Goal: Task Accomplishment & Management: Use online tool/utility

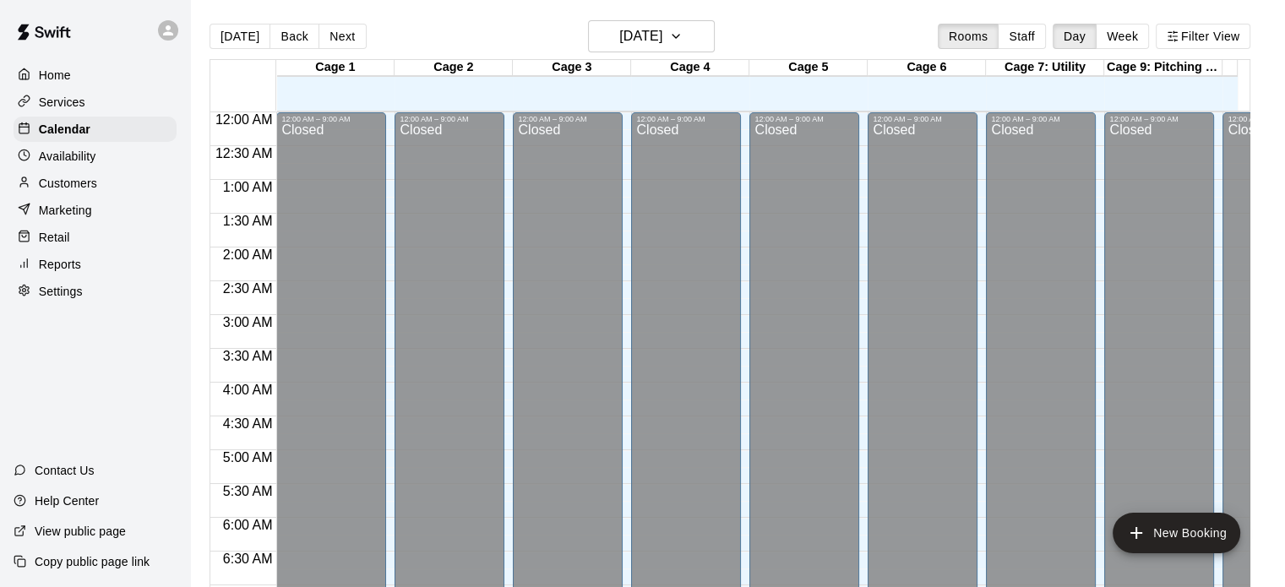
scroll to position [1046, 0]
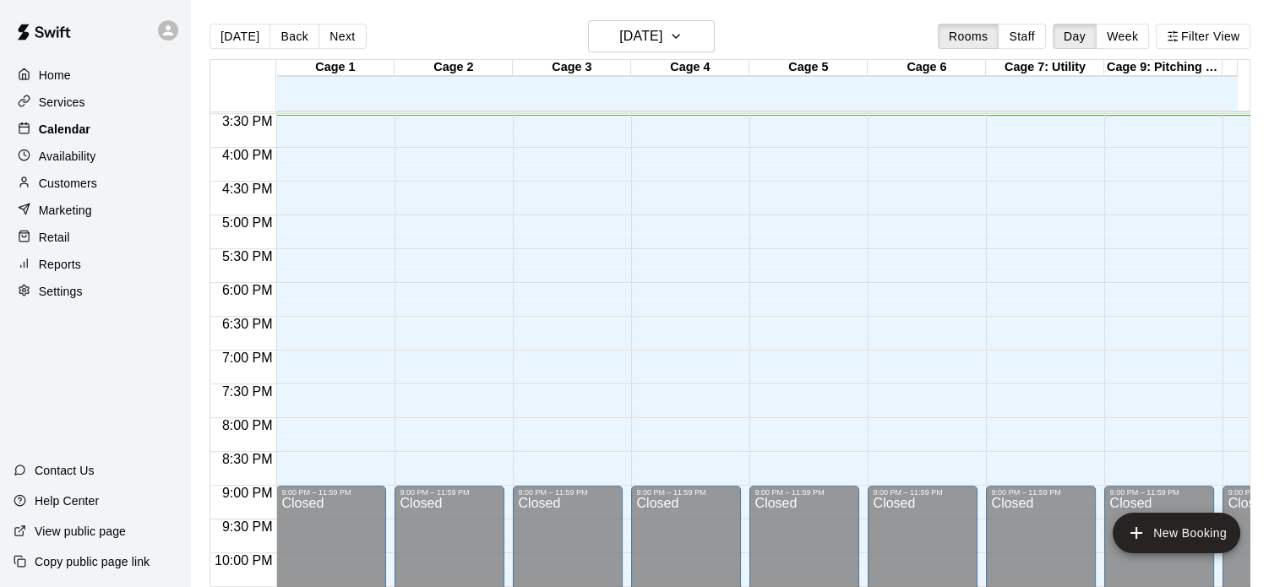
click at [54, 138] on p "Calendar" at bounding box center [65, 129] width 52 height 17
click at [683, 41] on icon "button" at bounding box center [676, 36] width 14 height 20
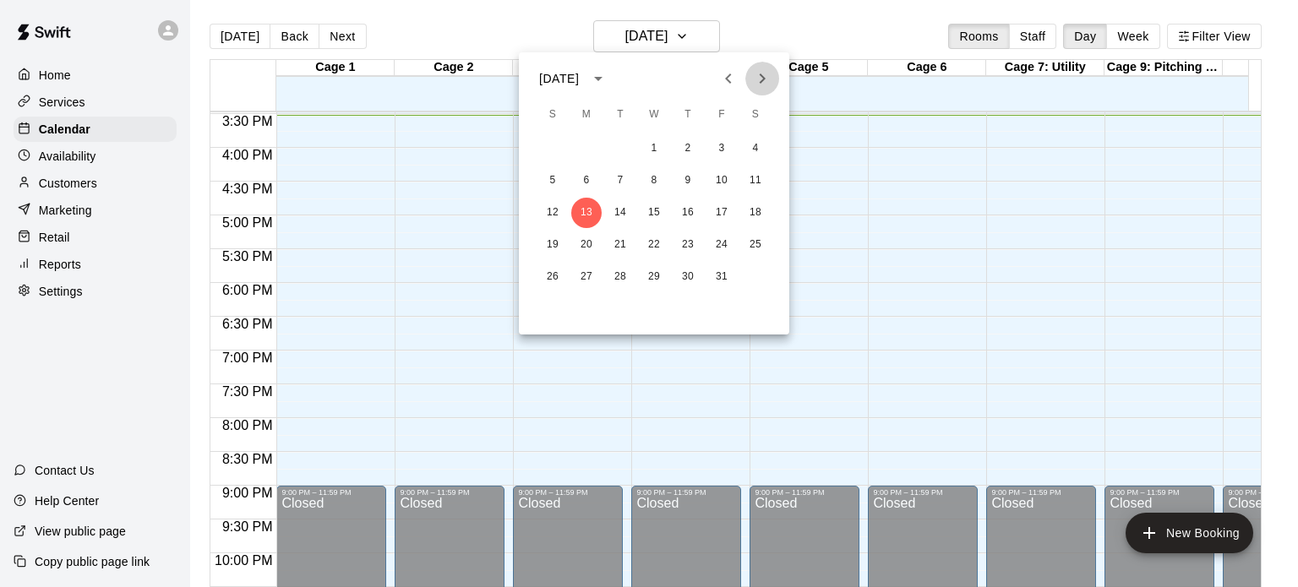
click at [757, 87] on icon "Next month" at bounding box center [762, 78] width 20 height 20
click at [619, 172] on button "4" at bounding box center [620, 181] width 30 height 30
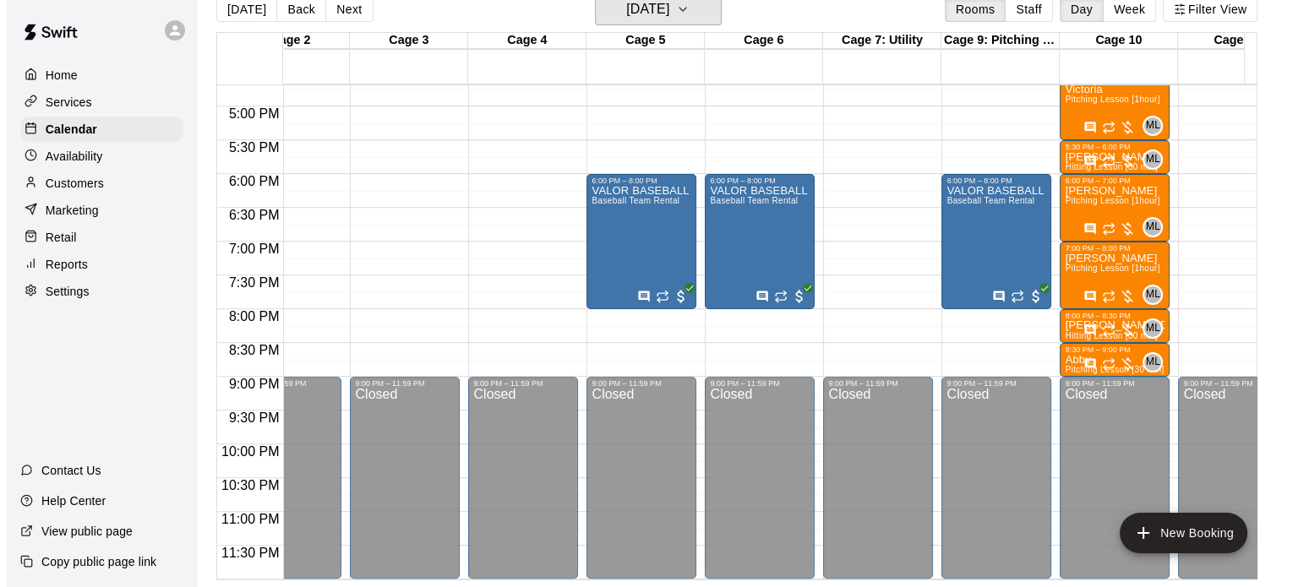
scroll to position [0, 445]
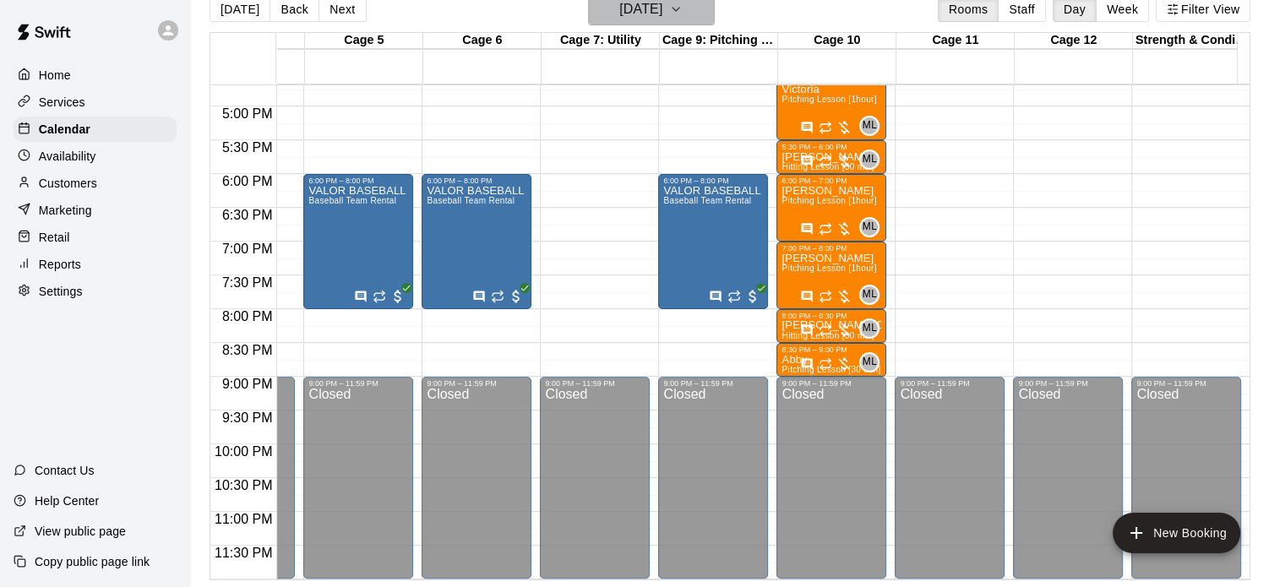
click at [683, 16] on icon "button" at bounding box center [676, 9] width 14 height 20
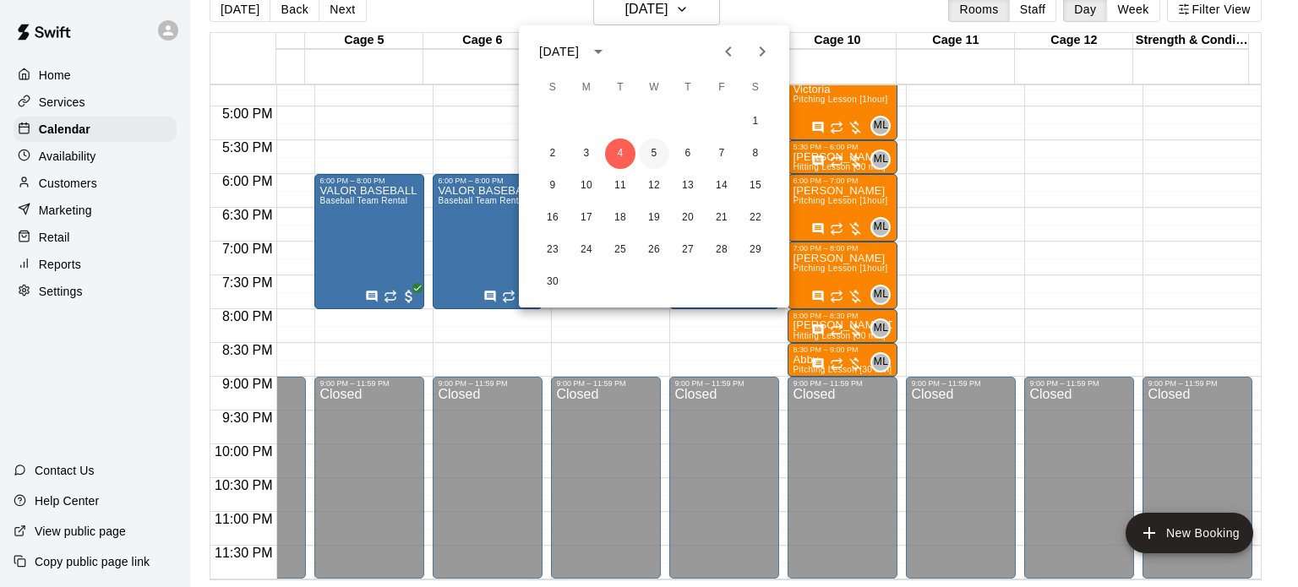
click at [658, 153] on button "5" at bounding box center [654, 154] width 30 height 30
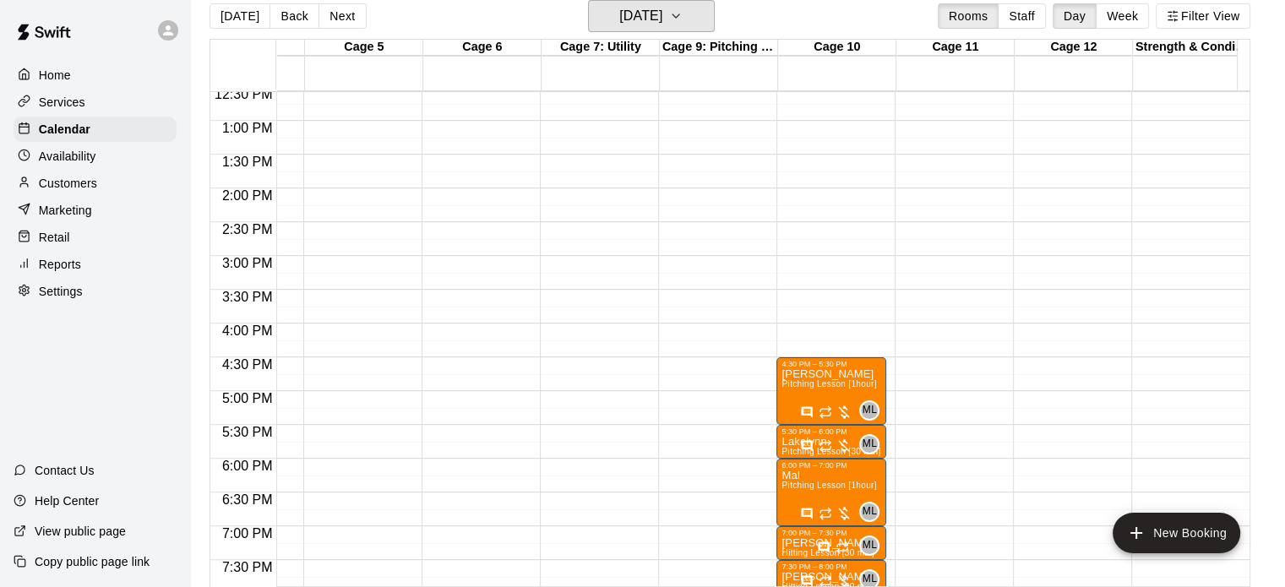
scroll to position [633, 446]
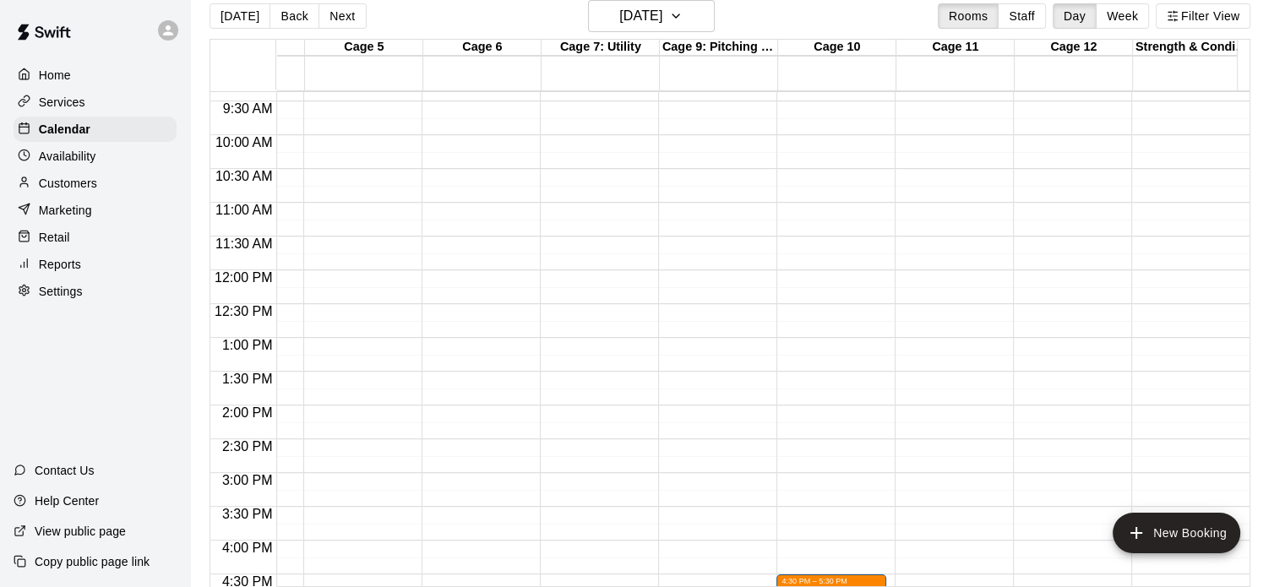
click at [710, 36] on div "Today Back Next Wednesday Nov 05 Rooms Staff Day Week Filter View" at bounding box center [730, 19] width 1041 height 39
click at [715, 20] on button "Wednesday Nov 05" at bounding box center [651, 16] width 127 height 32
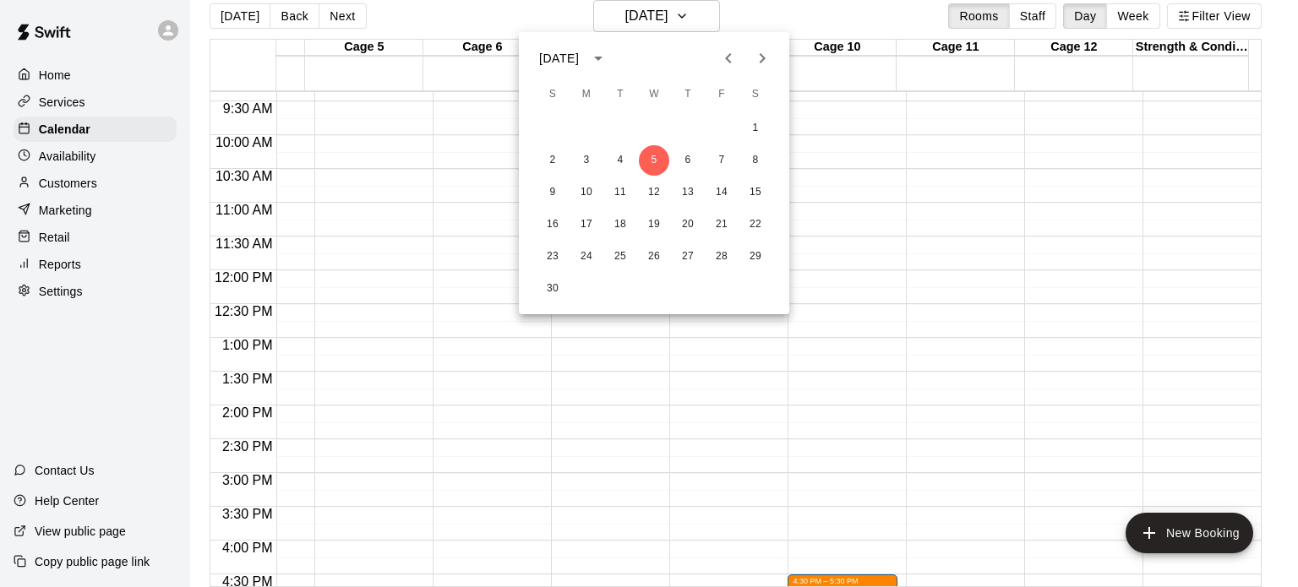
click at [731, 10] on div at bounding box center [649, 293] width 1298 height 587
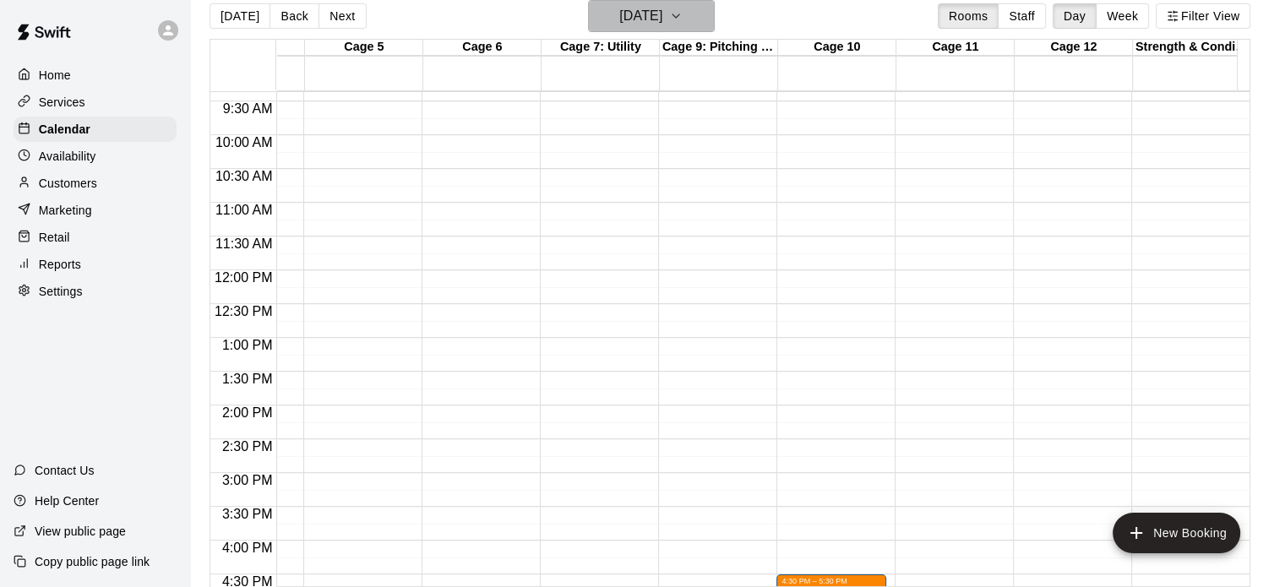
click at [663, 15] on h6 "Wednesday Nov 05" at bounding box center [640, 16] width 43 height 24
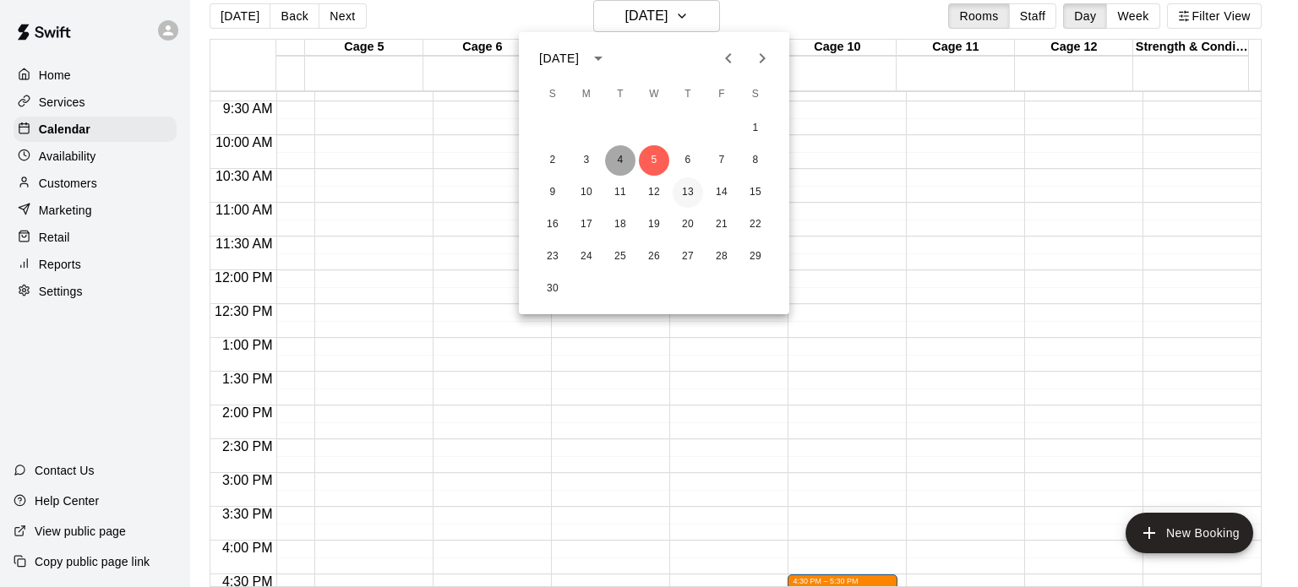
drag, startPoint x: 614, startPoint y: 154, endPoint x: 685, endPoint y: 189, distance: 78.6
click at [614, 153] on button "4" at bounding box center [620, 160] width 30 height 30
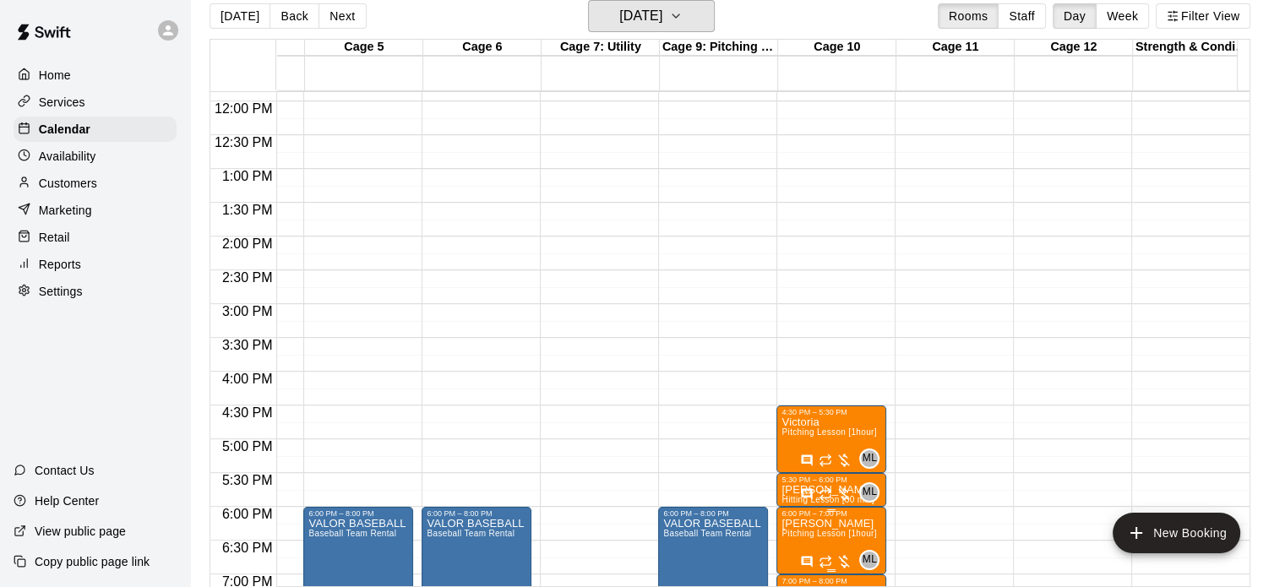
scroll to position [1140, 446]
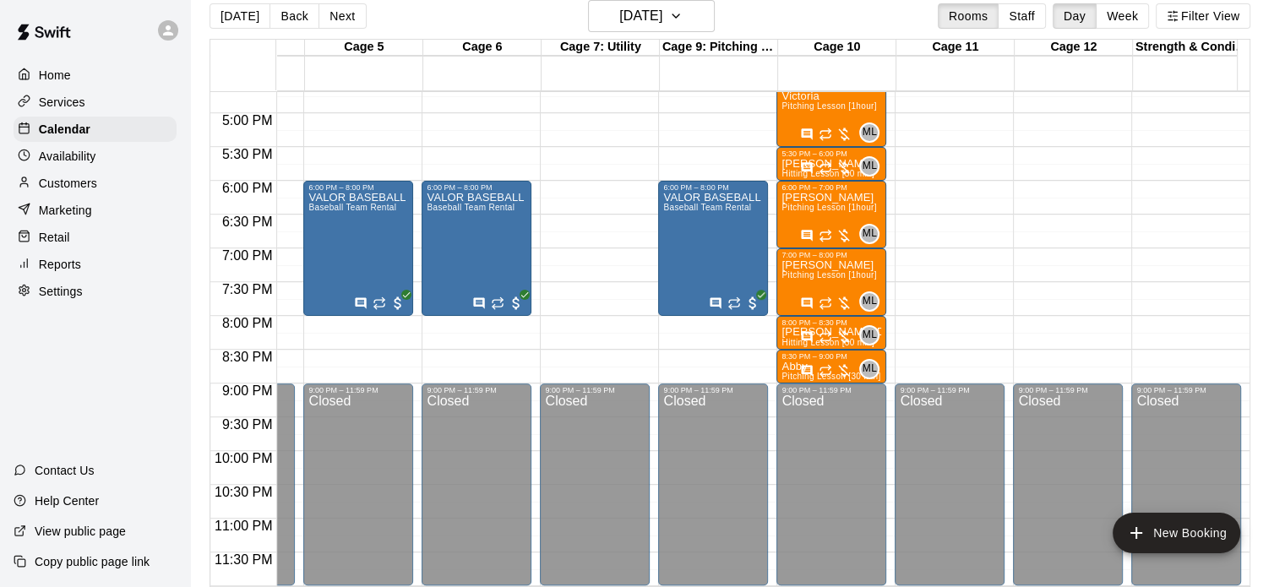
click at [57, 273] on p "Reports" at bounding box center [60, 264] width 42 height 17
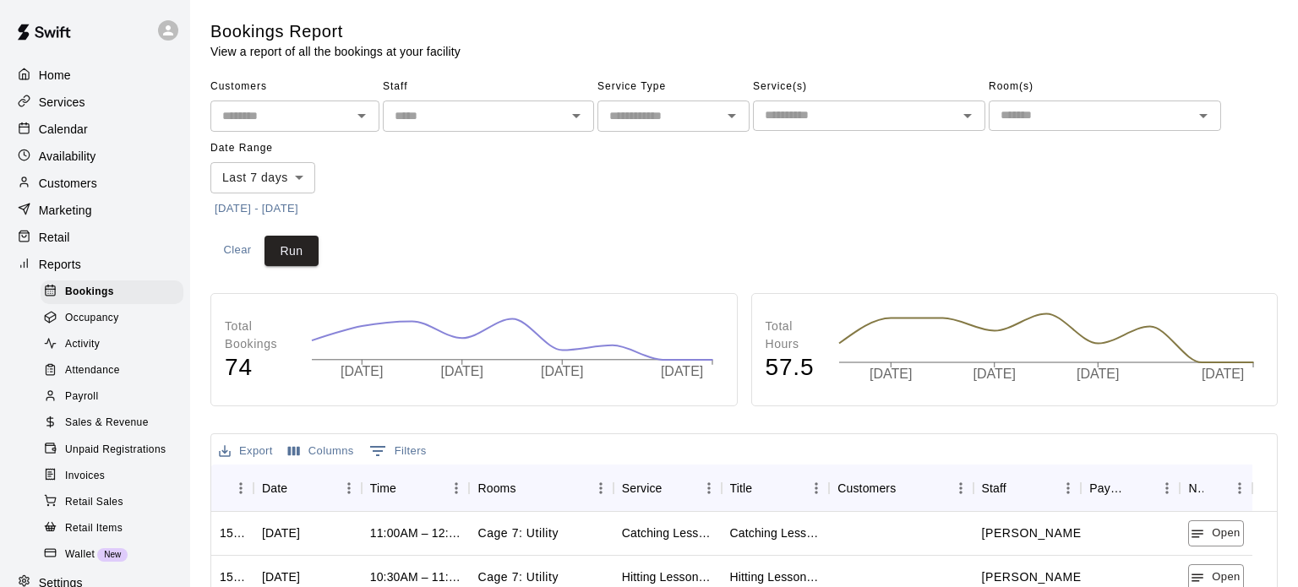
click at [303, 170] on body "Home Services Calendar Availability Customers Marketing Retail Reports Bookings…" at bounding box center [649, 516] width 1298 height 1032
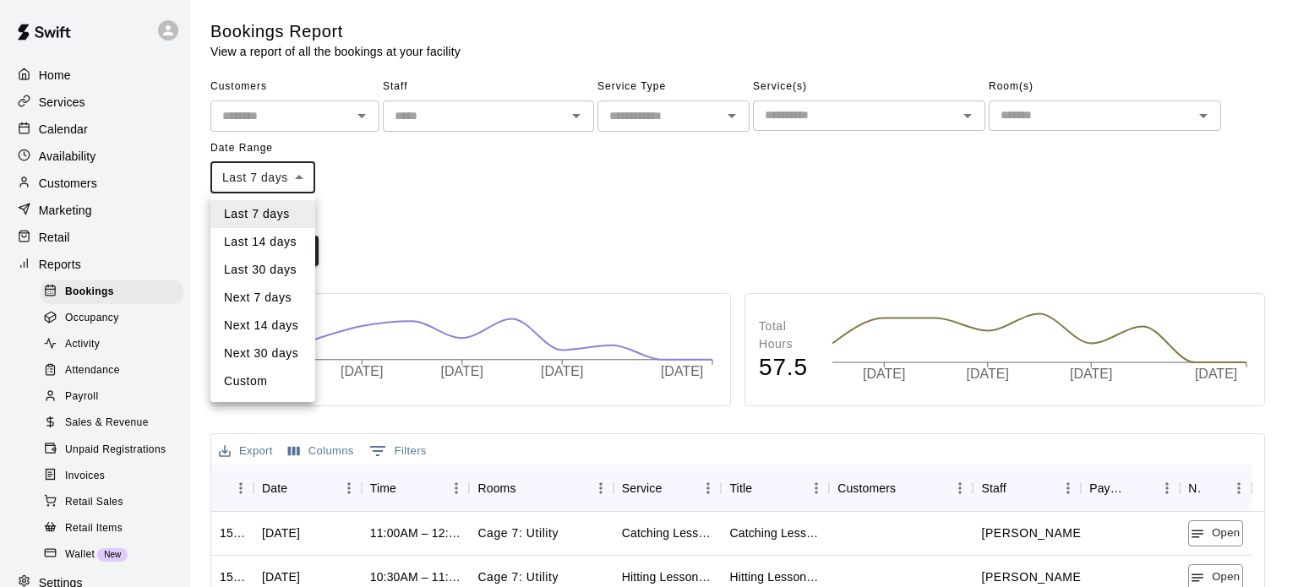
click at [263, 380] on li "Custom" at bounding box center [262, 382] width 105 height 28
type input "******"
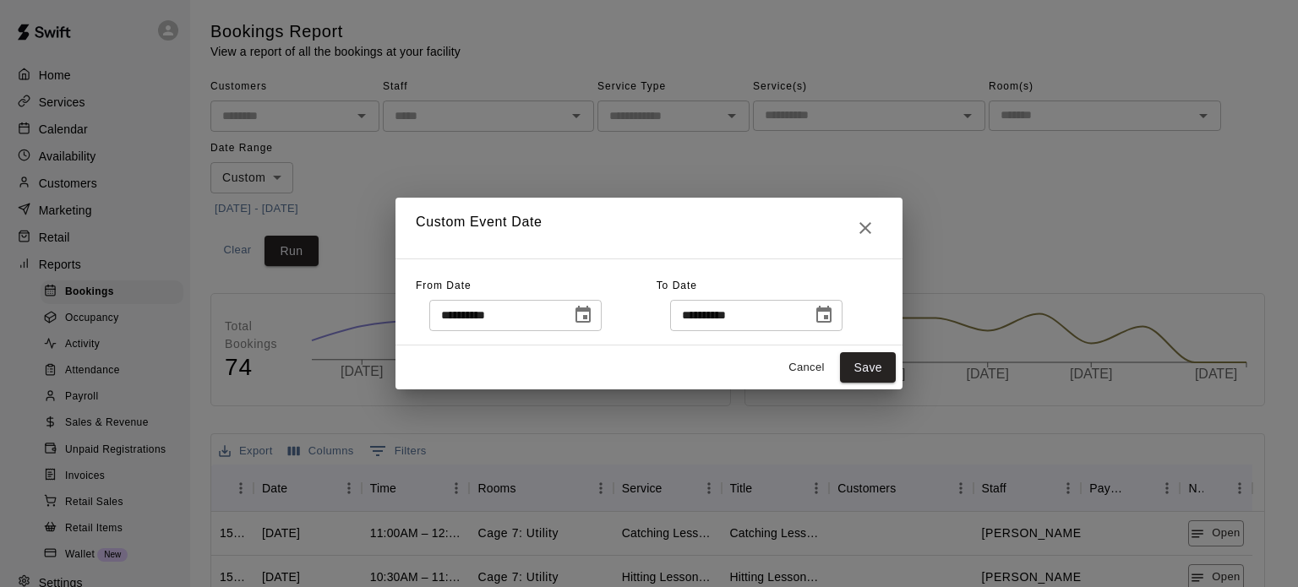
click at [593, 318] on icon "Choose date, selected date is Oct 6, 2025" at bounding box center [583, 315] width 20 height 20
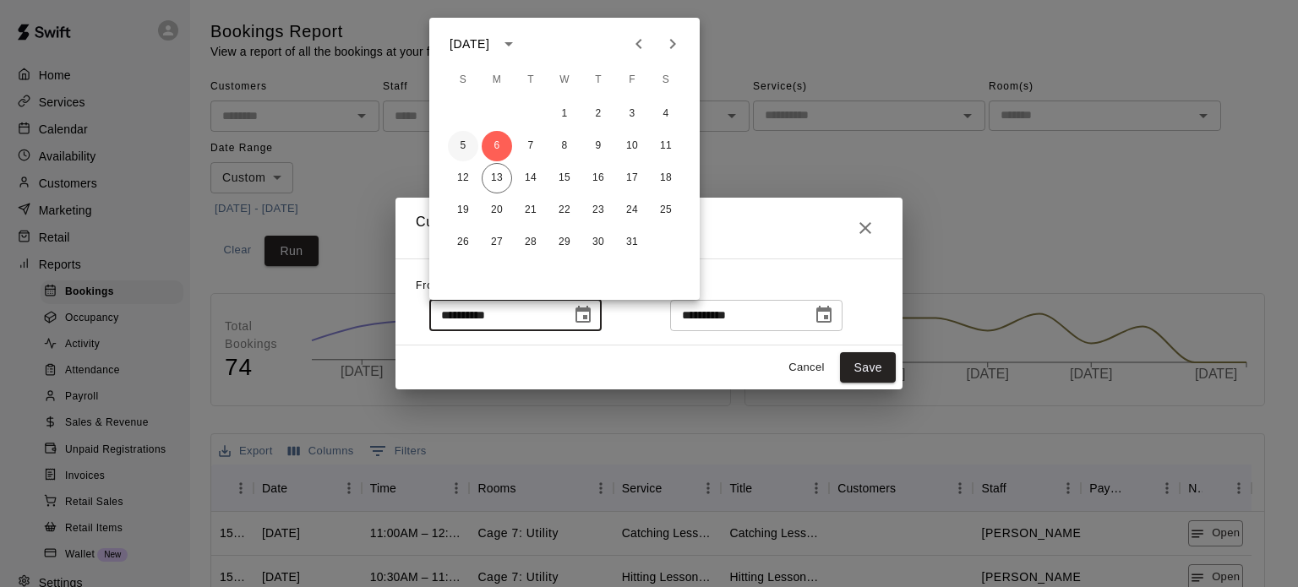
click at [463, 145] on button "5" at bounding box center [463, 146] width 30 height 30
type input "**********"
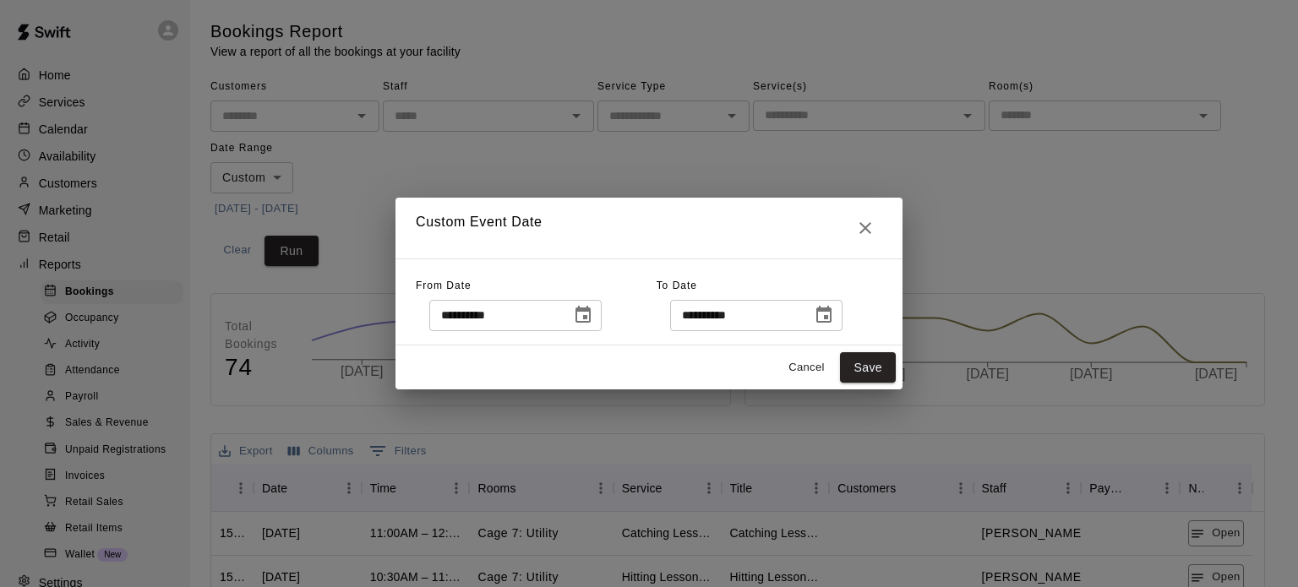
click at [834, 306] on icon "Choose date, selected date is Oct 13, 2025" at bounding box center [824, 315] width 20 height 20
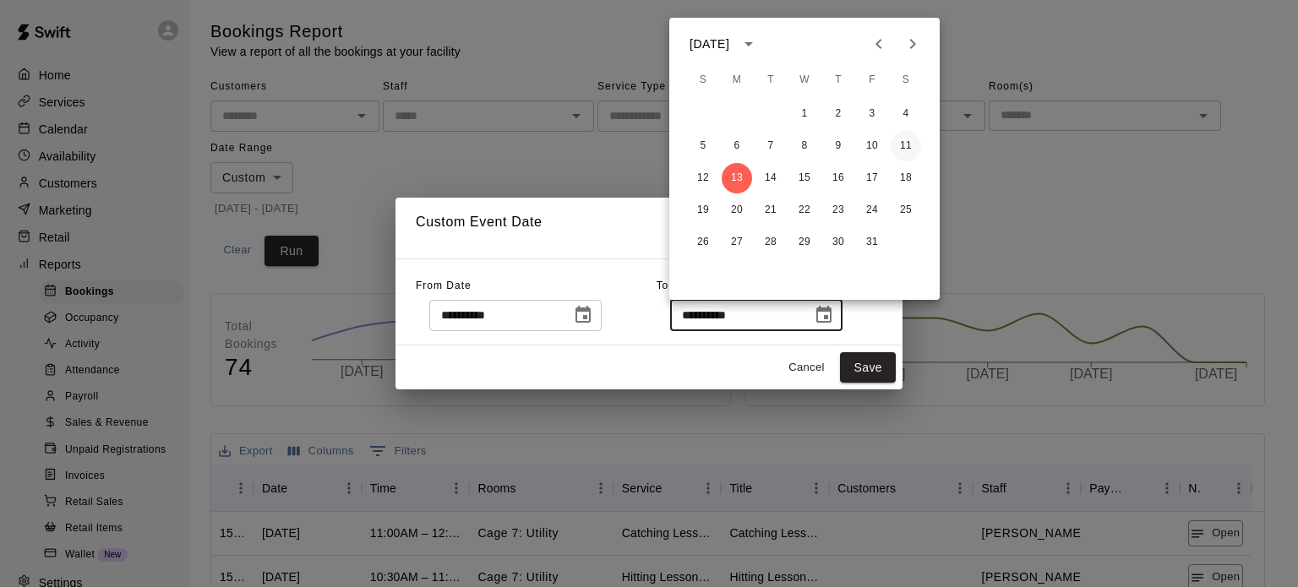
click at [905, 143] on button "11" at bounding box center [906, 146] width 30 height 30
type input "**********"
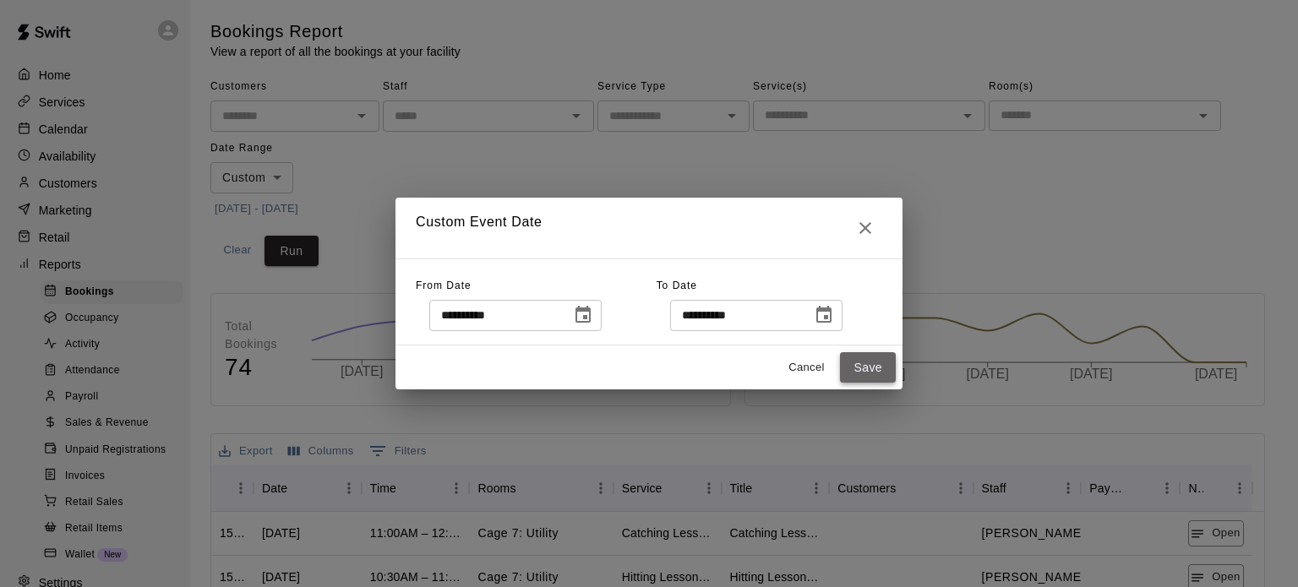
click at [846, 364] on button "Save" at bounding box center [868, 367] width 56 height 31
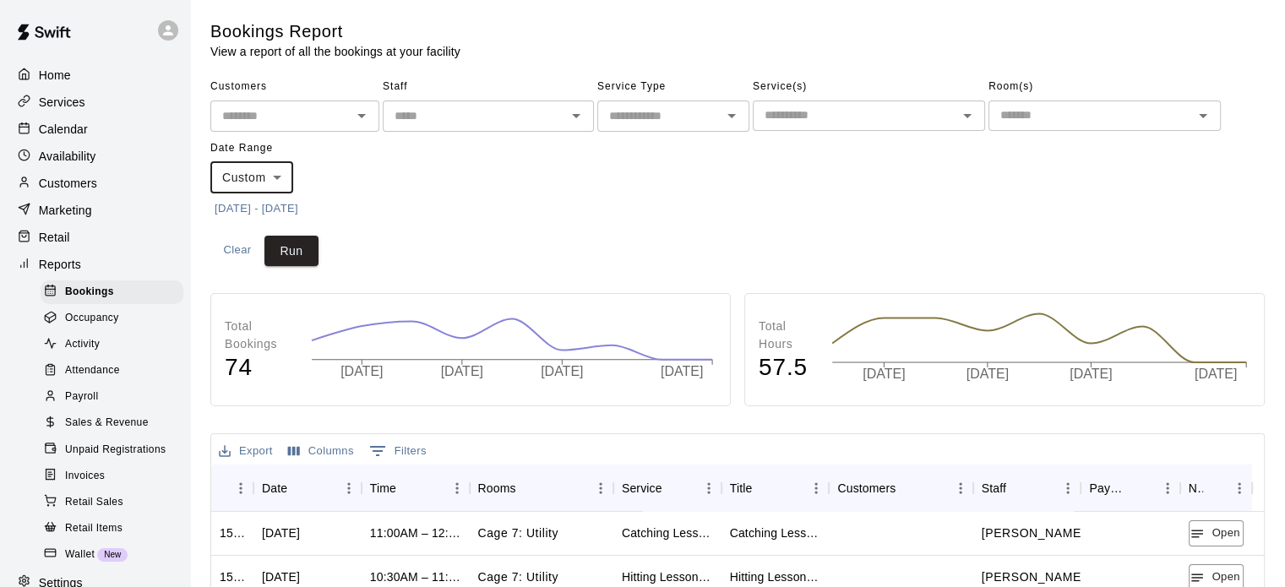
click at [574, 119] on icon "Open" at bounding box center [576, 116] width 20 height 20
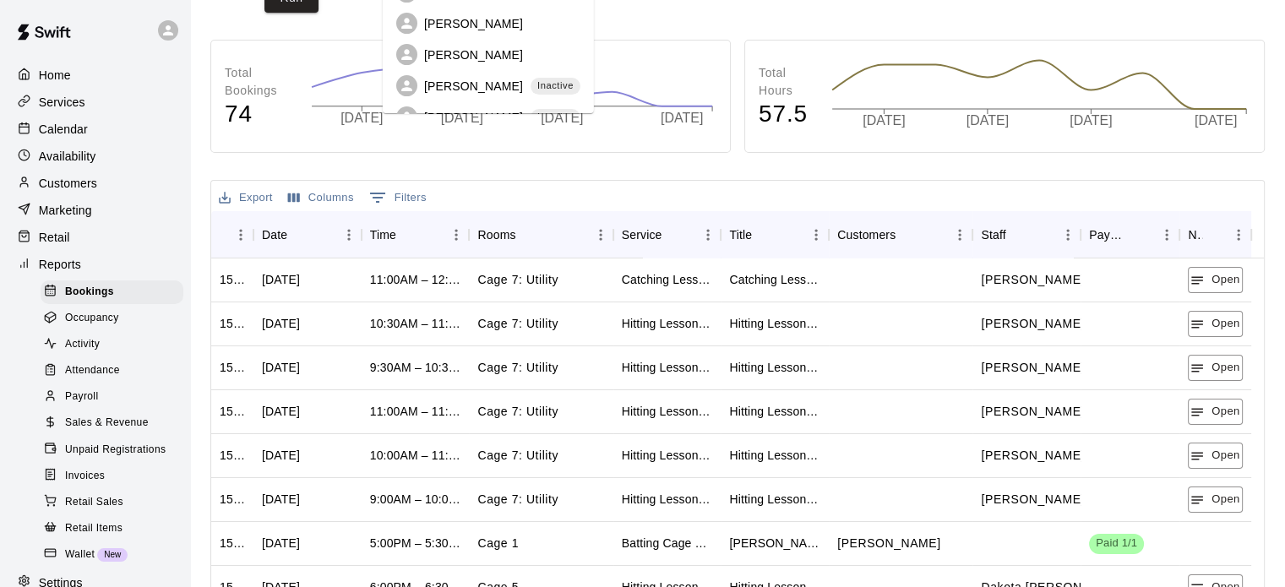
scroll to position [109, 0]
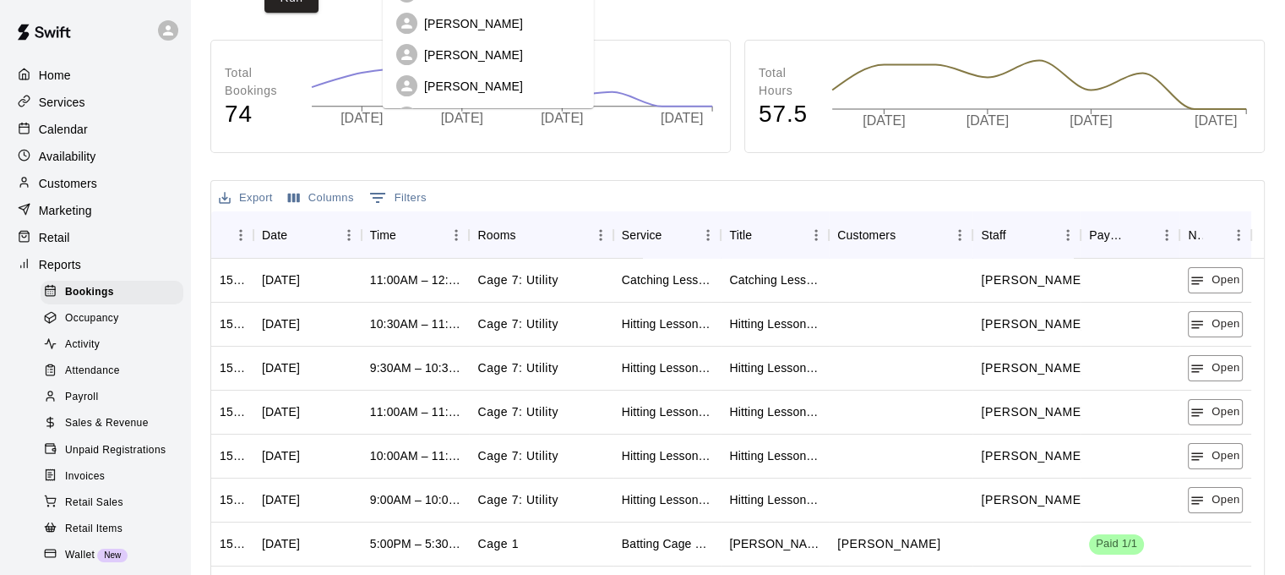
click at [517, 50] on div "[PERSON_NAME]" at bounding box center [488, 54] width 184 height 21
type input "**********"
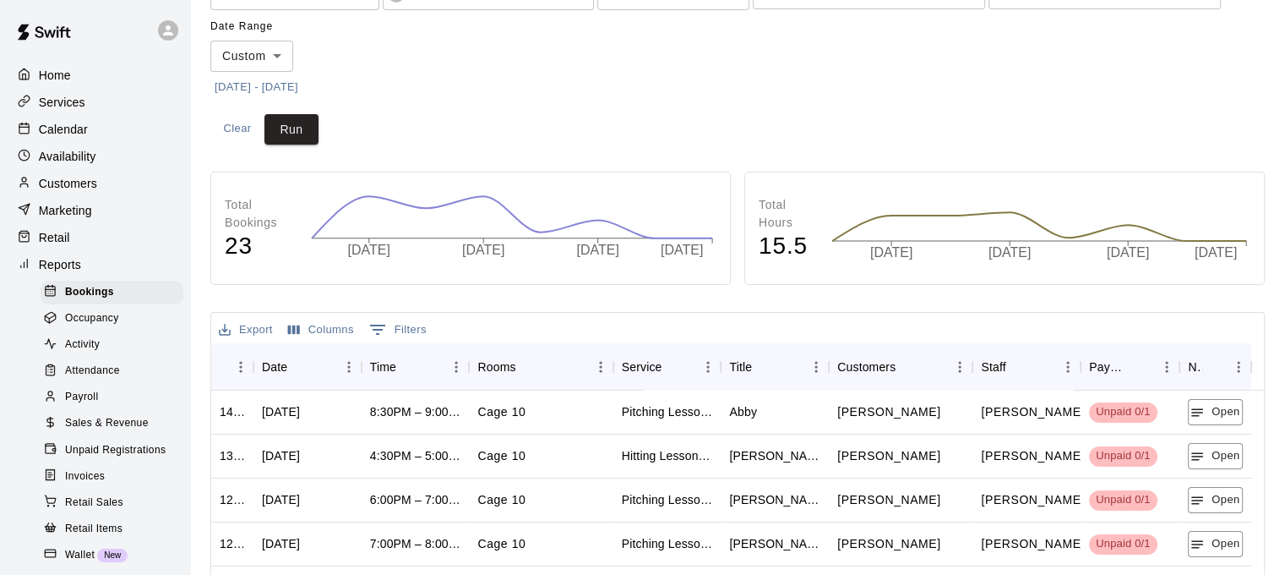
scroll to position [254, 0]
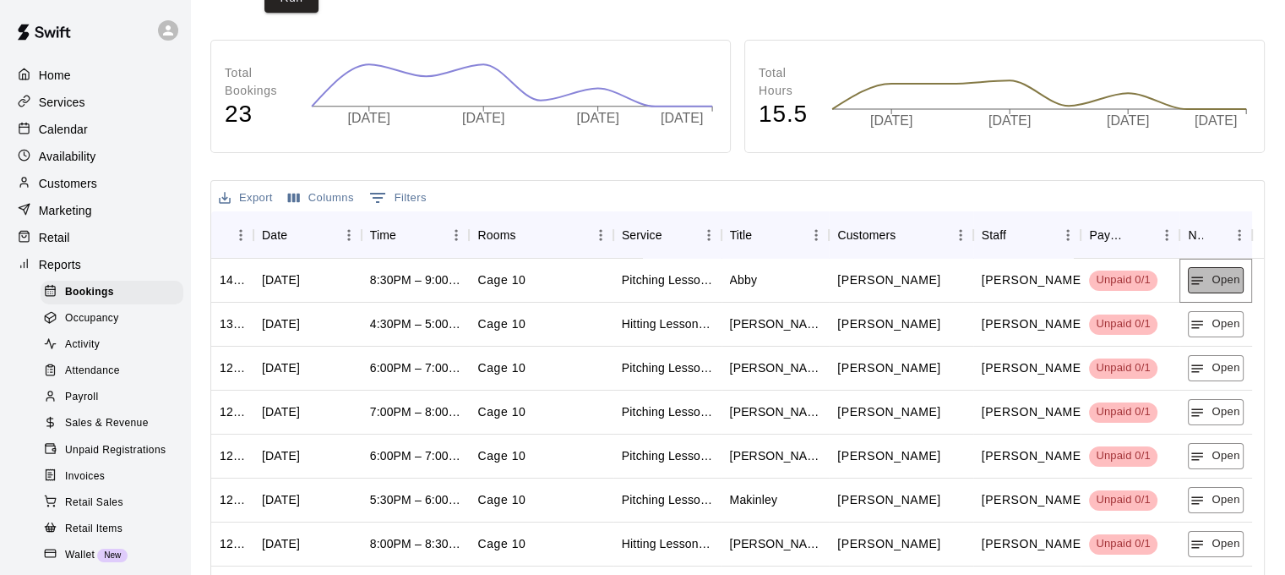
click at [1206, 276] on button "Open" at bounding box center [1215, 280] width 55 height 26
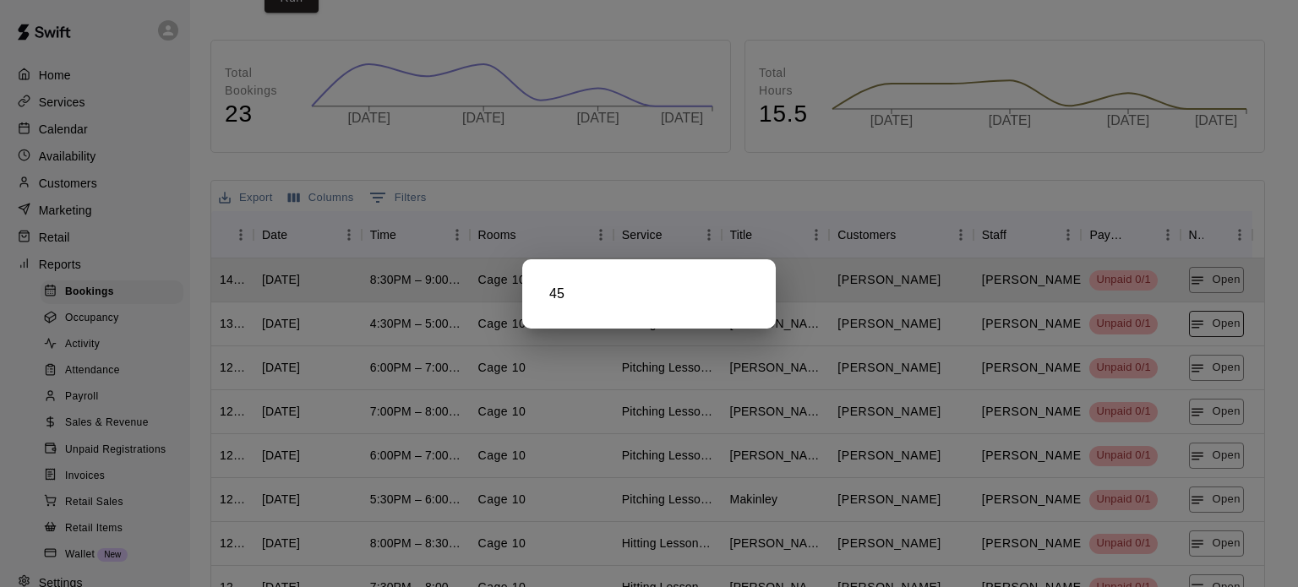
drag, startPoint x: 1183, startPoint y: 332, endPoint x: 1192, endPoint y: 330, distance: 9.4
click at [1184, 331] on div at bounding box center [649, 293] width 1298 height 587
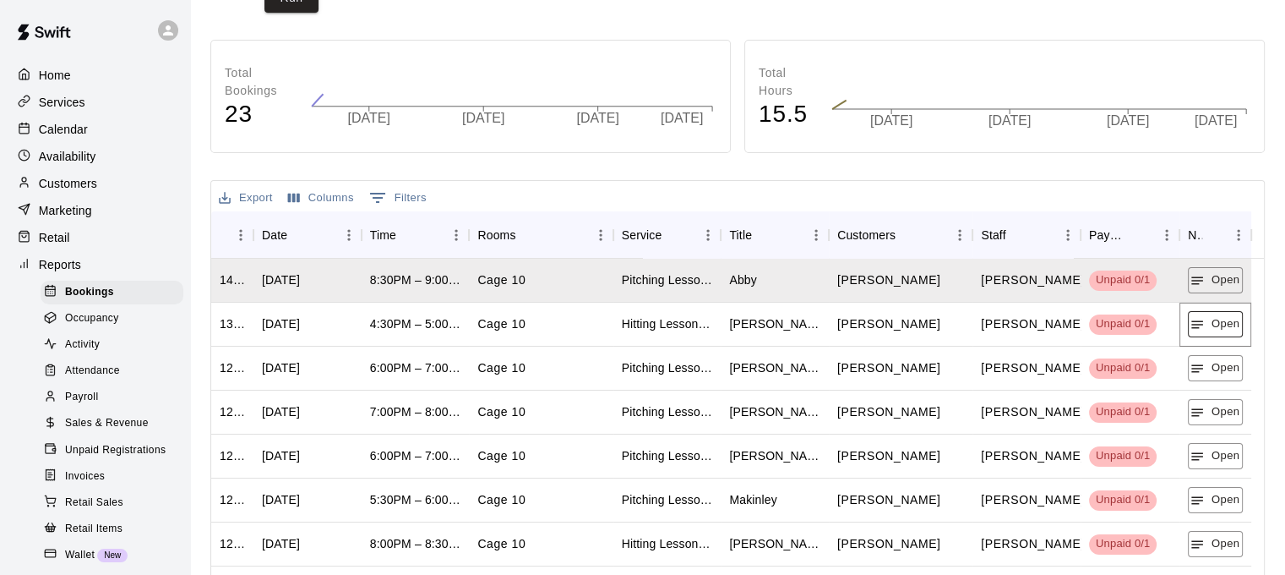
click at [1196, 328] on icon "button" at bounding box center [1197, 324] width 15 height 15
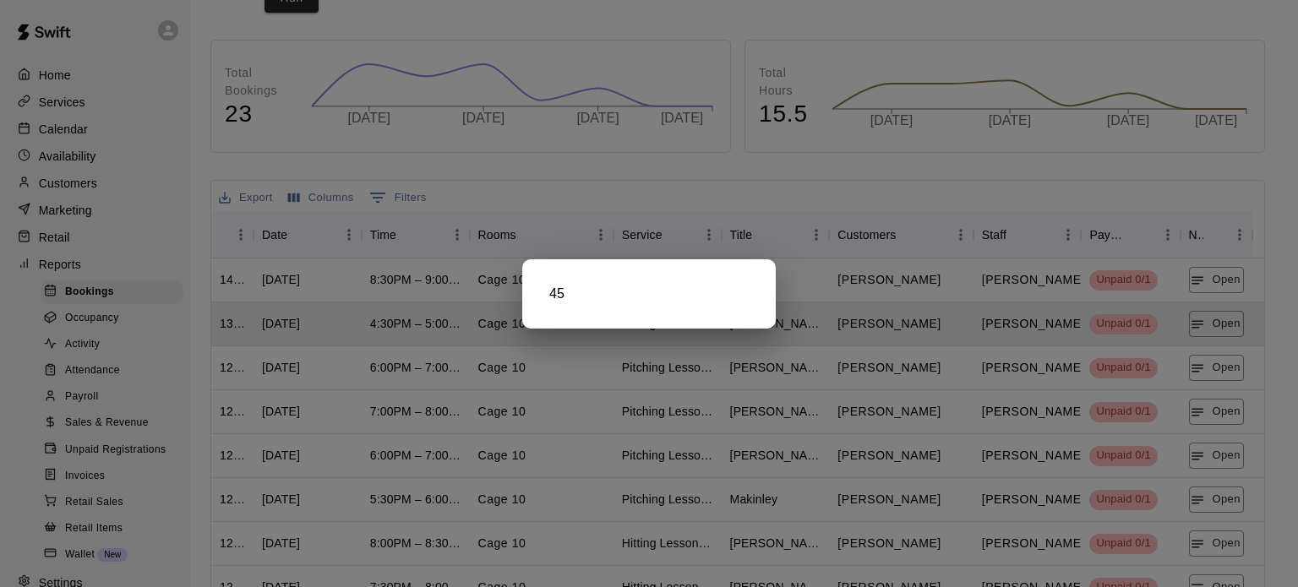
click at [1206, 374] on div at bounding box center [649, 293] width 1298 height 587
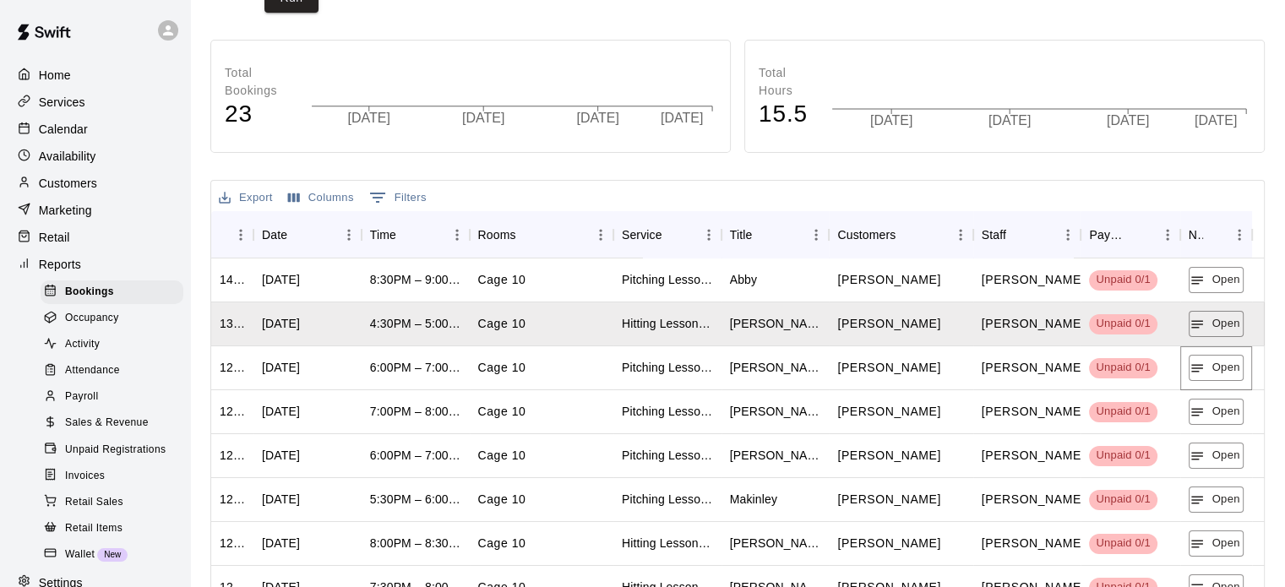
click at [1206, 374] on button "Open" at bounding box center [1216, 368] width 55 height 26
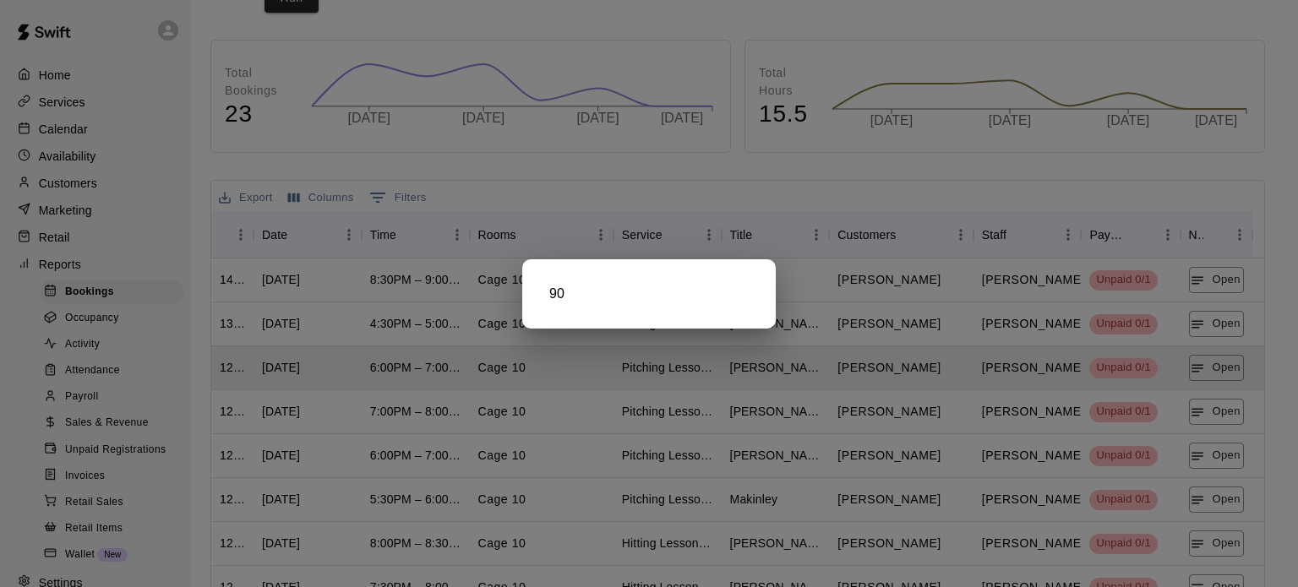
click at [1204, 408] on div at bounding box center [649, 293] width 1298 height 587
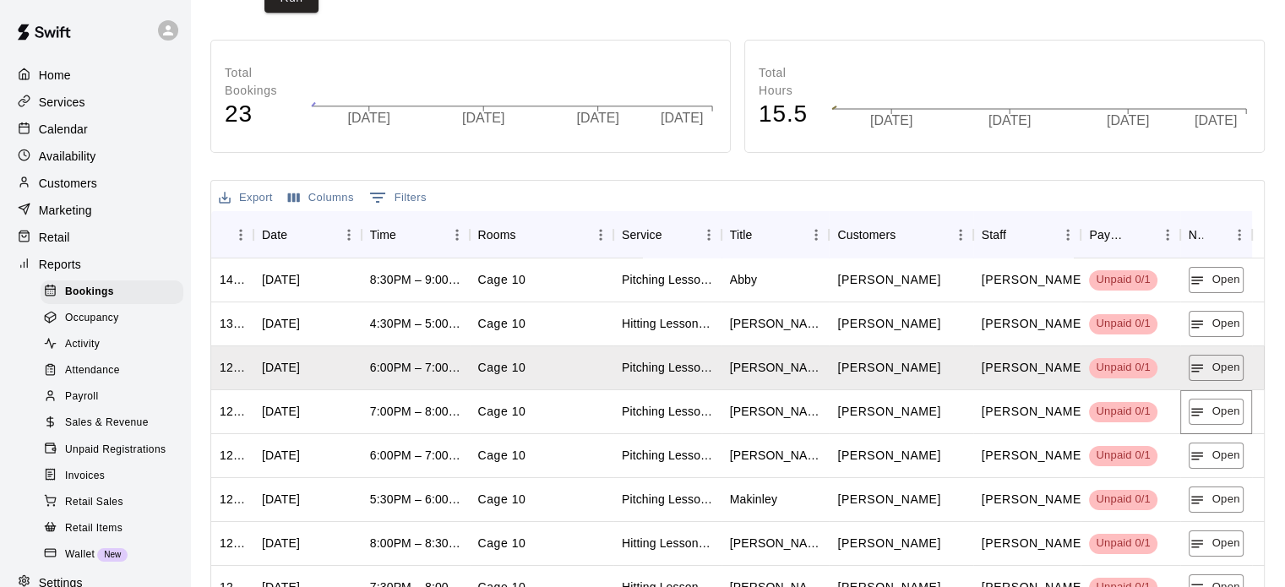
click at [1204, 408] on icon "button" at bounding box center [1197, 412] width 15 height 15
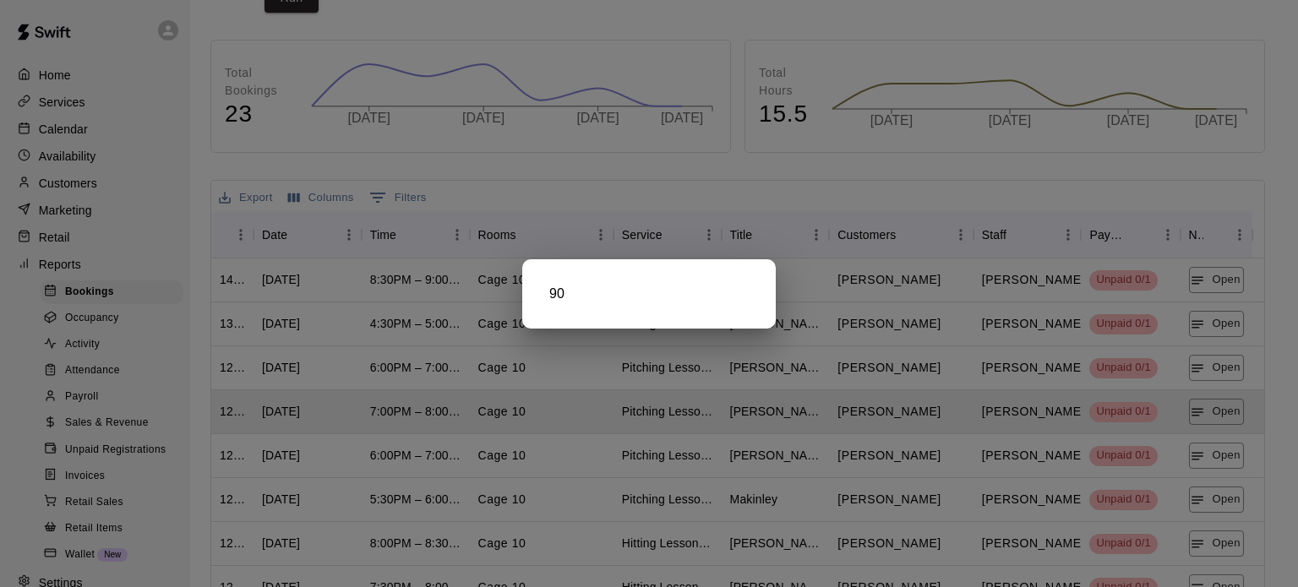
click at [1195, 458] on div at bounding box center [649, 293] width 1298 height 587
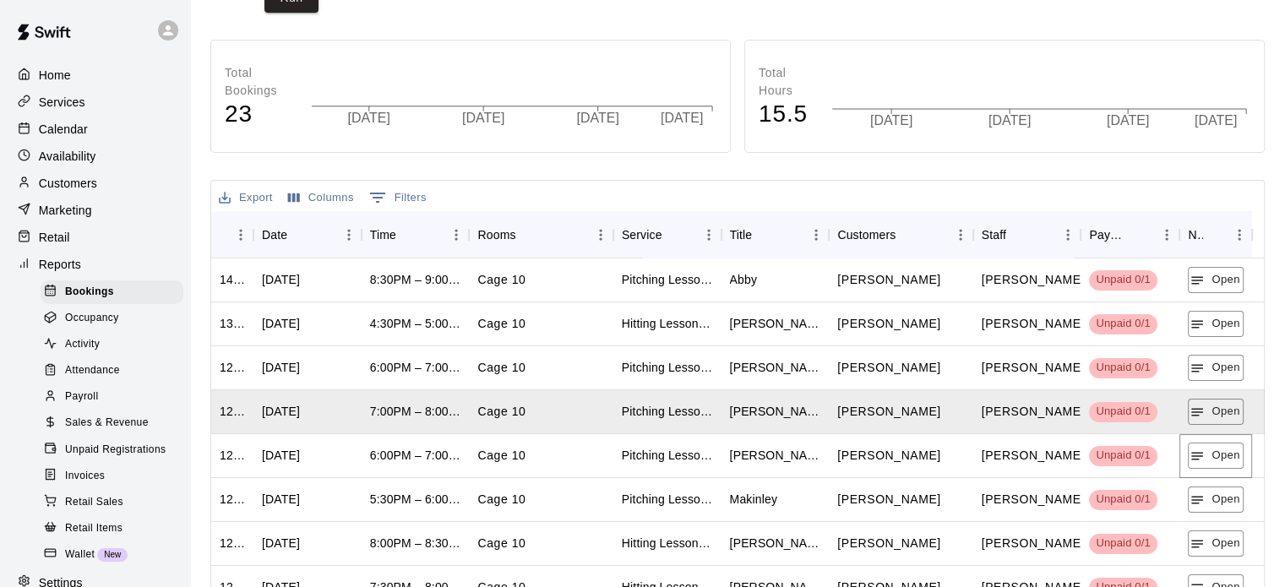
click at [1195, 458] on icon "button" at bounding box center [1198, 456] width 12 height 8
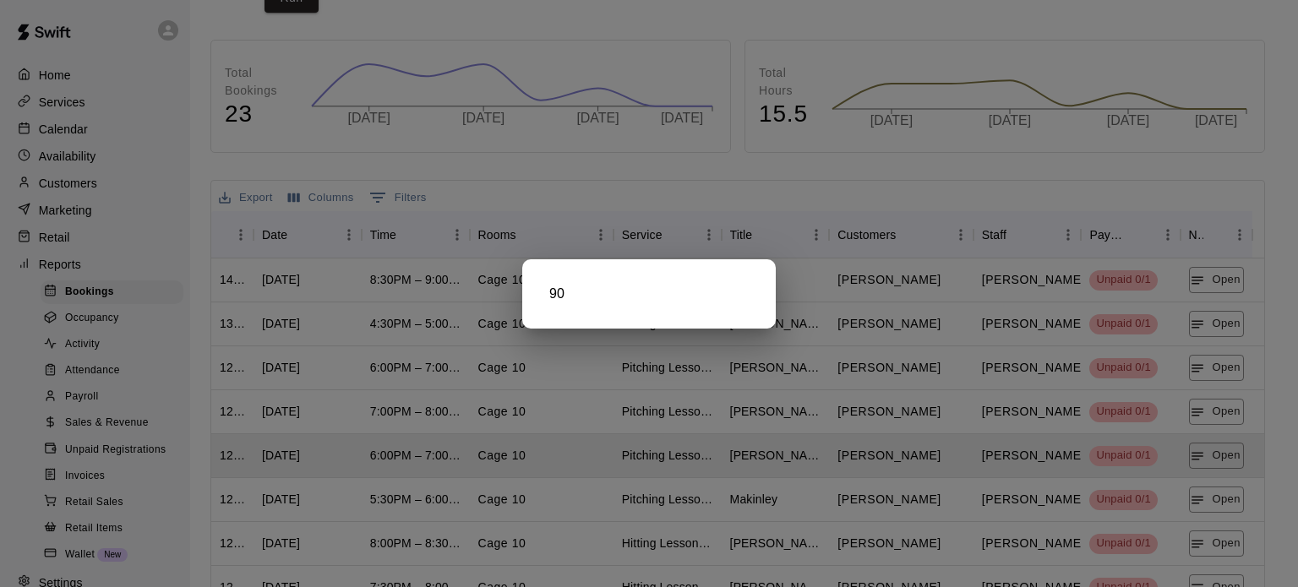
click at [1211, 505] on div at bounding box center [649, 293] width 1298 height 587
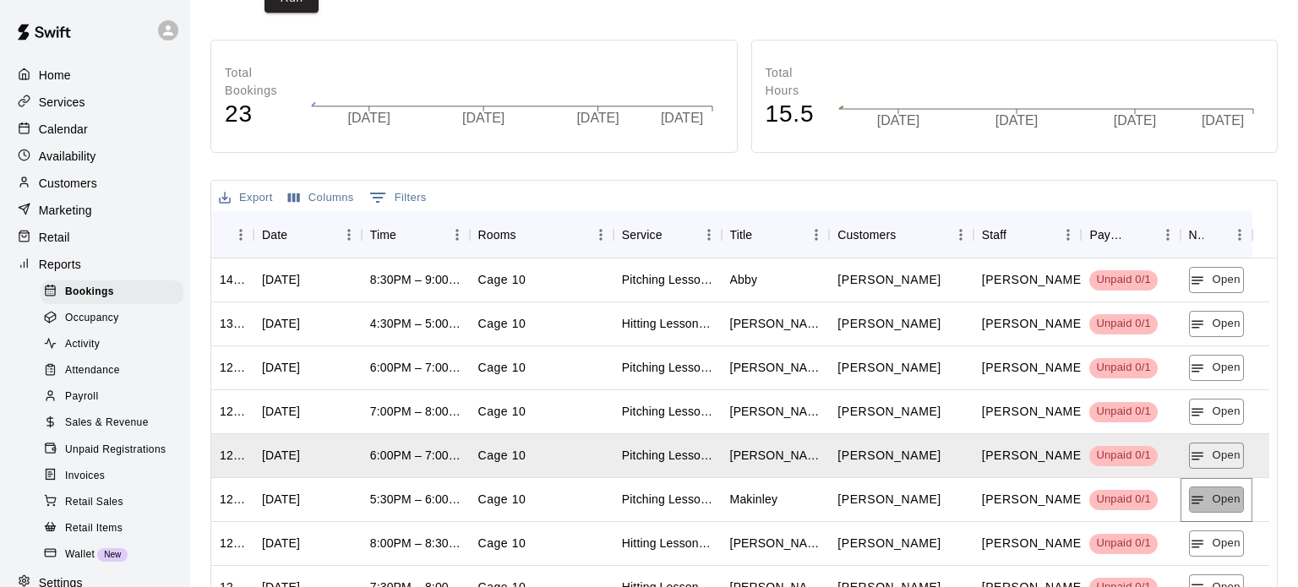
click at [1211, 505] on button "Open" at bounding box center [1216, 500] width 55 height 26
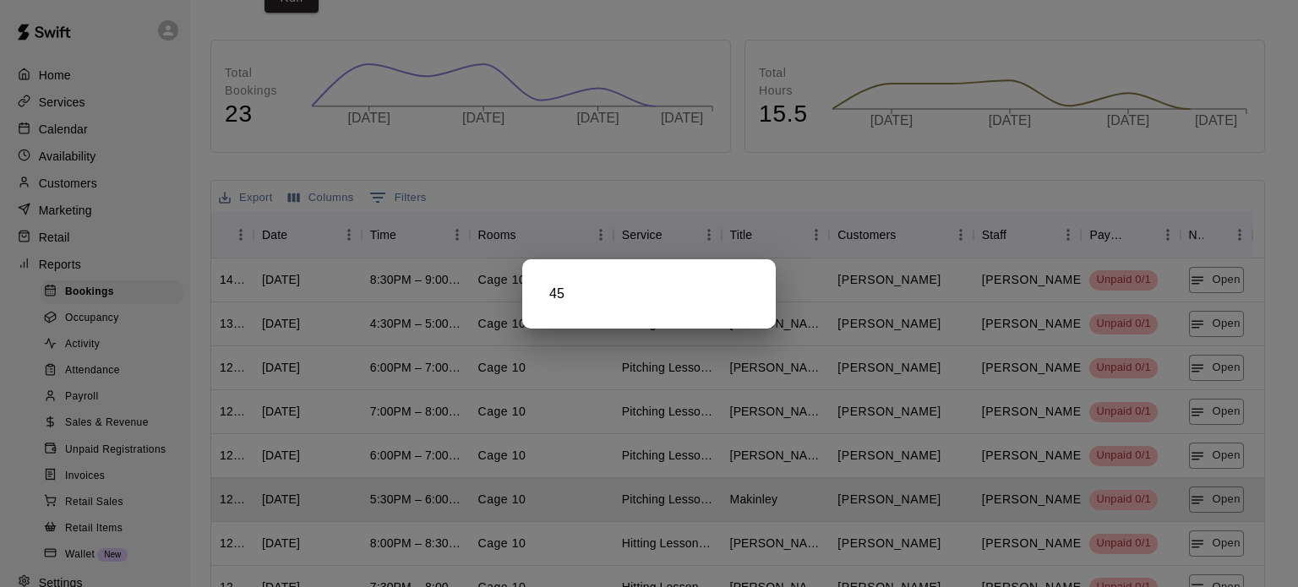
click at [1187, 548] on div at bounding box center [649, 293] width 1298 height 587
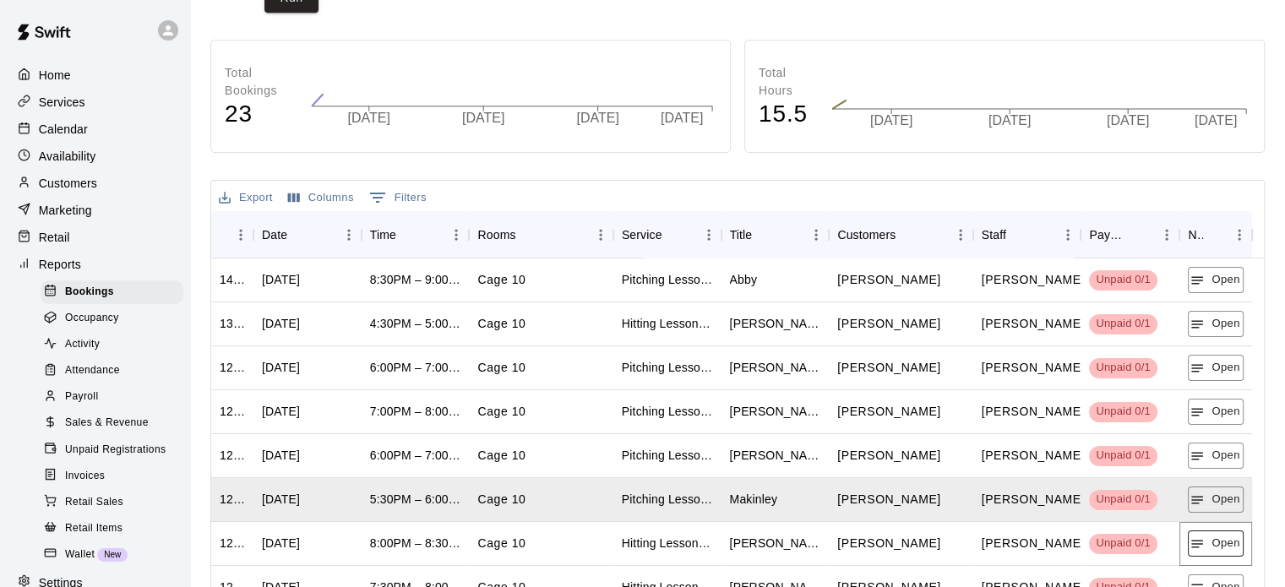
click at [1191, 548] on icon "button" at bounding box center [1197, 544] width 15 height 15
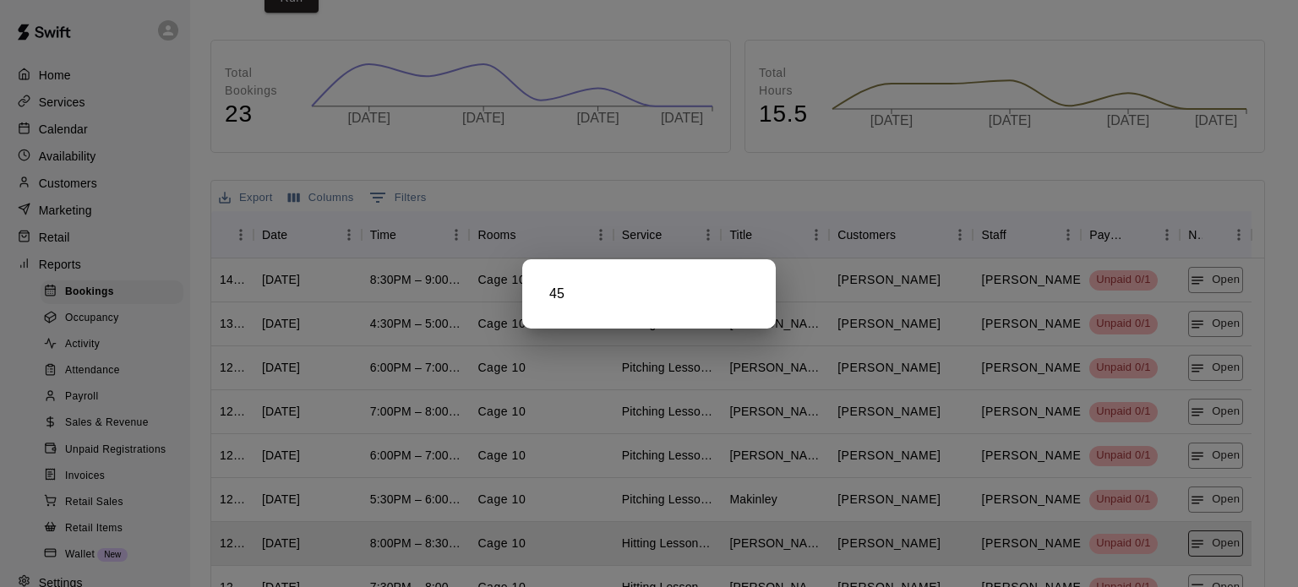
drag, startPoint x: 1191, startPoint y: 545, endPoint x: 1201, endPoint y: 542, distance: 10.7
click at [1193, 545] on div at bounding box center [649, 293] width 1298 height 587
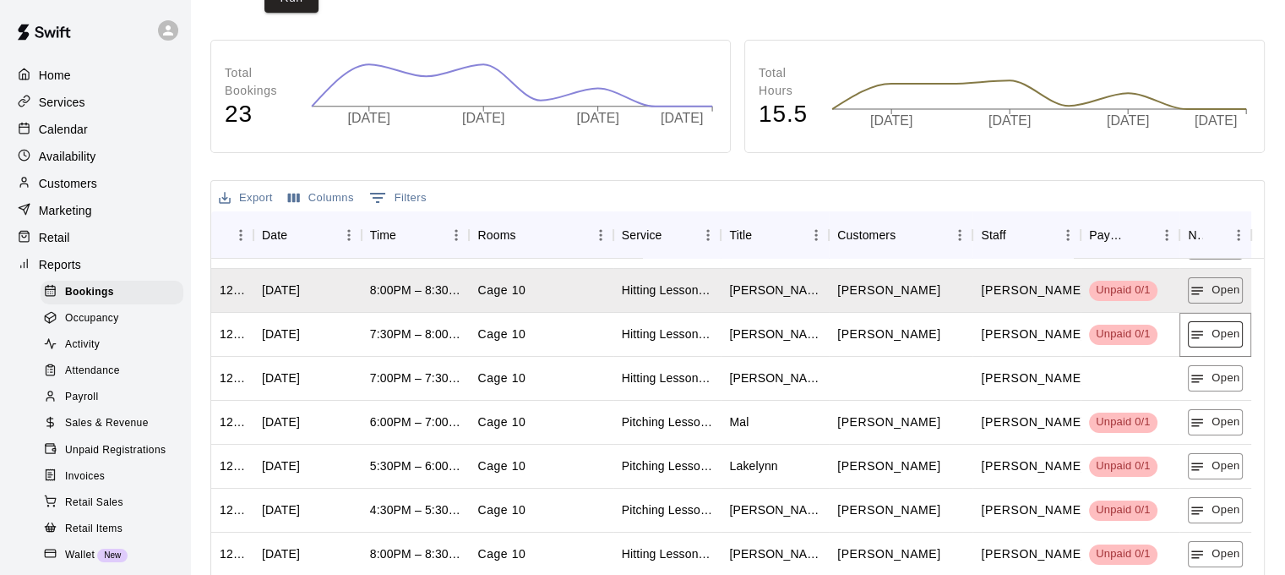
click at [1230, 339] on button "Open" at bounding box center [1215, 334] width 55 height 26
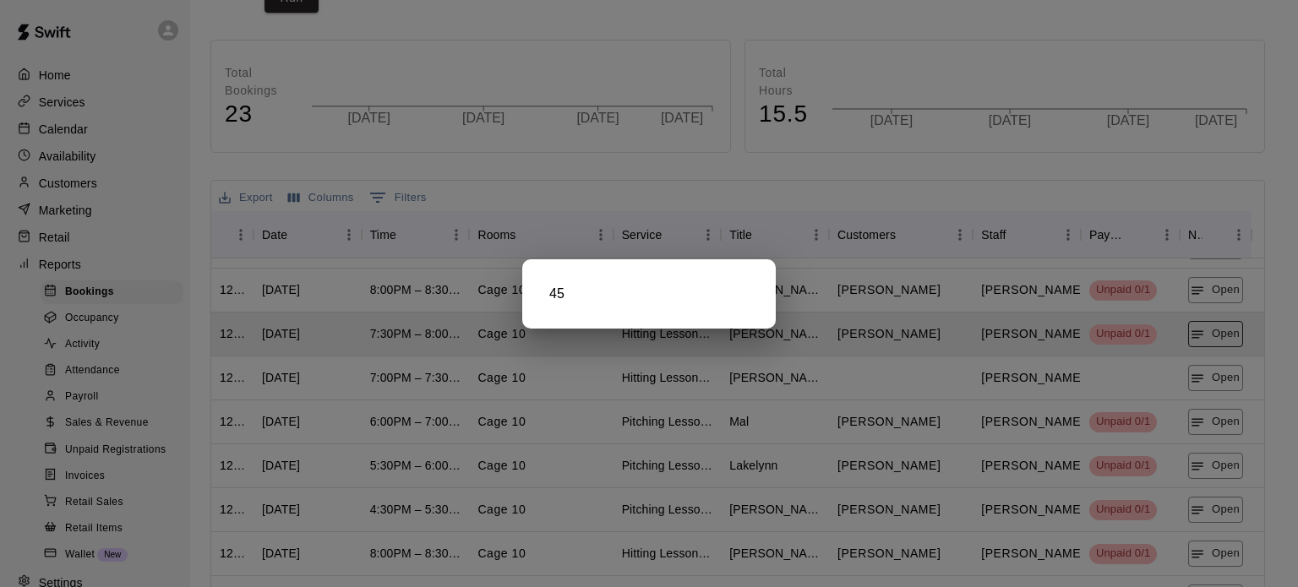
click at [1230, 339] on div at bounding box center [649, 293] width 1298 height 587
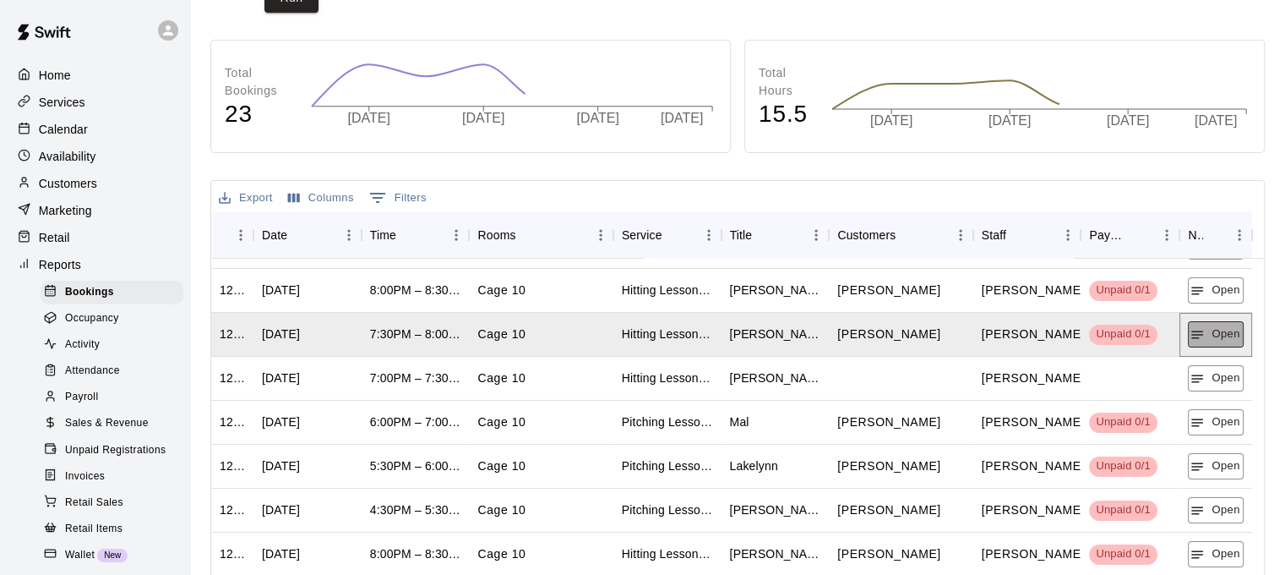
click at [1229, 339] on button "Open" at bounding box center [1215, 334] width 55 height 26
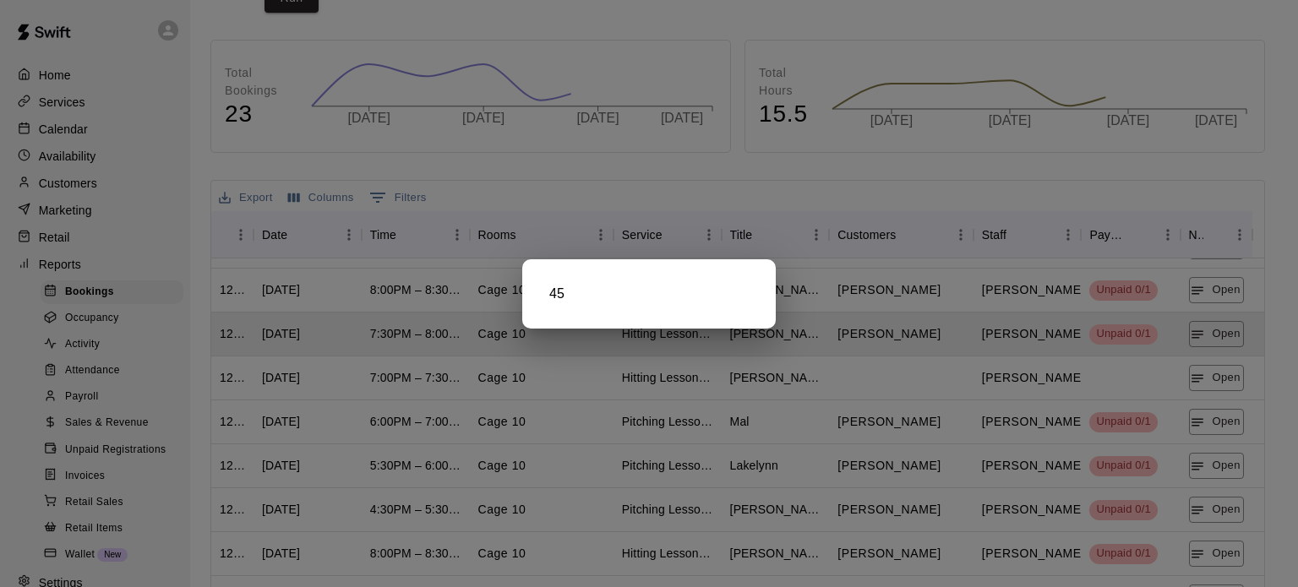
click at [1225, 390] on div at bounding box center [649, 293] width 1298 height 587
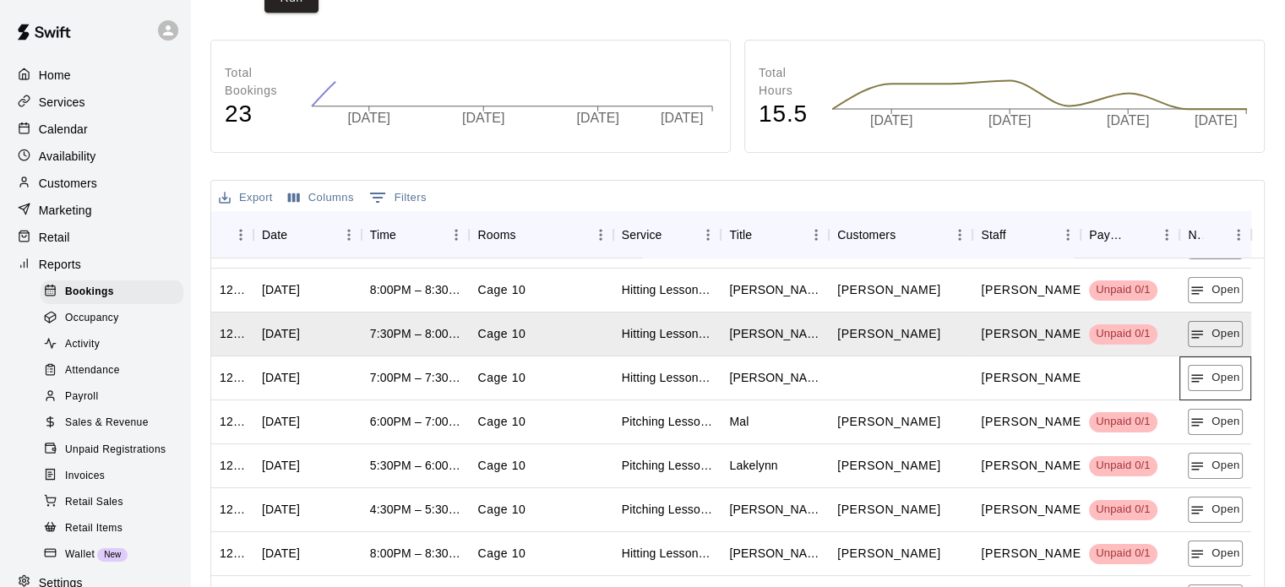
click at [1225, 390] on div "Open" at bounding box center [1216, 379] width 72 height 44
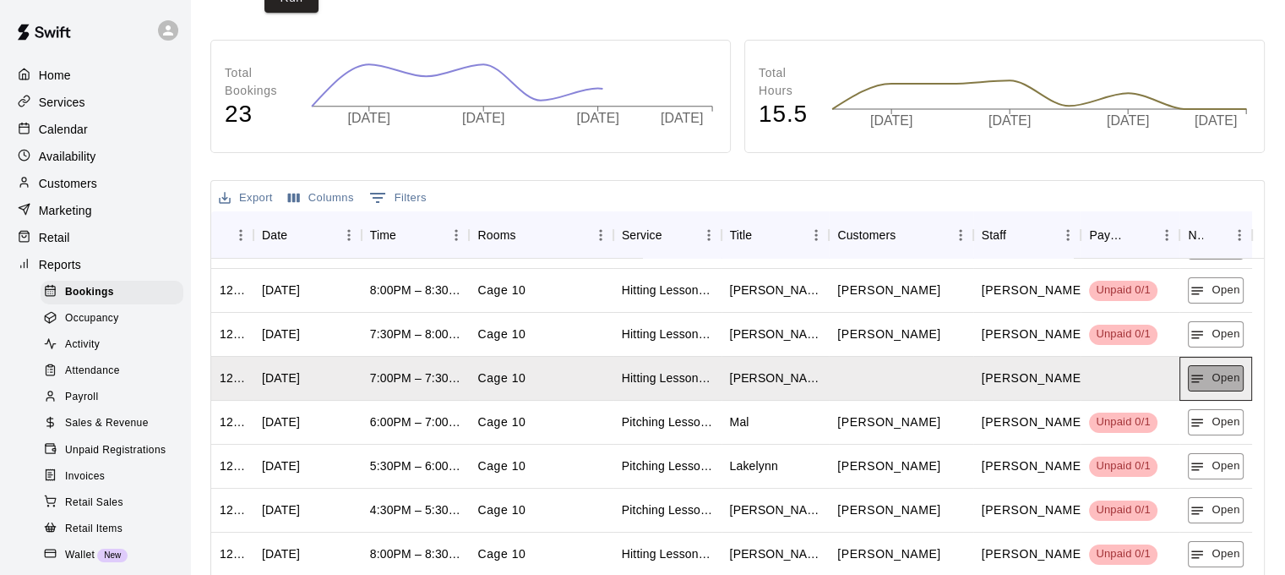
click at [1229, 375] on button "Open" at bounding box center [1215, 378] width 55 height 26
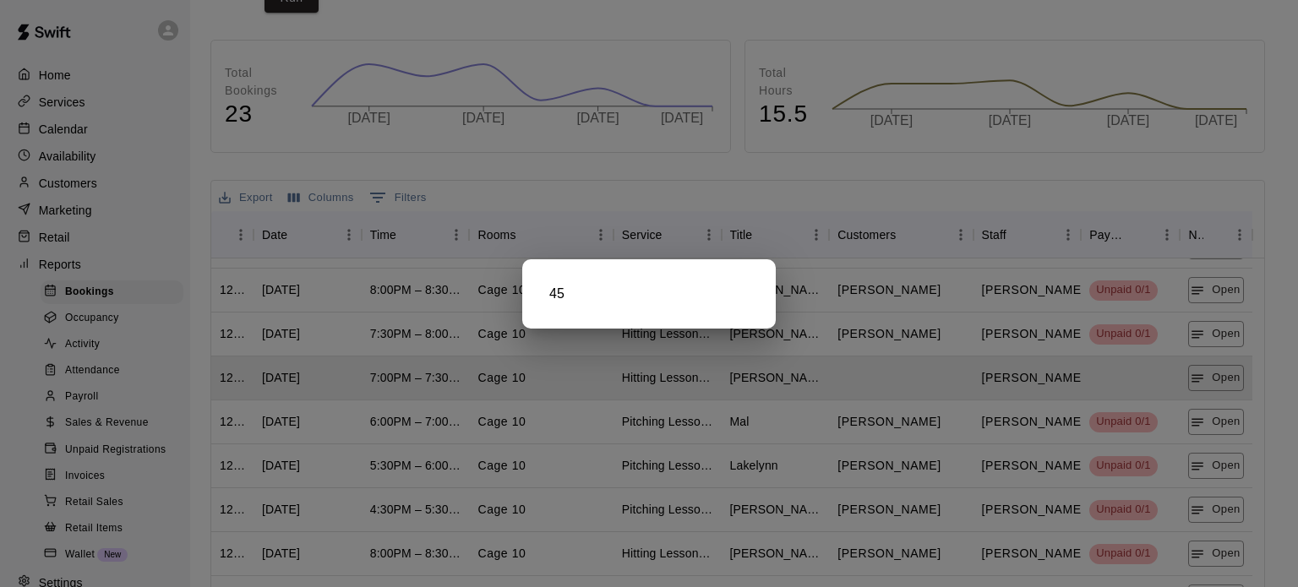
click at [1223, 421] on div at bounding box center [649, 293] width 1298 height 587
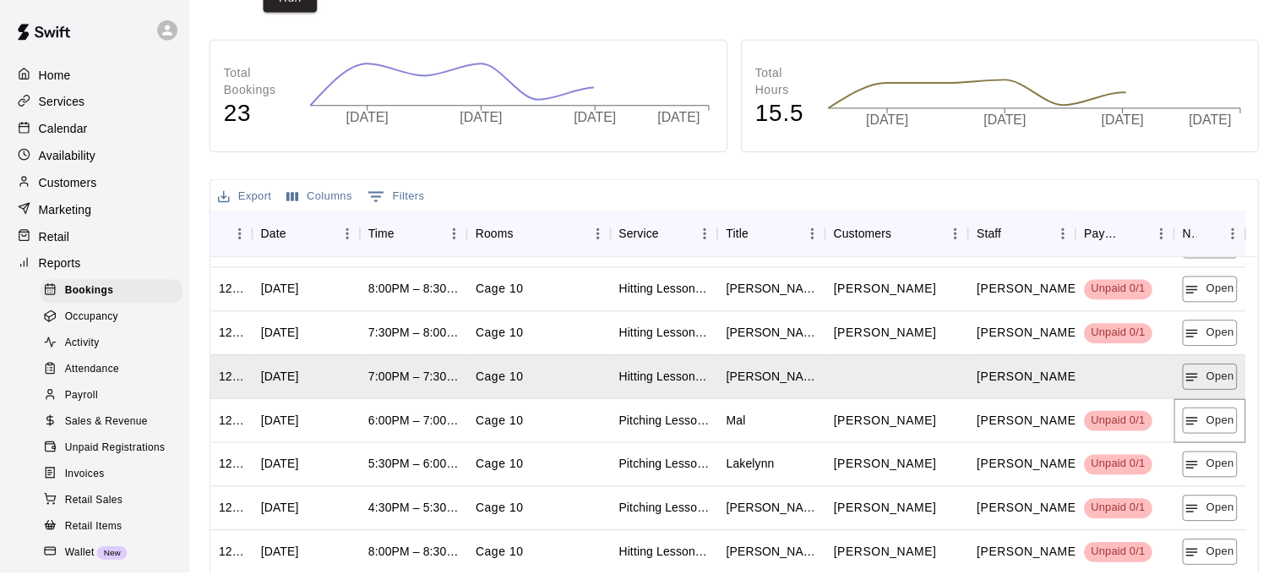
click at [1223, 421] on button "Open" at bounding box center [1215, 422] width 55 height 26
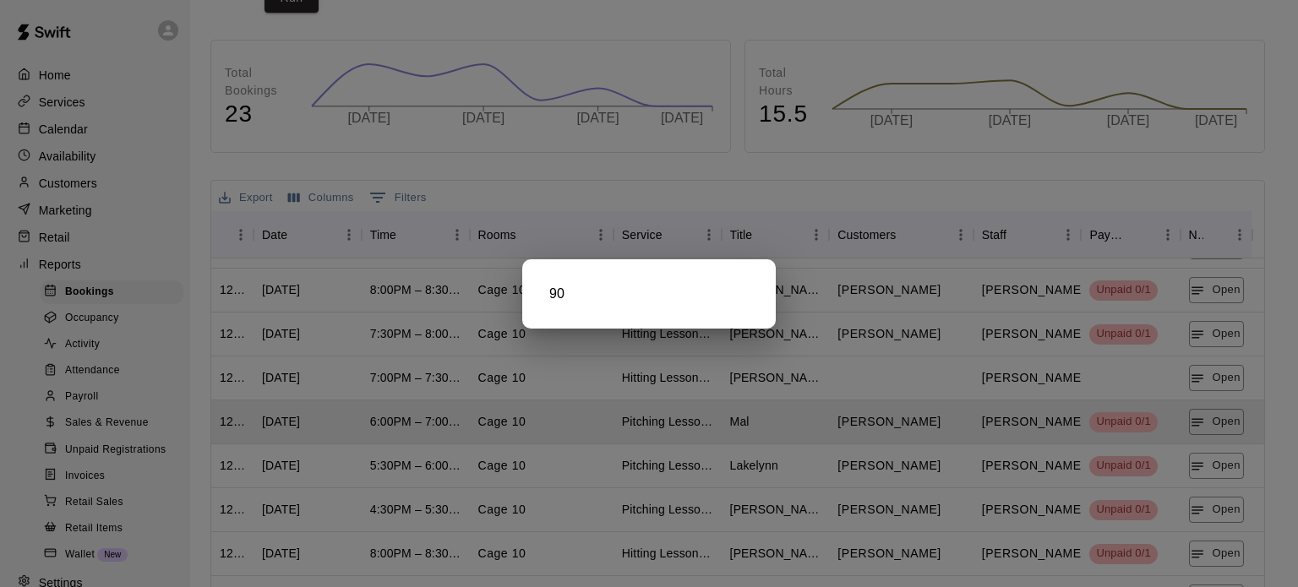
click at [1203, 458] on div at bounding box center [649, 293] width 1298 height 587
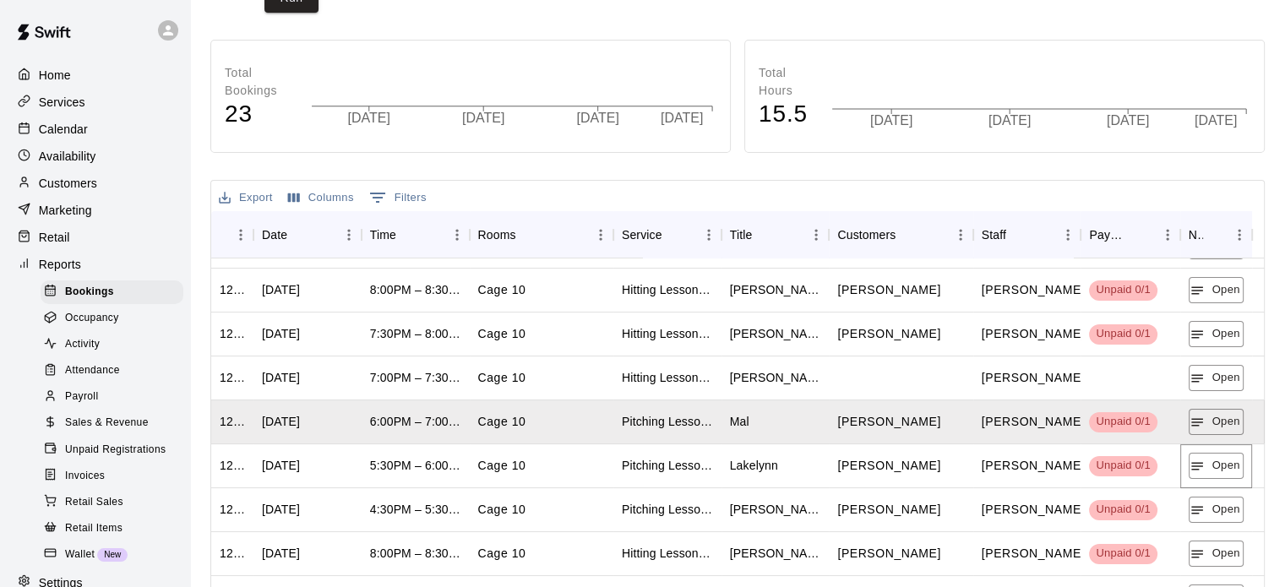
click at [1203, 459] on icon "button" at bounding box center [1197, 466] width 15 height 15
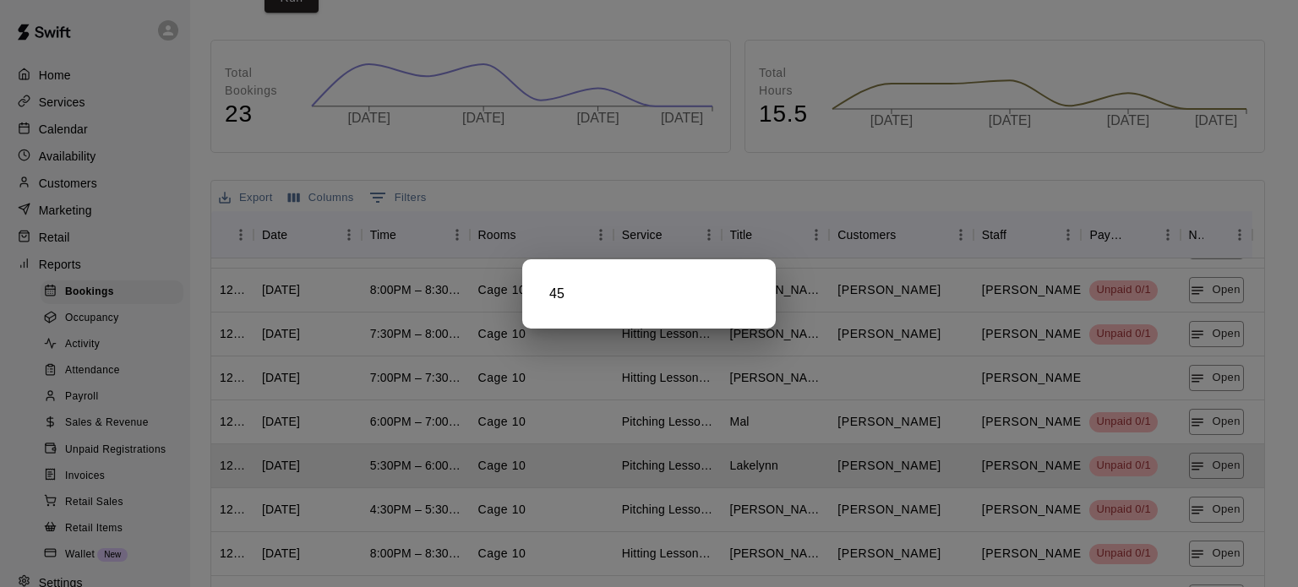
click at [1198, 507] on div at bounding box center [649, 293] width 1298 height 587
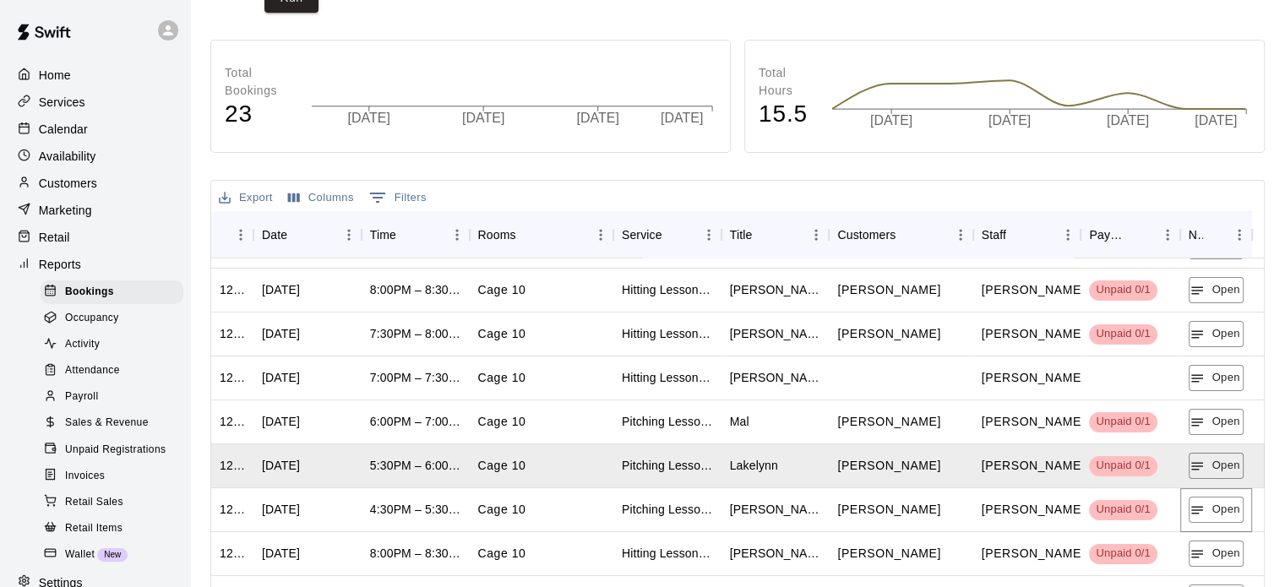
click at [1198, 507] on icon "button" at bounding box center [1197, 510] width 15 height 15
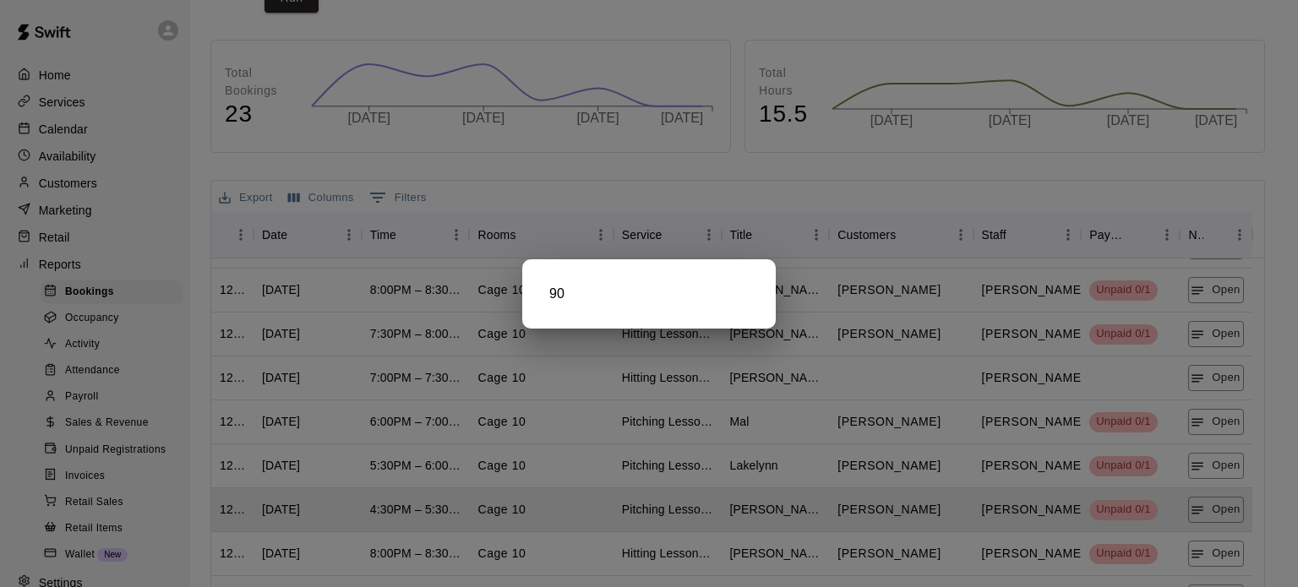
click at [1203, 554] on div at bounding box center [649, 293] width 1298 height 587
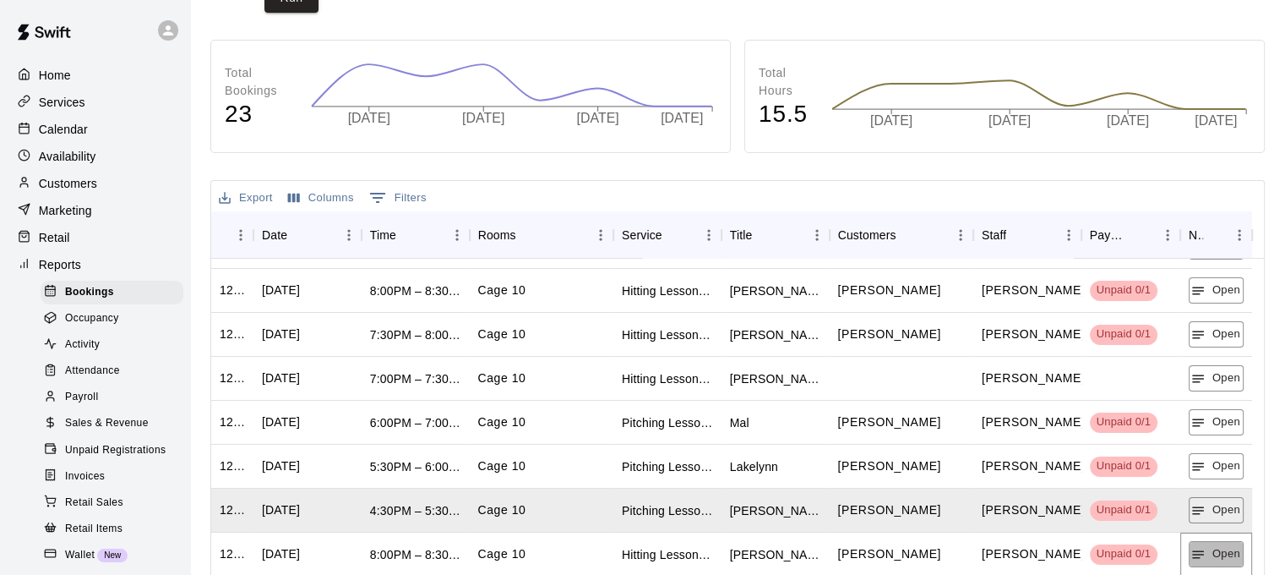
click at [1203, 554] on icon "button" at bounding box center [1198, 554] width 15 height 15
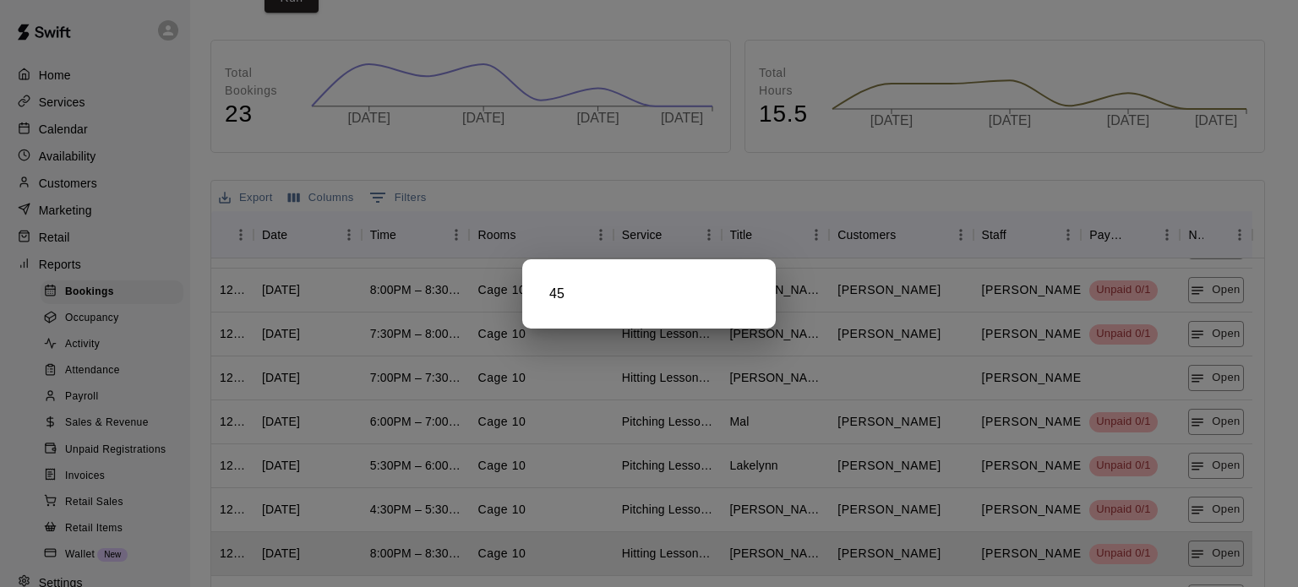
click at [1213, 549] on div at bounding box center [649, 293] width 1298 height 587
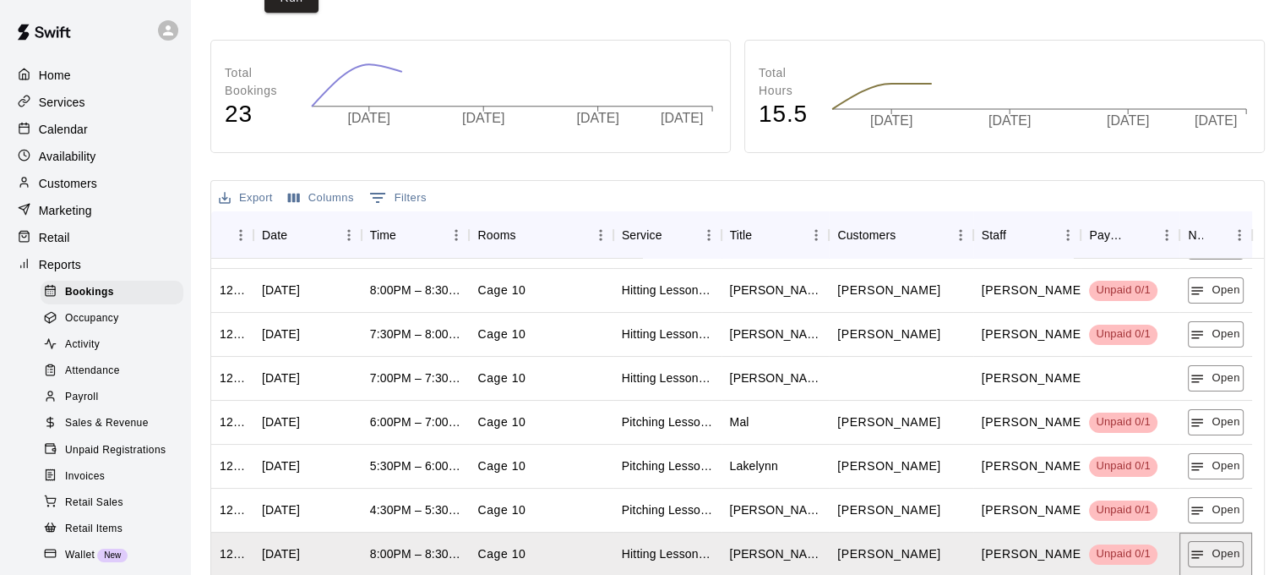
scroll to position [423, 0]
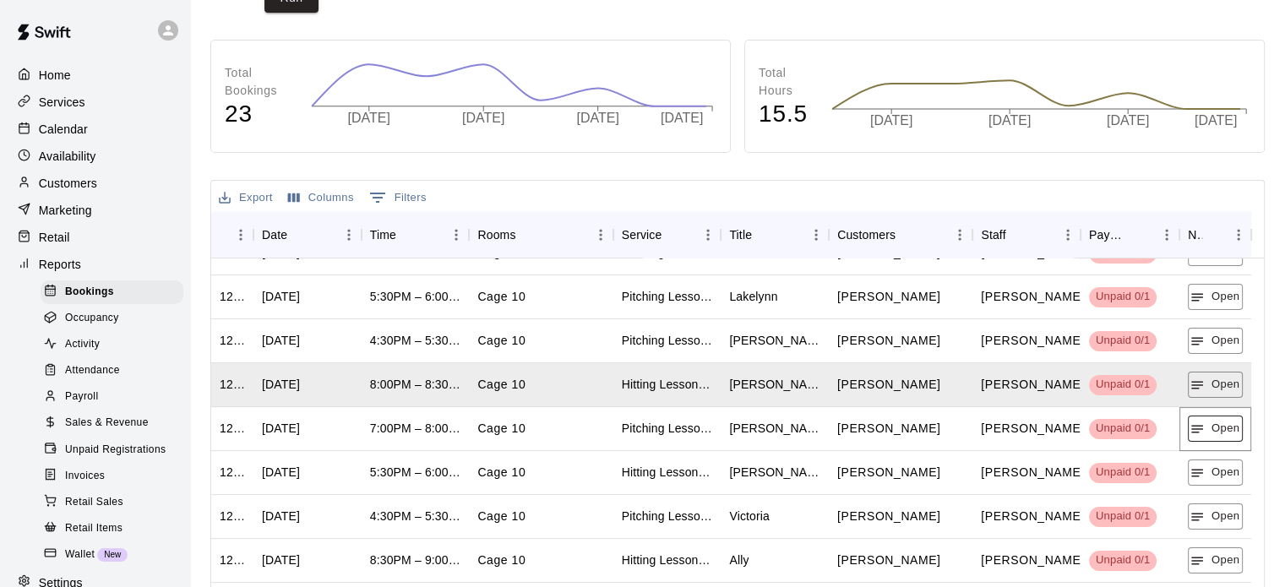
click at [1203, 430] on icon "button" at bounding box center [1197, 429] width 15 height 15
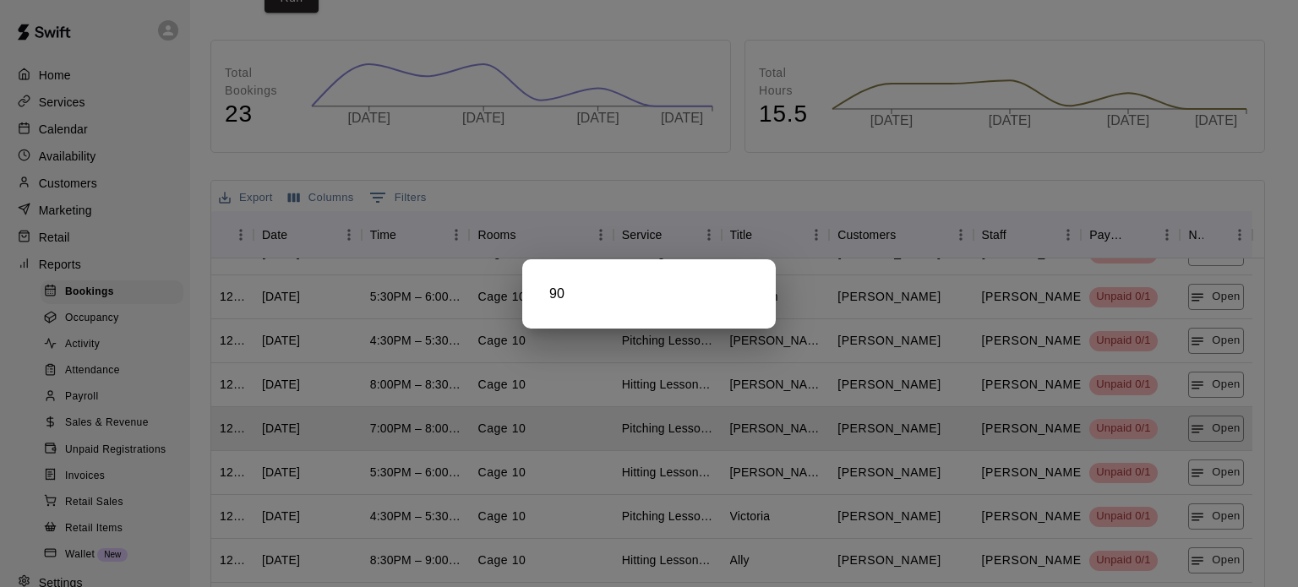
click at [1225, 465] on div at bounding box center [649, 293] width 1298 height 587
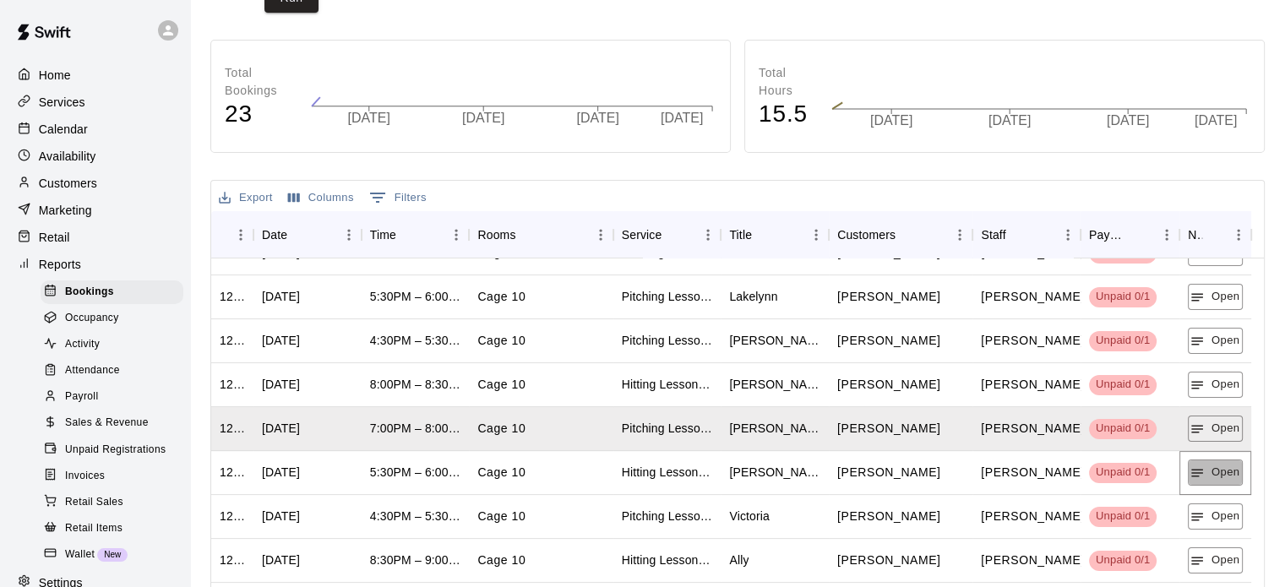
click at [1225, 465] on button "Open" at bounding box center [1215, 473] width 55 height 26
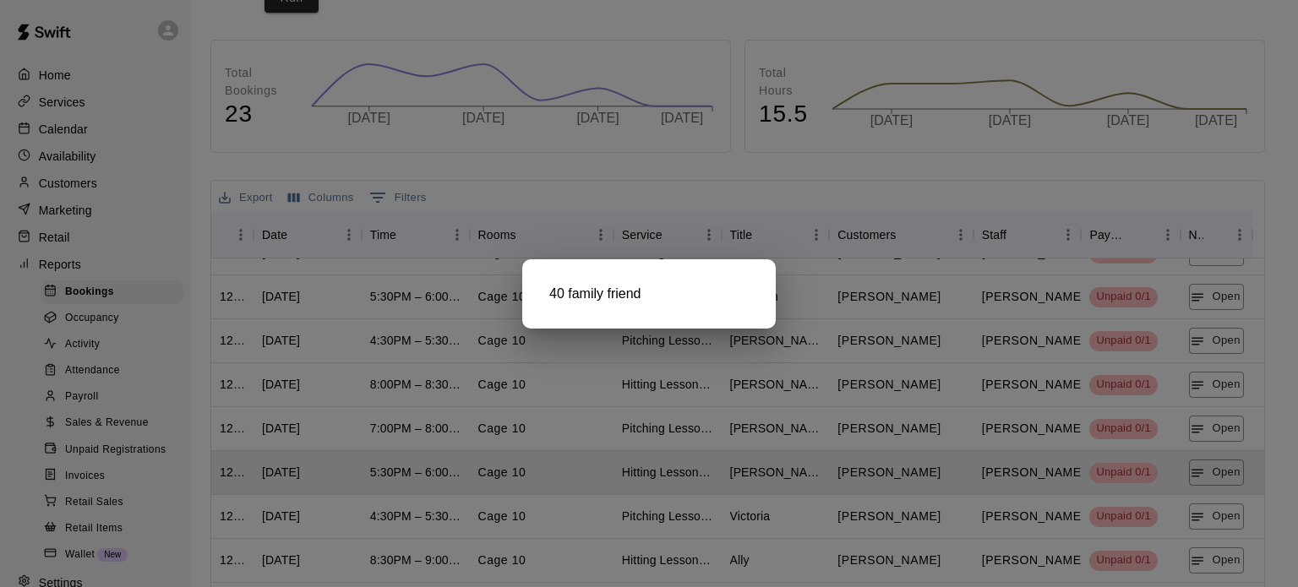
click at [1216, 523] on div at bounding box center [649, 293] width 1298 height 587
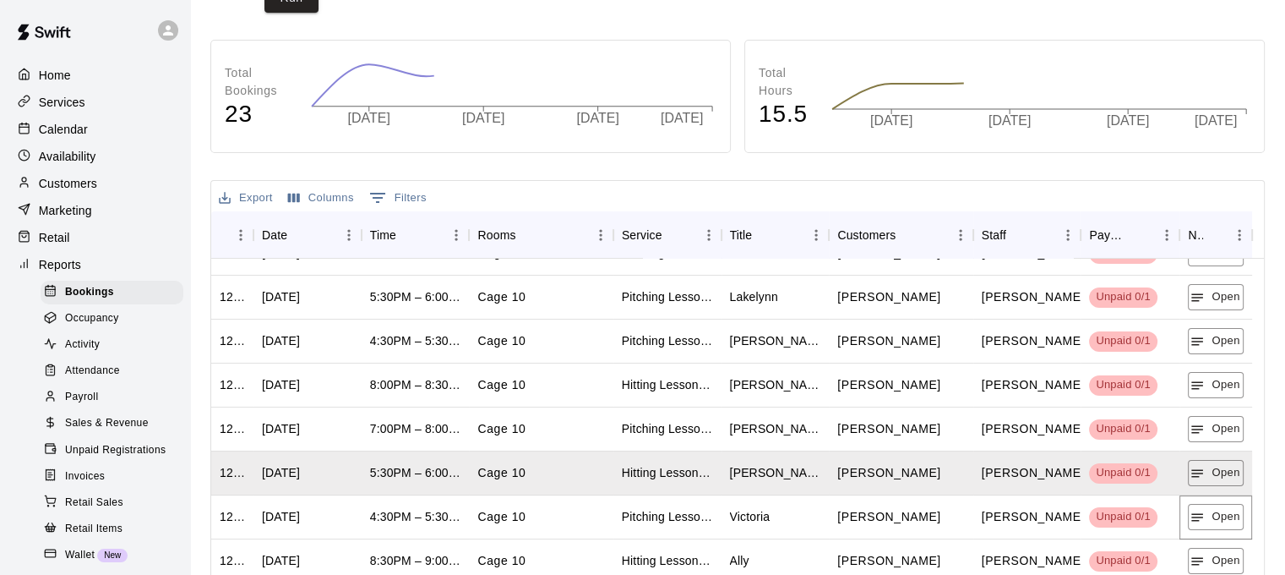
click at [1216, 523] on button "Open" at bounding box center [1215, 517] width 55 height 26
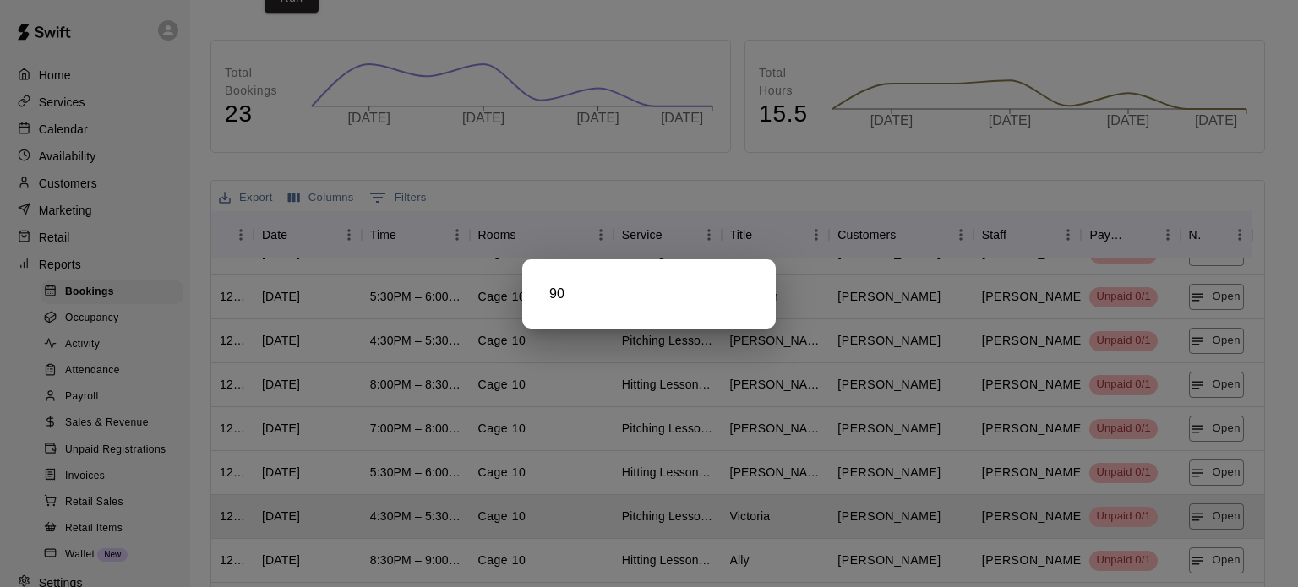
click at [1219, 566] on div at bounding box center [649, 293] width 1298 height 587
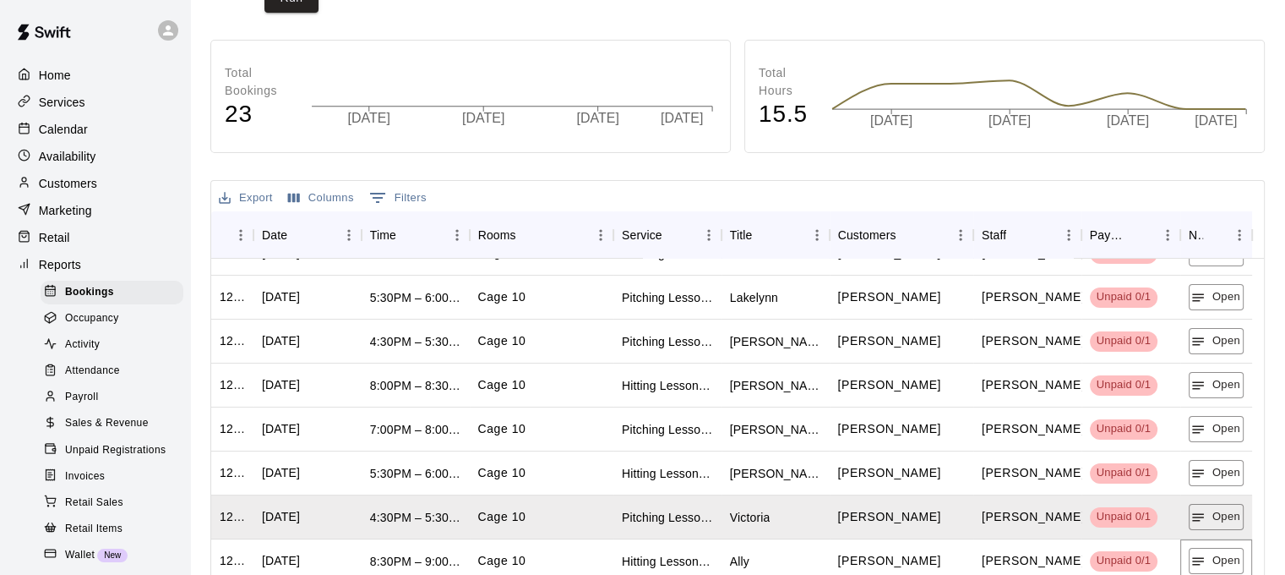
click at [1219, 566] on button "Open" at bounding box center [1216, 561] width 55 height 26
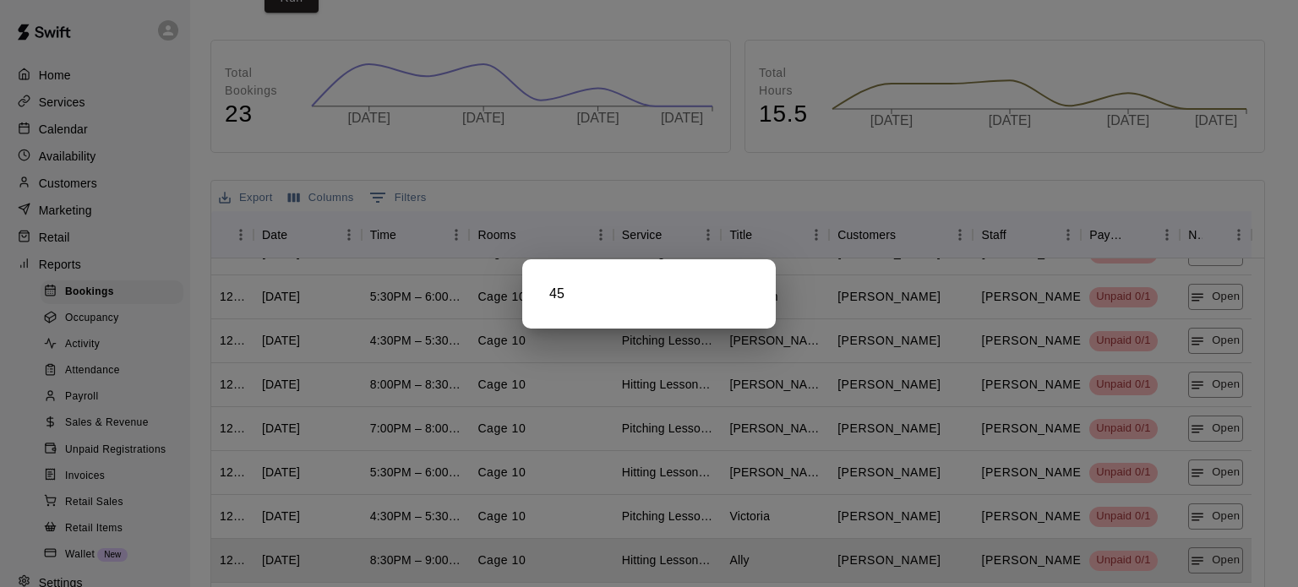
click at [1220, 560] on div at bounding box center [649, 293] width 1298 height 587
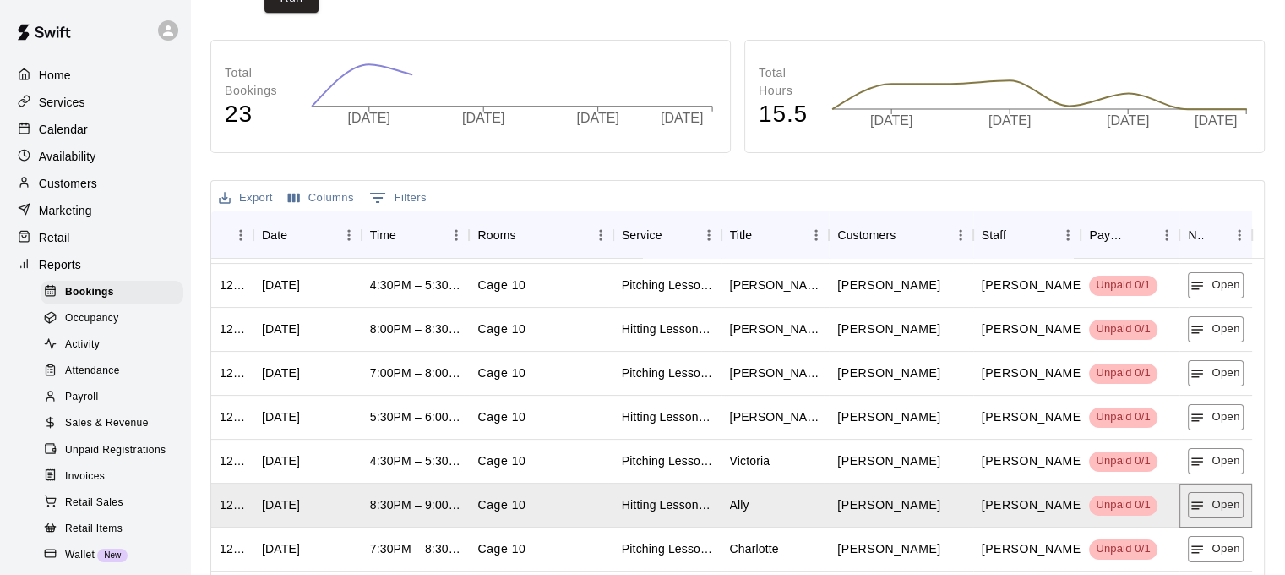
scroll to position [542, 0]
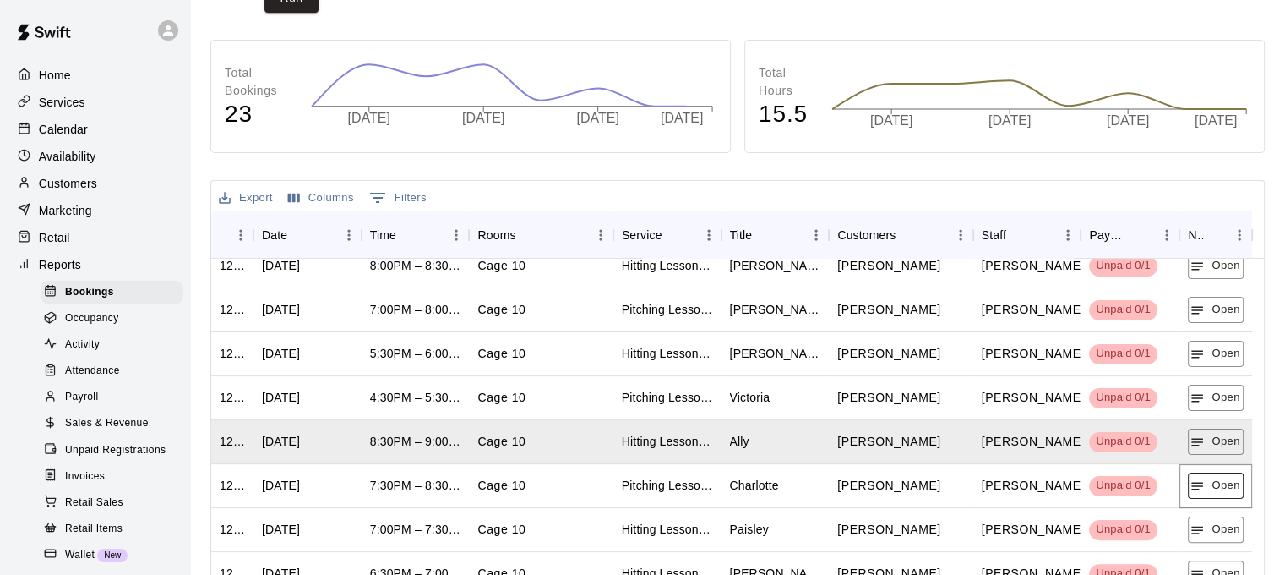
click at [1203, 484] on icon "button" at bounding box center [1197, 485] width 15 height 15
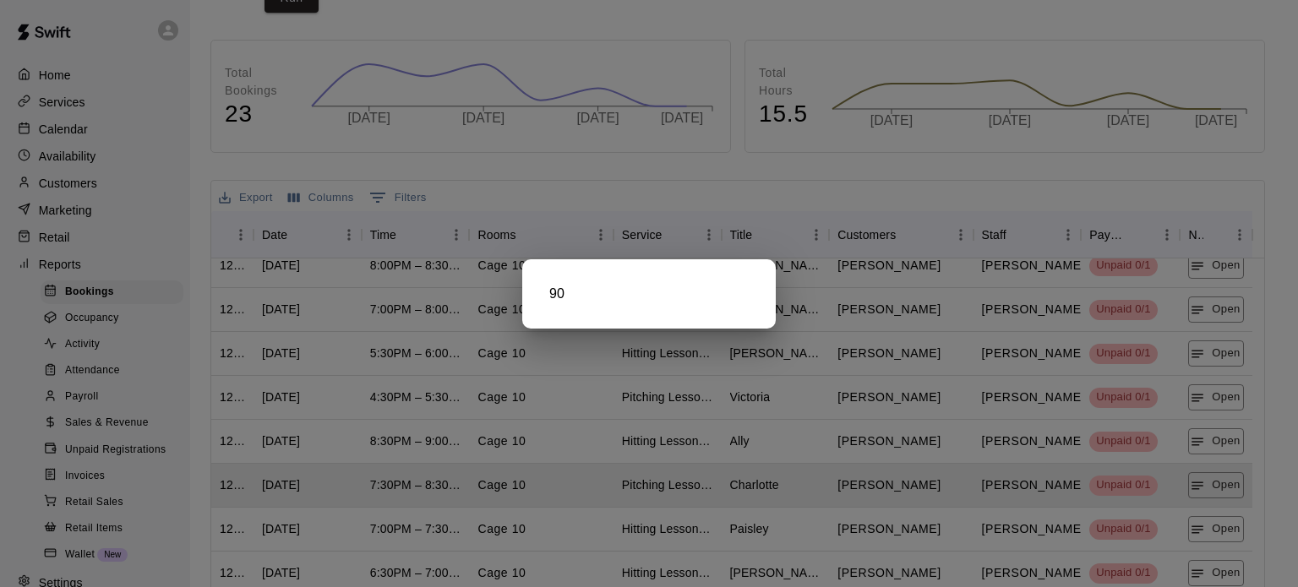
click at [1202, 520] on div at bounding box center [649, 293] width 1298 height 587
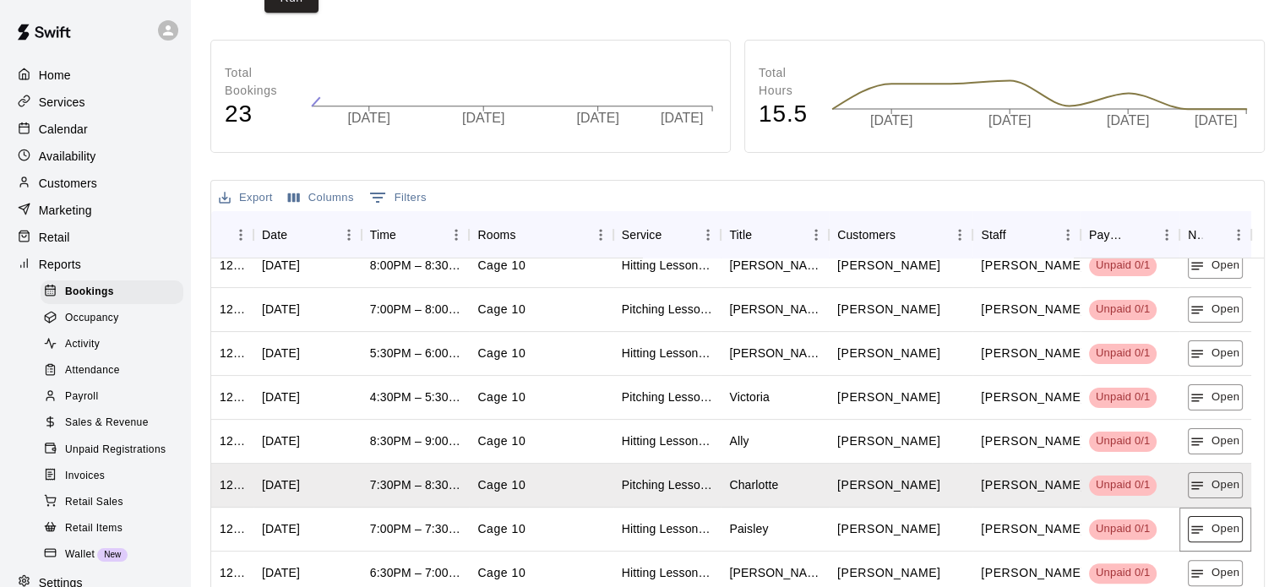
click at [1203, 522] on icon "button" at bounding box center [1197, 529] width 15 height 15
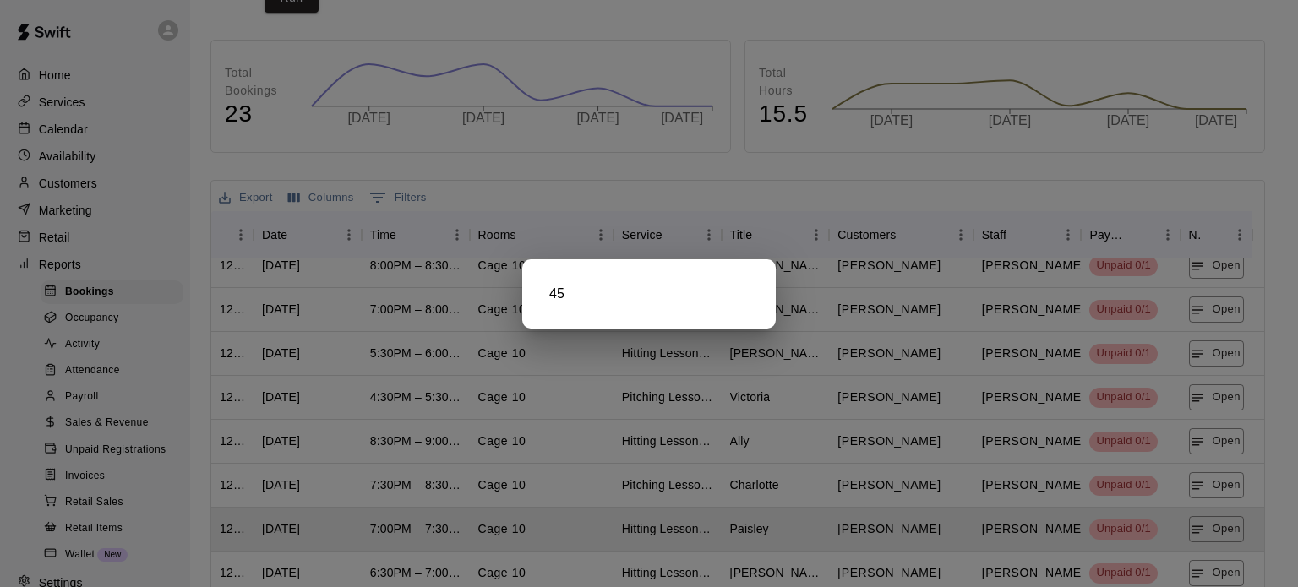
click at [1198, 533] on div at bounding box center [649, 293] width 1298 height 587
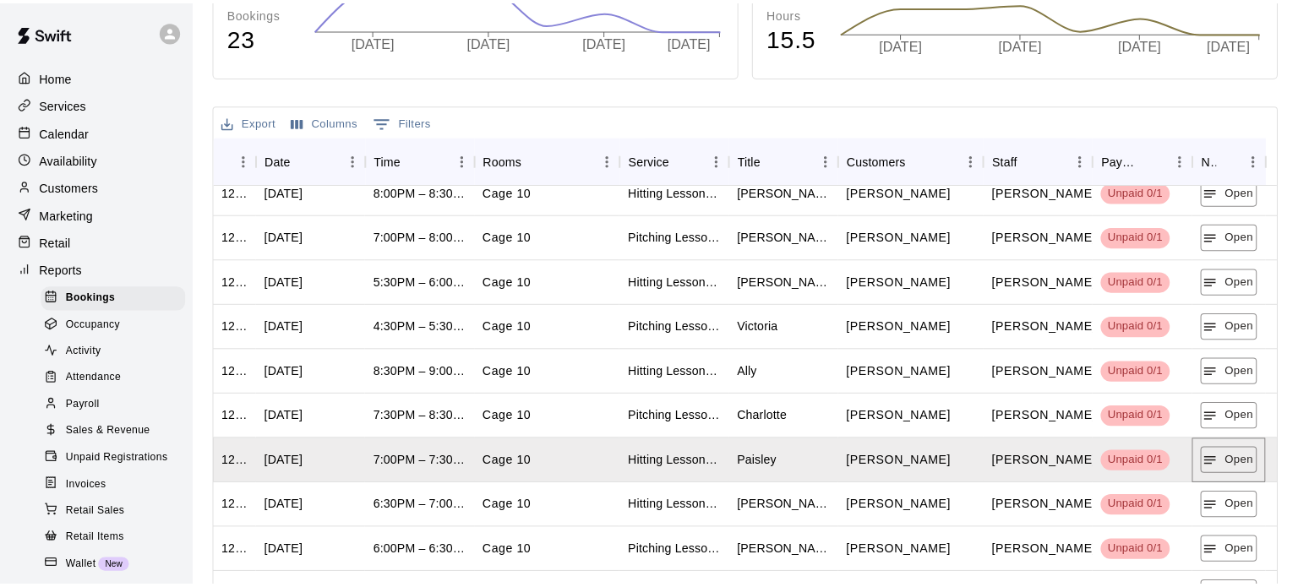
scroll to position [338, 0]
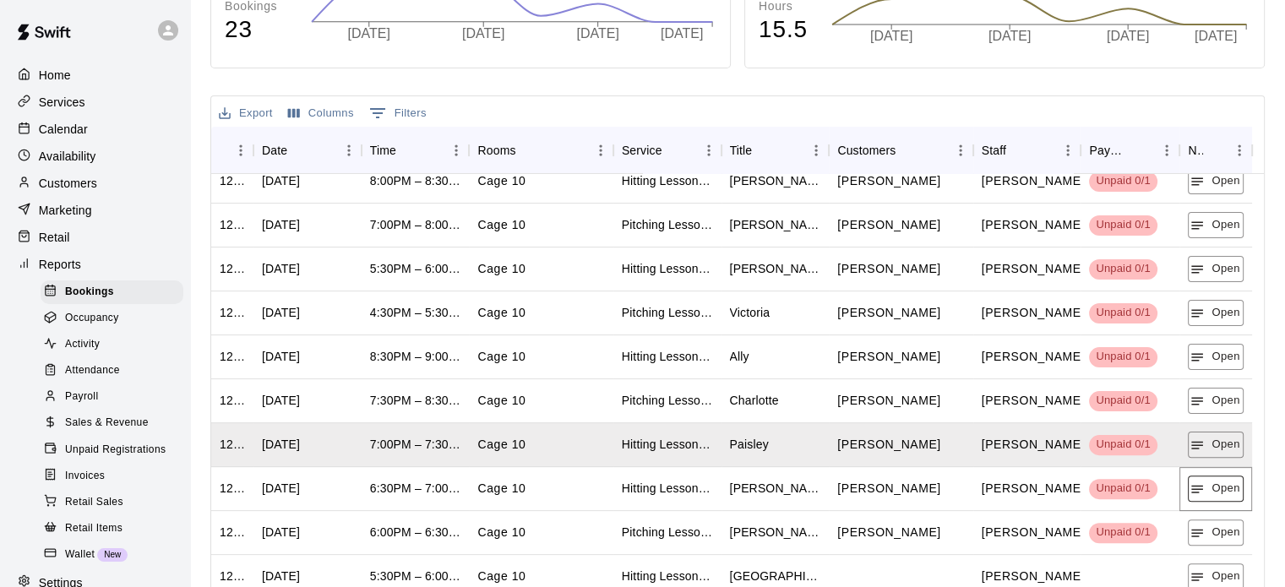
click at [1224, 478] on button "Open" at bounding box center [1215, 489] width 55 height 26
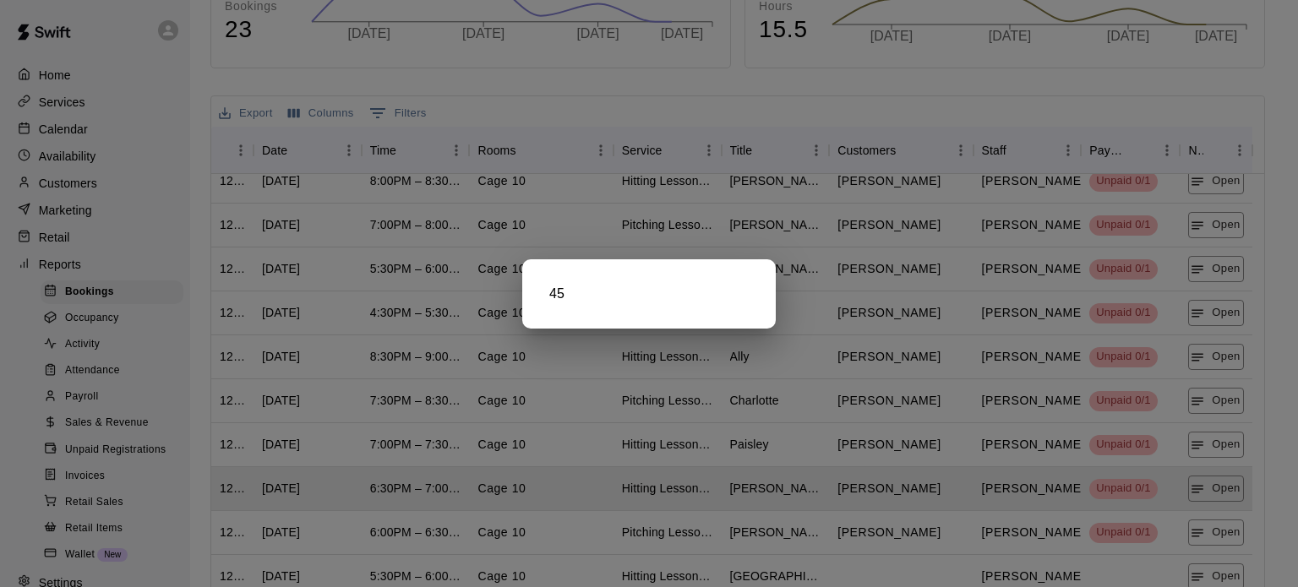
click at [1209, 528] on div at bounding box center [649, 293] width 1298 height 587
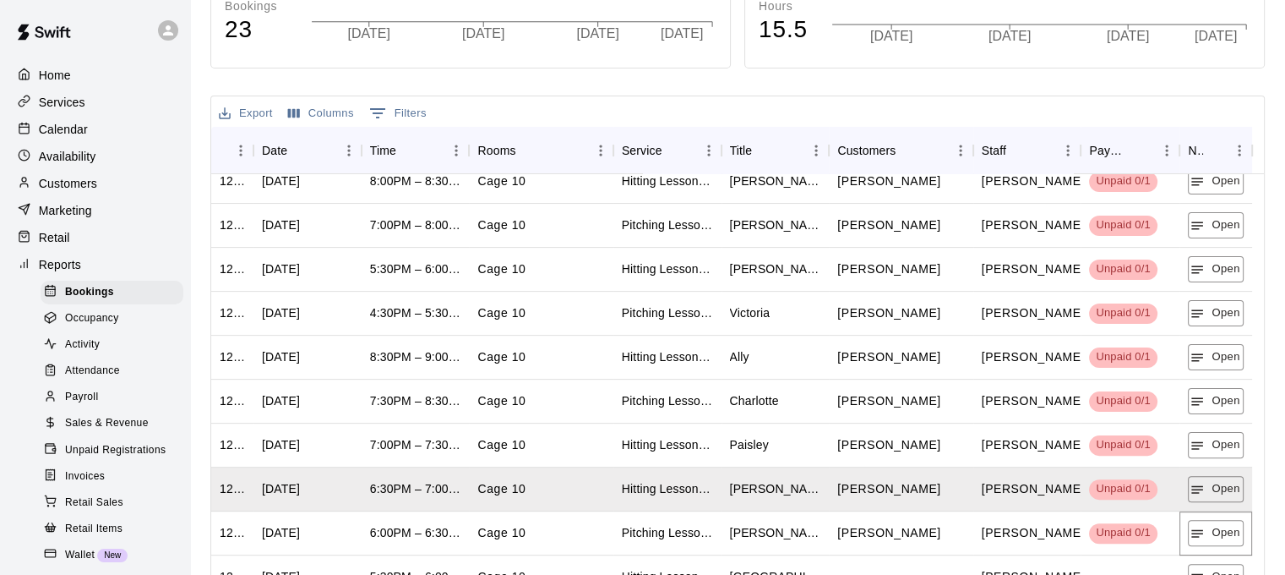
click at [1209, 528] on button "Open" at bounding box center [1215, 533] width 55 height 26
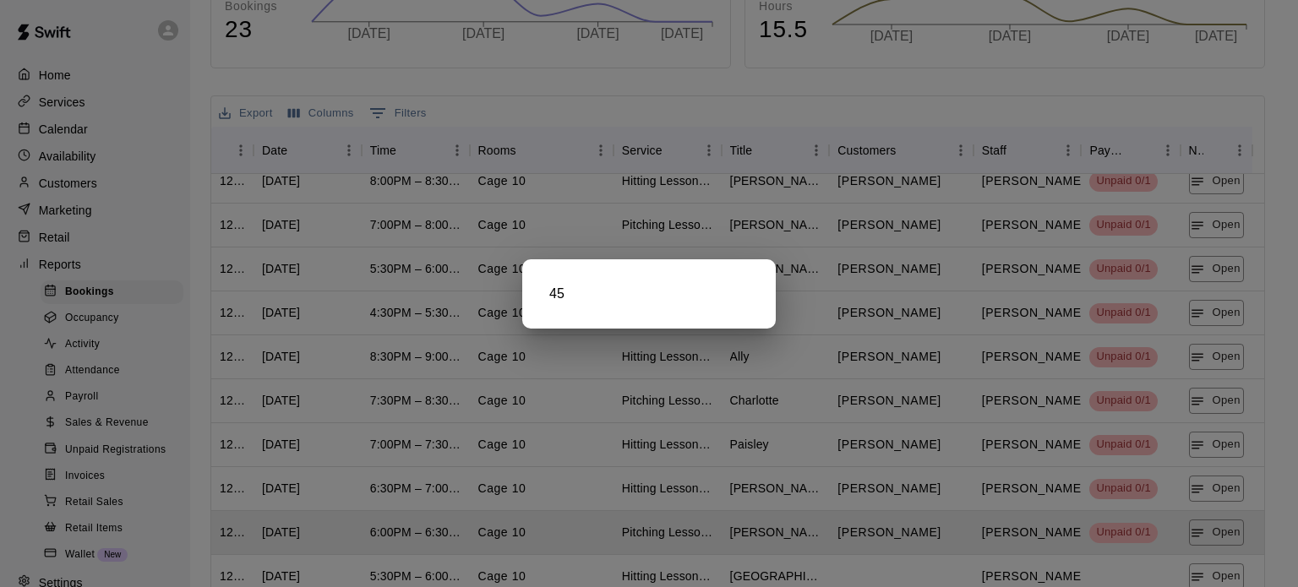
click at [1203, 574] on div at bounding box center [649, 293] width 1298 height 587
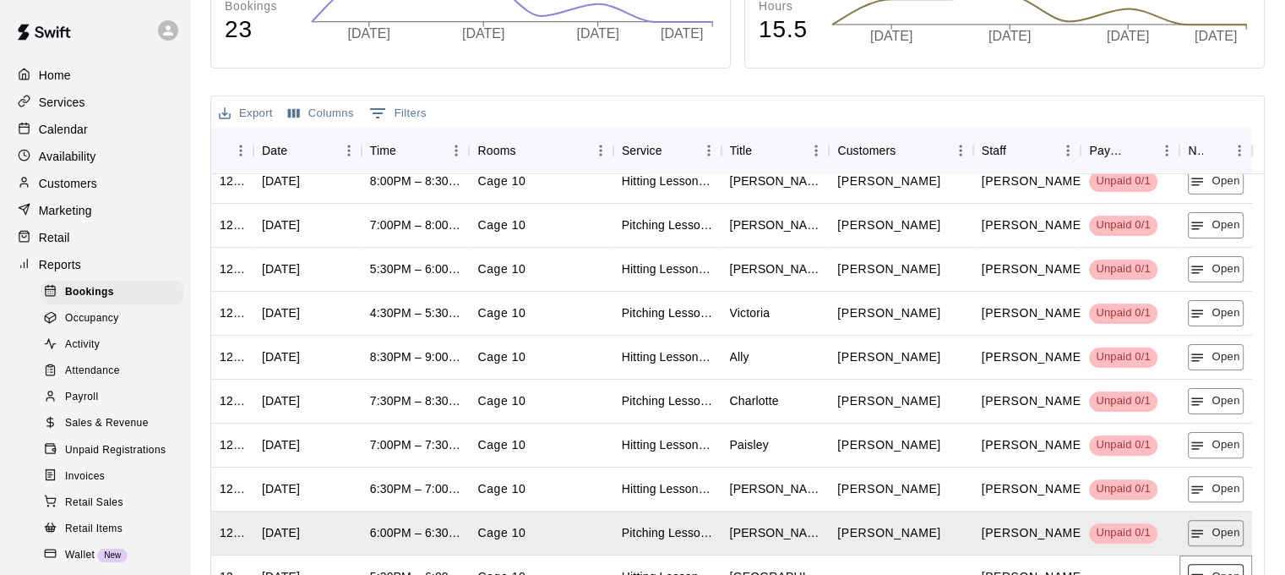
click at [1203, 566] on button "Open" at bounding box center [1215, 577] width 55 height 26
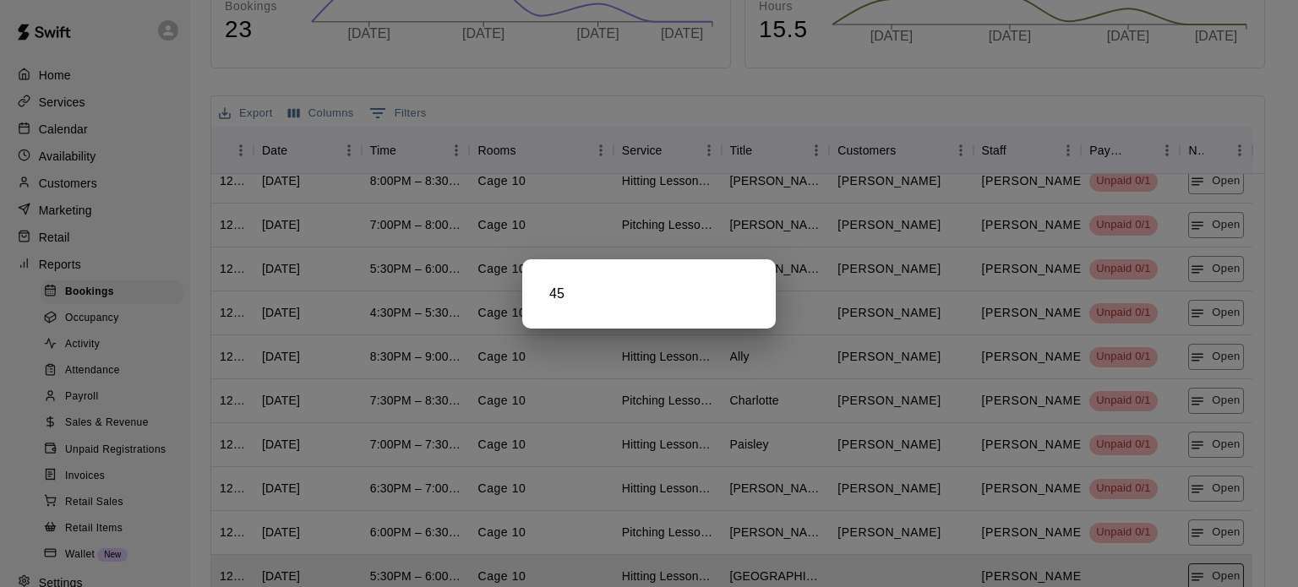
click at [1203, 565] on div at bounding box center [649, 293] width 1298 height 587
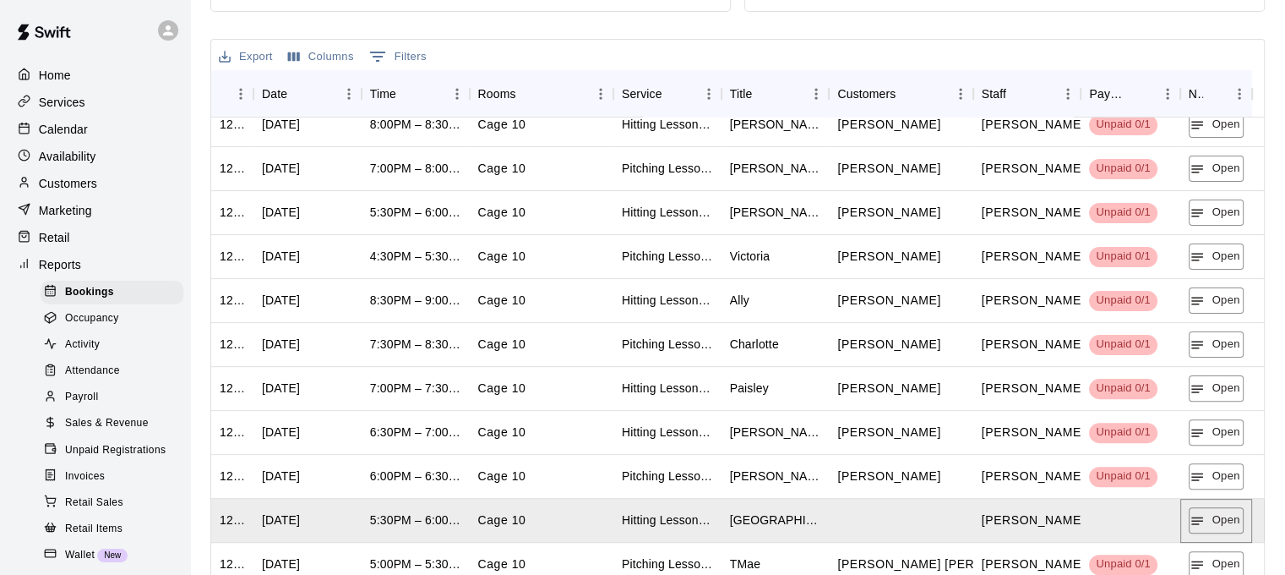
scroll to position [444, 0]
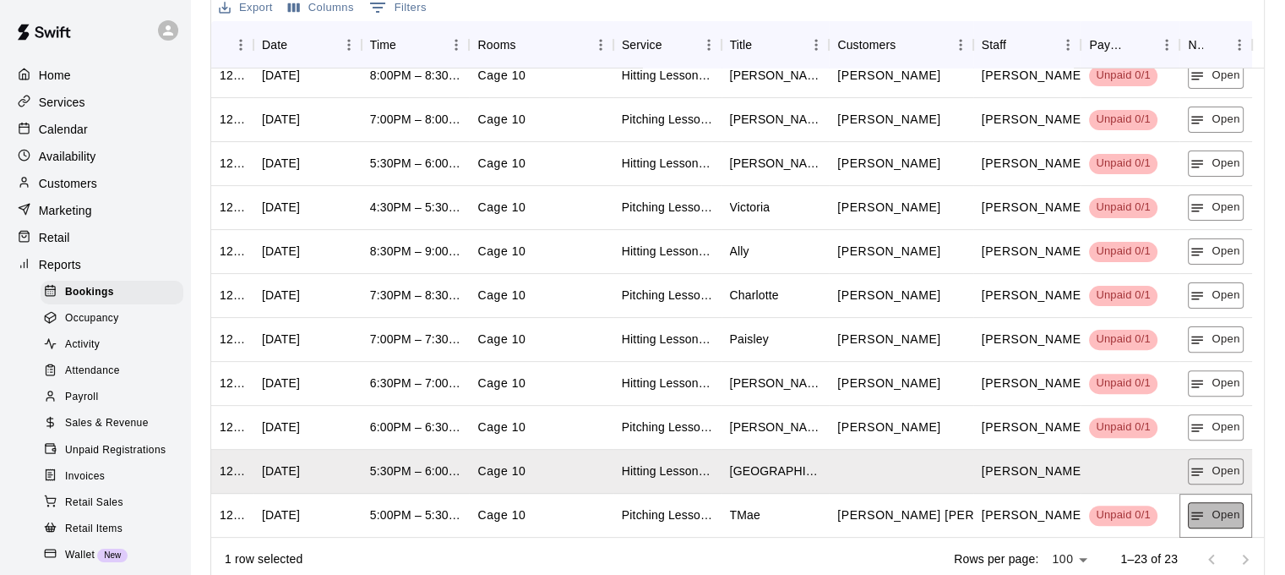
click at [1214, 525] on button "Open" at bounding box center [1215, 515] width 55 height 26
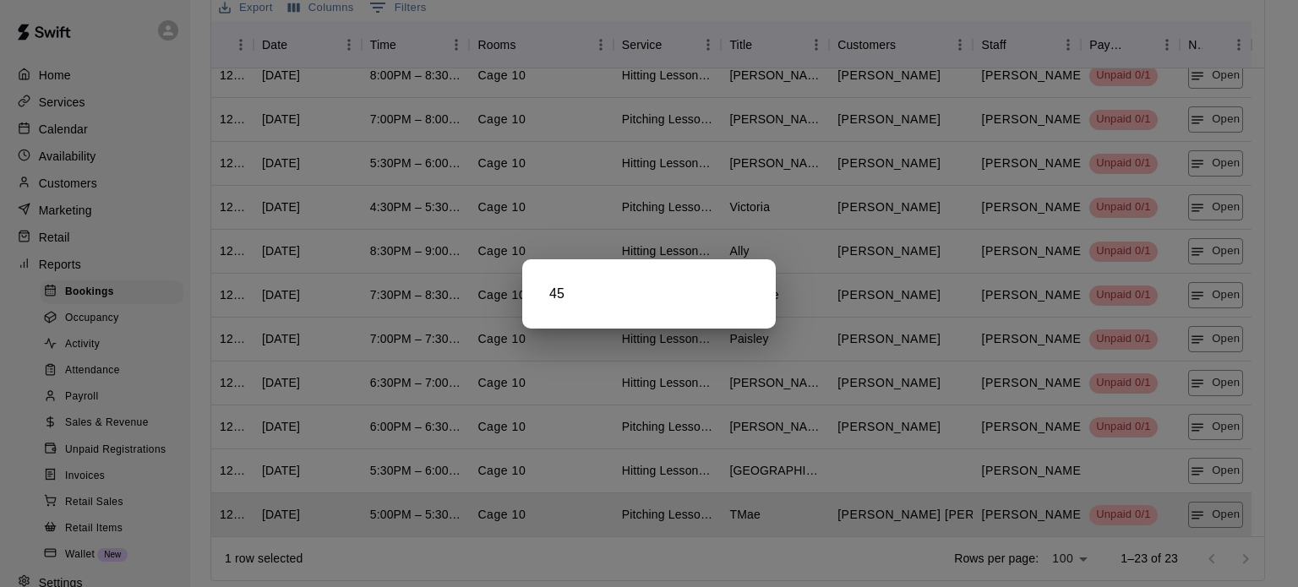
click at [1215, 519] on div at bounding box center [649, 293] width 1298 height 587
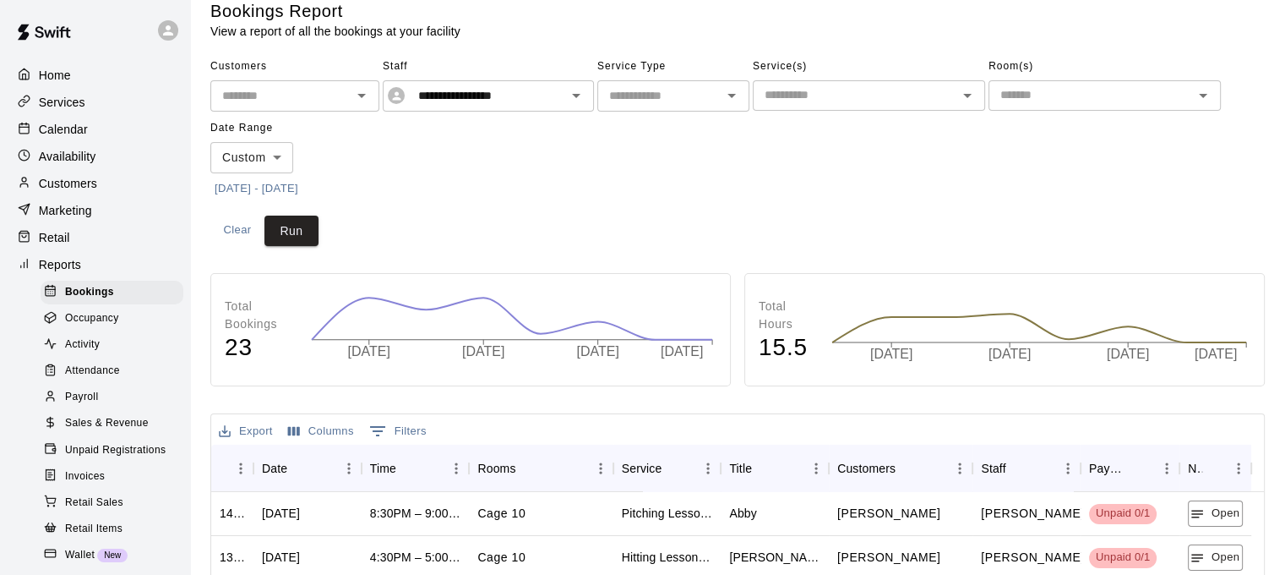
scroll to position [0, 0]
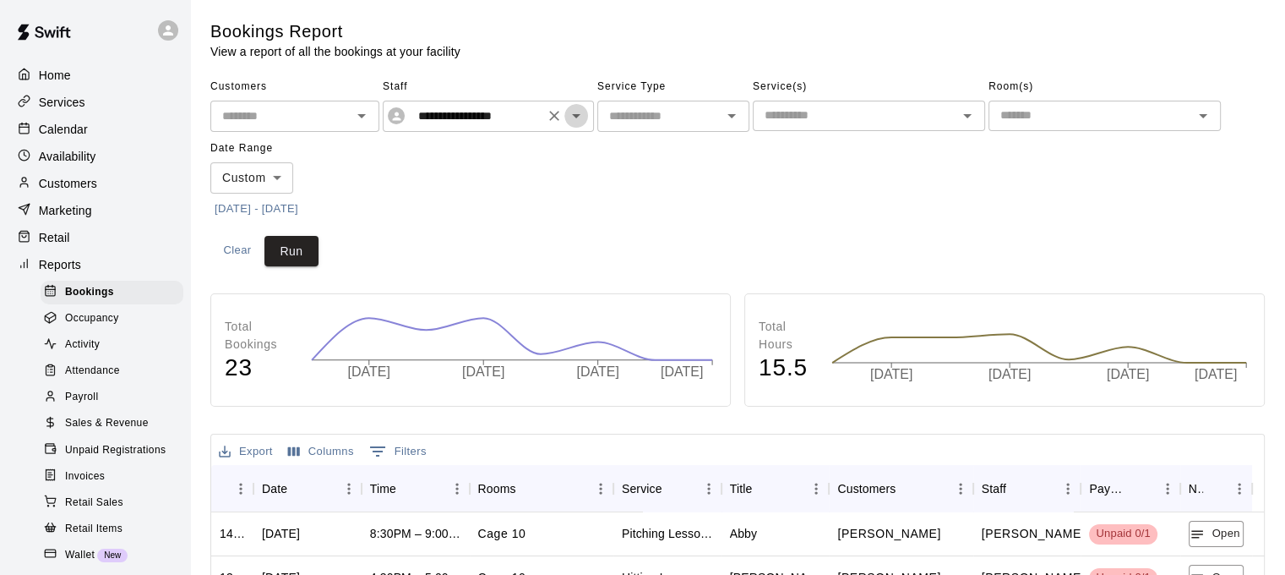
click at [573, 117] on icon "Open" at bounding box center [576, 116] width 20 height 20
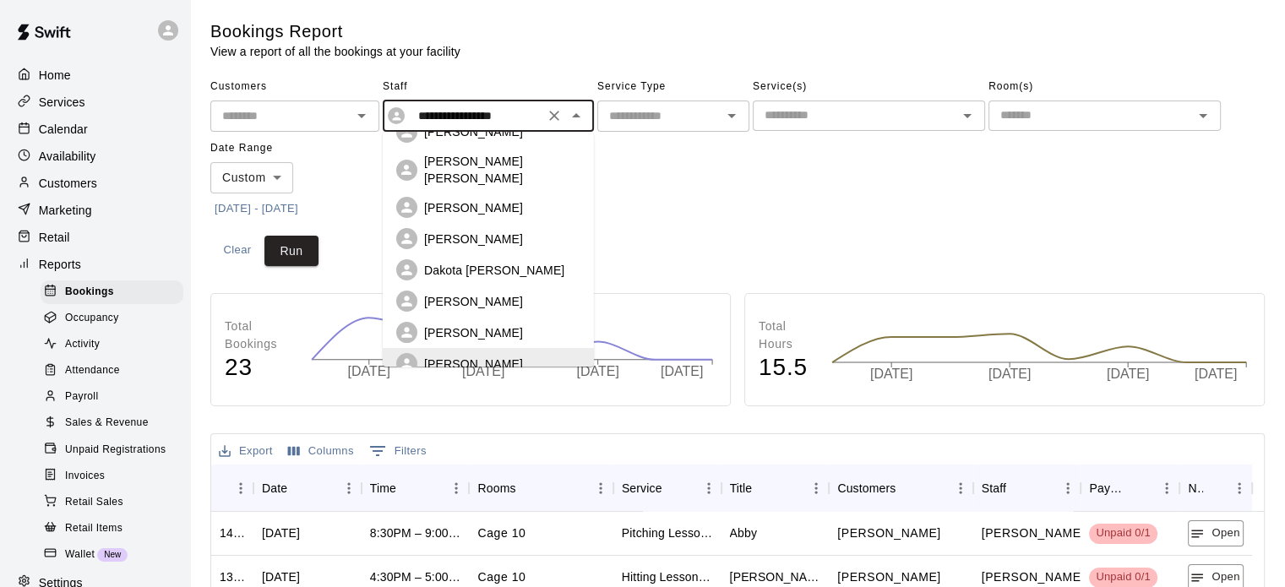
scroll to position [138, 0]
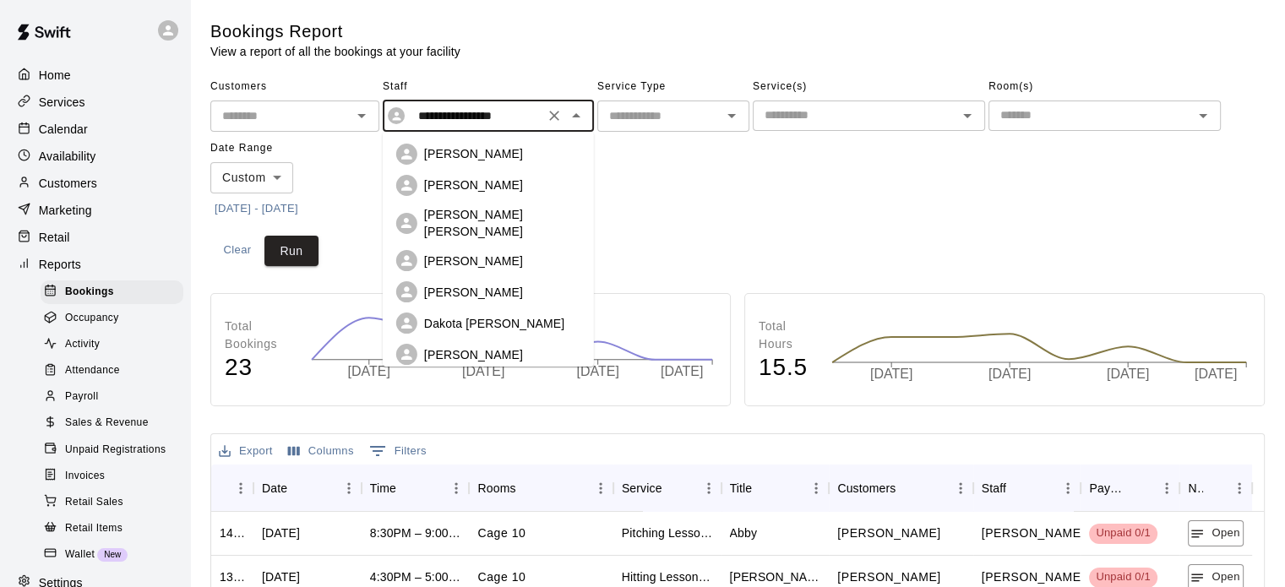
drag, startPoint x: 0, startPoint y: 0, endPoint x: 498, endPoint y: 306, distance: 584.3
click at [499, 438] on div "[PERSON_NAME]" at bounding box center [488, 448] width 184 height 21
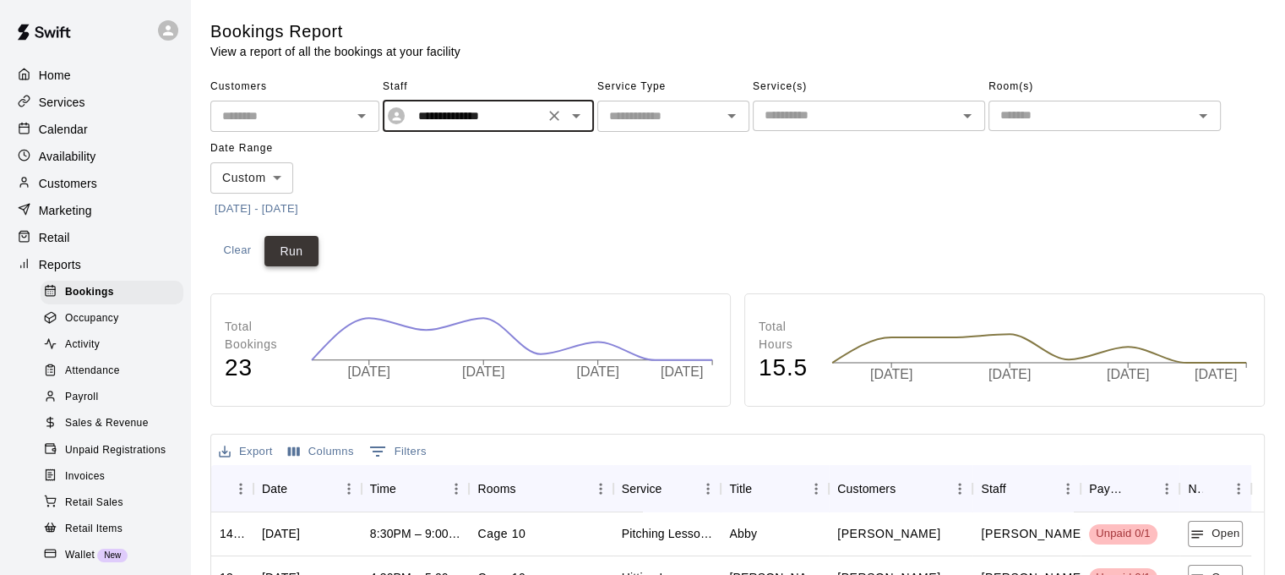
drag, startPoint x: 276, startPoint y: 254, endPoint x: 269, endPoint y: 248, distance: 9.6
click at [276, 254] on button "Run" at bounding box center [292, 251] width 54 height 31
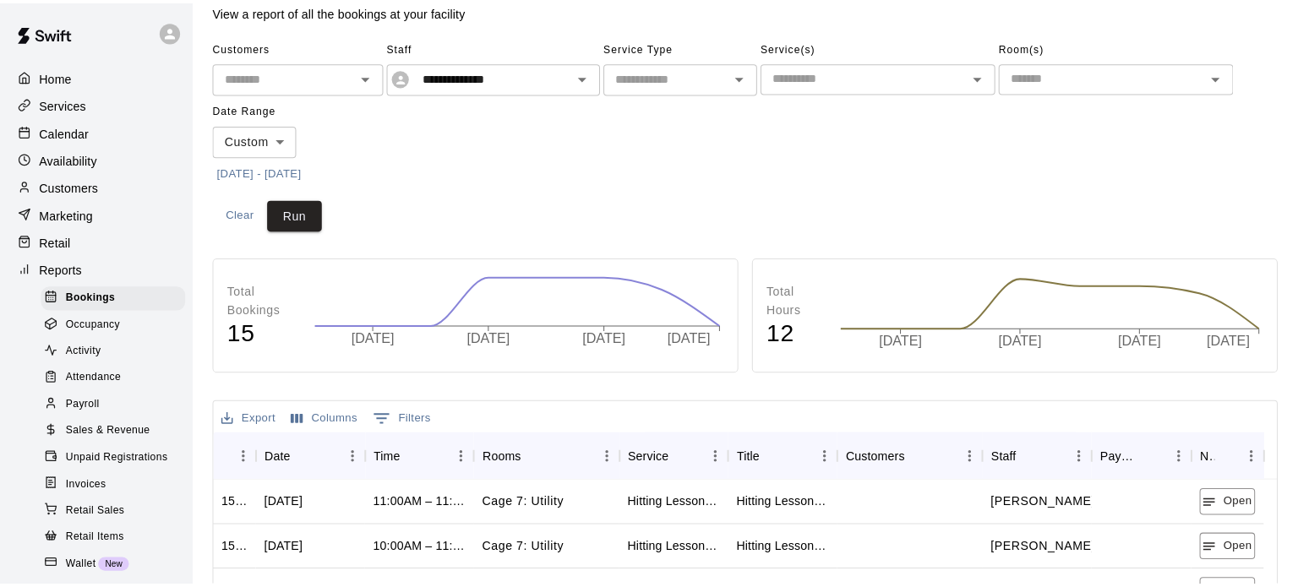
scroll to position [169, 0]
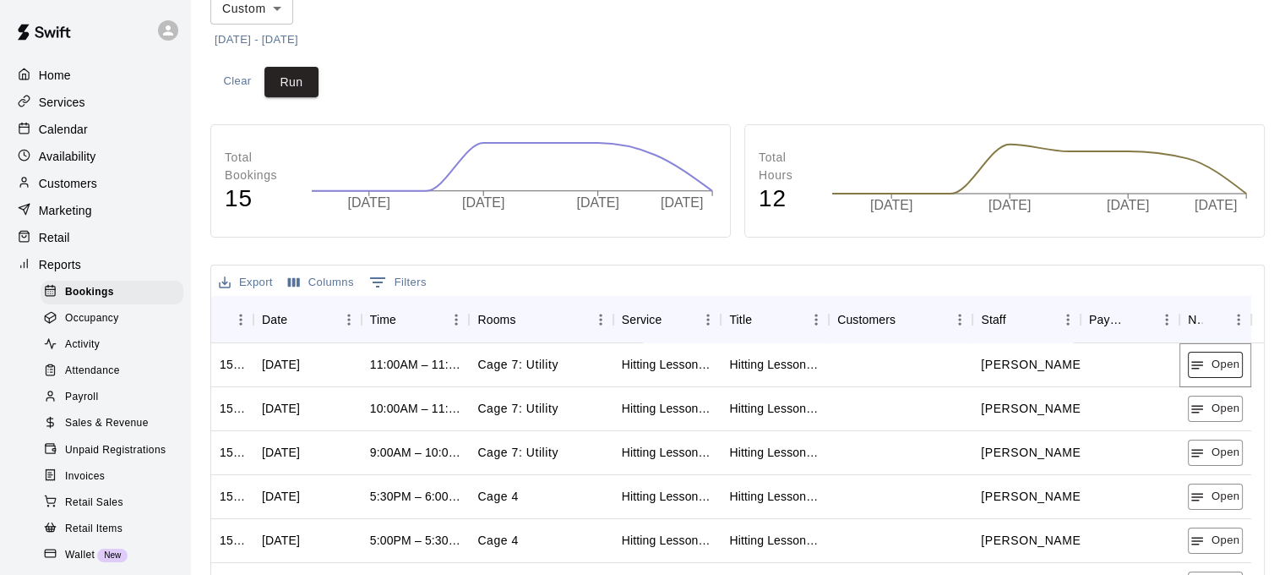
click at [1213, 366] on button "Open" at bounding box center [1215, 365] width 55 height 26
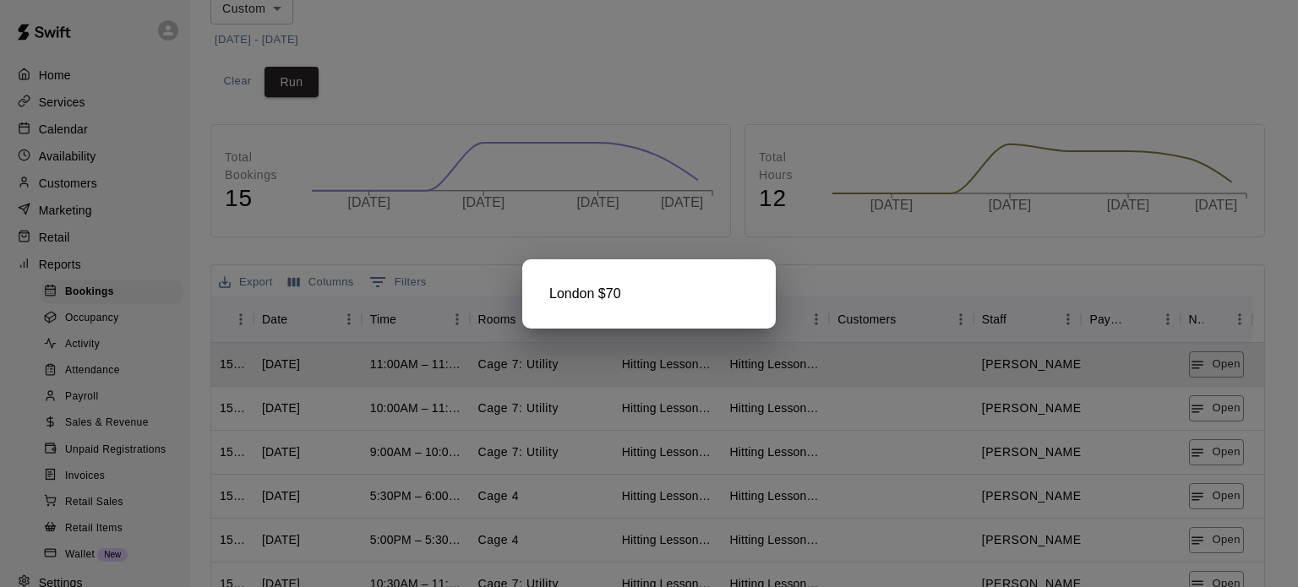
click at [1207, 413] on div at bounding box center [649, 293] width 1298 height 587
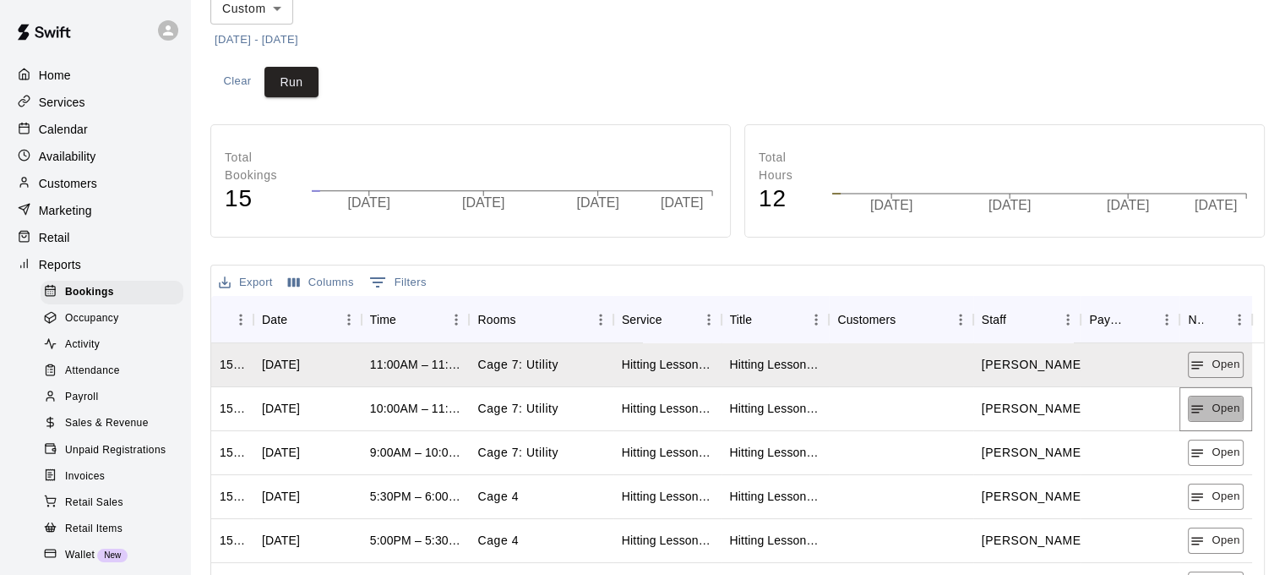
click at [1207, 413] on button "Open" at bounding box center [1215, 409] width 55 height 26
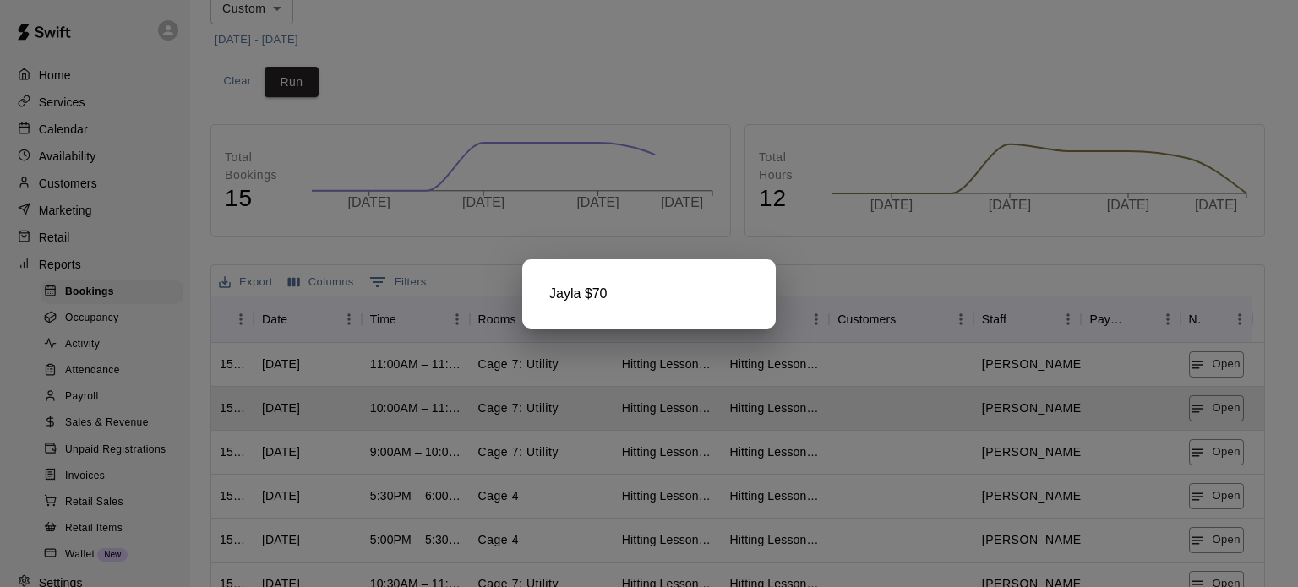
click at [1214, 450] on div at bounding box center [649, 293] width 1298 height 587
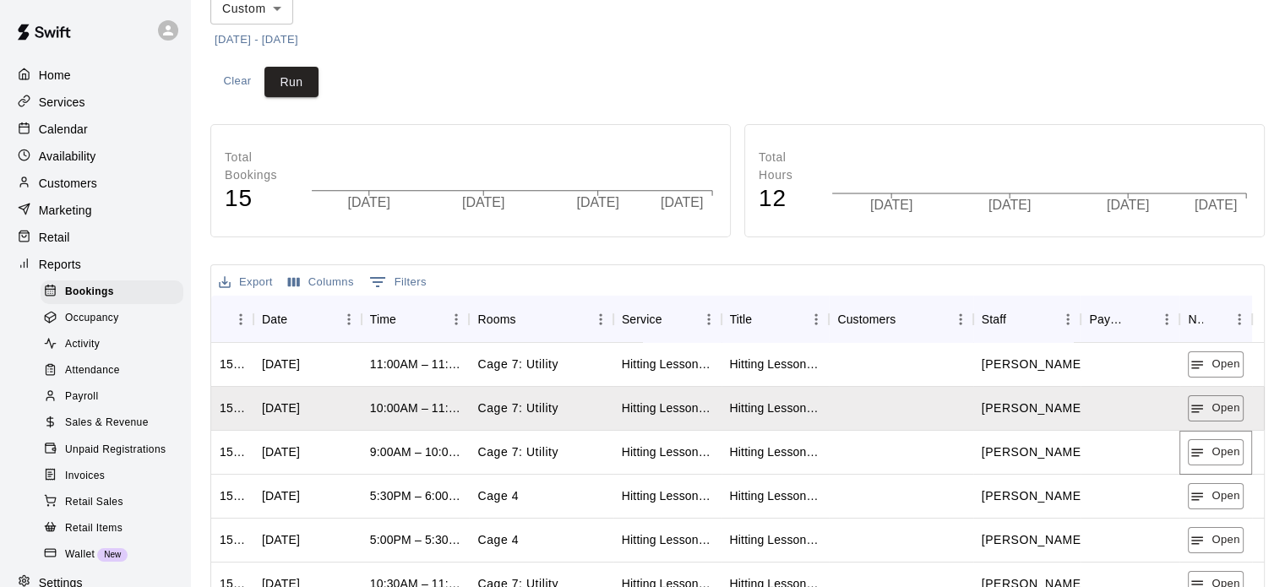
click at [1214, 450] on button "Open" at bounding box center [1215, 452] width 55 height 26
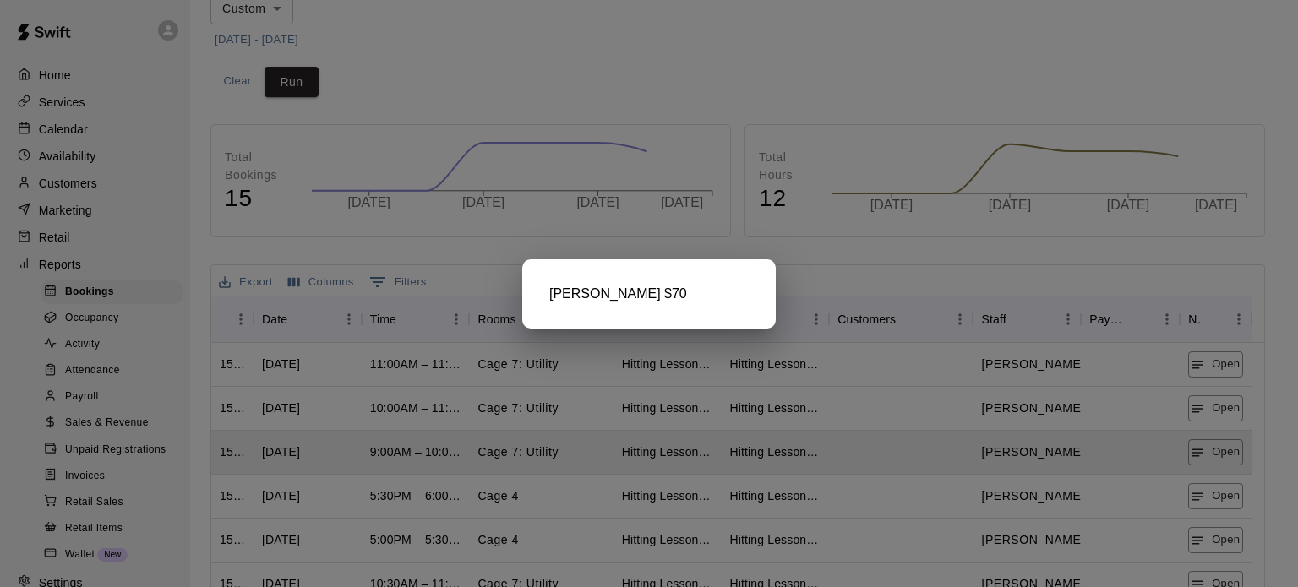
click at [1208, 499] on div at bounding box center [649, 293] width 1298 height 587
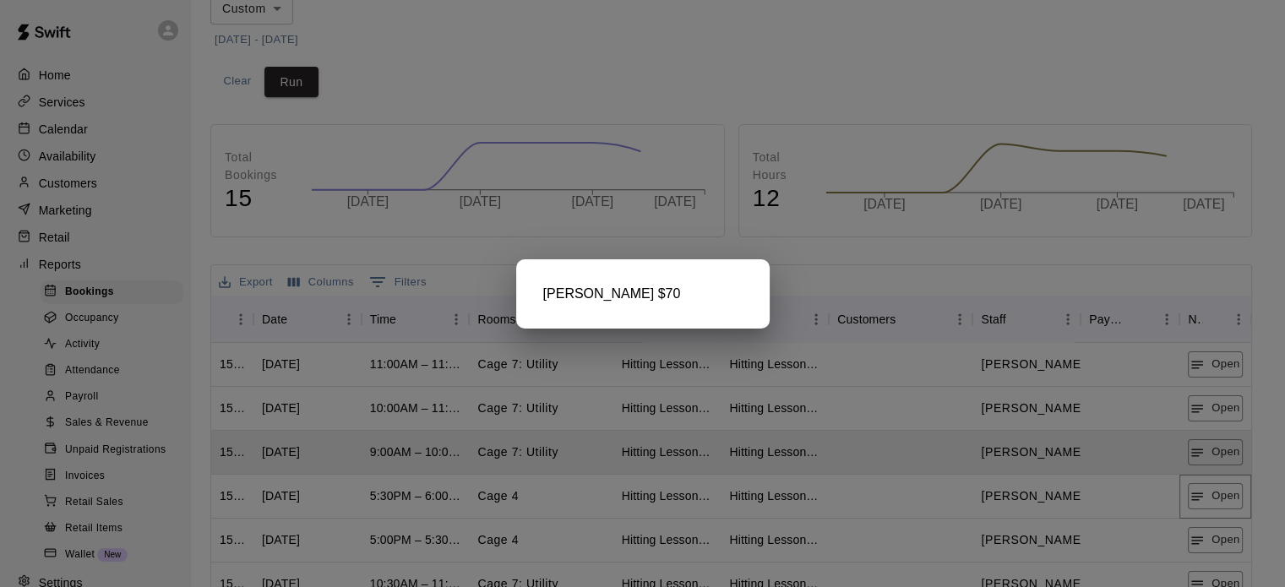
click at [1208, 499] on button "Open" at bounding box center [1215, 496] width 55 height 26
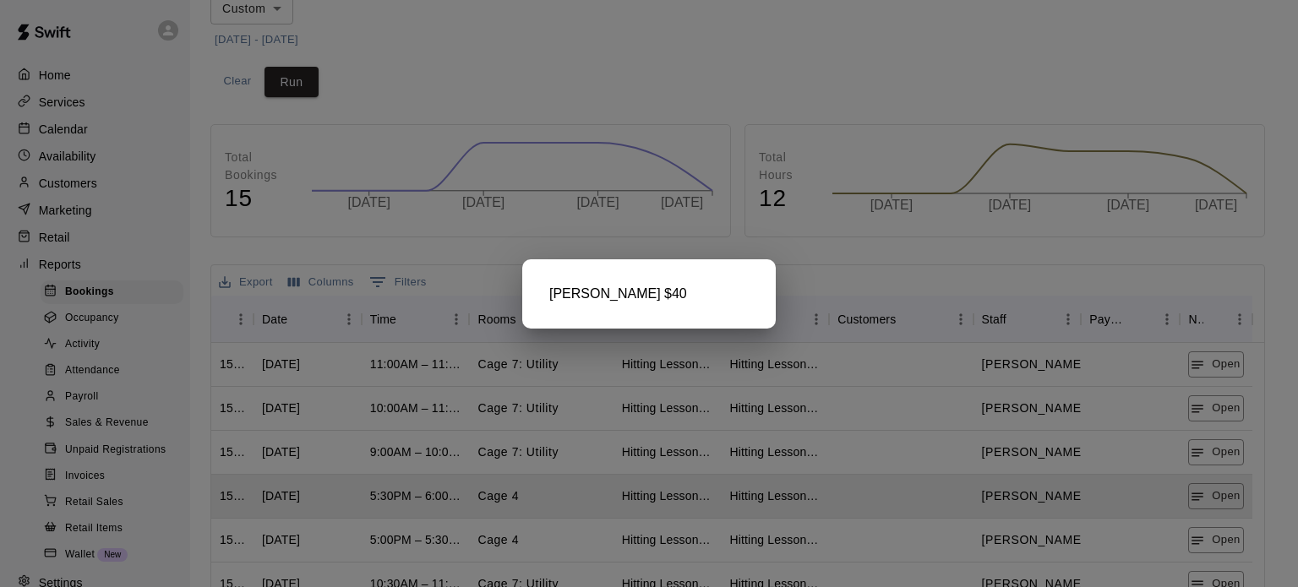
click at [1219, 547] on div at bounding box center [649, 293] width 1298 height 587
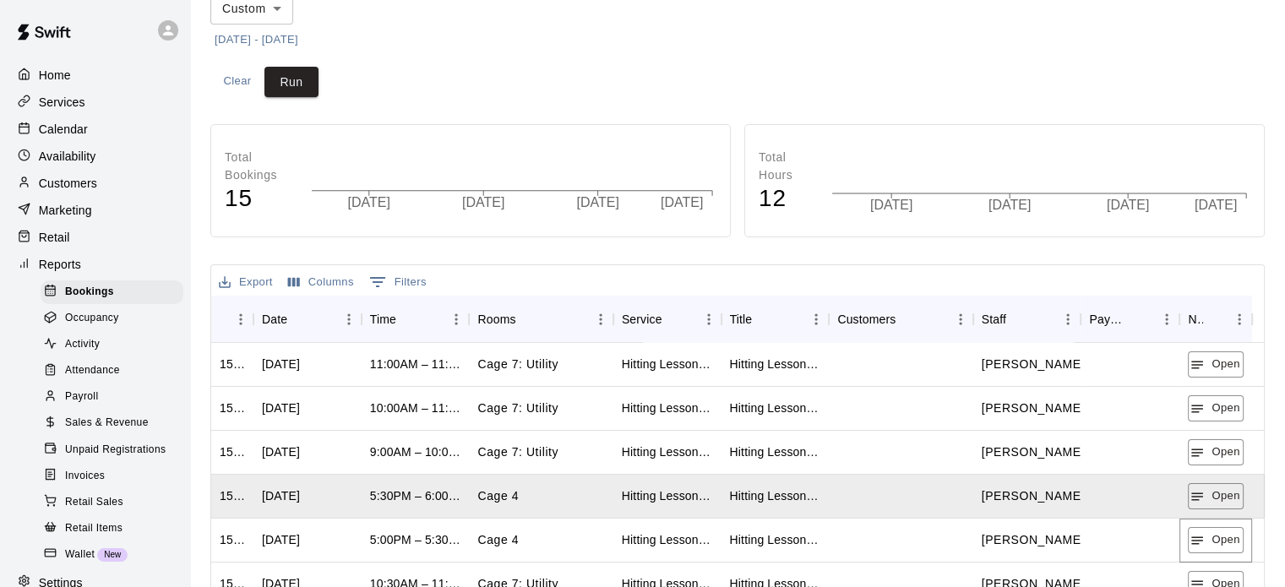
click at [1219, 547] on button "Open" at bounding box center [1215, 540] width 55 height 26
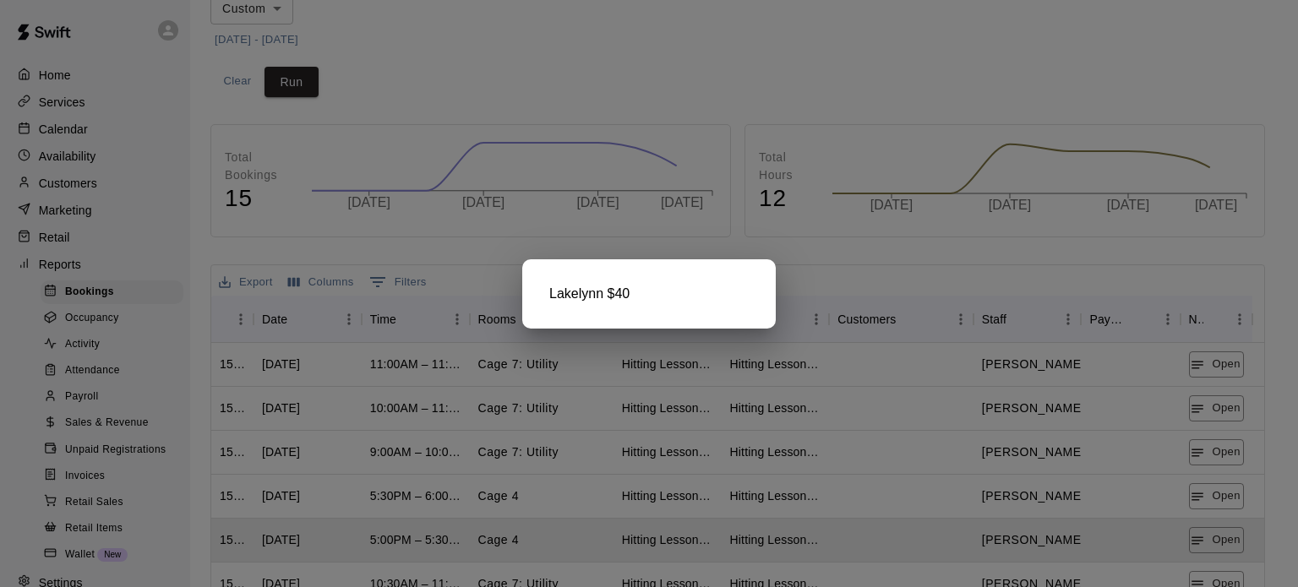
click at [1222, 574] on div at bounding box center [649, 293] width 1298 height 587
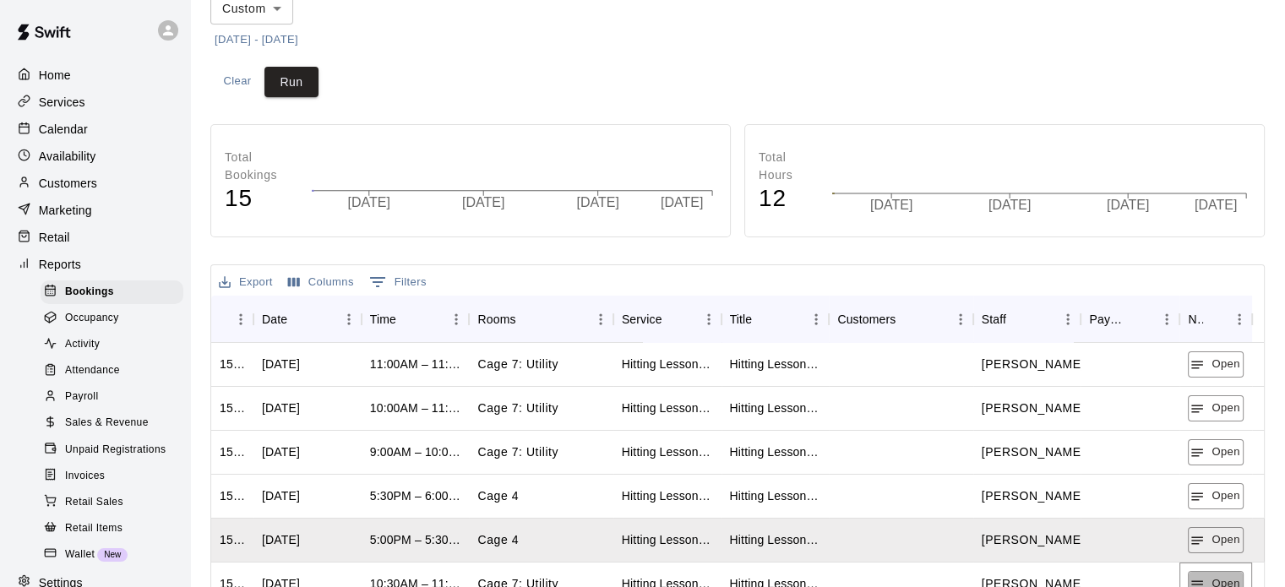
click at [1222, 574] on button "Open" at bounding box center [1215, 584] width 55 height 26
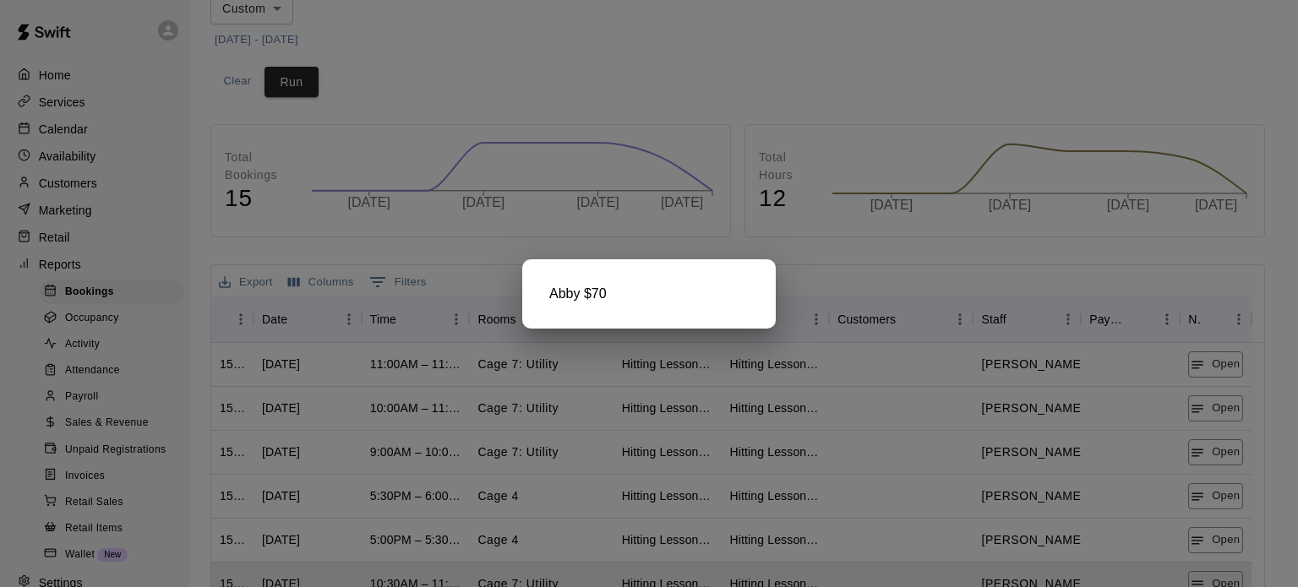
click at [1214, 571] on div at bounding box center [649, 293] width 1298 height 587
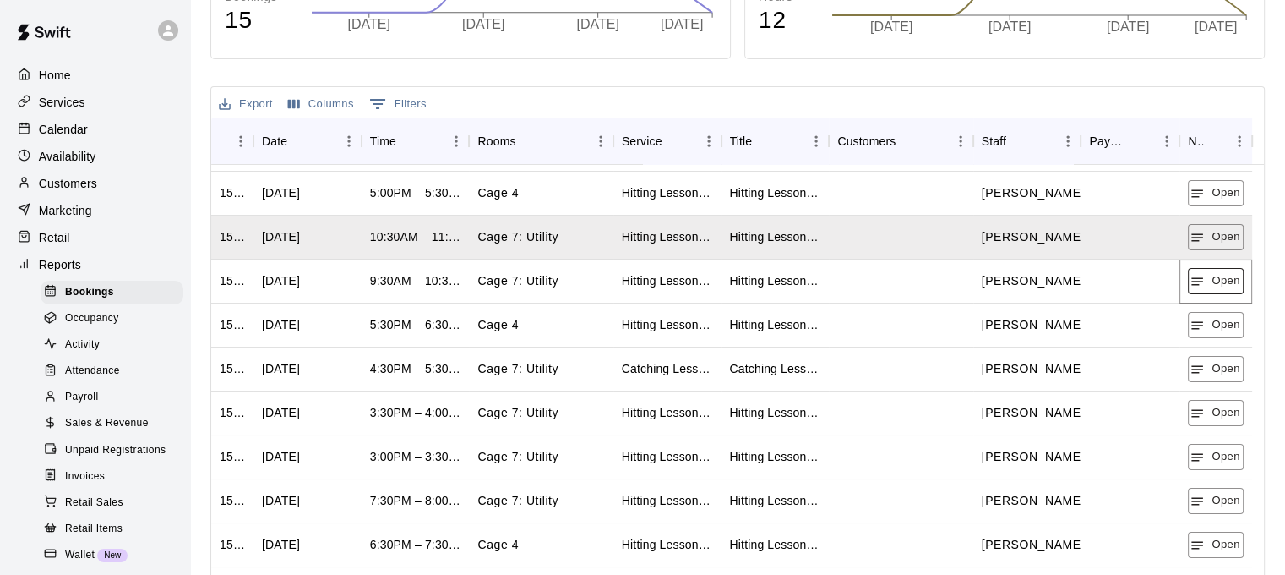
click at [1214, 276] on button "Open" at bounding box center [1215, 281] width 55 height 26
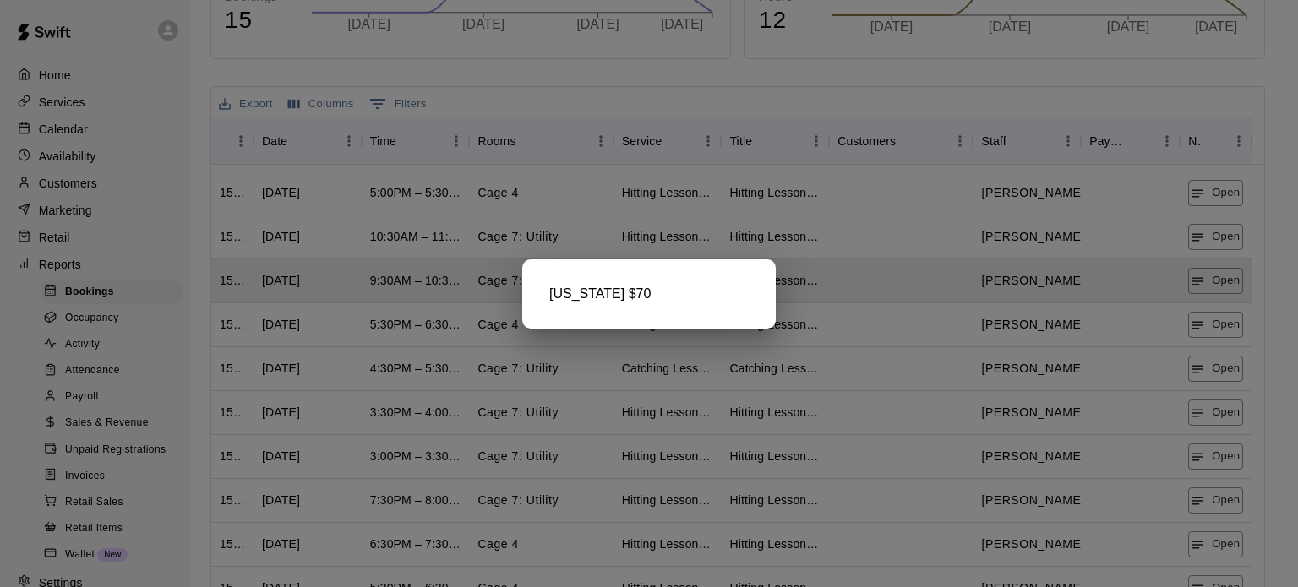
click at [1224, 329] on div at bounding box center [649, 293] width 1298 height 587
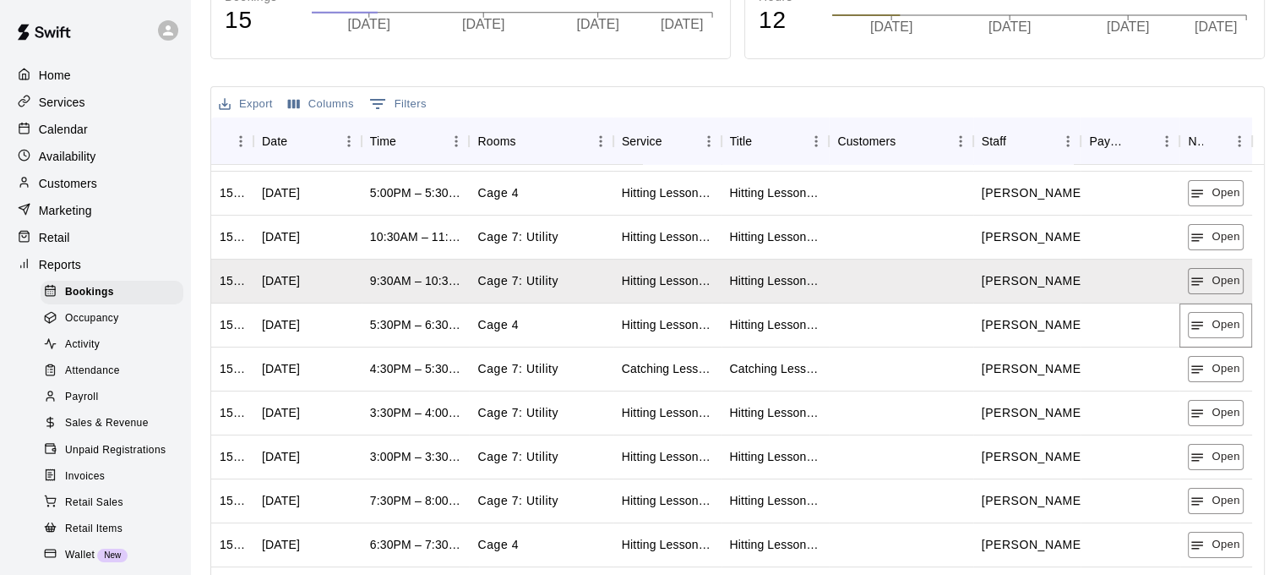
click at [1224, 329] on button "Open" at bounding box center [1215, 325] width 55 height 26
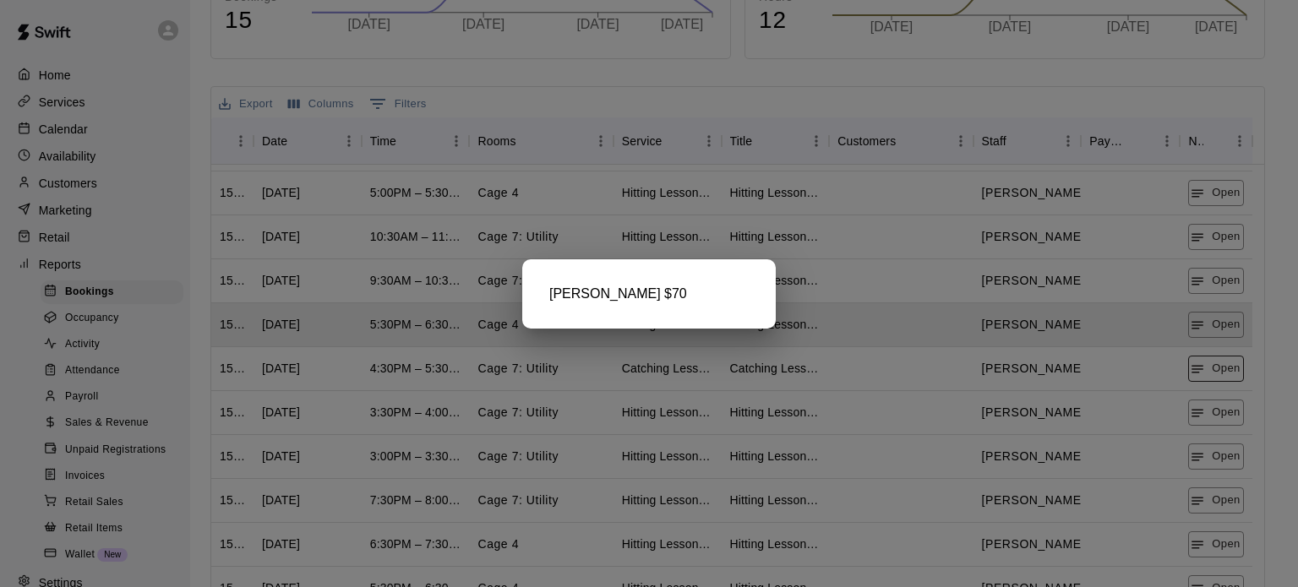
click at [1216, 367] on div at bounding box center [649, 293] width 1298 height 587
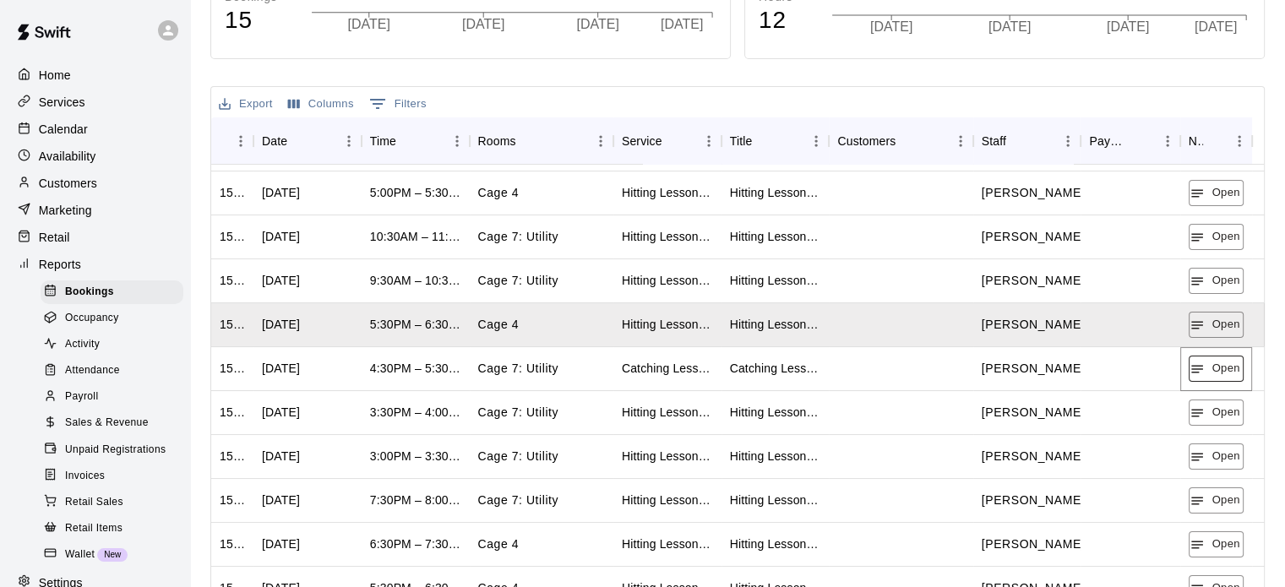
click at [1214, 367] on button "Open" at bounding box center [1216, 369] width 55 height 26
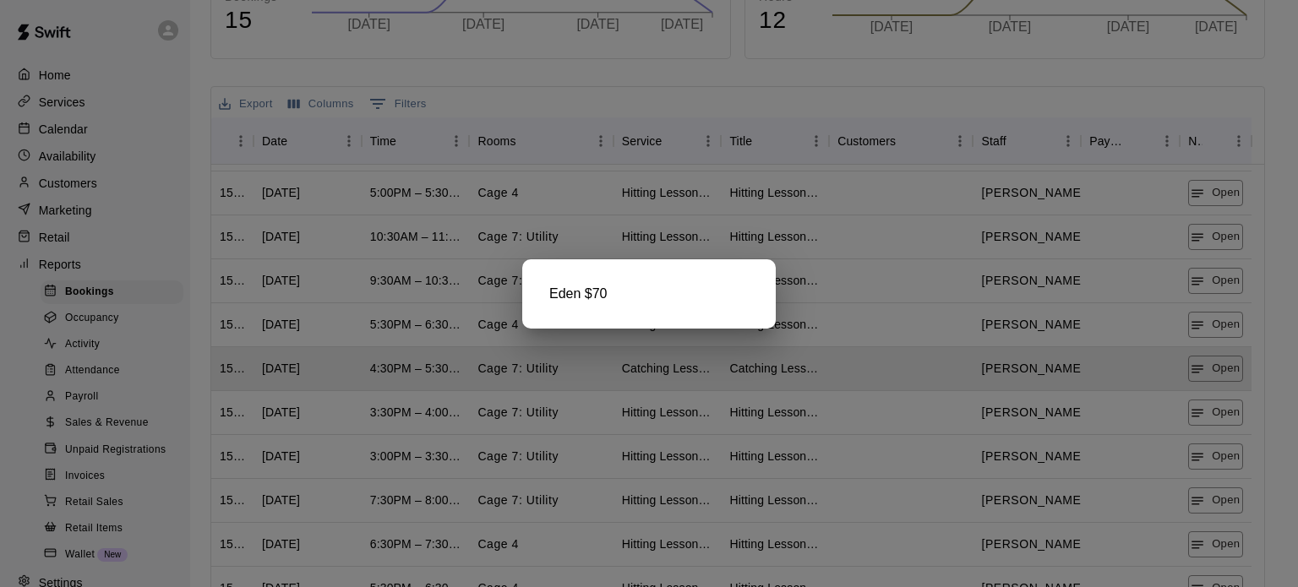
click at [1219, 413] on div at bounding box center [649, 293] width 1298 height 587
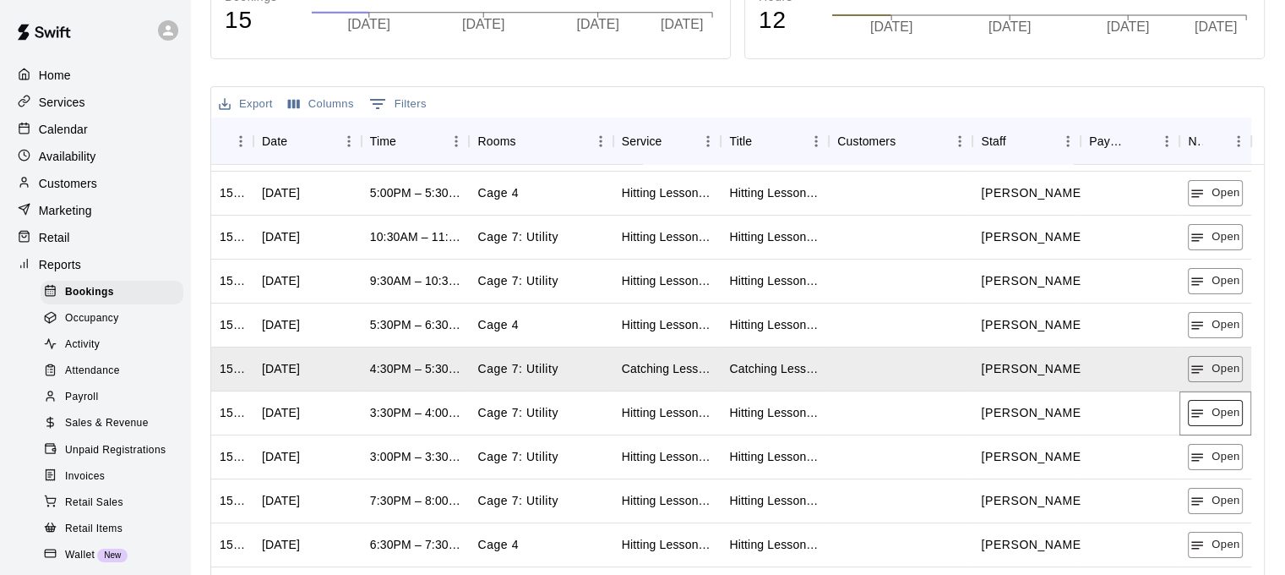
click at [1217, 412] on button "Open" at bounding box center [1215, 413] width 55 height 26
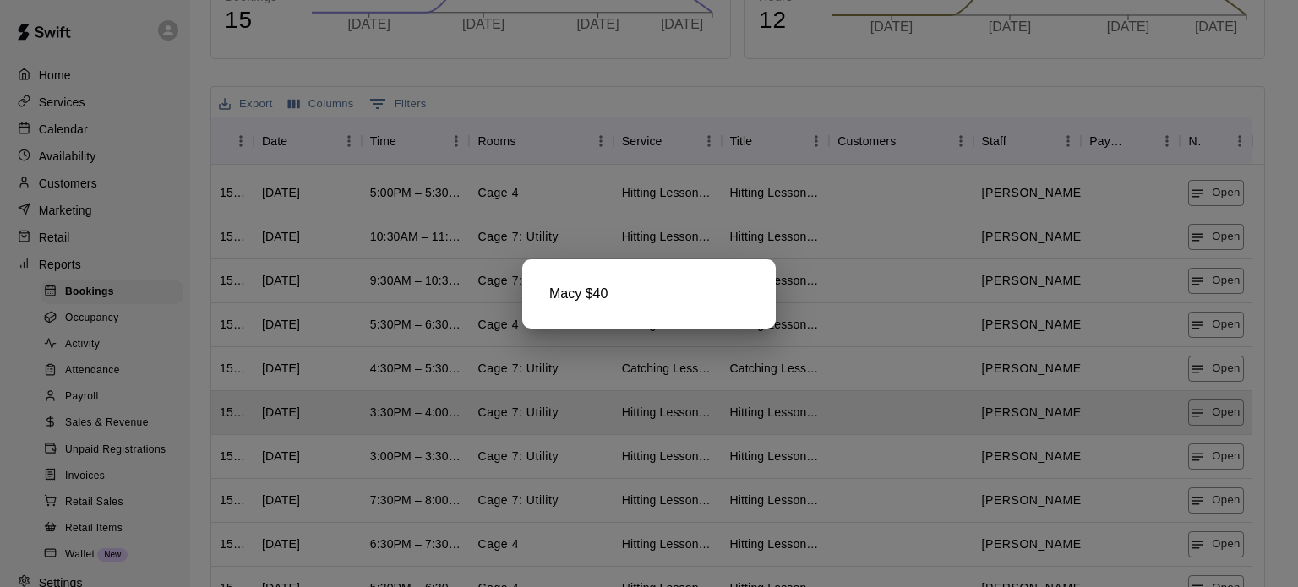
click at [1219, 453] on div at bounding box center [649, 293] width 1298 height 587
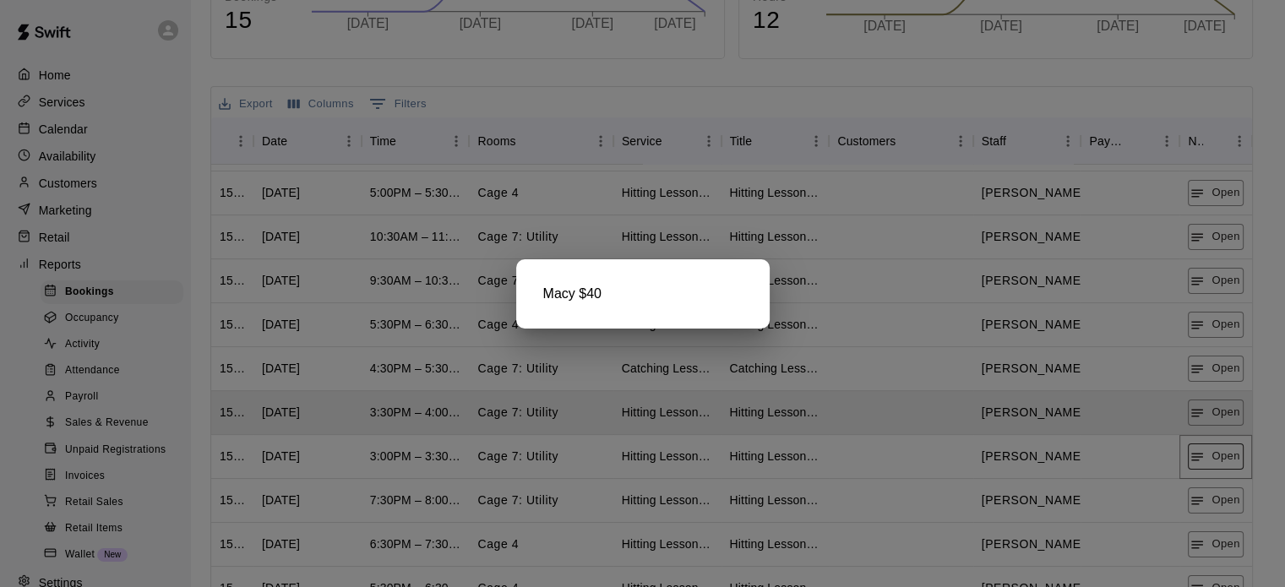
click at [1211, 454] on button "Open" at bounding box center [1215, 457] width 55 height 26
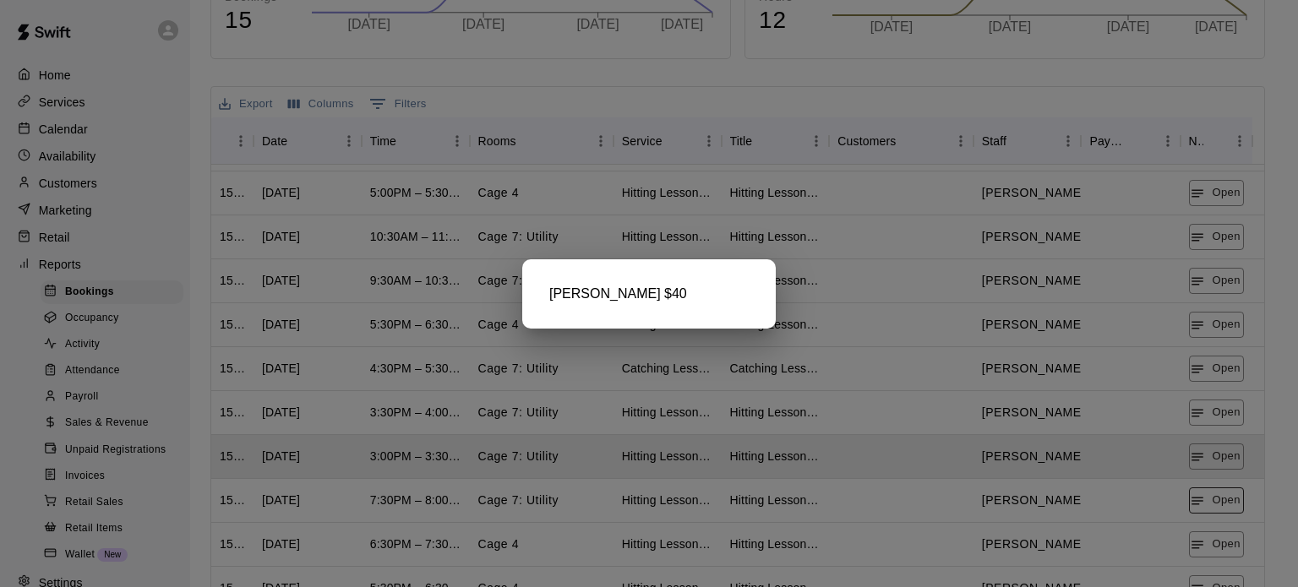
drag, startPoint x: 1251, startPoint y: 499, endPoint x: 1206, endPoint y: 493, distance: 45.3
click at [1251, 499] on div at bounding box center [649, 293] width 1298 height 587
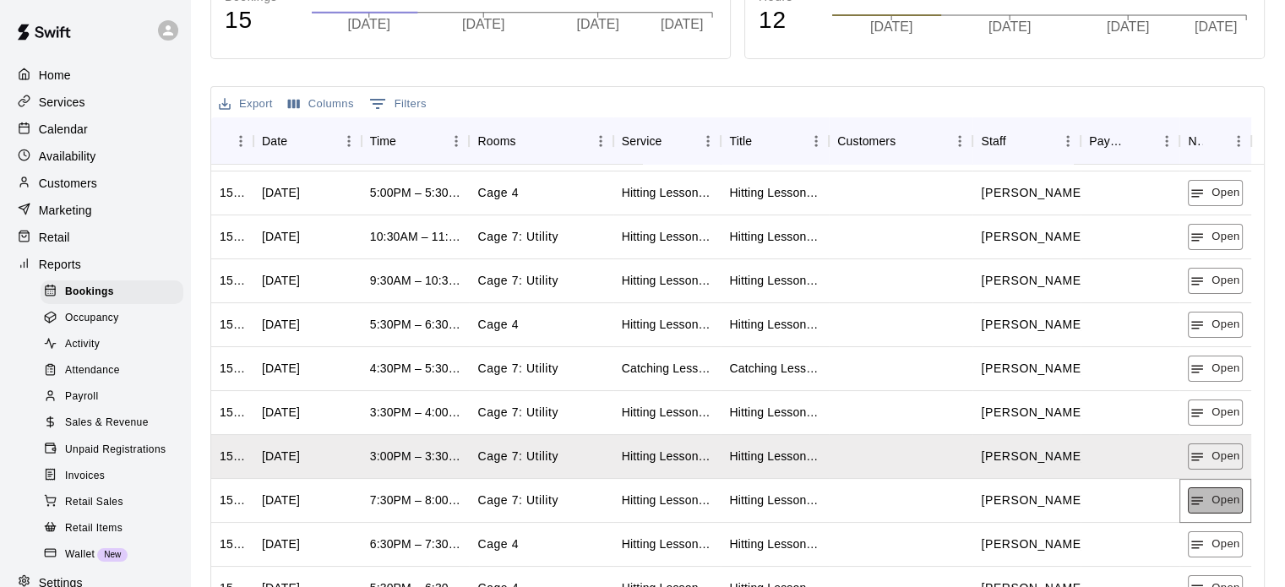
click at [1205, 492] on button "Open" at bounding box center [1215, 501] width 55 height 26
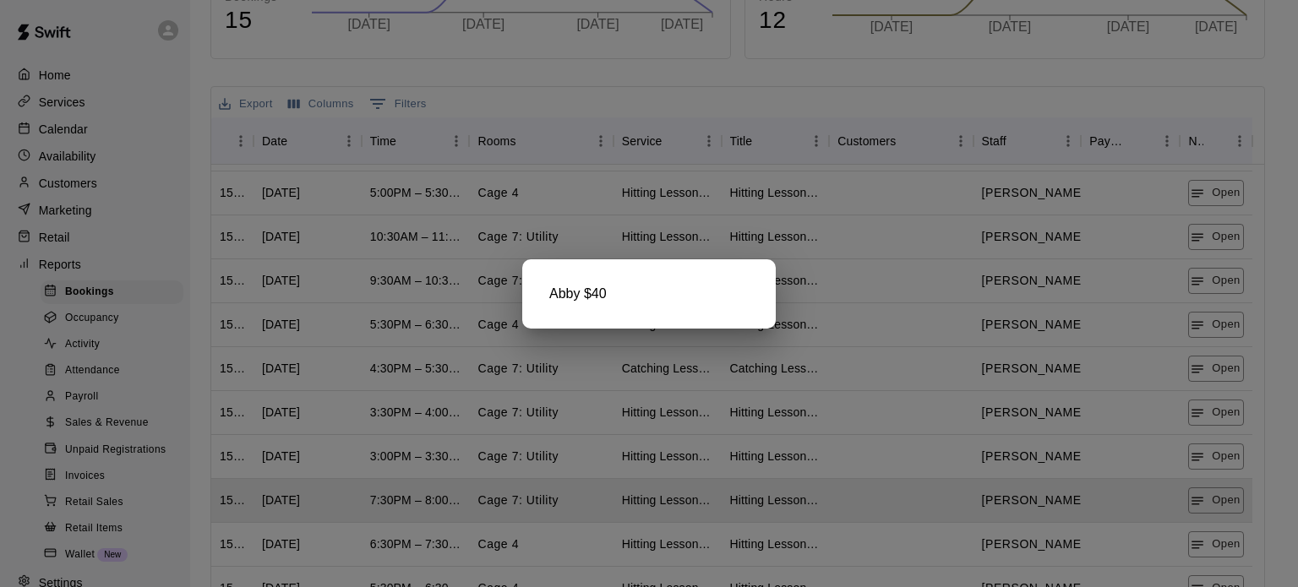
click at [1213, 538] on div at bounding box center [649, 293] width 1298 height 587
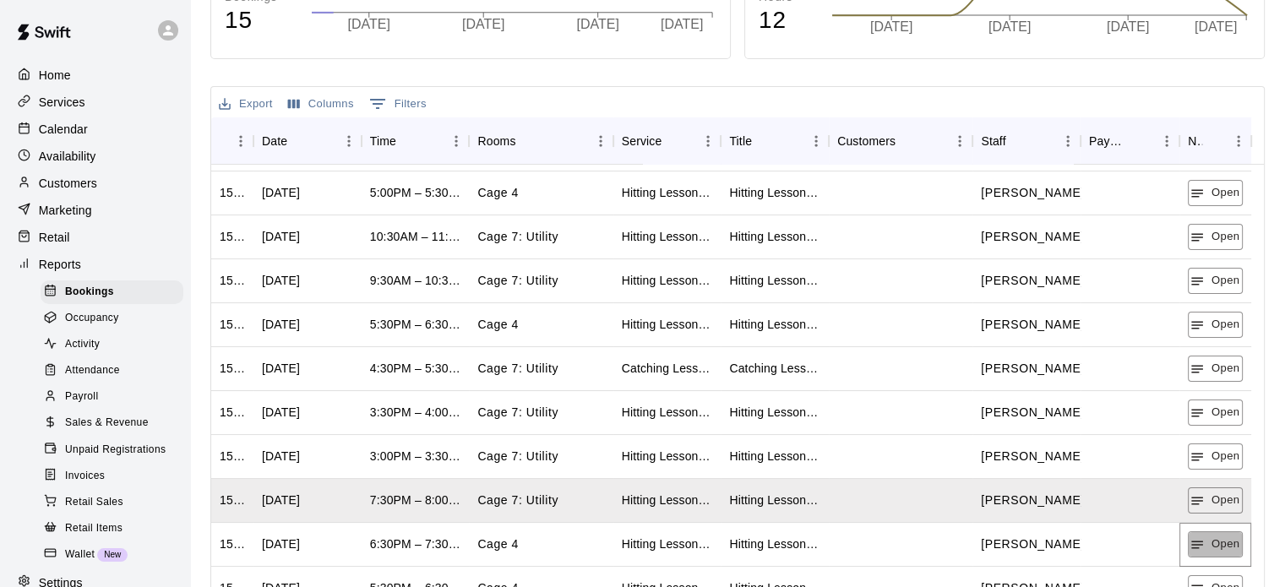
click at [1213, 538] on button "Open" at bounding box center [1215, 545] width 55 height 26
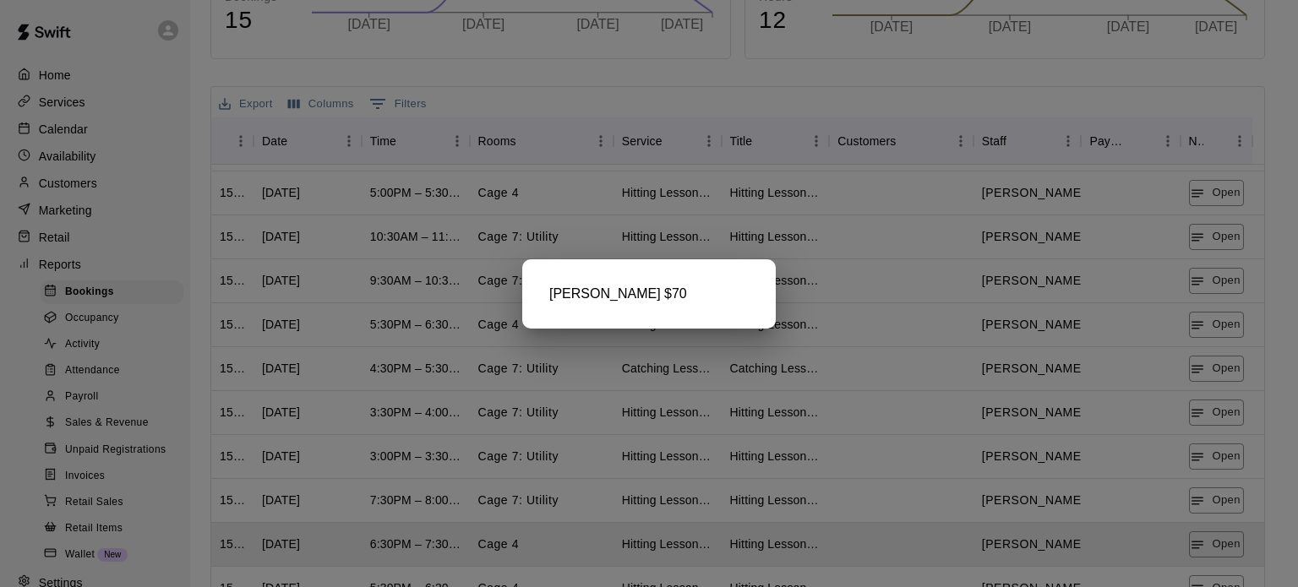
click at [1215, 537] on div at bounding box center [649, 293] width 1298 height 587
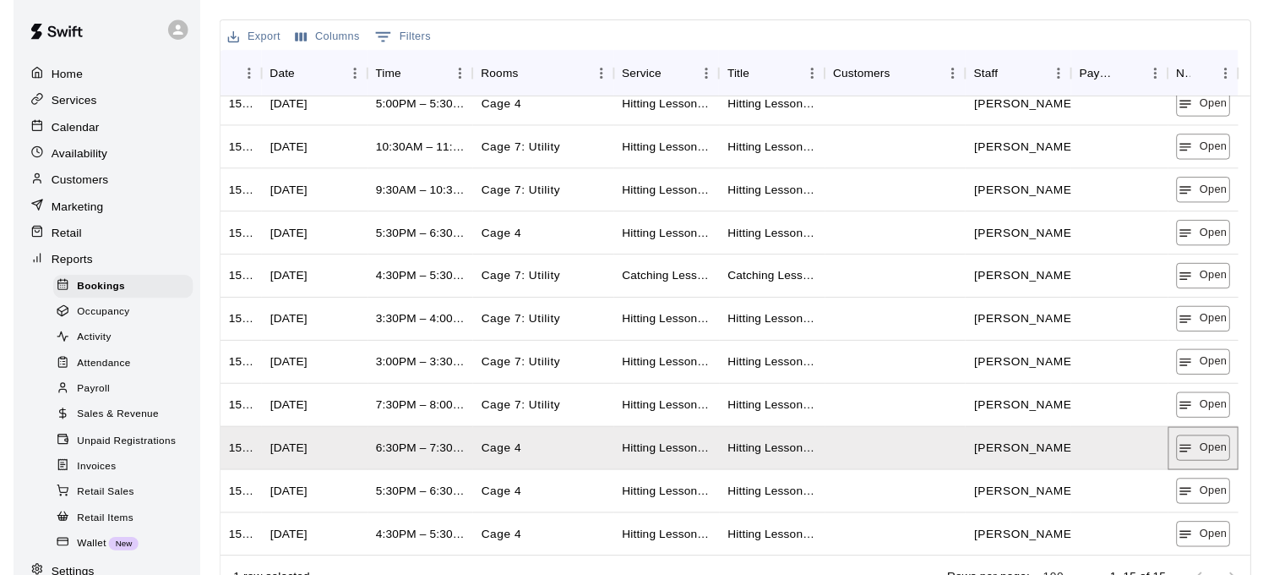
scroll to position [444, 0]
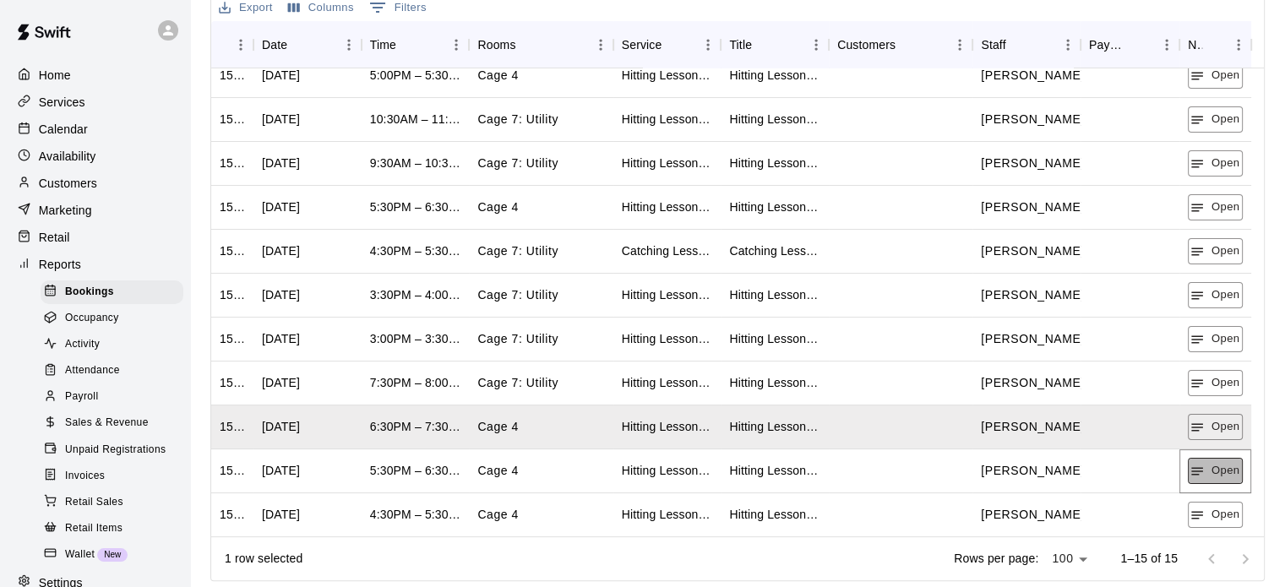
click at [1207, 471] on button "Open" at bounding box center [1215, 471] width 55 height 26
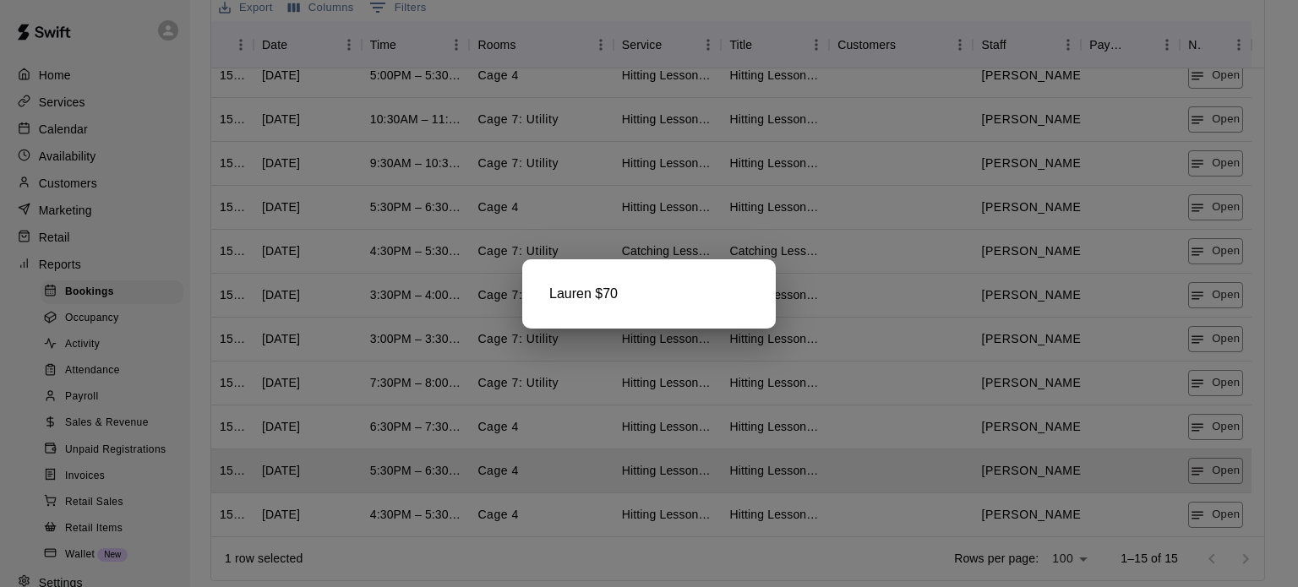
click at [1209, 515] on div at bounding box center [649, 293] width 1298 height 587
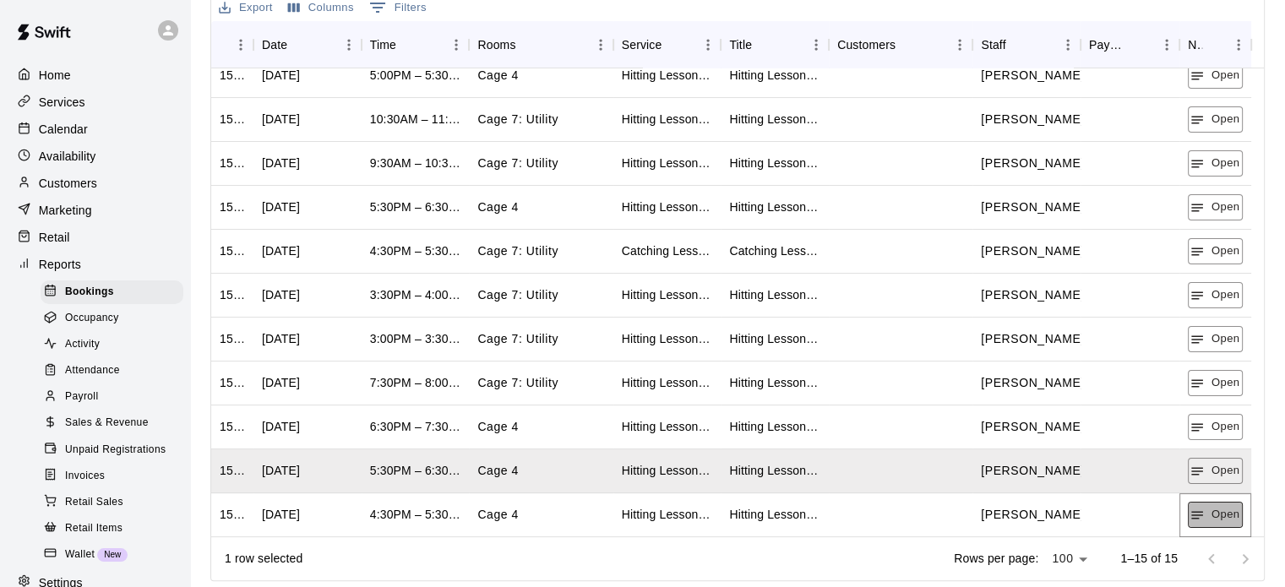
click at [1209, 514] on button "Open" at bounding box center [1215, 515] width 55 height 26
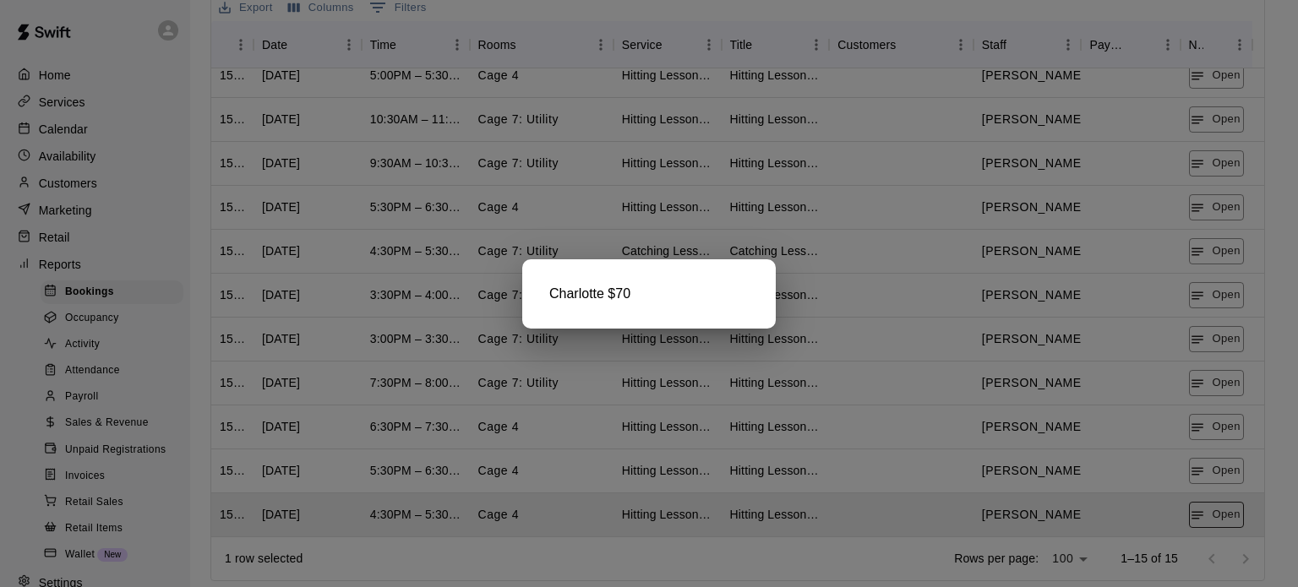
click at [1208, 518] on div at bounding box center [649, 293] width 1298 height 587
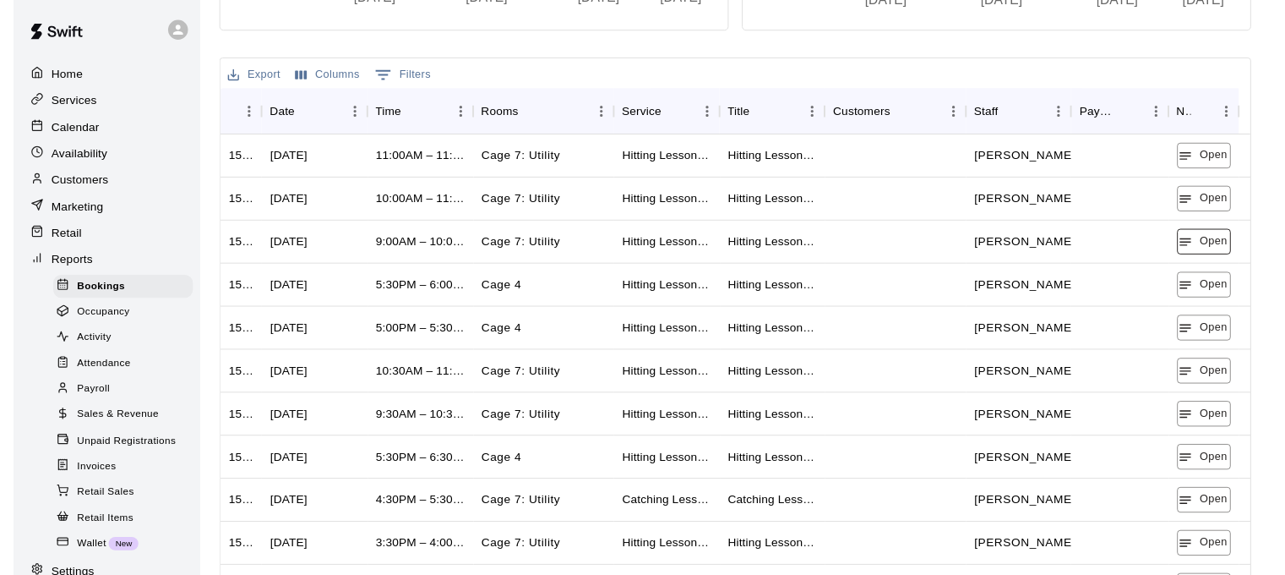
scroll to position [275, 0]
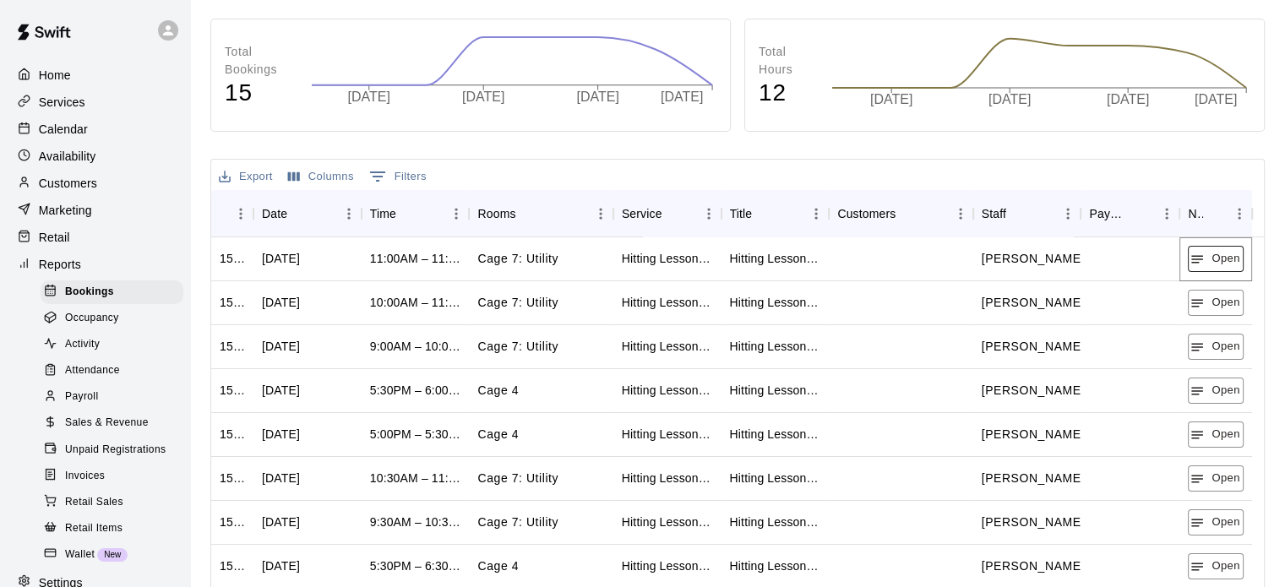
click at [1217, 253] on button "Open" at bounding box center [1215, 259] width 55 height 26
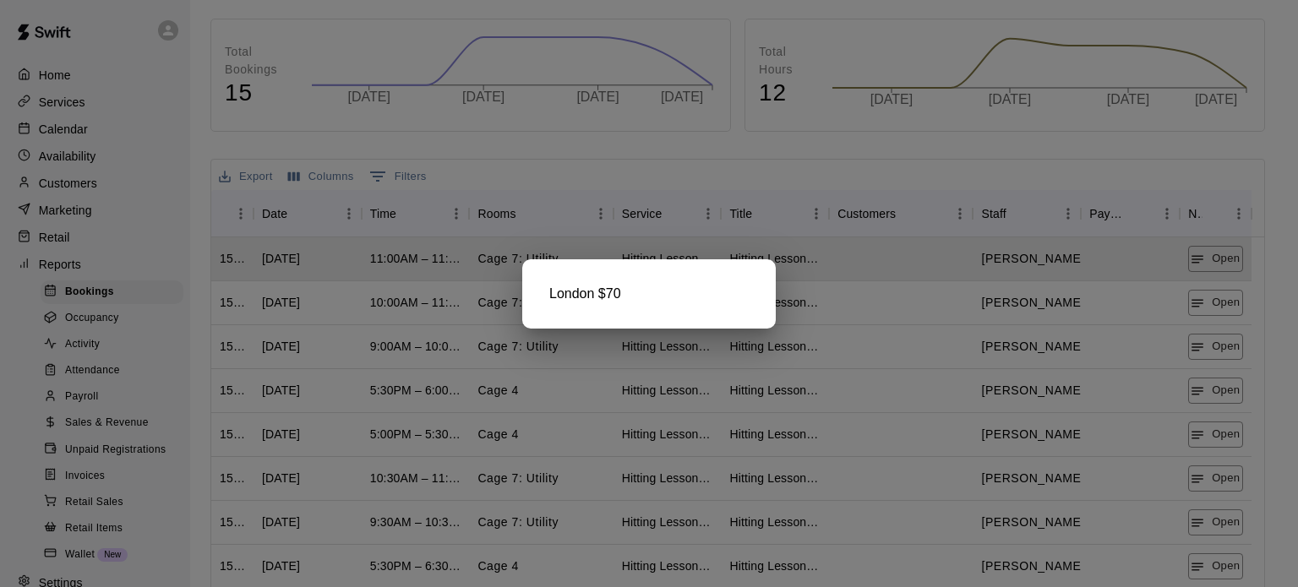
click at [1197, 300] on div at bounding box center [649, 293] width 1298 height 587
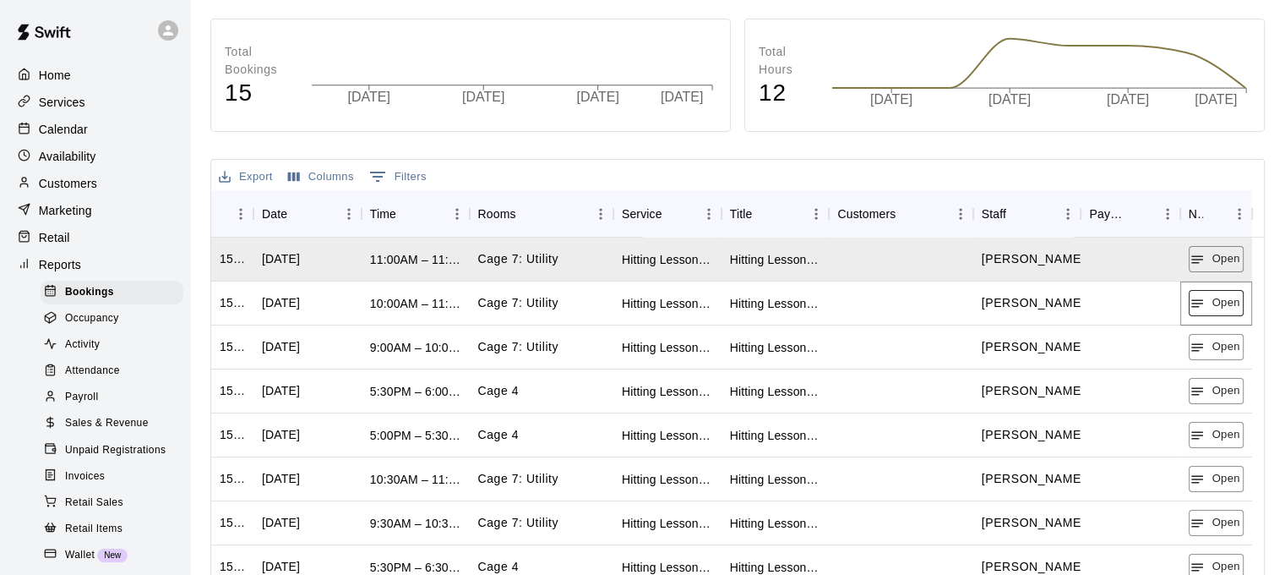
click at [1198, 300] on icon "button" at bounding box center [1197, 303] width 15 height 15
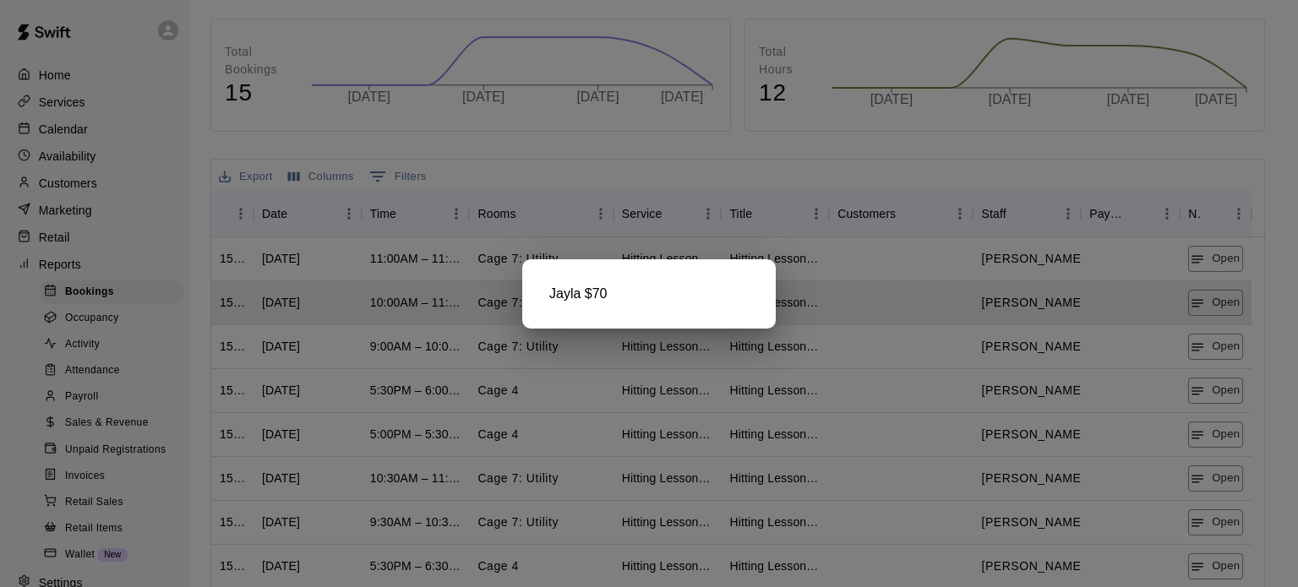
click at [1214, 350] on div at bounding box center [649, 293] width 1298 height 587
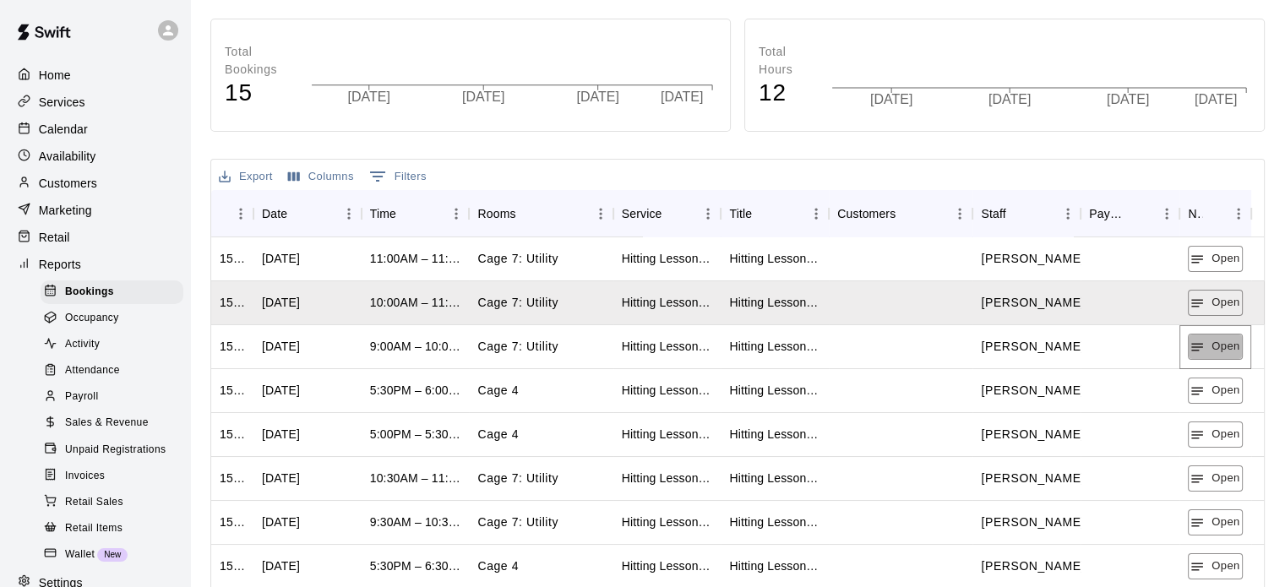
click at [1214, 350] on button "Open" at bounding box center [1215, 347] width 55 height 26
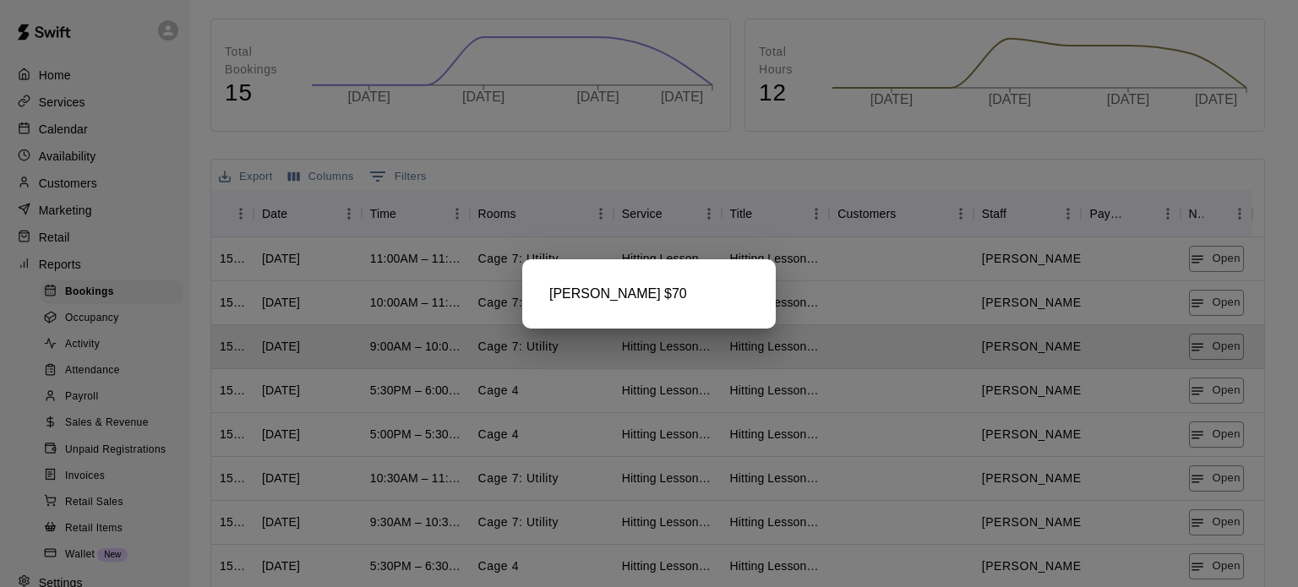
click at [1221, 385] on div at bounding box center [649, 293] width 1298 height 587
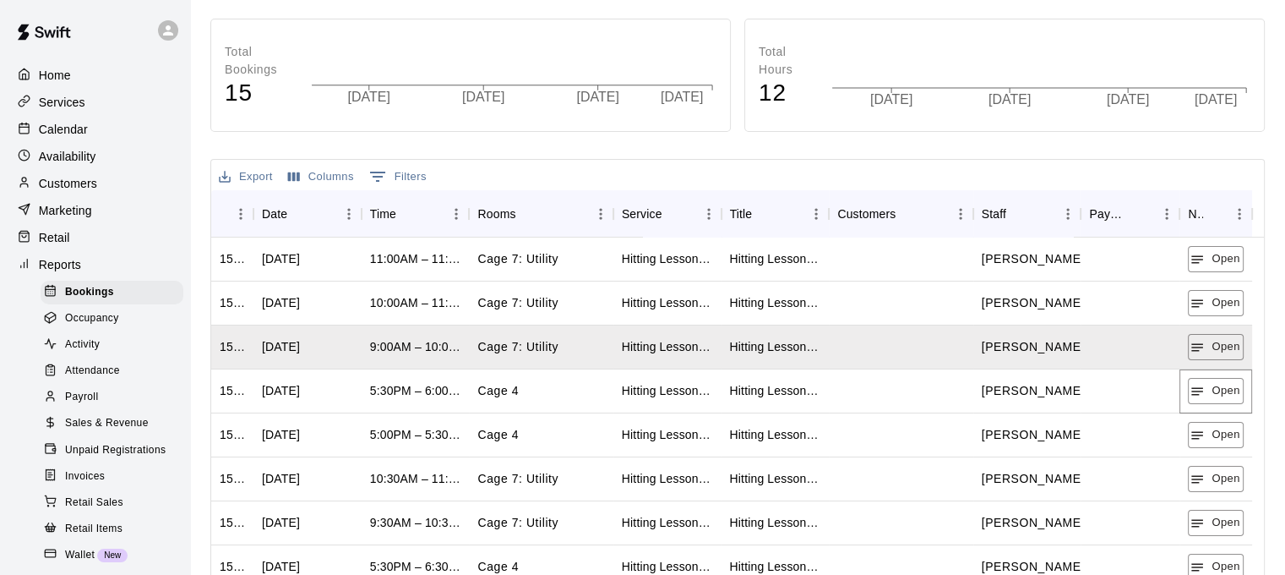
click at [1221, 385] on button "Open" at bounding box center [1215, 391] width 55 height 26
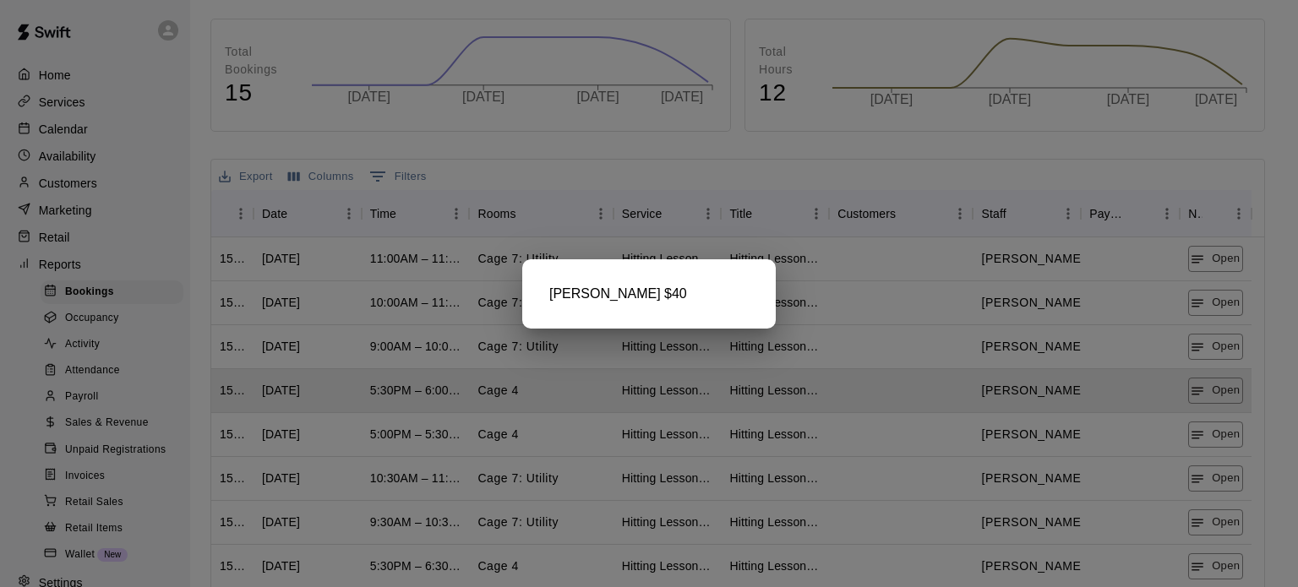
click at [1197, 438] on div at bounding box center [649, 293] width 1298 height 587
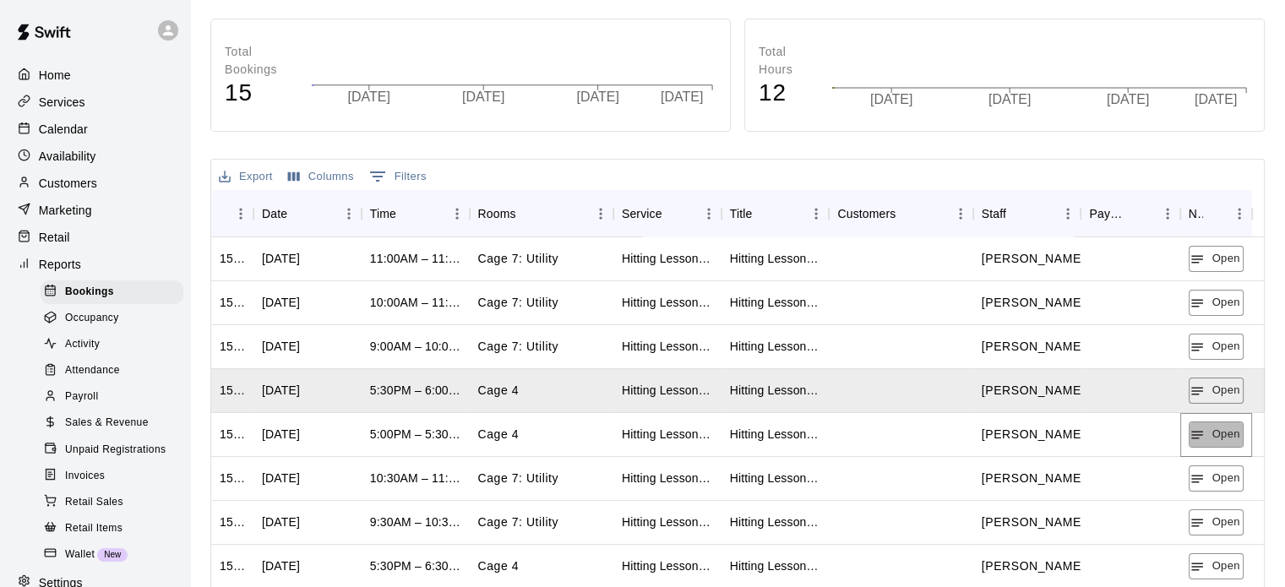
click at [1197, 438] on icon "button" at bounding box center [1197, 435] width 15 height 15
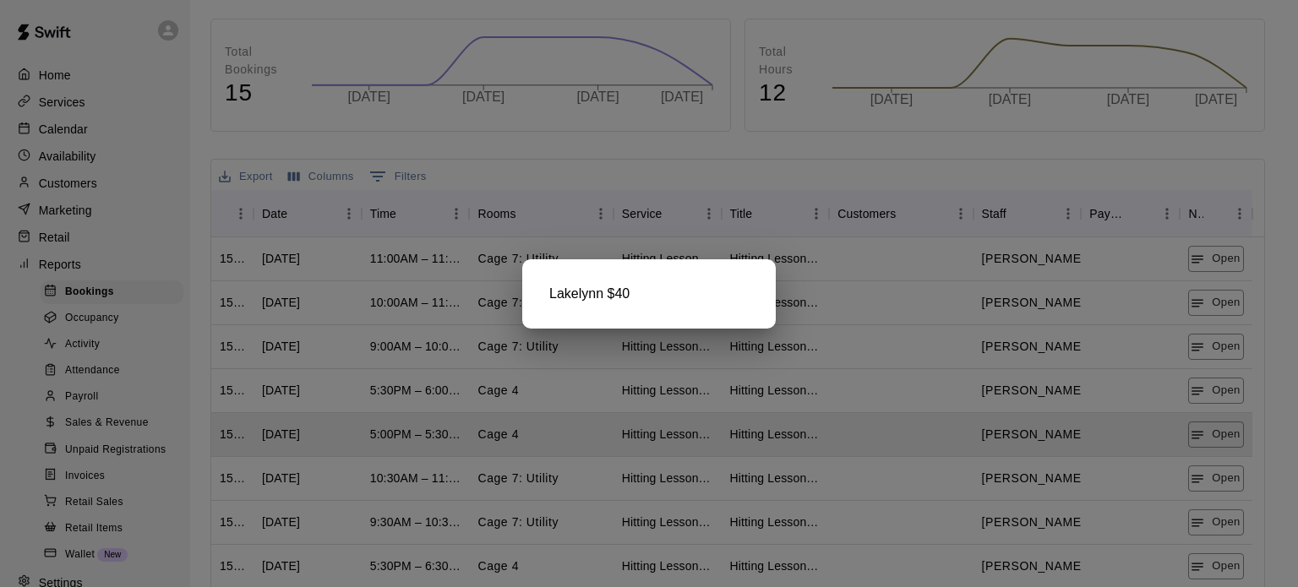
click at [1196, 472] on div at bounding box center [649, 293] width 1298 height 587
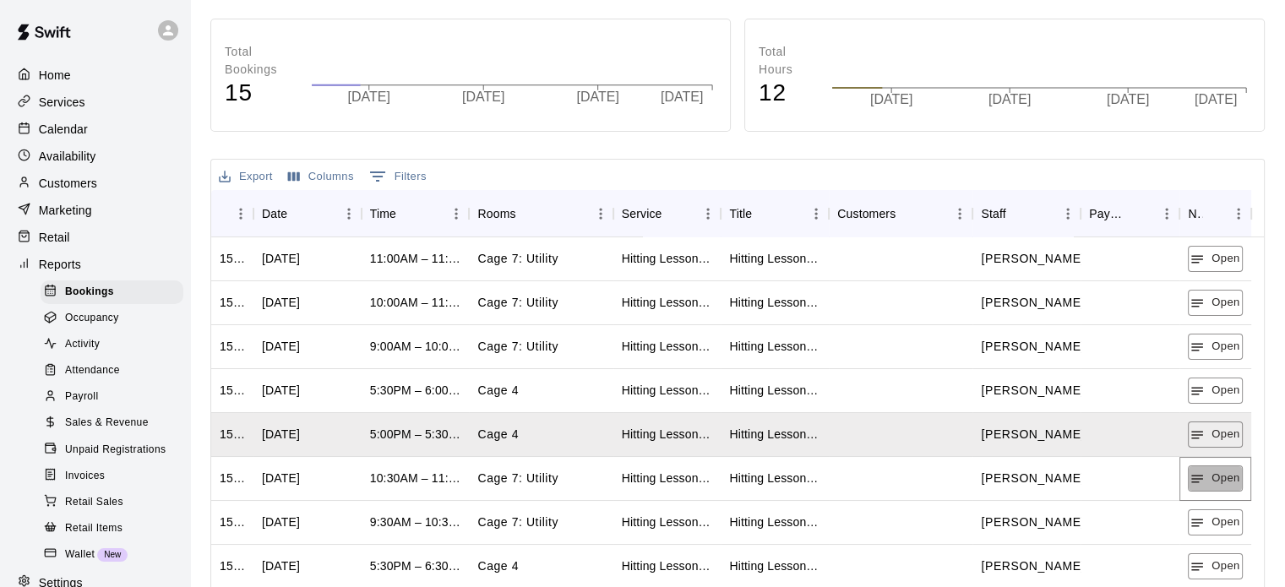
click at [1196, 472] on icon "button" at bounding box center [1197, 479] width 15 height 15
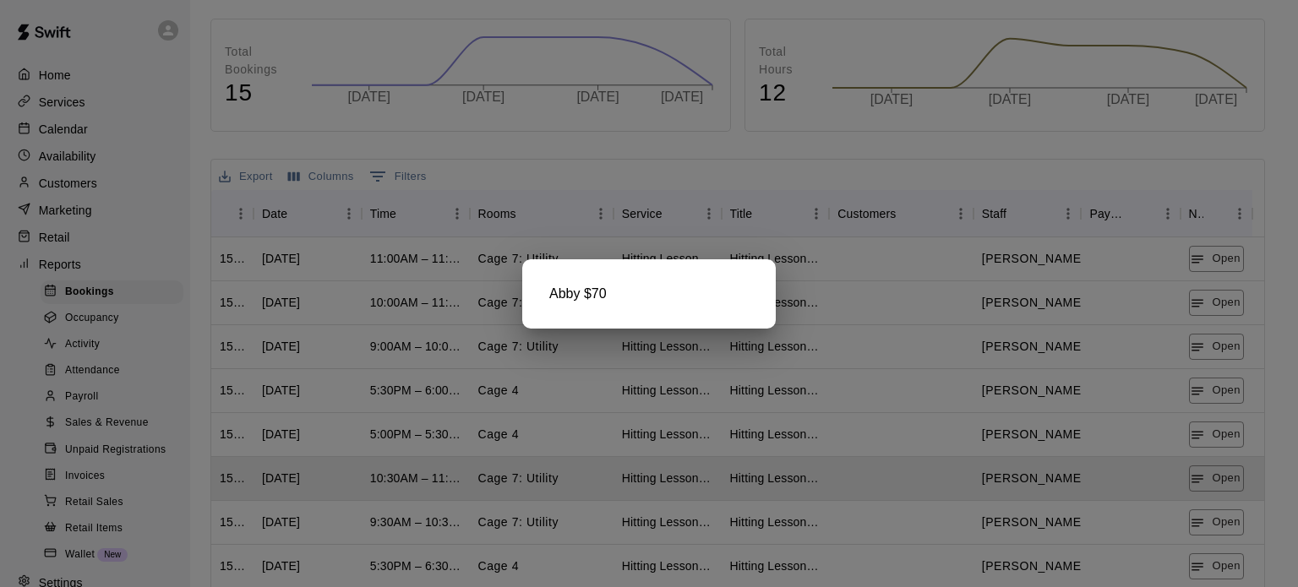
click at [1214, 526] on div at bounding box center [649, 293] width 1298 height 587
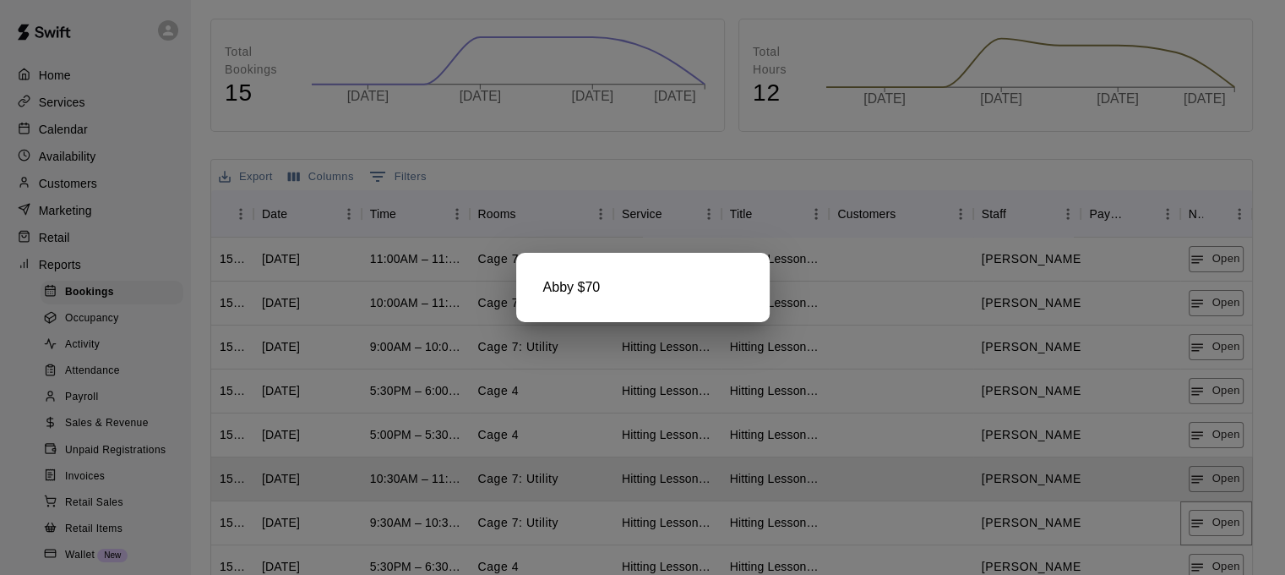
click at [1214, 526] on button "Open" at bounding box center [1216, 523] width 55 height 26
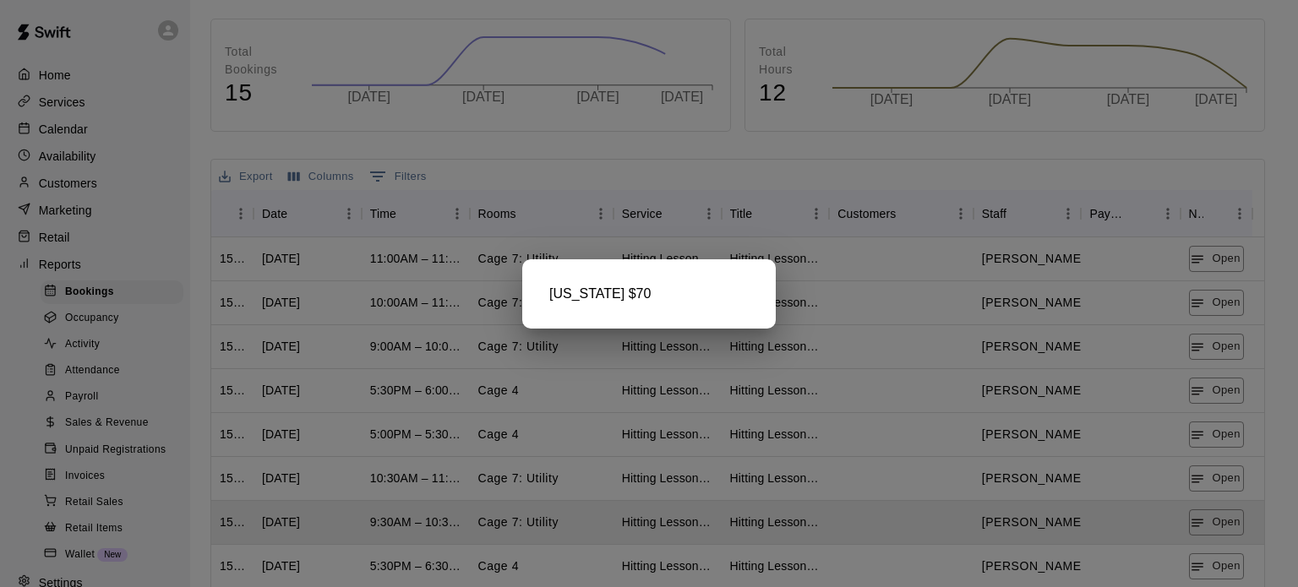
click at [1220, 564] on div at bounding box center [649, 293] width 1298 height 587
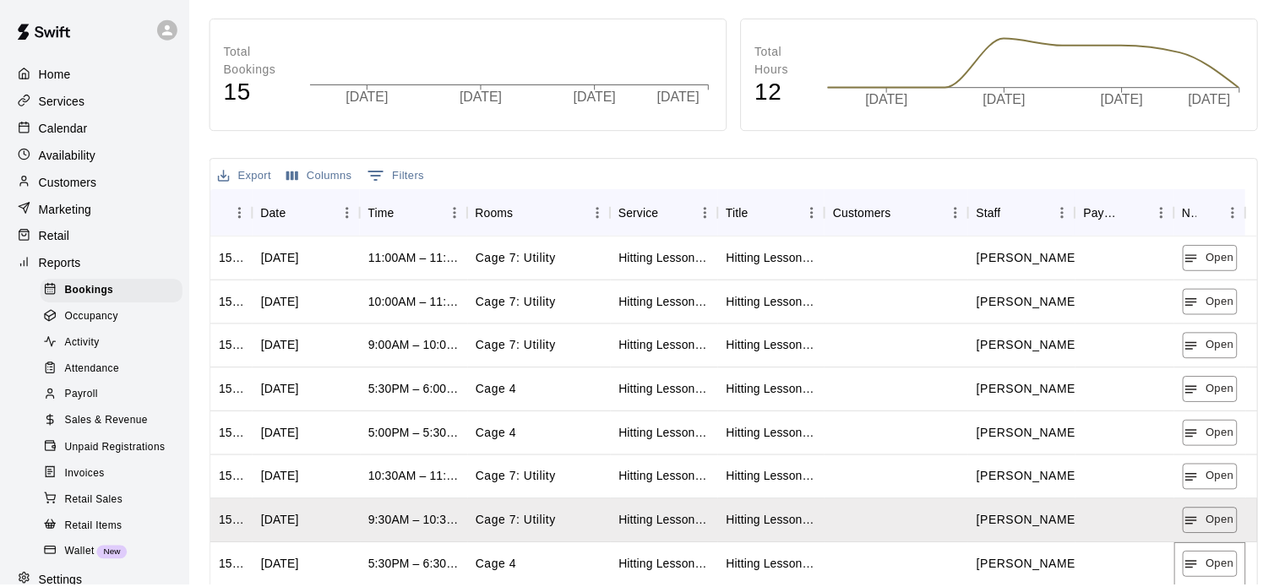
click at [1220, 564] on button "Open" at bounding box center [1216, 567] width 55 height 26
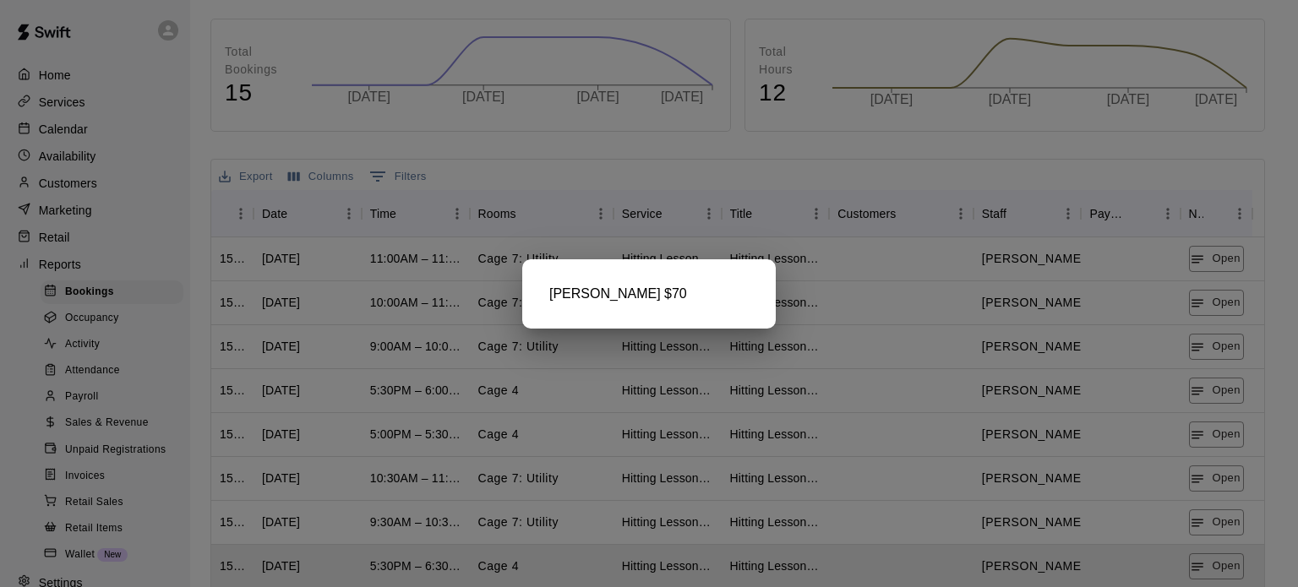
click at [1201, 556] on div at bounding box center [649, 293] width 1298 height 587
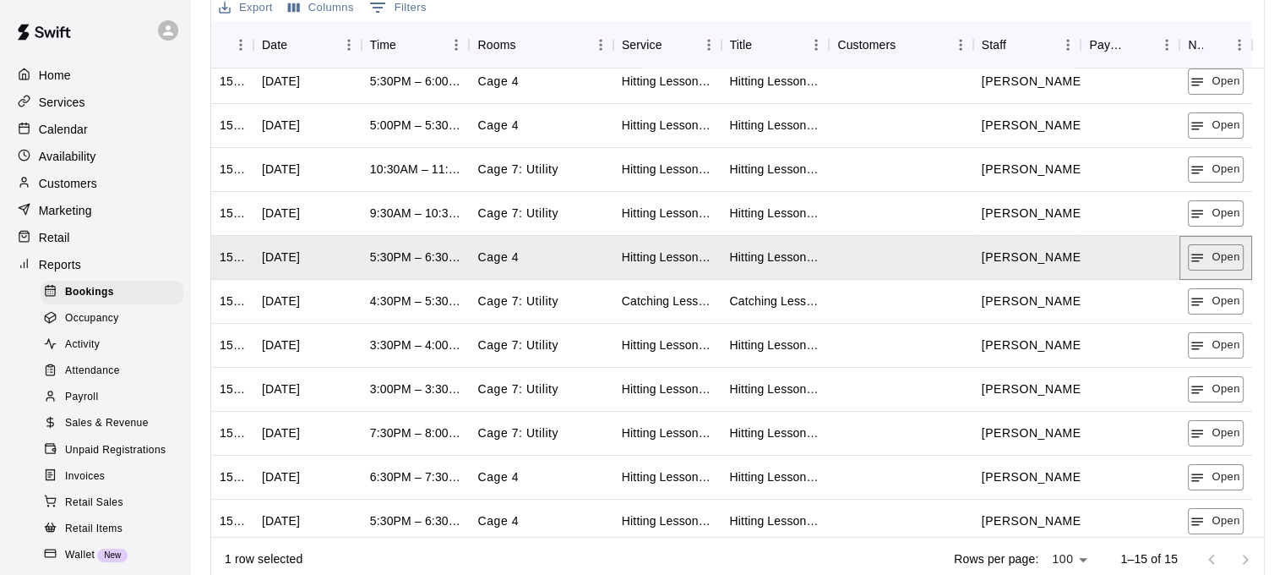
scroll to position [190, 0]
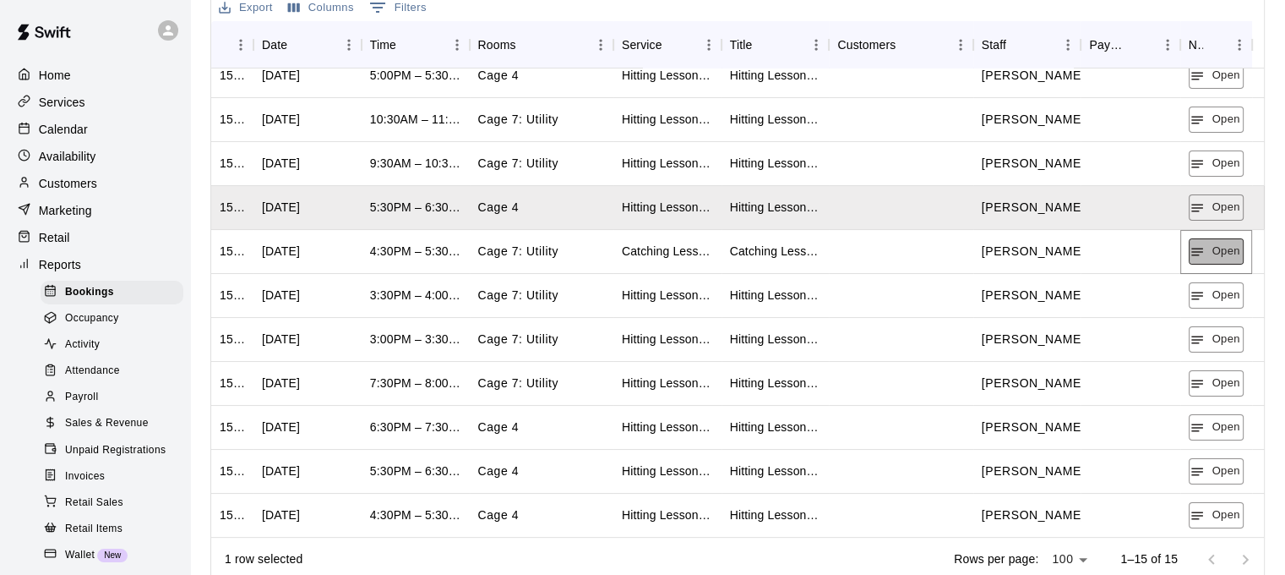
click at [1221, 248] on button "Open" at bounding box center [1216, 251] width 55 height 26
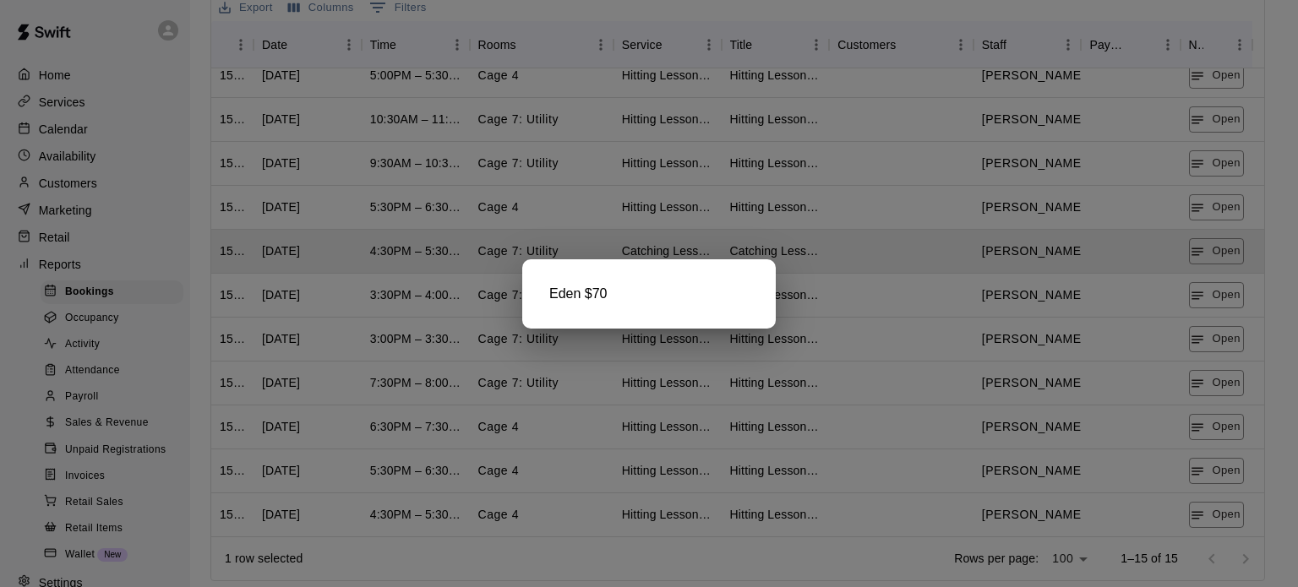
click at [1210, 295] on div at bounding box center [649, 293] width 1298 height 587
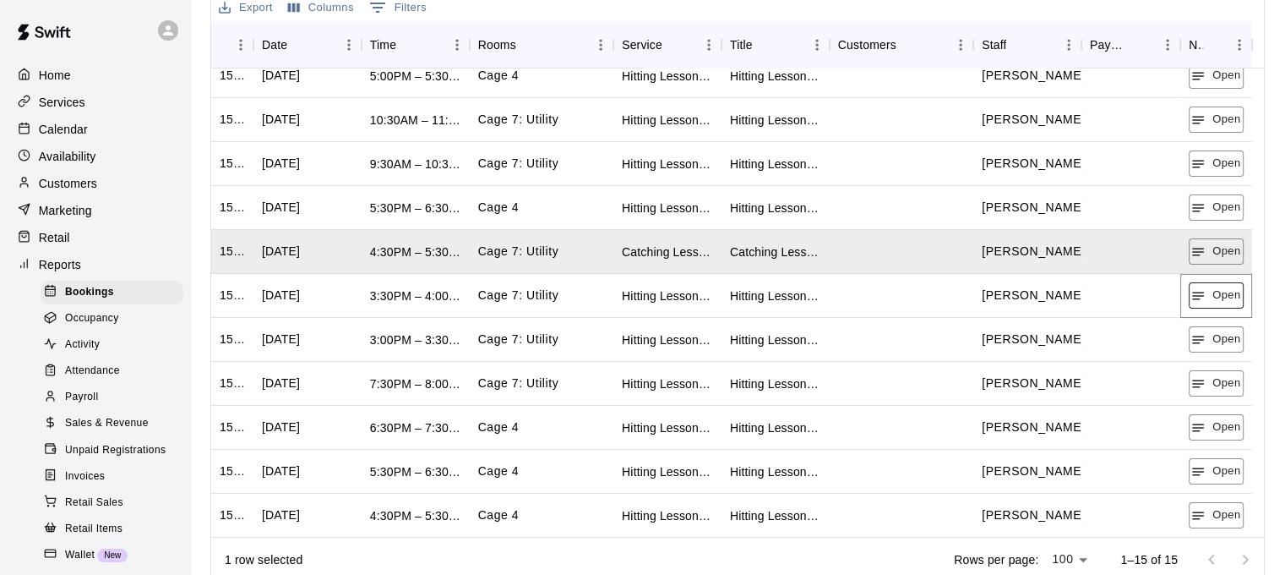
click at [1210, 294] on button "Open" at bounding box center [1216, 295] width 55 height 26
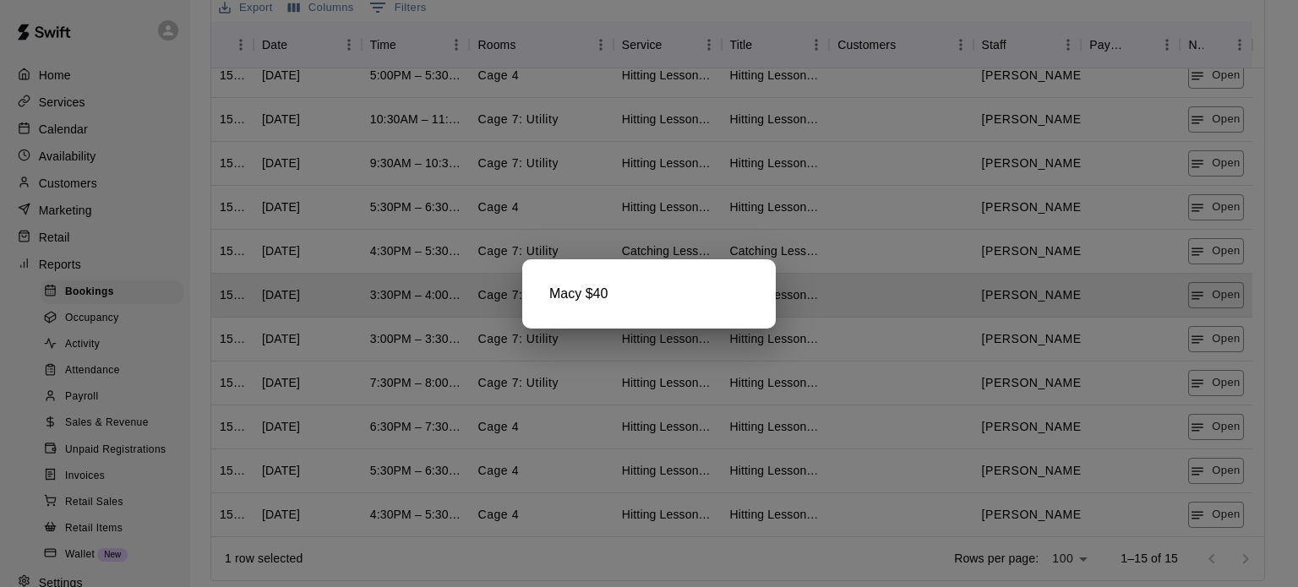
click at [1208, 353] on div at bounding box center [649, 293] width 1298 height 587
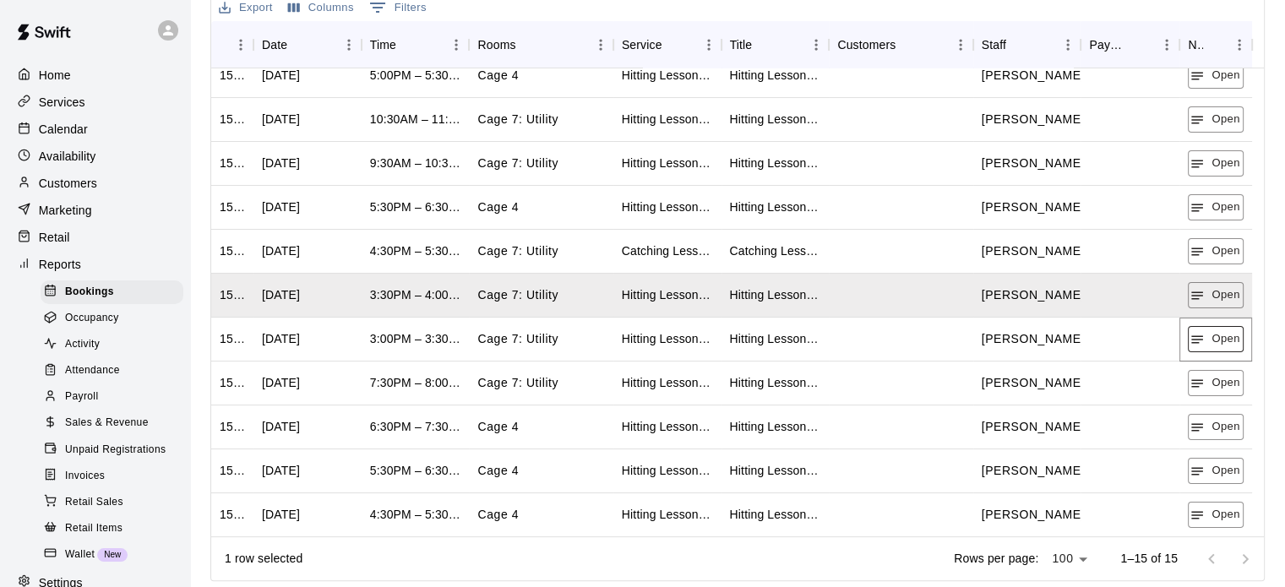
click at [1213, 337] on button "Open" at bounding box center [1215, 339] width 55 height 26
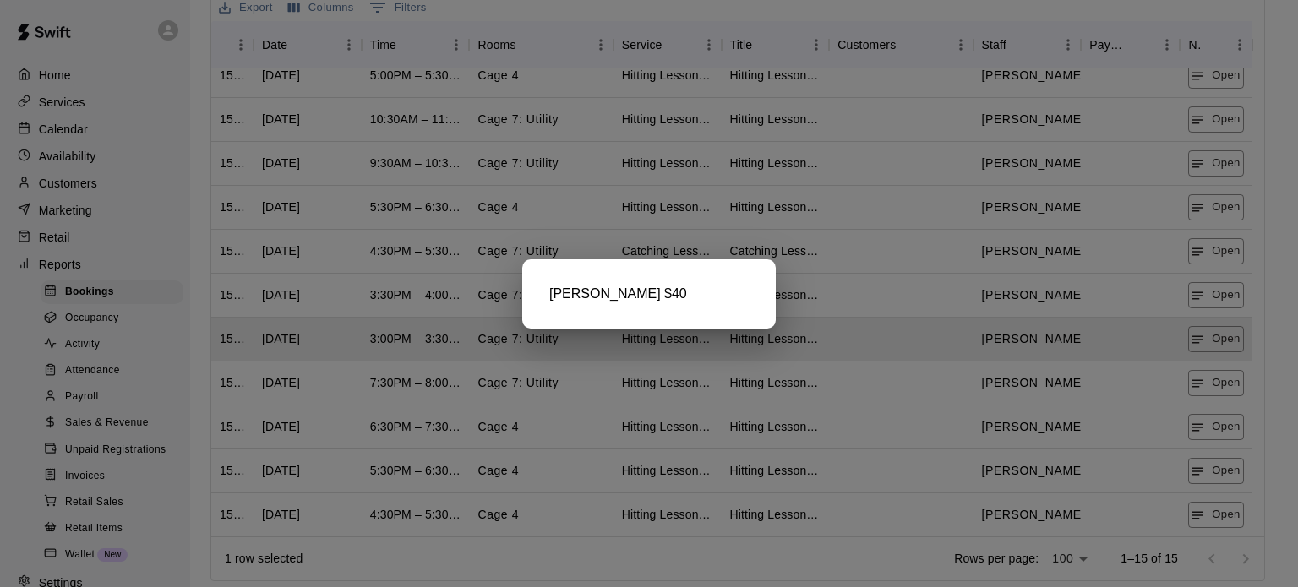
click at [1203, 385] on div at bounding box center [649, 293] width 1298 height 587
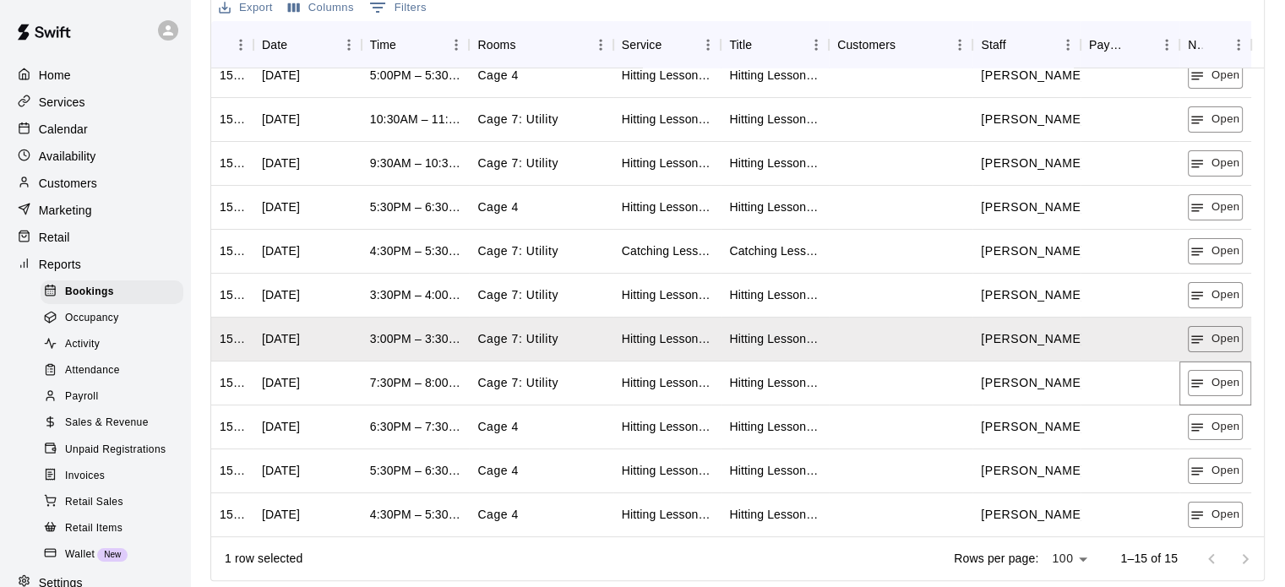
click at [1203, 385] on icon "button" at bounding box center [1197, 383] width 15 height 15
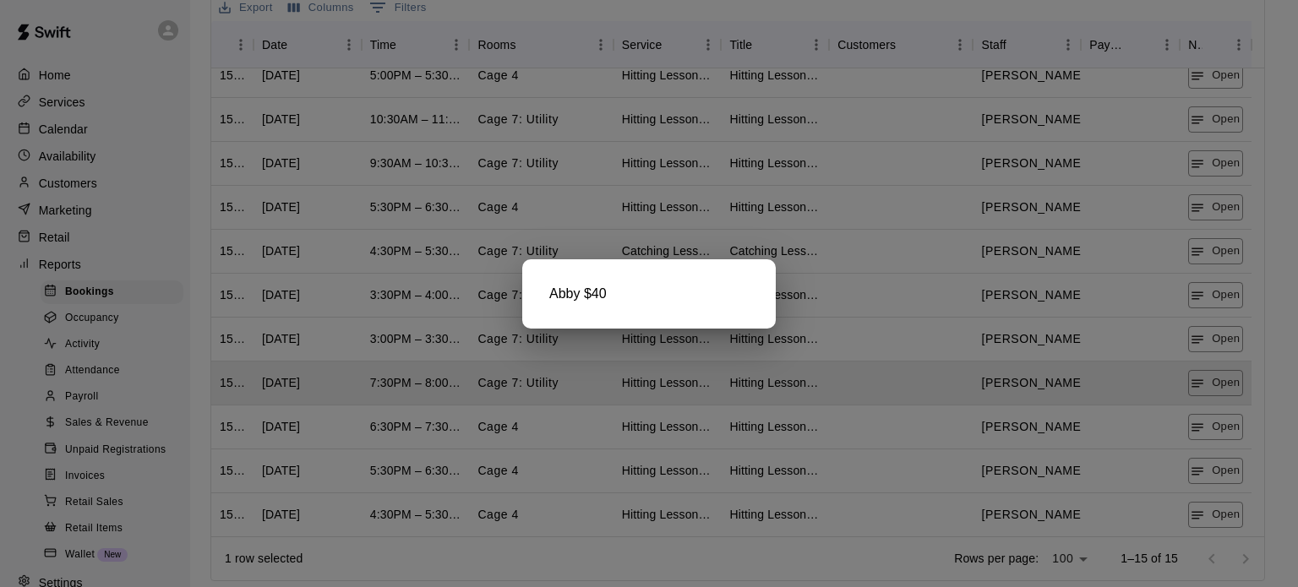
click at [1209, 431] on div at bounding box center [649, 293] width 1298 height 587
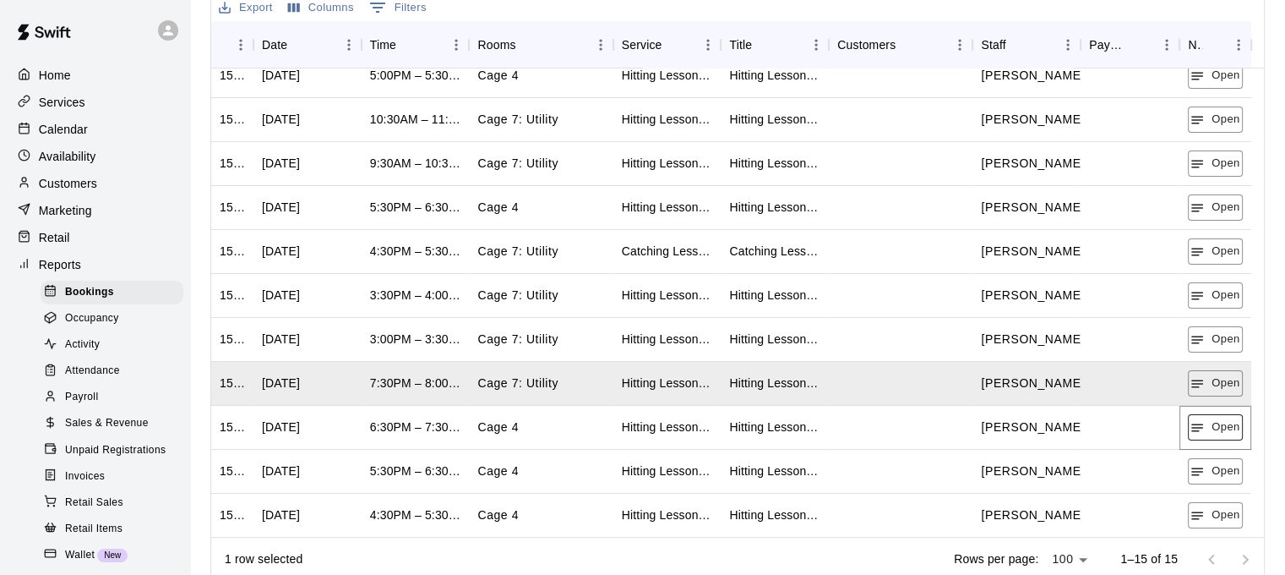
click at [1209, 430] on button "Open" at bounding box center [1215, 427] width 55 height 26
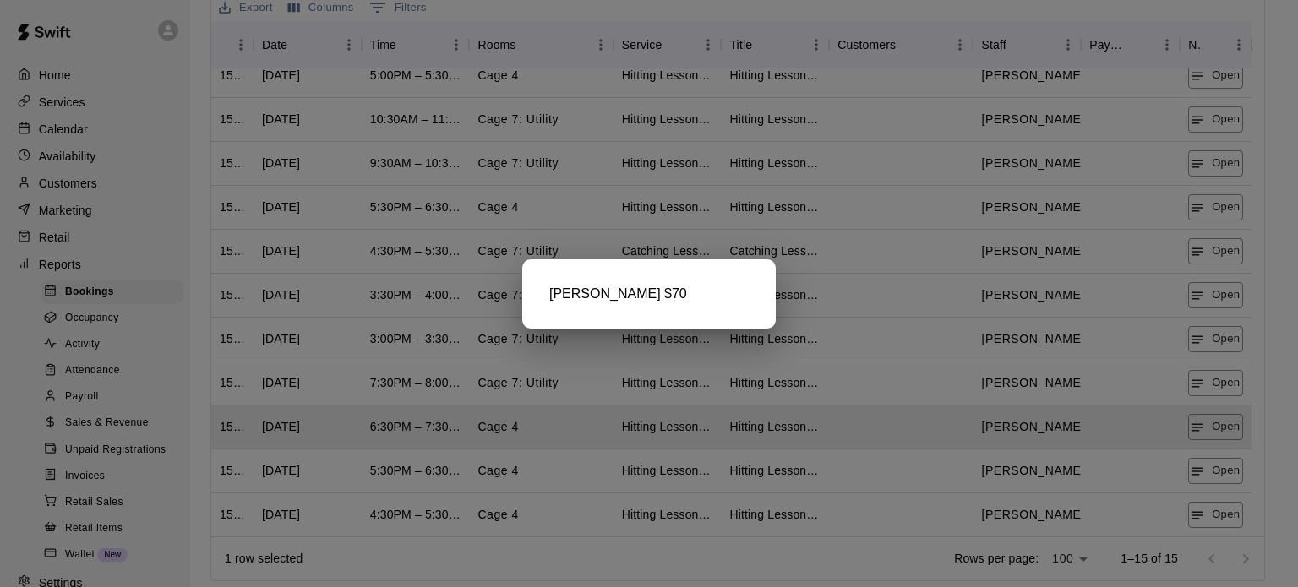
click at [1207, 471] on div at bounding box center [649, 293] width 1298 height 587
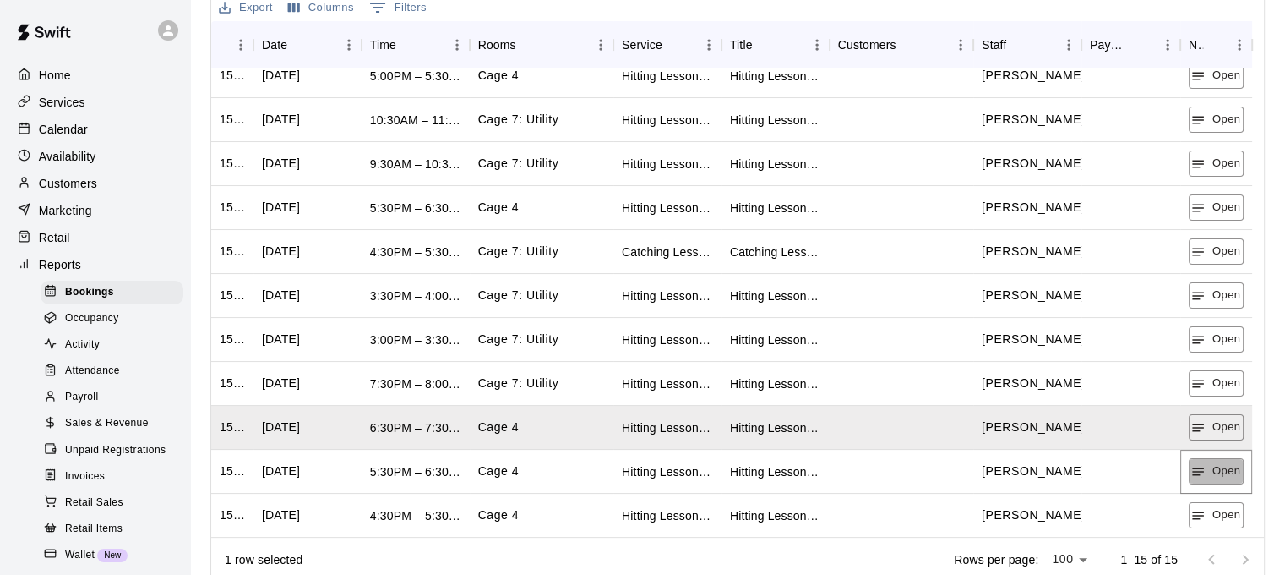
click at [1207, 471] on button "Open" at bounding box center [1216, 471] width 55 height 26
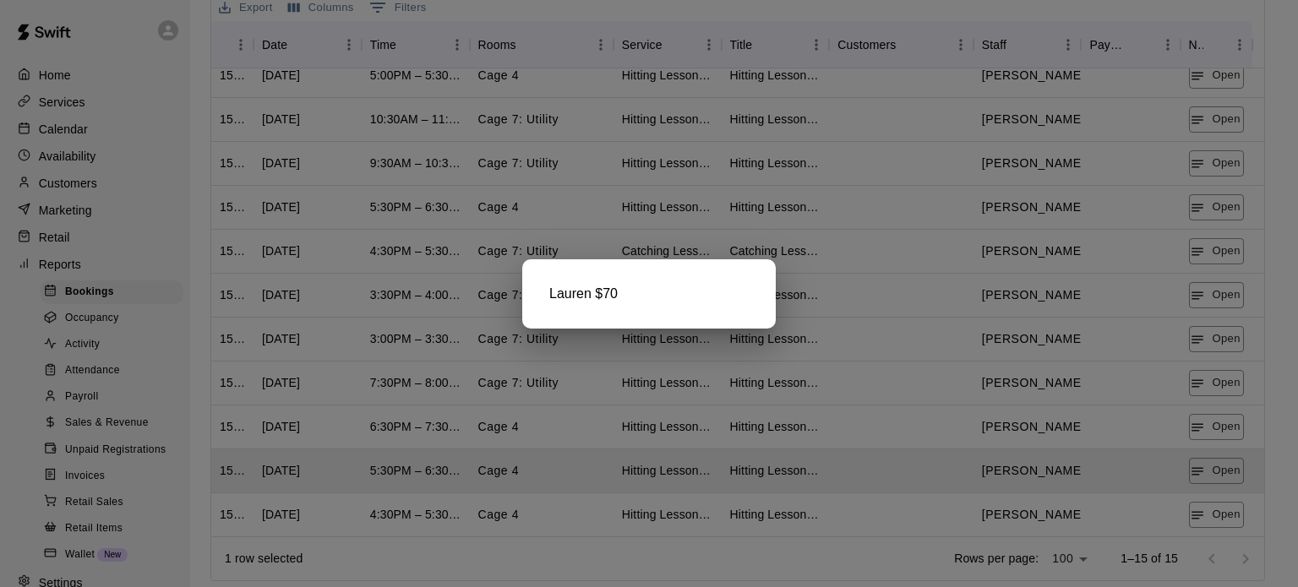
click at [1219, 520] on div at bounding box center [649, 293] width 1298 height 587
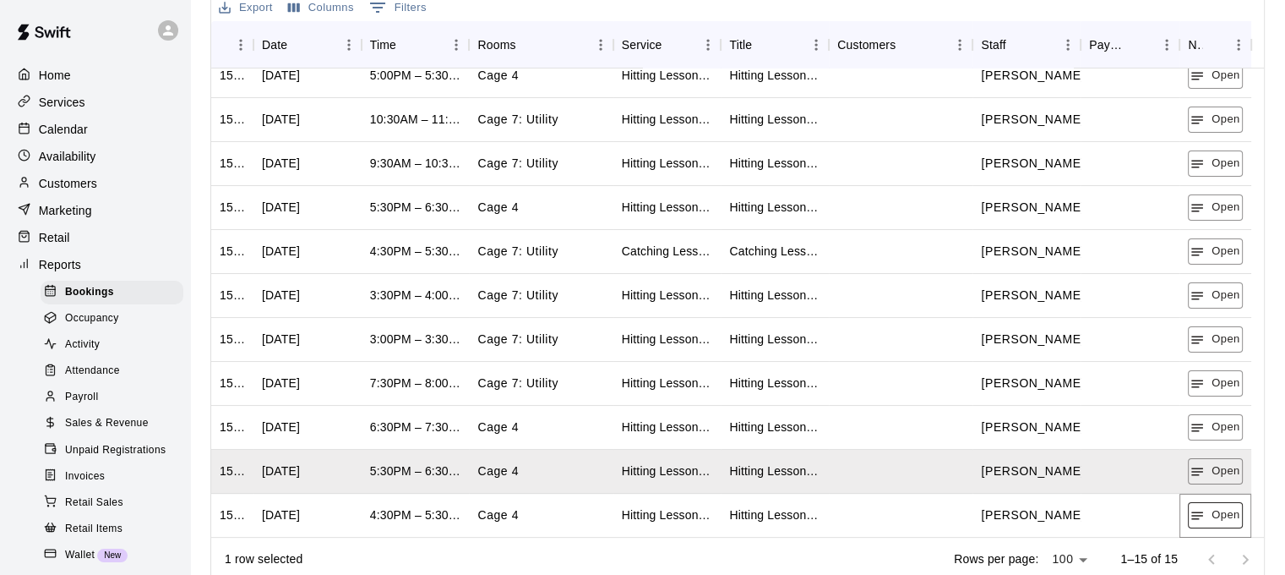
click at [1220, 515] on button "Open" at bounding box center [1215, 515] width 55 height 26
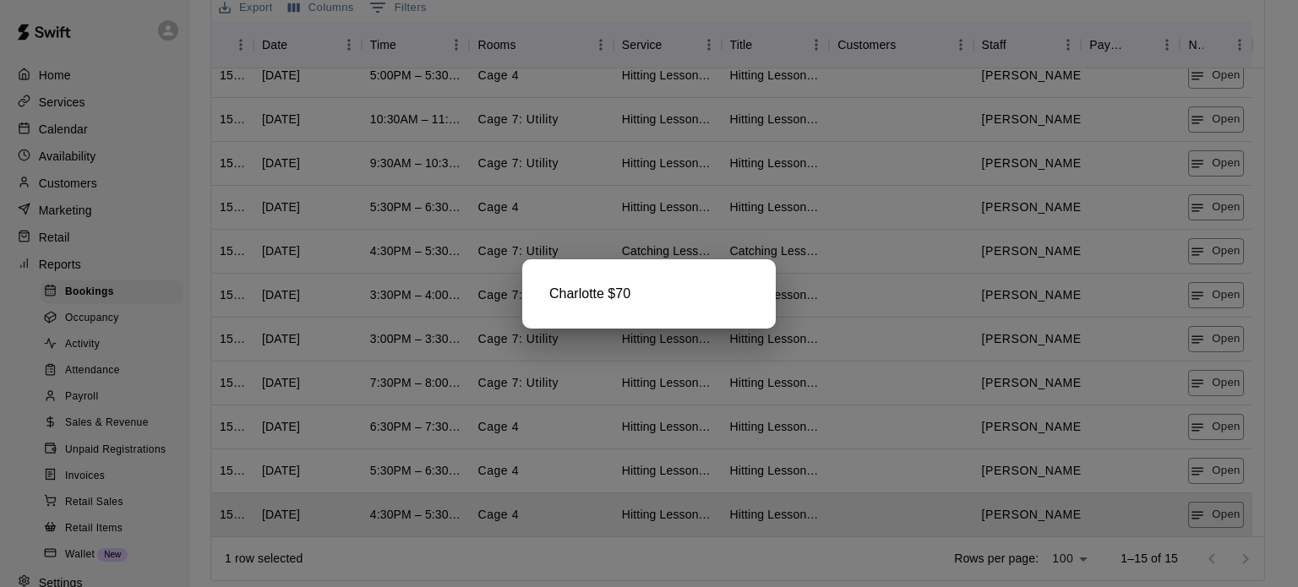
click at [595, 215] on div at bounding box center [649, 293] width 1298 height 587
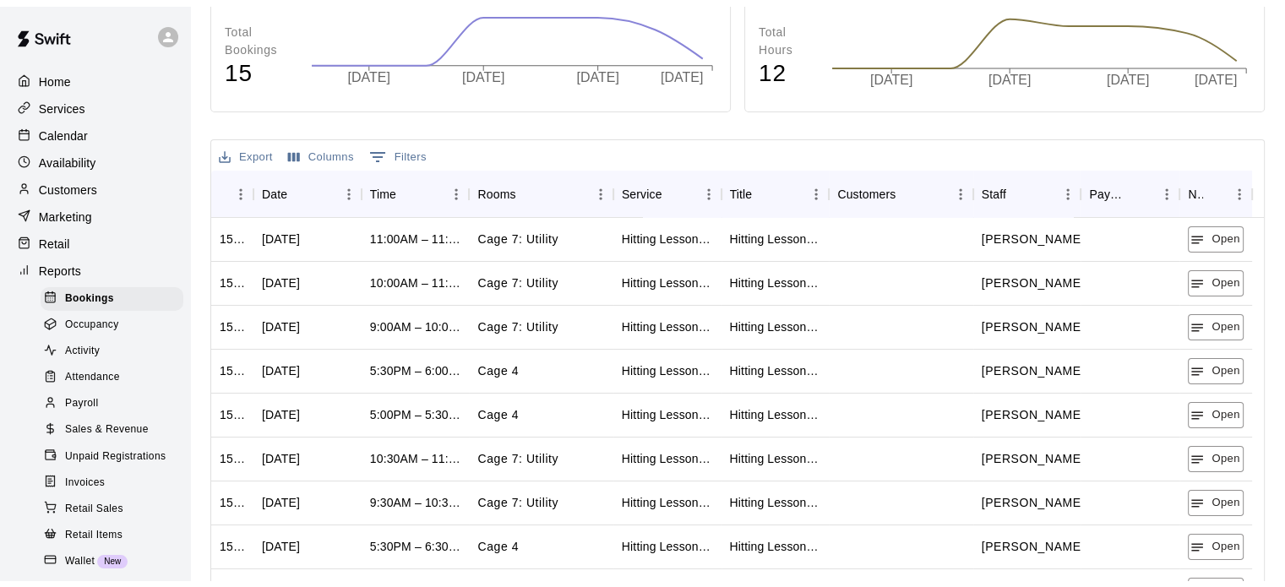
scroll to position [0, 0]
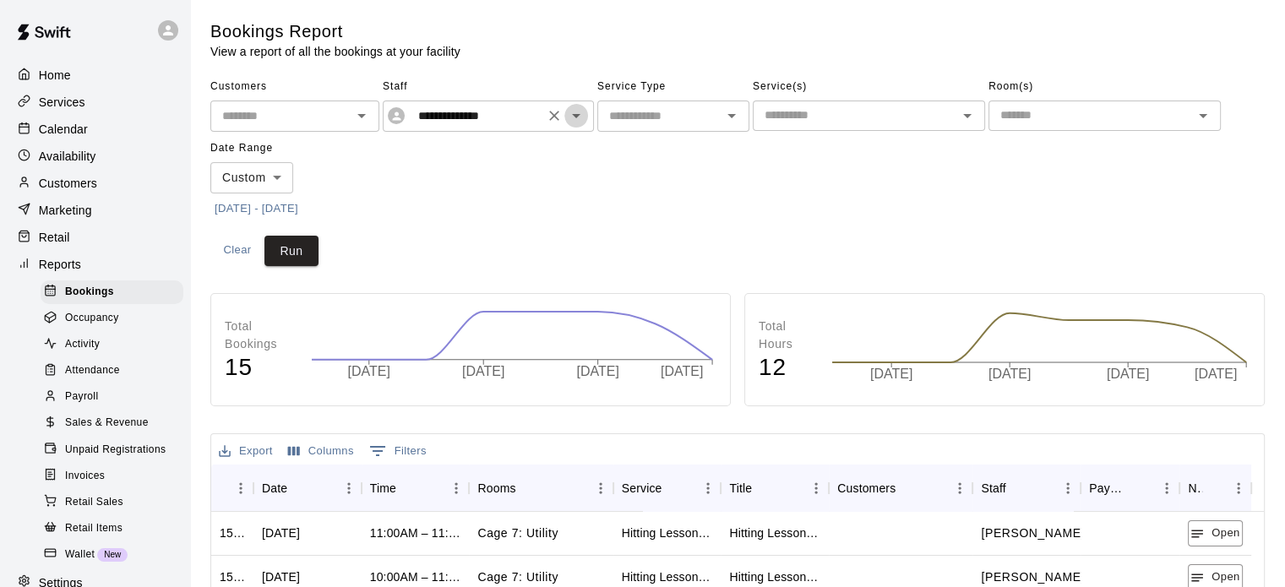
click at [583, 107] on icon "Open" at bounding box center [576, 116] width 20 height 20
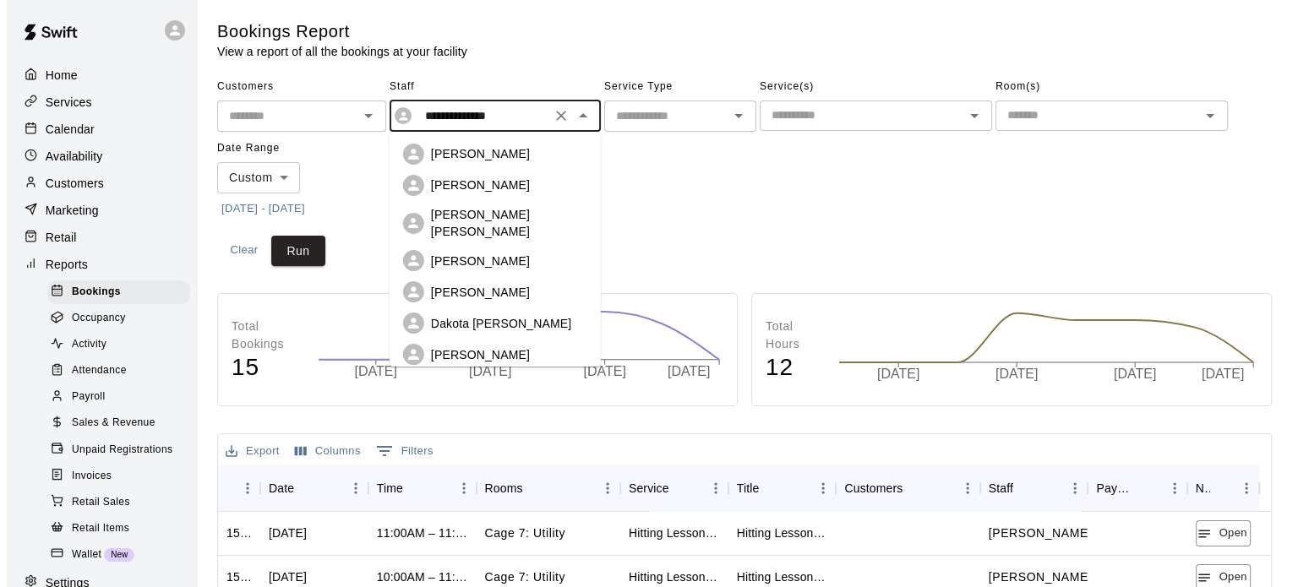
scroll to position [85, 0]
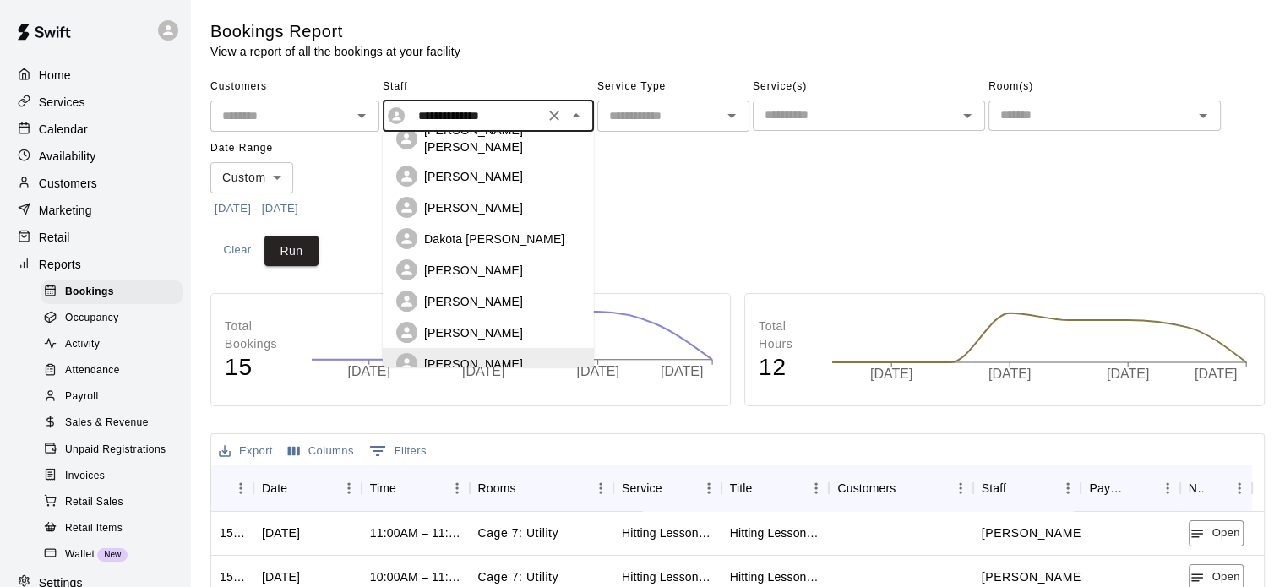
click at [507, 299] on li "[PERSON_NAME]" at bounding box center [488, 301] width 211 height 31
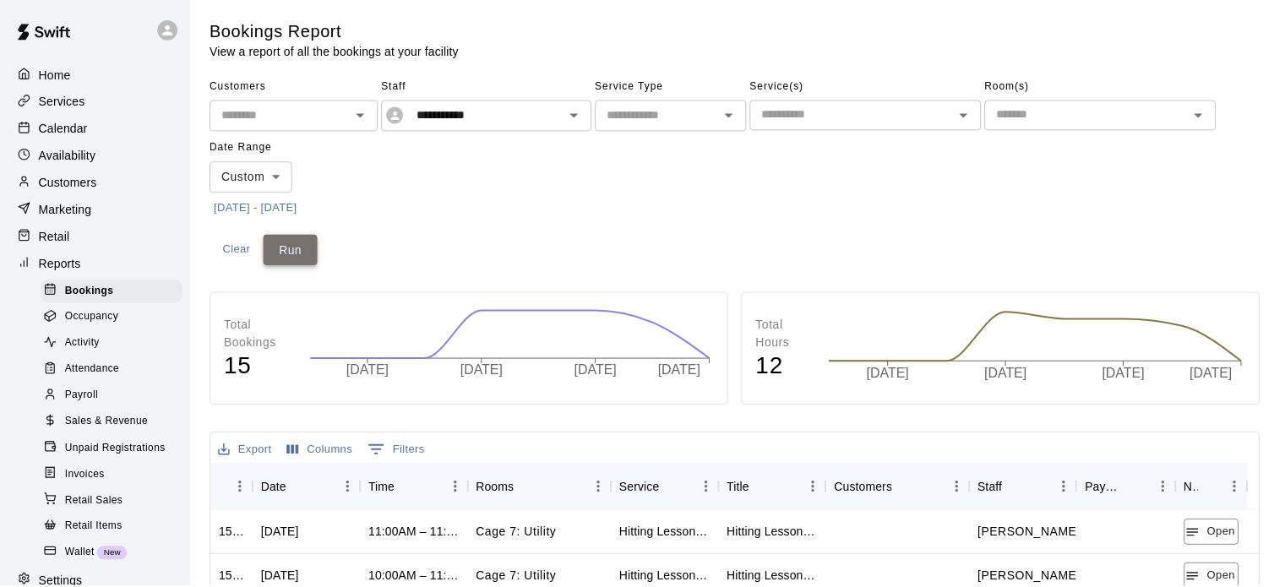
click at [308, 248] on button "Run" at bounding box center [292, 251] width 54 height 31
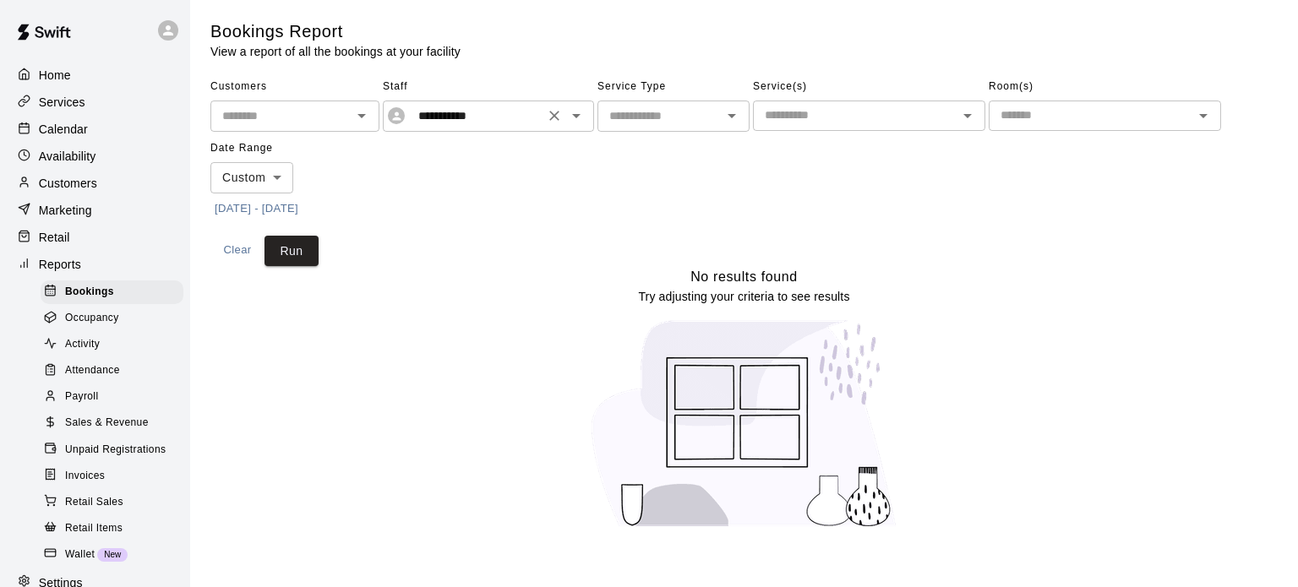
click at [575, 120] on icon "Open" at bounding box center [576, 116] width 20 height 20
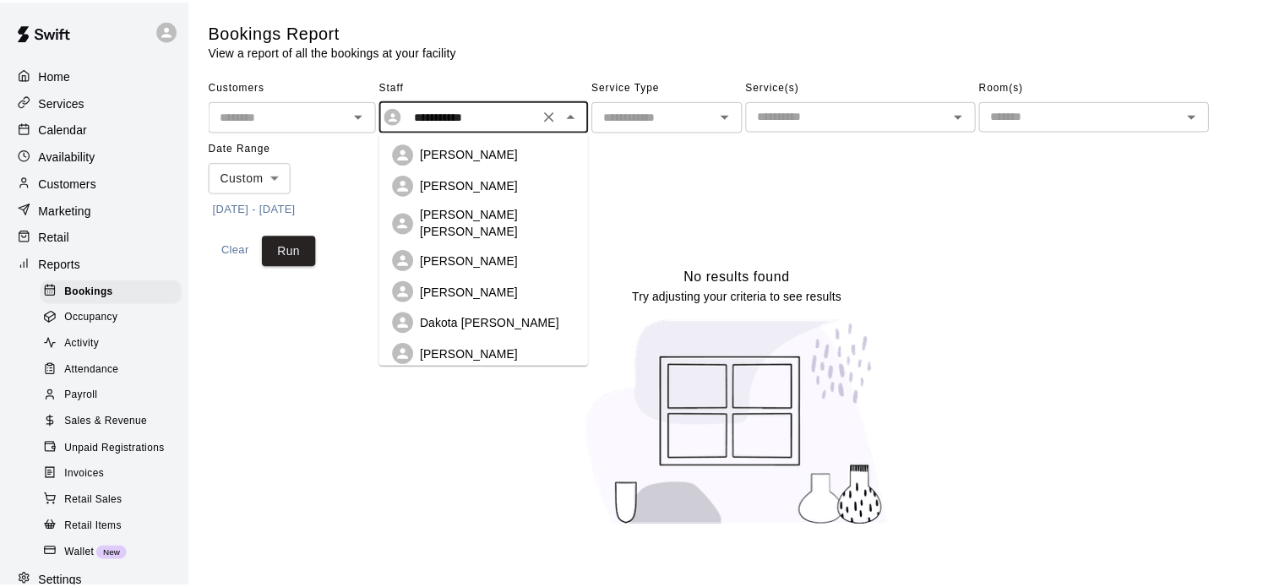
scroll to position [22, 0]
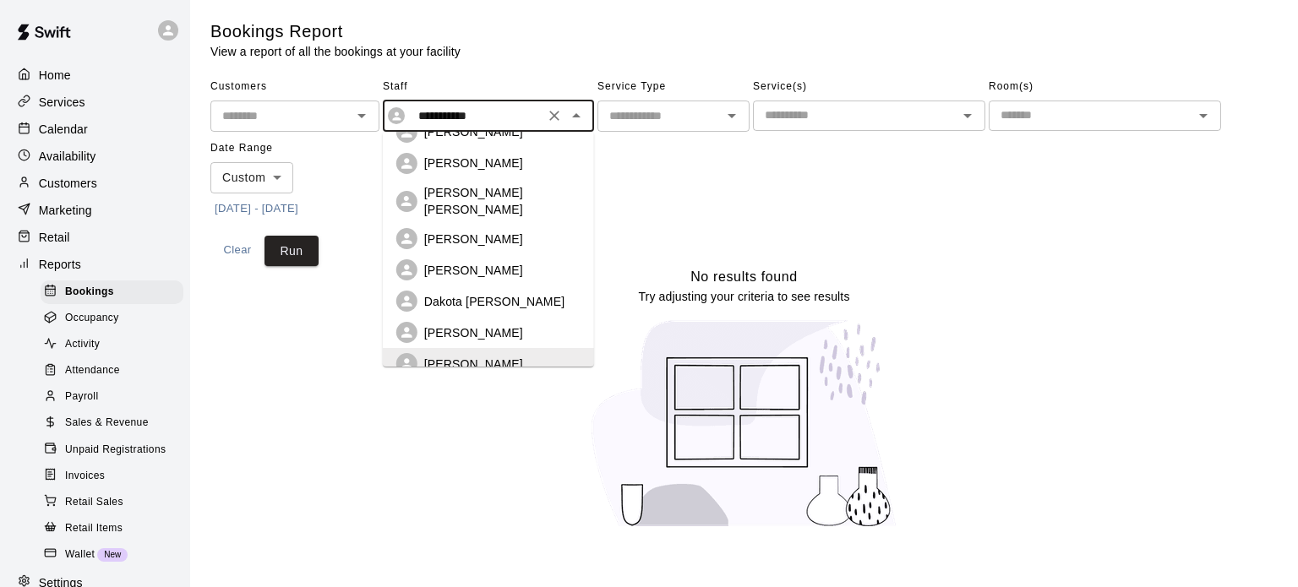
click at [483, 325] on p "[PERSON_NAME]" at bounding box center [473, 333] width 99 height 17
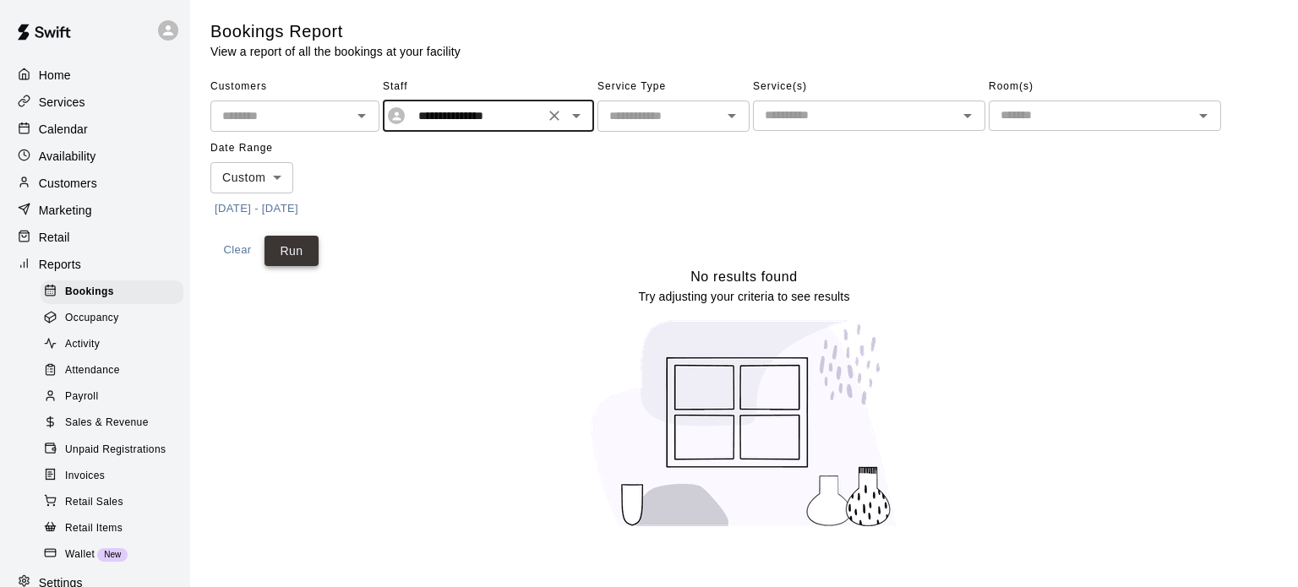
click at [277, 260] on button "Run" at bounding box center [292, 251] width 54 height 31
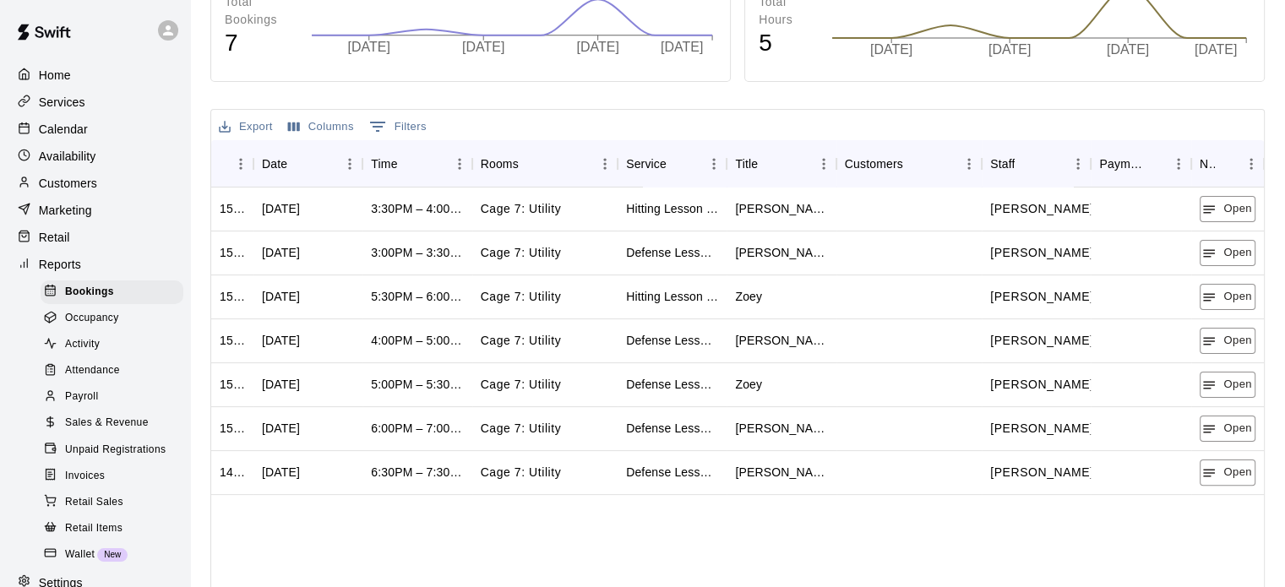
scroll to position [338, 0]
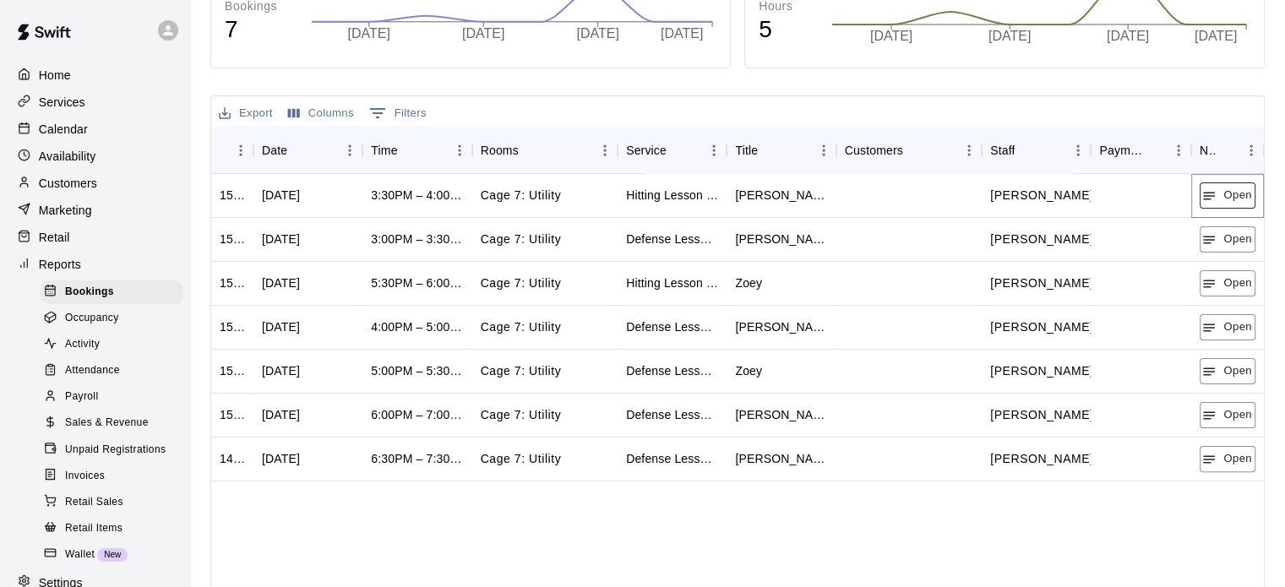
click at [1229, 189] on button "Open" at bounding box center [1228, 196] width 56 height 26
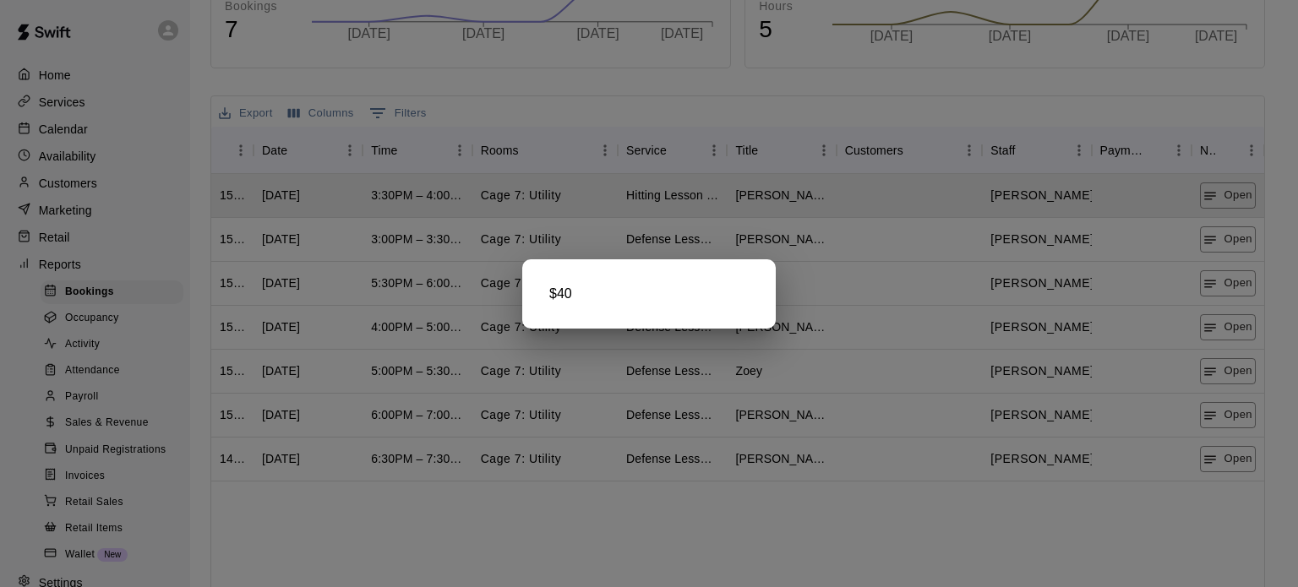
click at [1224, 253] on div at bounding box center [649, 293] width 1298 height 587
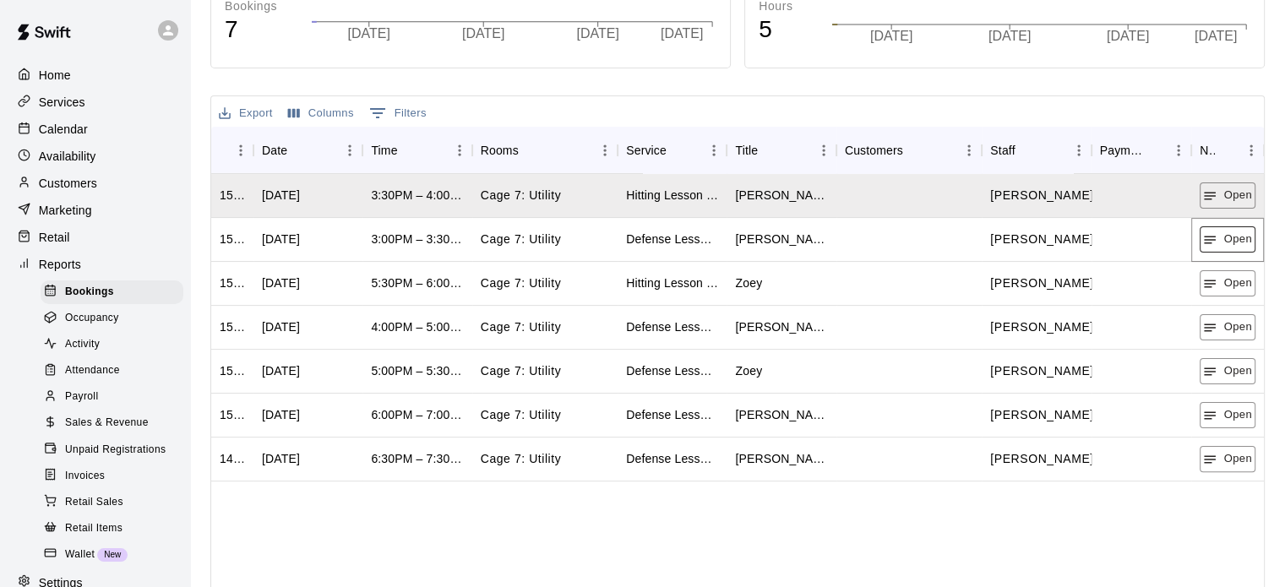
click at [1224, 243] on button "Open" at bounding box center [1228, 239] width 56 height 26
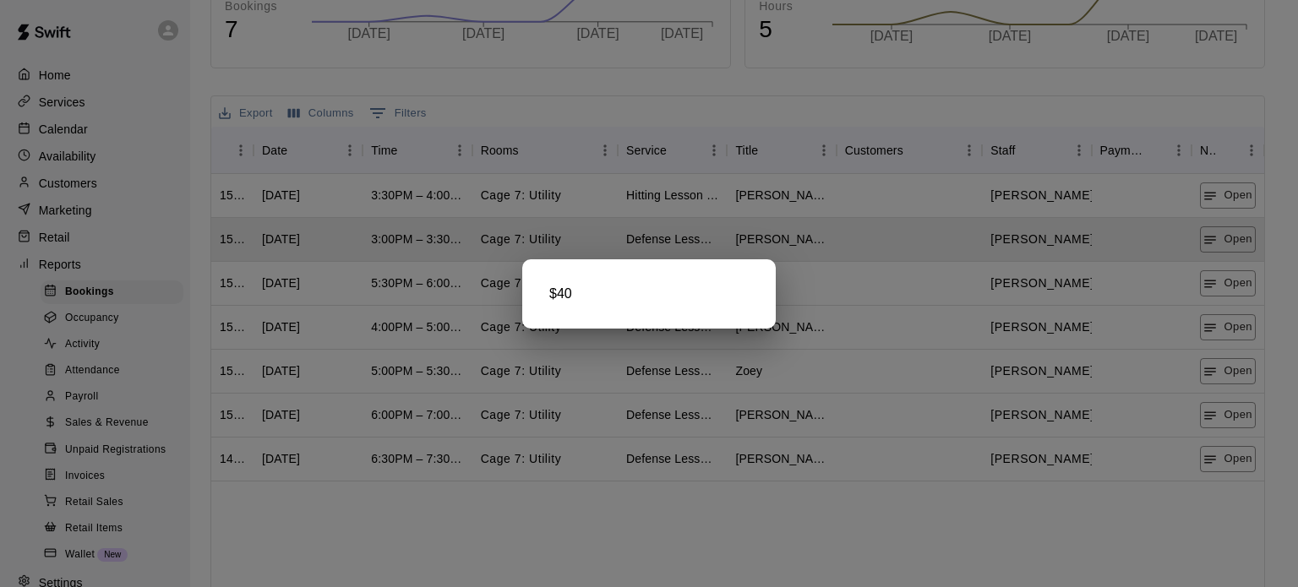
click at [1229, 287] on div at bounding box center [649, 293] width 1298 height 587
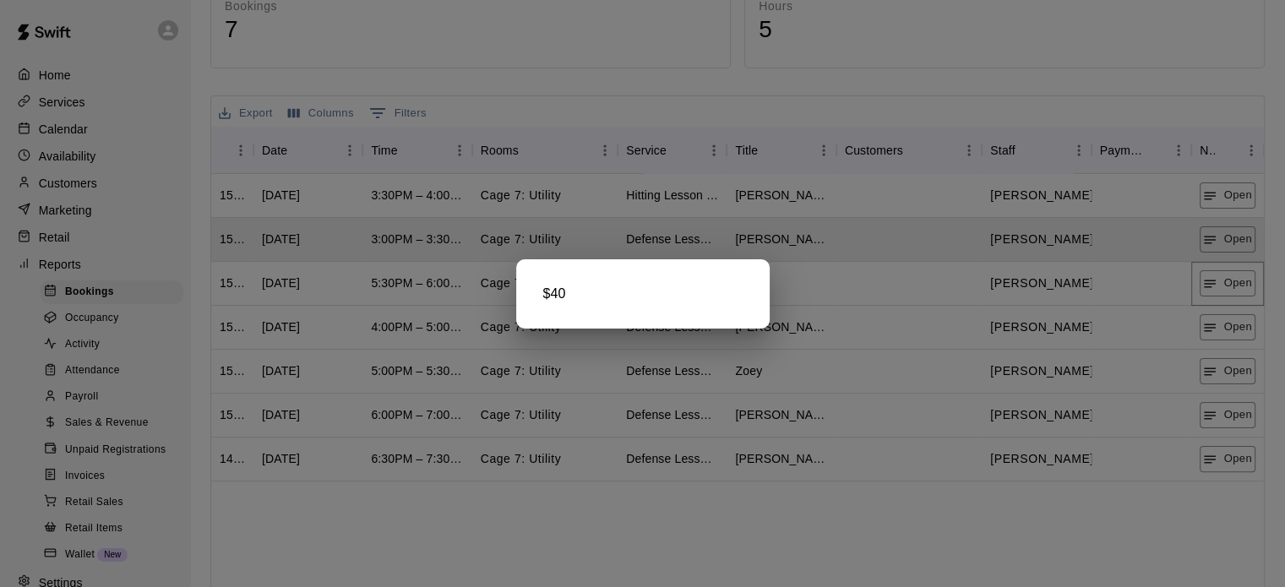
click at [1229, 287] on button "Open" at bounding box center [1228, 283] width 56 height 26
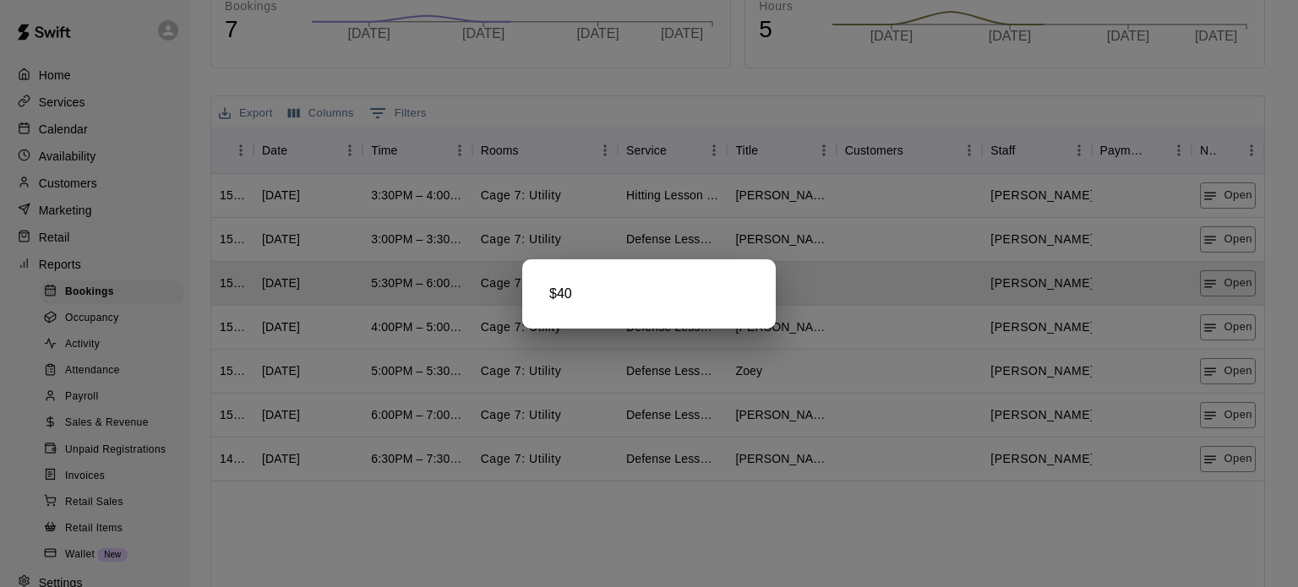
click at [1224, 339] on div at bounding box center [649, 293] width 1298 height 587
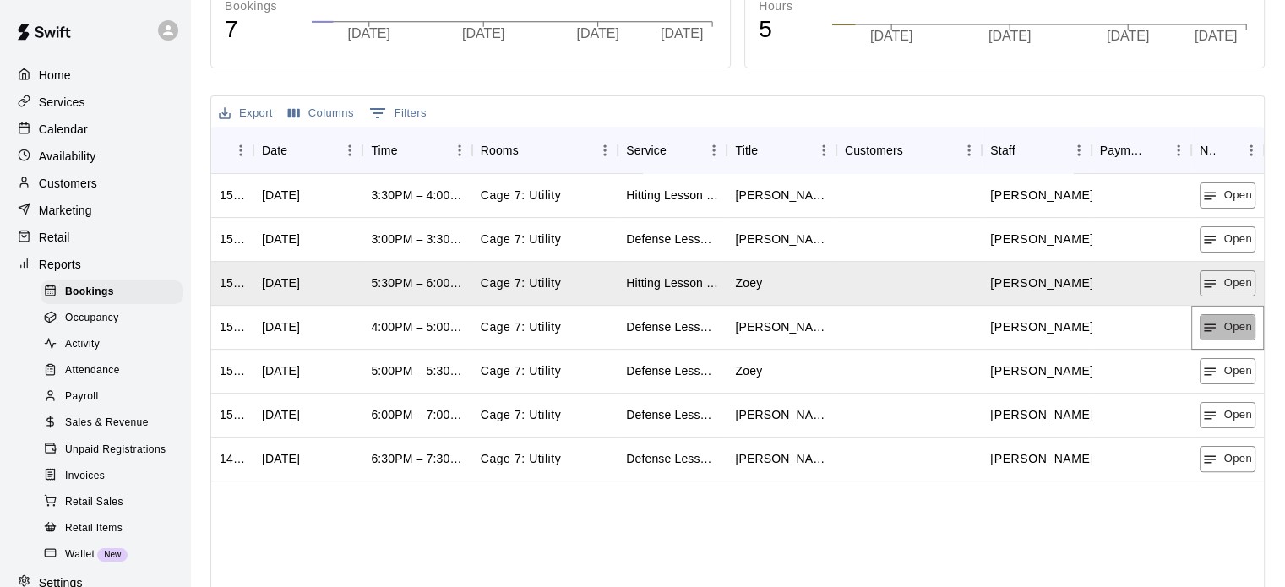
click at [1224, 339] on button "Open" at bounding box center [1228, 327] width 56 height 26
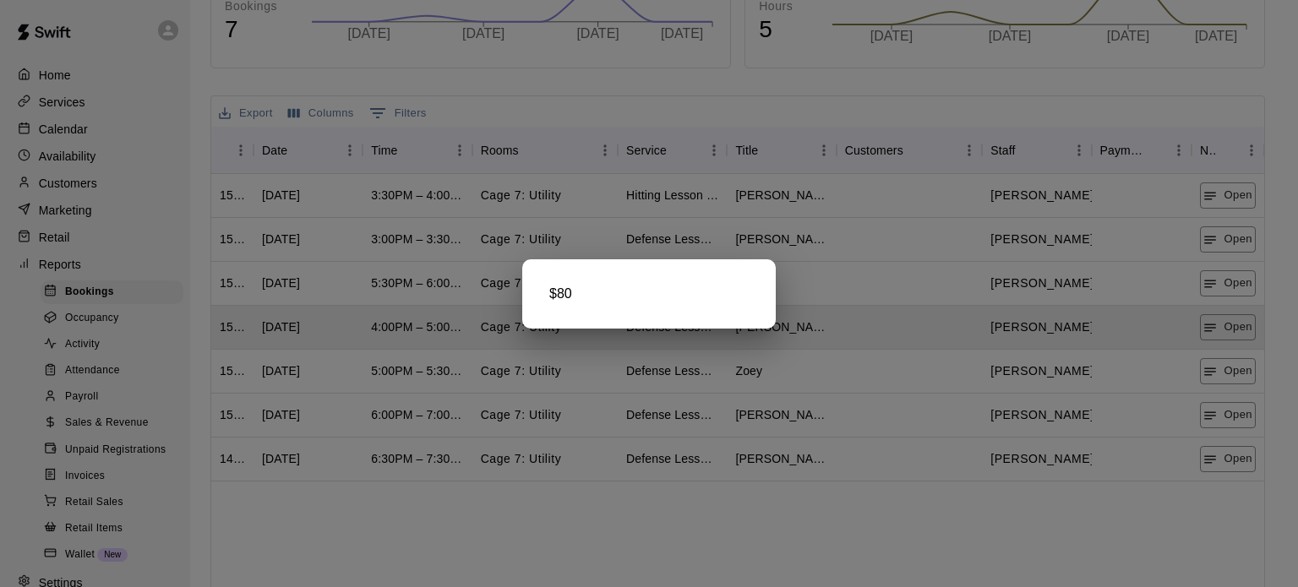
click at [1220, 372] on div at bounding box center [649, 293] width 1298 height 587
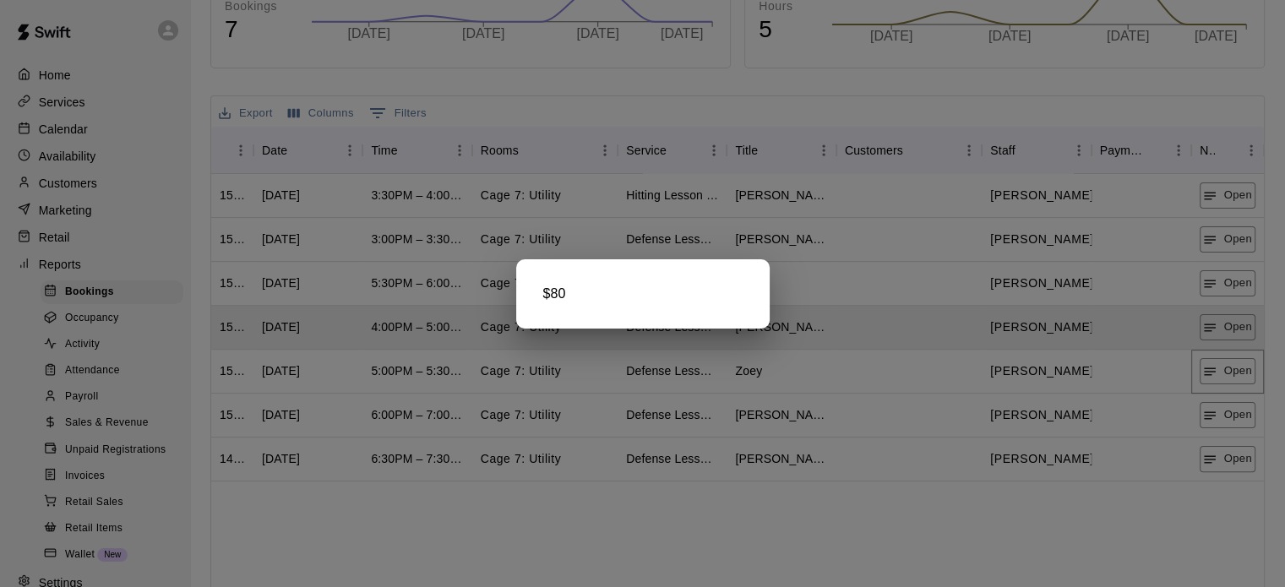
click at [1220, 372] on button "Open" at bounding box center [1228, 371] width 56 height 26
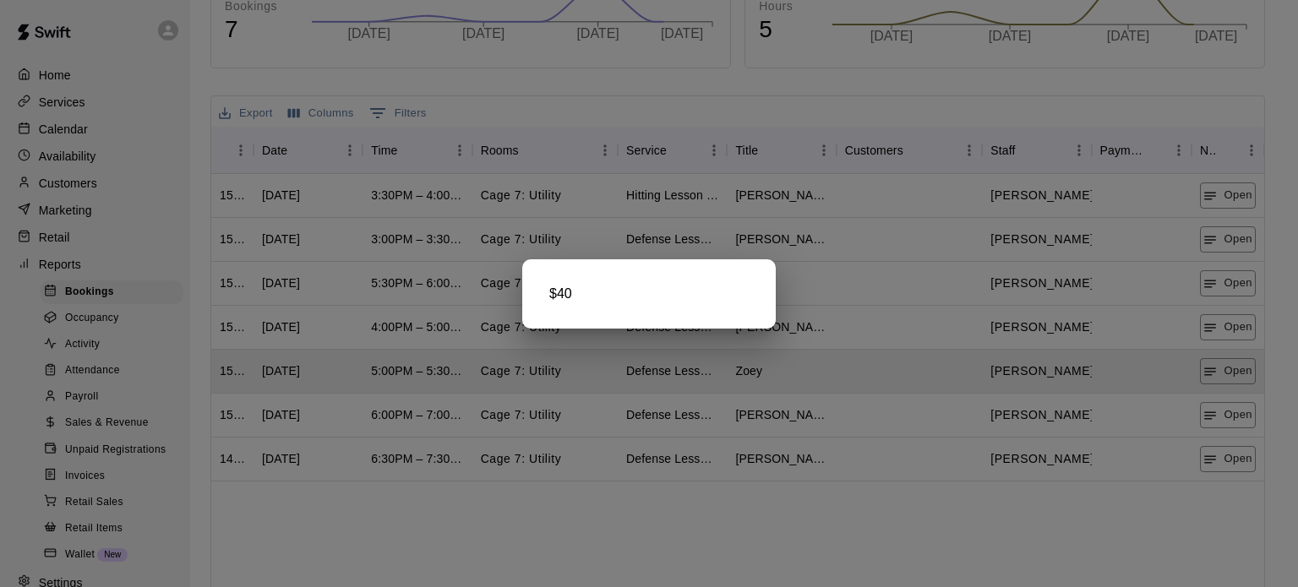
click at [1225, 414] on div at bounding box center [649, 293] width 1298 height 587
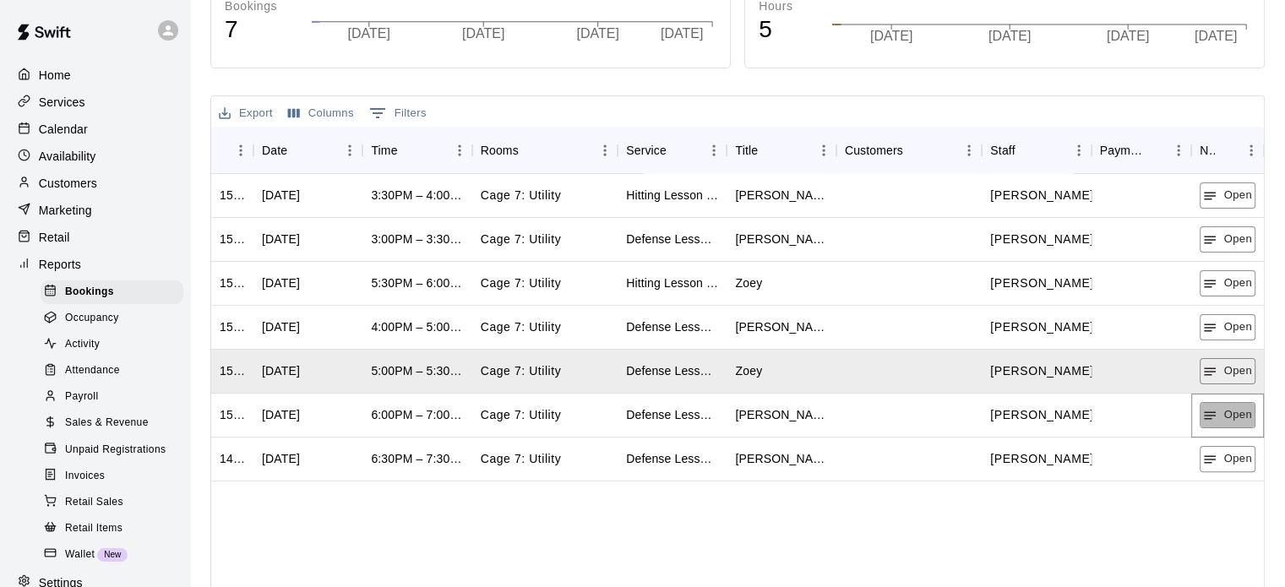
click at [1225, 414] on button "Open" at bounding box center [1228, 415] width 56 height 26
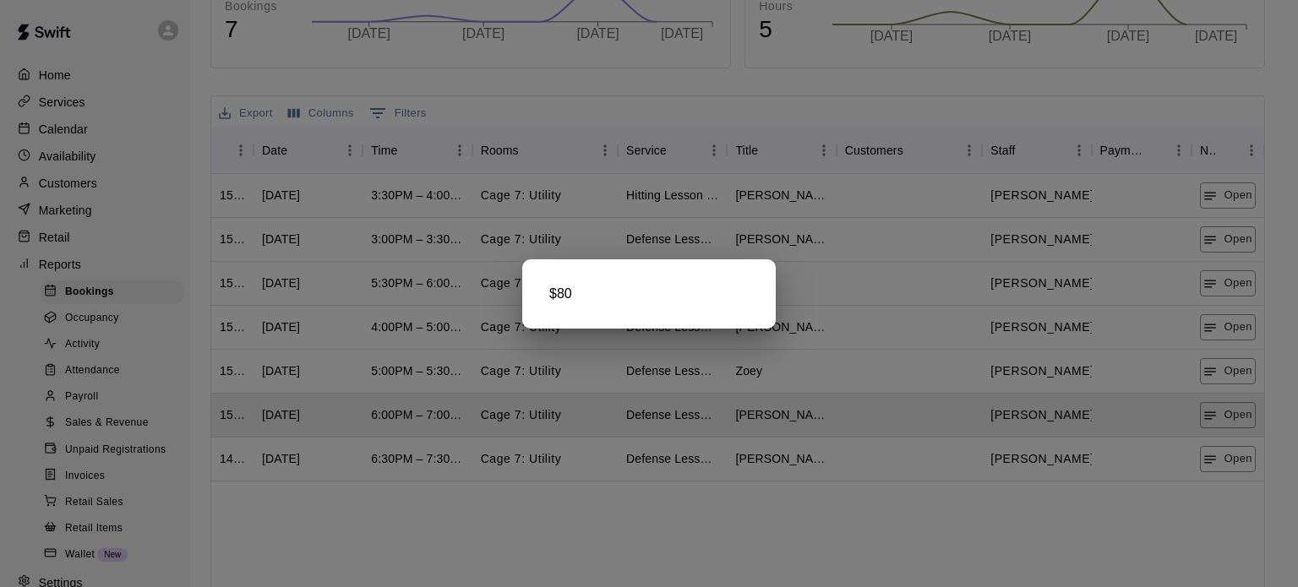
click at [1230, 457] on div at bounding box center [649, 293] width 1298 height 587
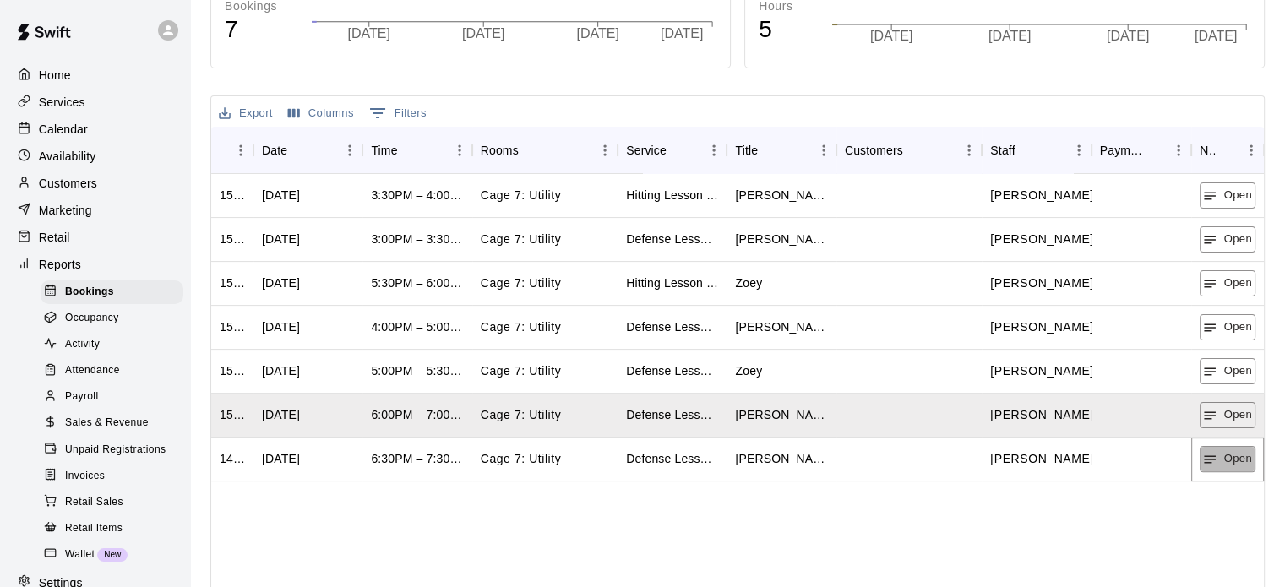
click at [1230, 457] on button "Open" at bounding box center [1228, 459] width 56 height 26
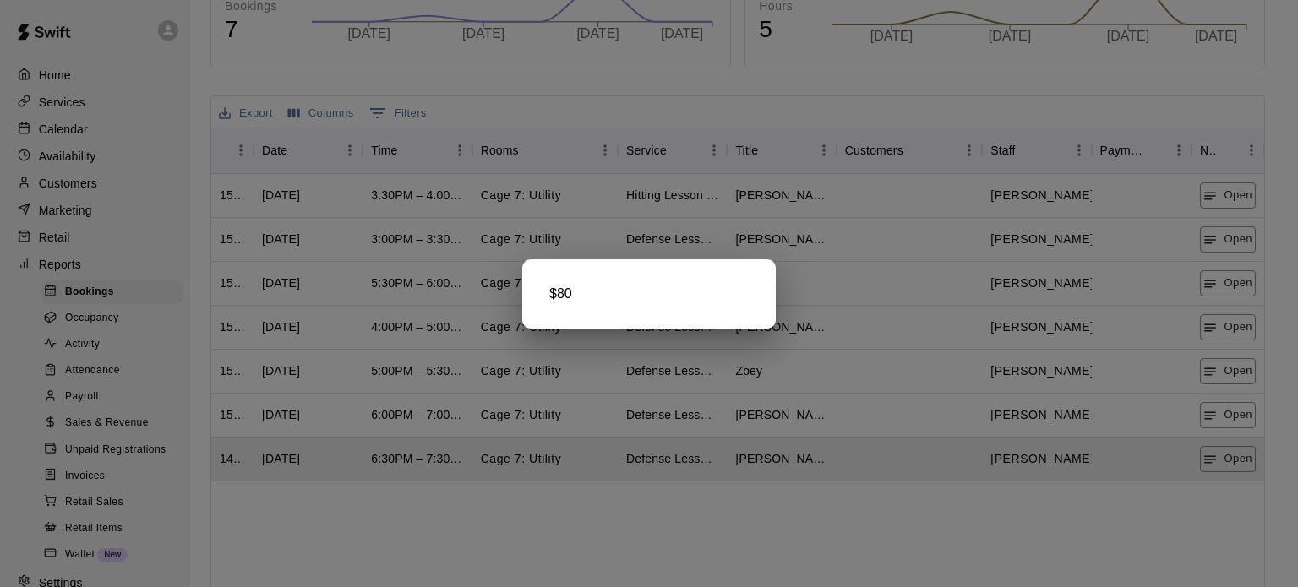
click at [892, 368] on div at bounding box center [649, 293] width 1298 height 587
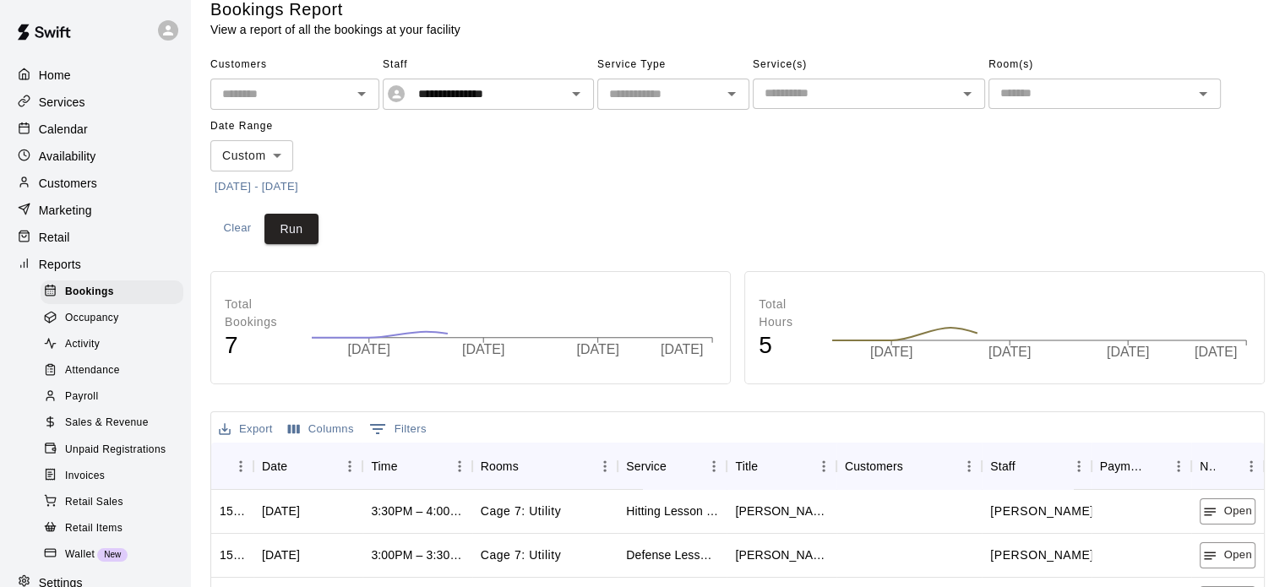
scroll to position [0, 0]
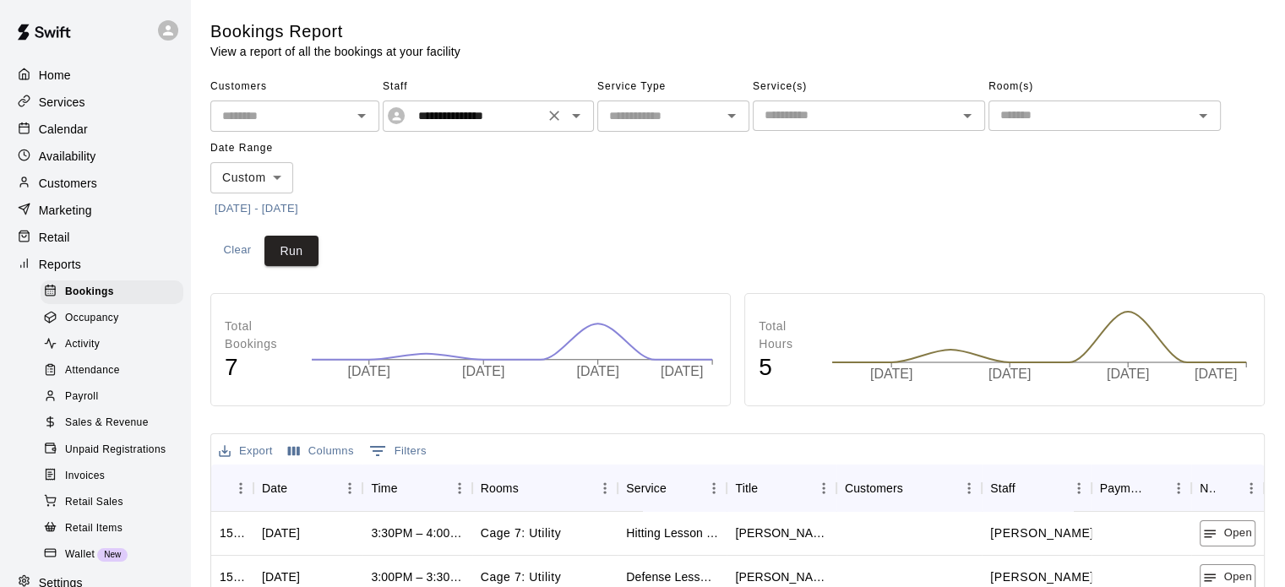
click at [586, 114] on icon "Open" at bounding box center [576, 116] width 20 height 20
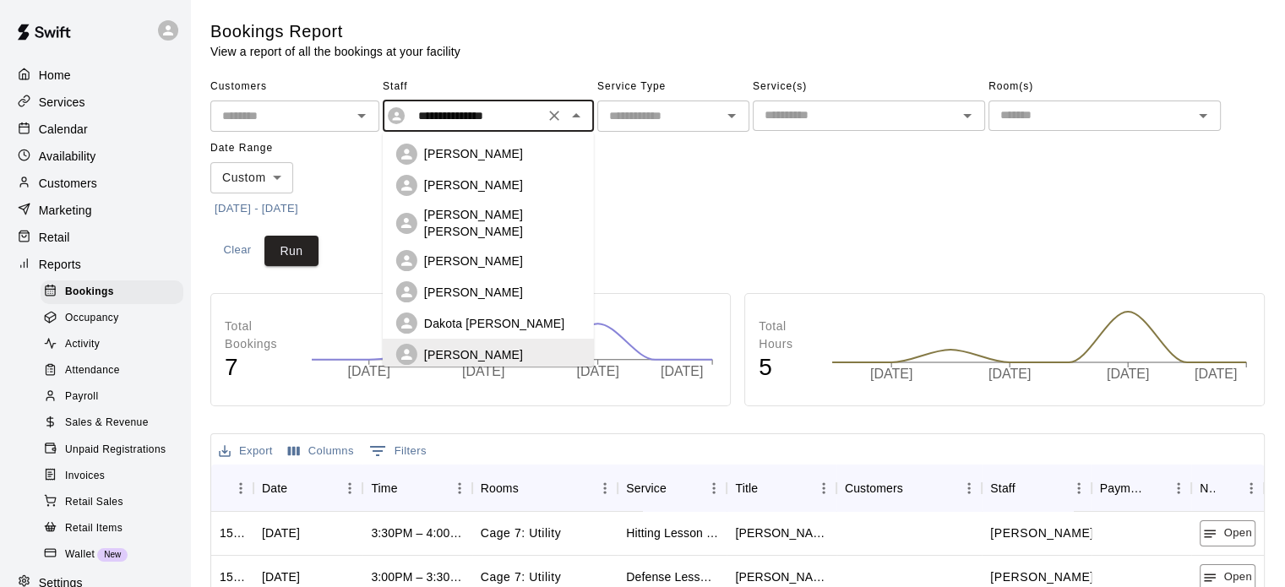
click at [510, 319] on div "Dakota [PERSON_NAME]" at bounding box center [502, 323] width 156 height 17
type input "**********"
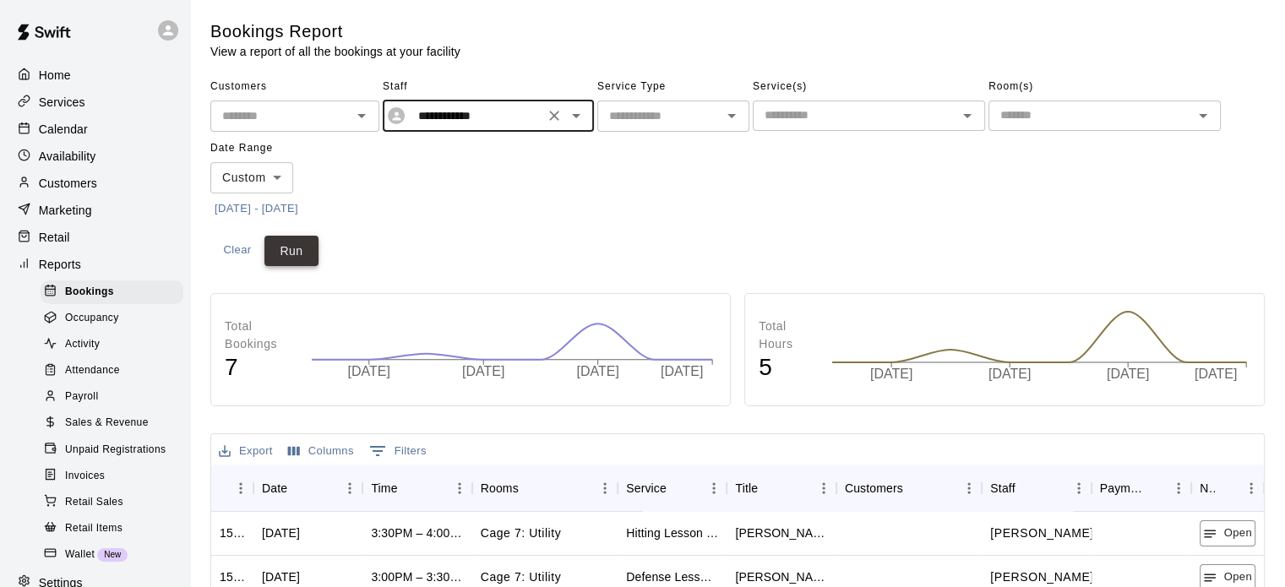
click at [294, 253] on button "Run" at bounding box center [292, 251] width 54 height 31
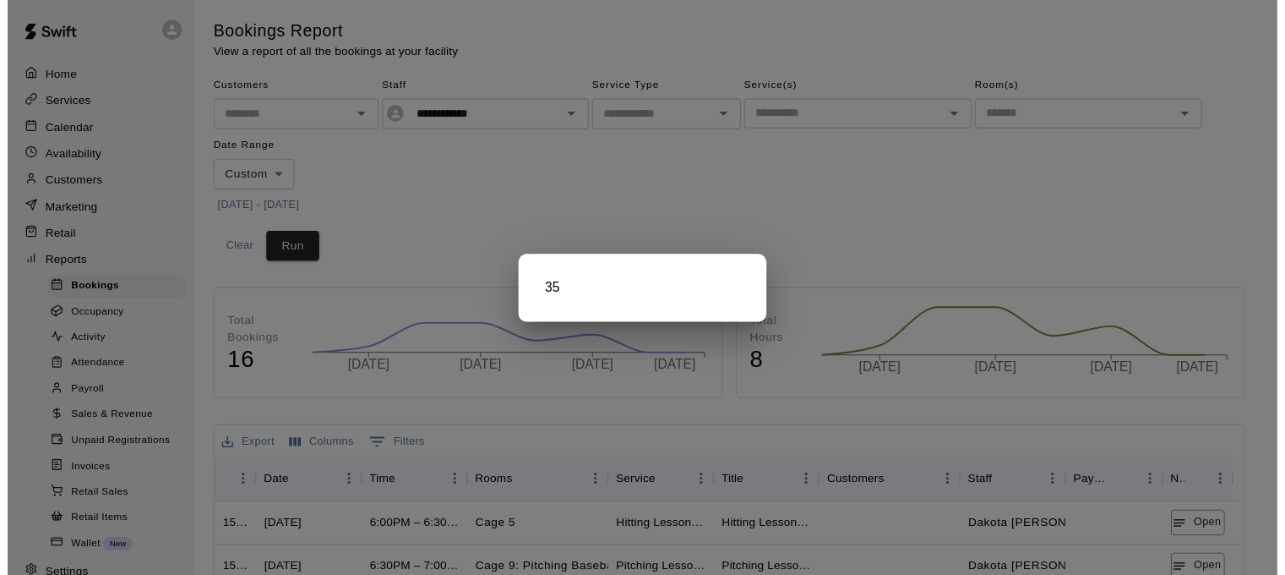
scroll to position [254, 0]
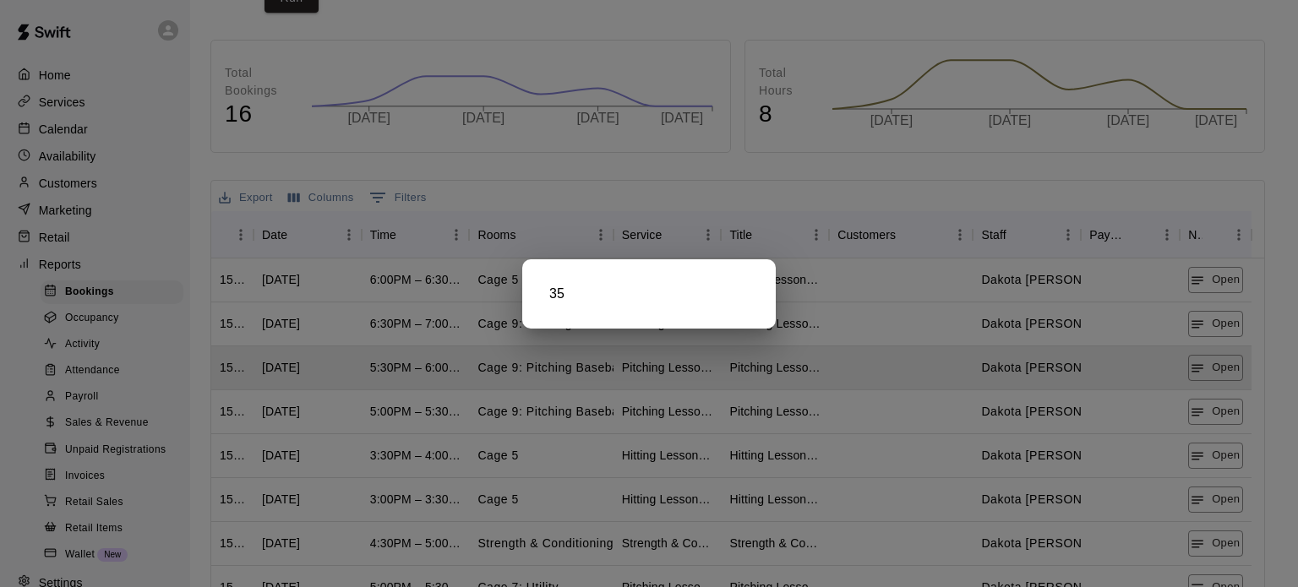
click at [1203, 407] on div at bounding box center [649, 293] width 1298 height 587
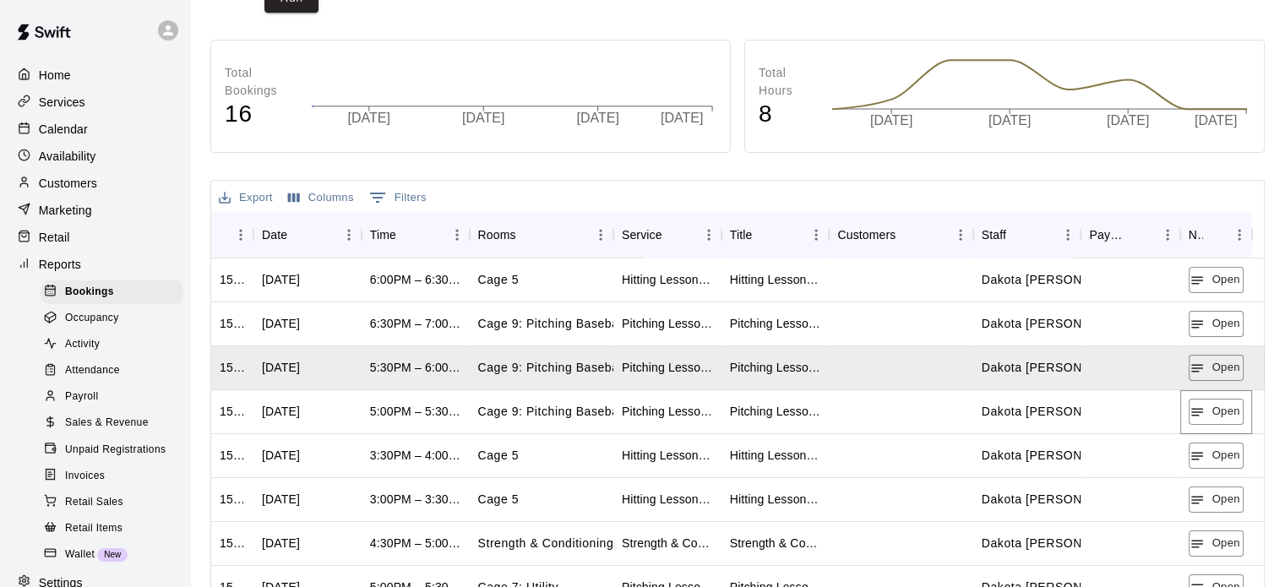
click at [1203, 407] on icon "button" at bounding box center [1197, 412] width 15 height 15
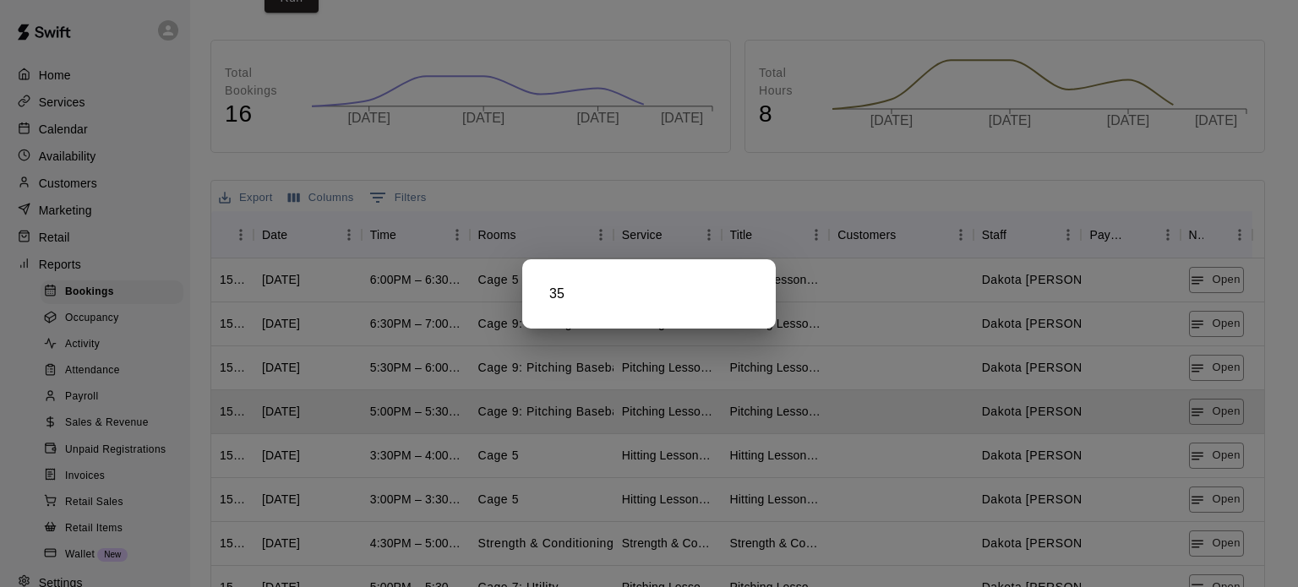
click at [1213, 449] on div at bounding box center [649, 293] width 1298 height 587
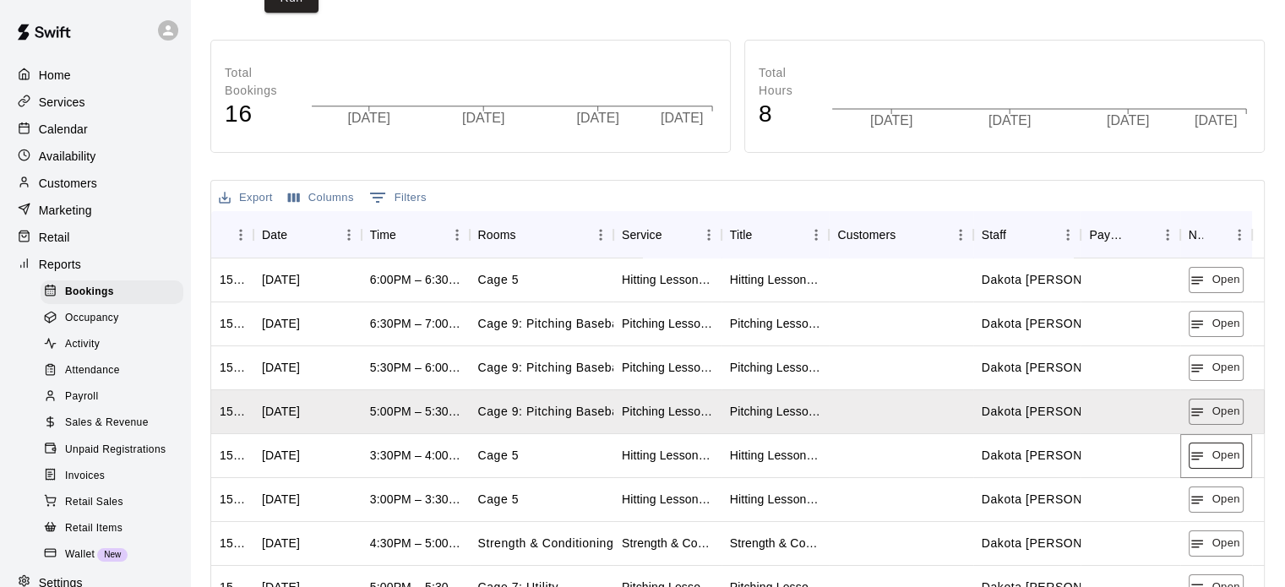
click at [1213, 449] on button "Open" at bounding box center [1216, 456] width 55 height 26
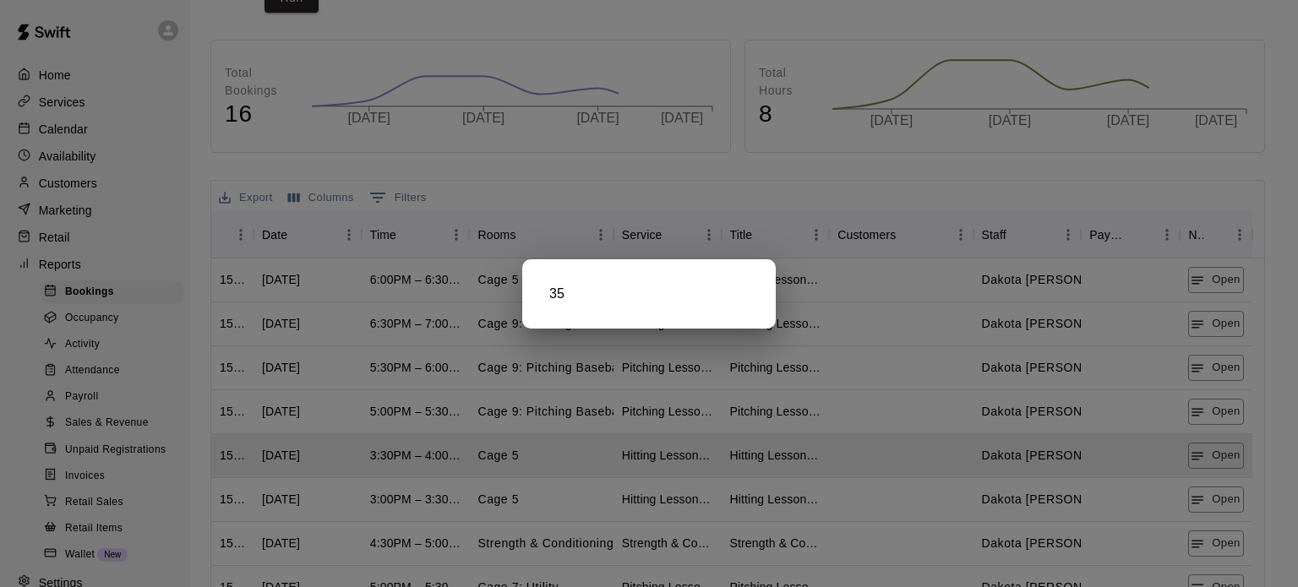
click at [1209, 490] on div at bounding box center [649, 293] width 1298 height 587
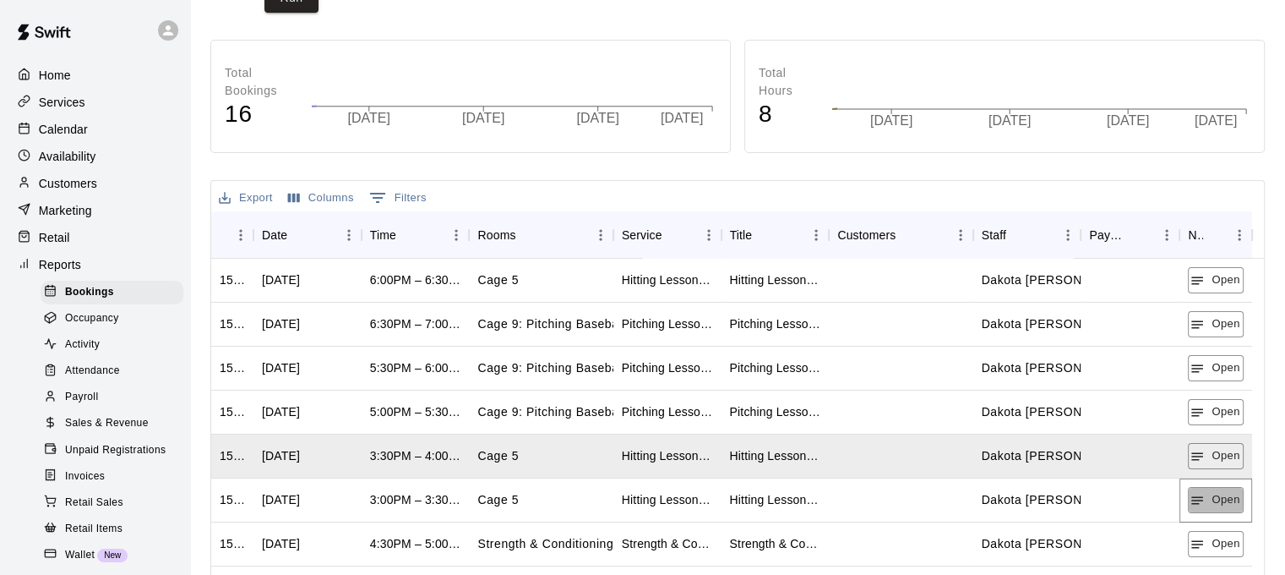
click at [1209, 490] on button "Open" at bounding box center [1215, 500] width 55 height 26
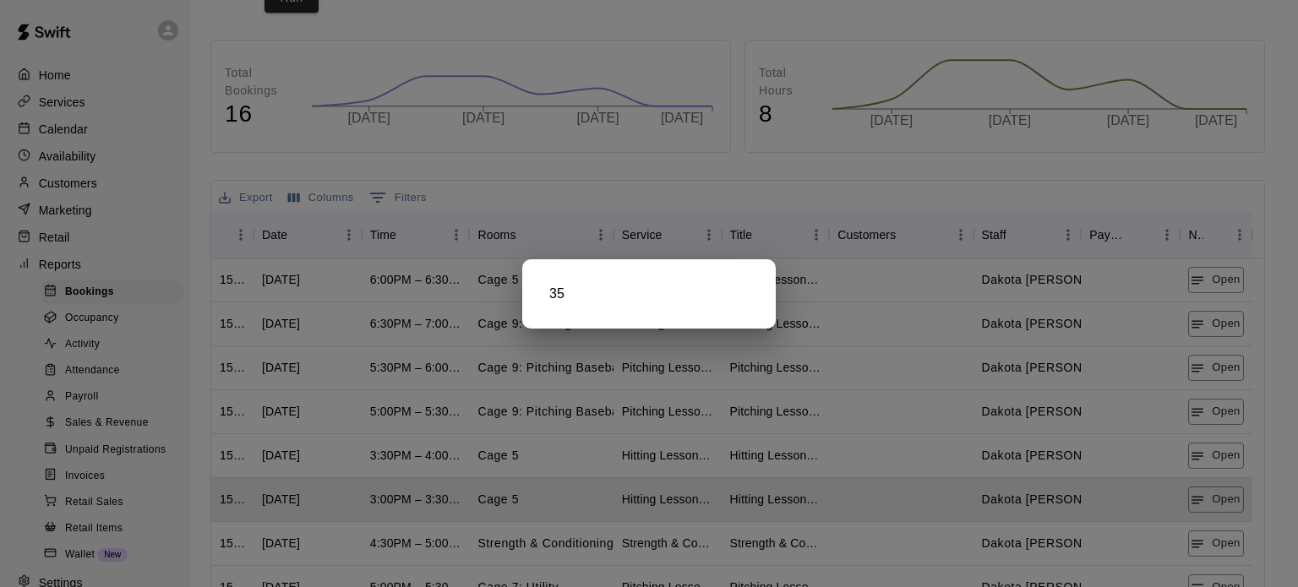
click at [1215, 503] on div at bounding box center [649, 293] width 1298 height 587
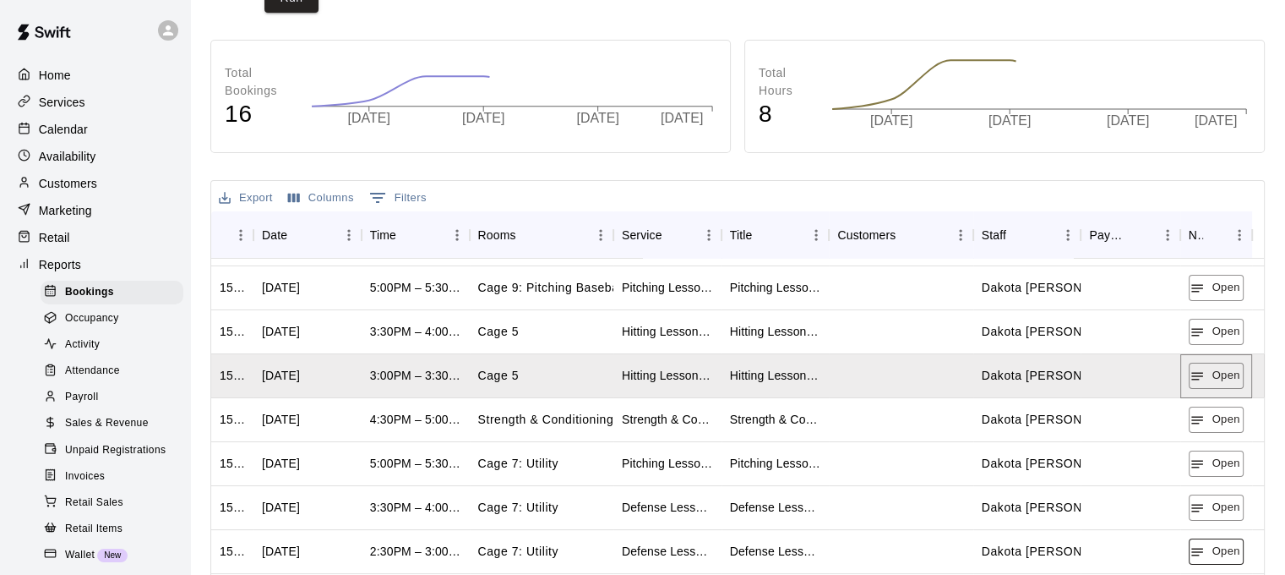
scroll to position [169, 0]
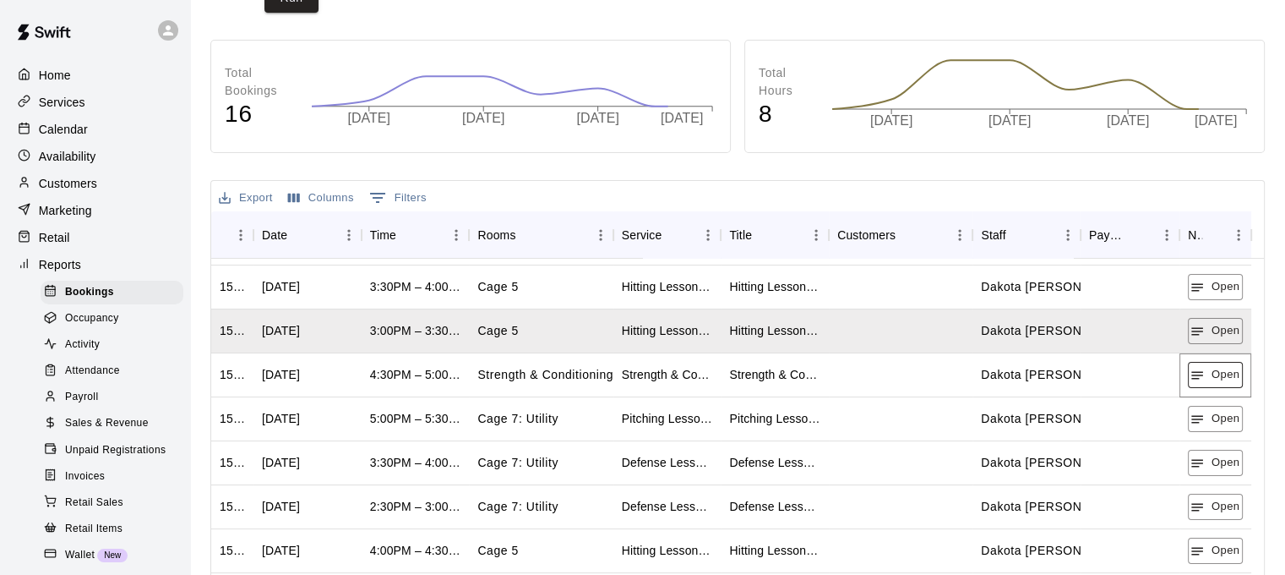
click at [1195, 386] on button "Open" at bounding box center [1215, 375] width 55 height 26
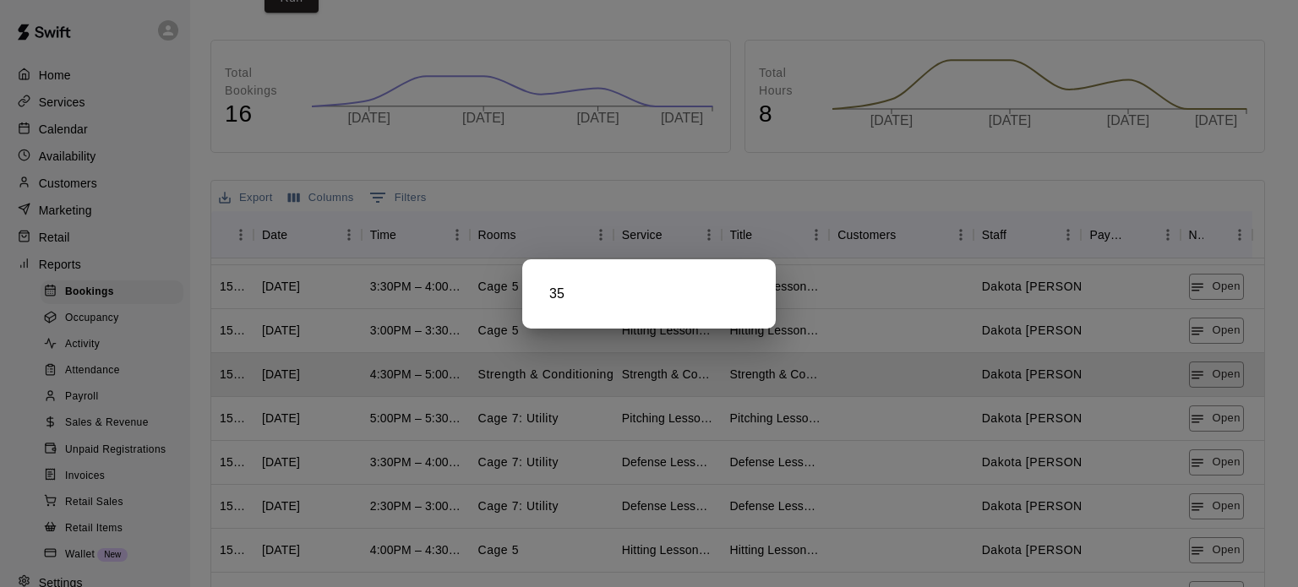
click at [1198, 423] on div at bounding box center [649, 293] width 1298 height 587
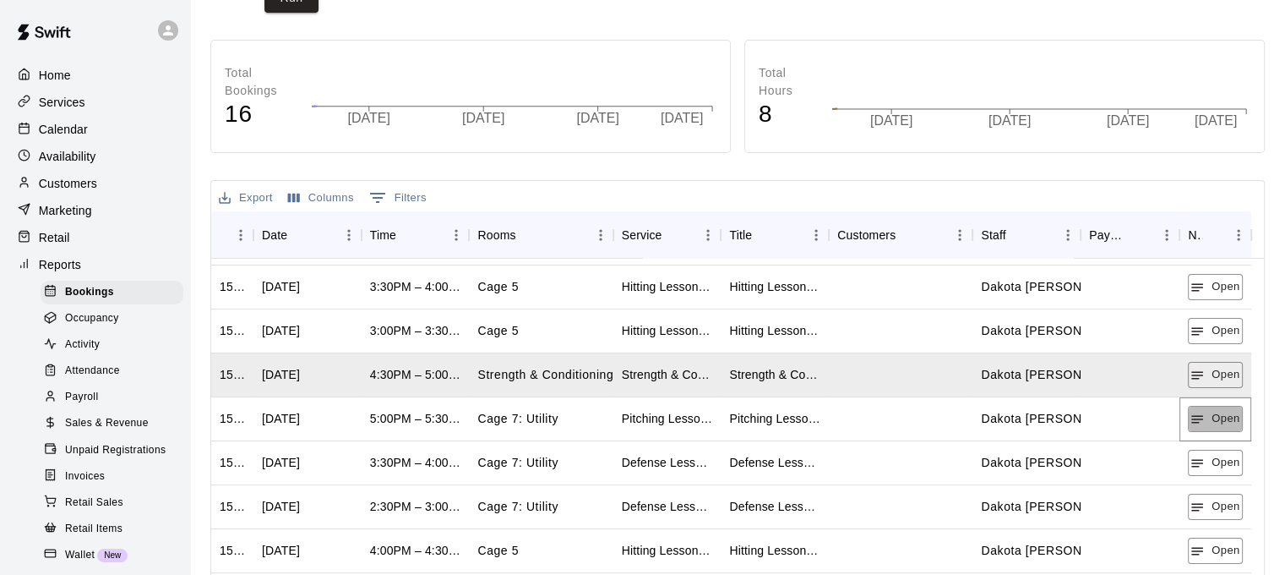
click at [1198, 423] on icon "button" at bounding box center [1197, 419] width 15 height 15
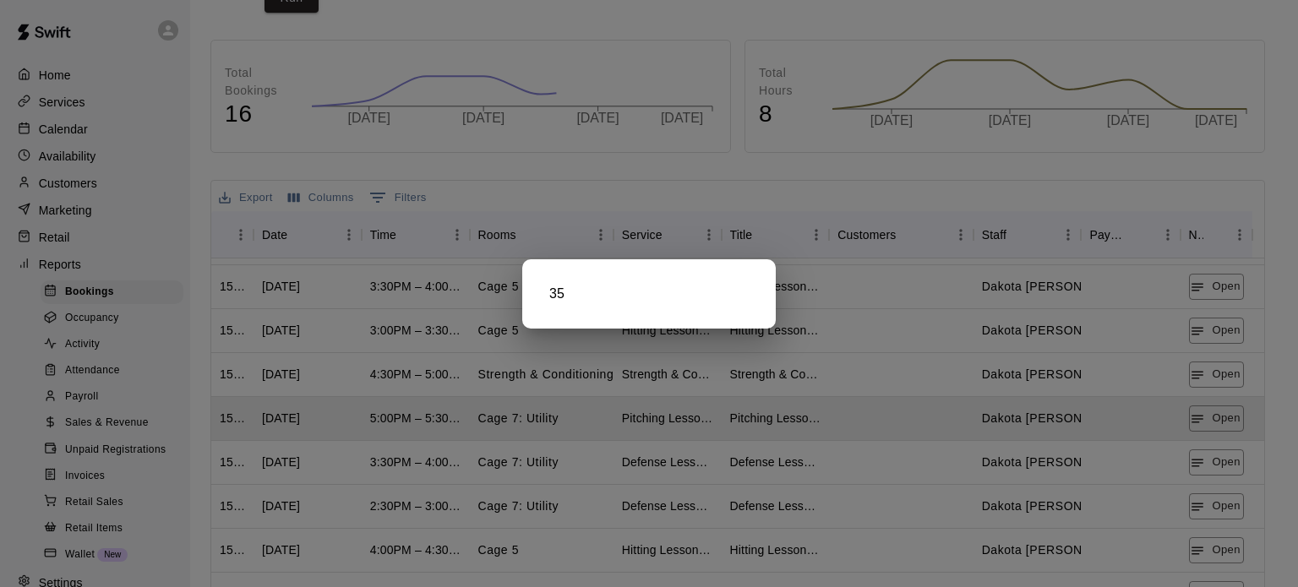
click at [1209, 465] on div at bounding box center [649, 293] width 1298 height 587
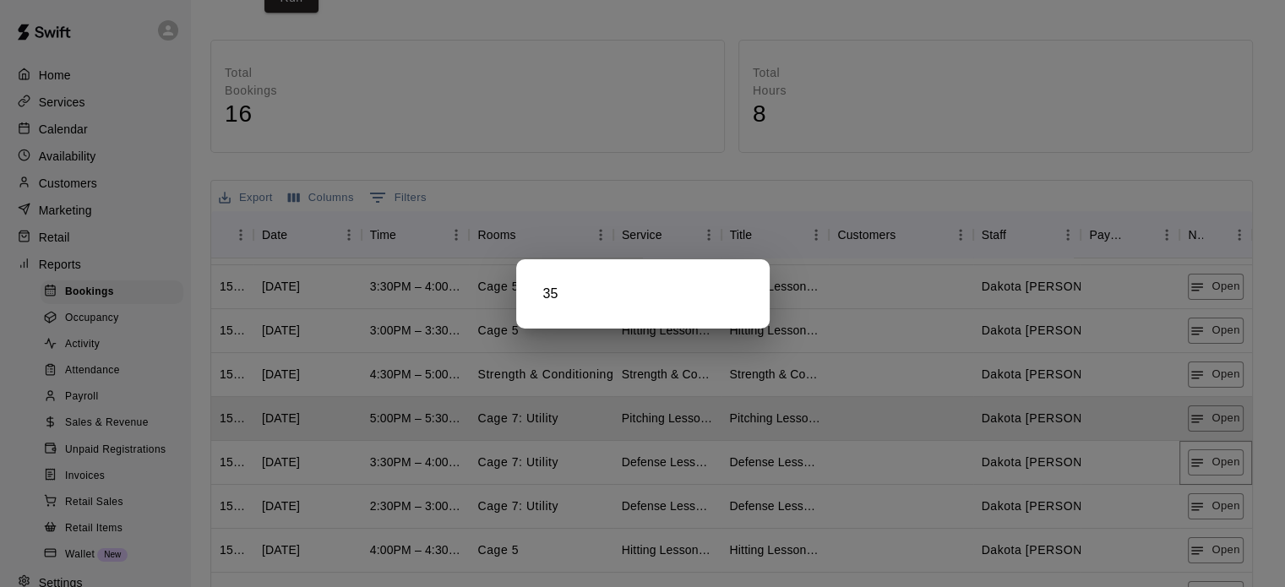
click at [1209, 465] on button "Open" at bounding box center [1215, 463] width 55 height 26
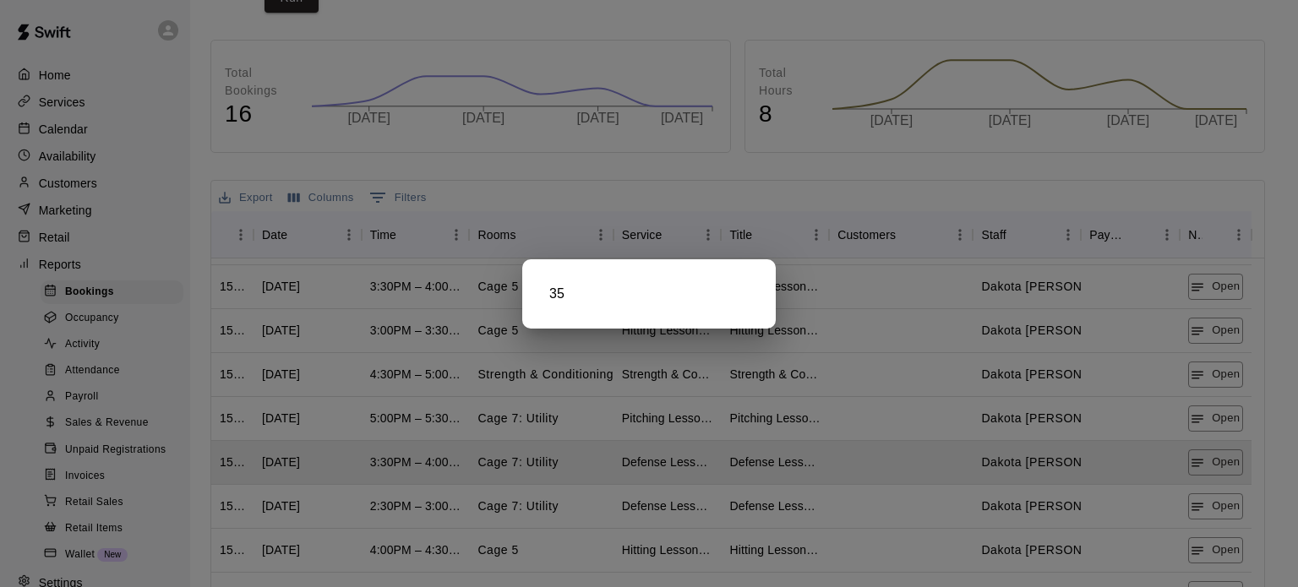
click at [1210, 505] on div at bounding box center [649, 293] width 1298 height 587
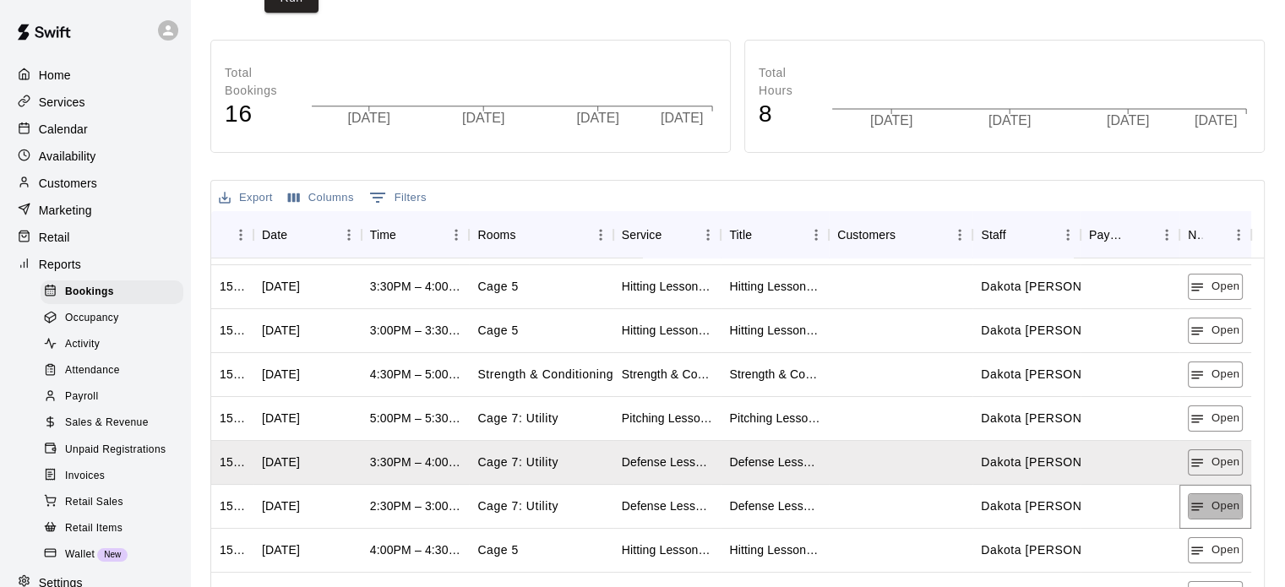
click at [1210, 505] on button "Open" at bounding box center [1215, 507] width 55 height 26
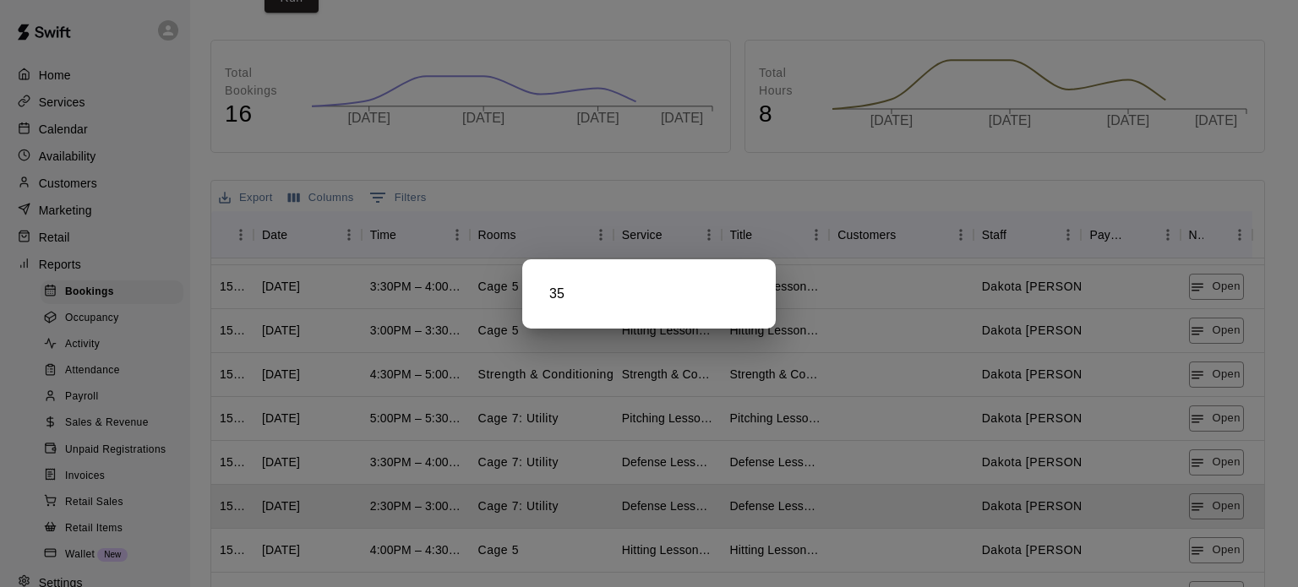
click at [1213, 546] on div at bounding box center [649, 293] width 1298 height 587
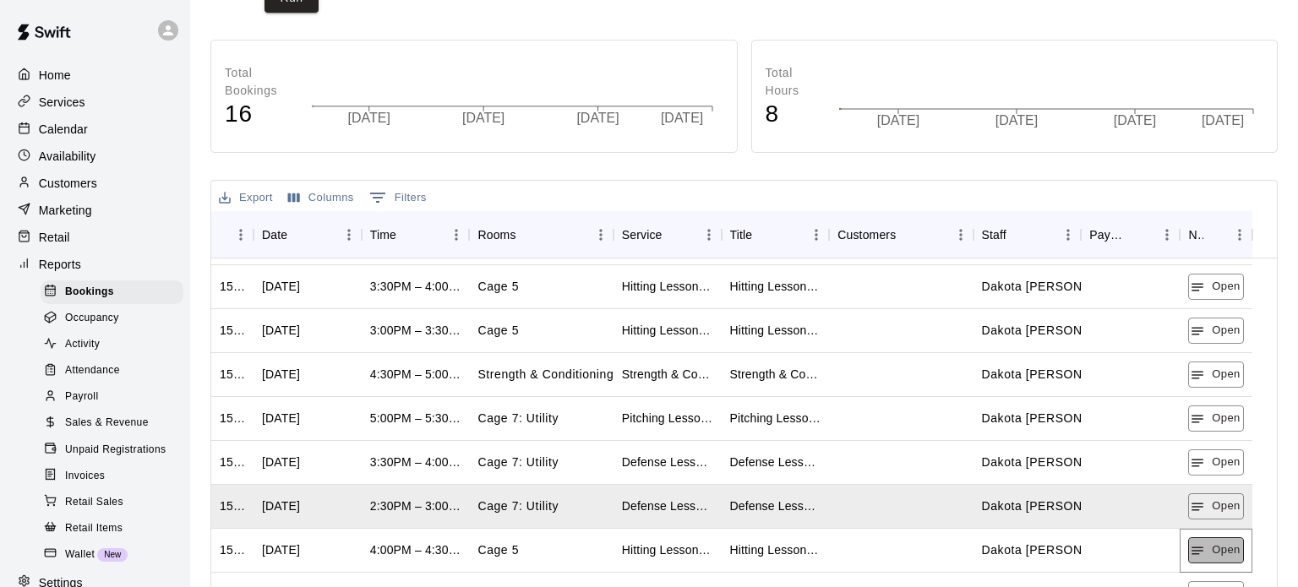
click at [1212, 546] on button "Open" at bounding box center [1215, 551] width 55 height 26
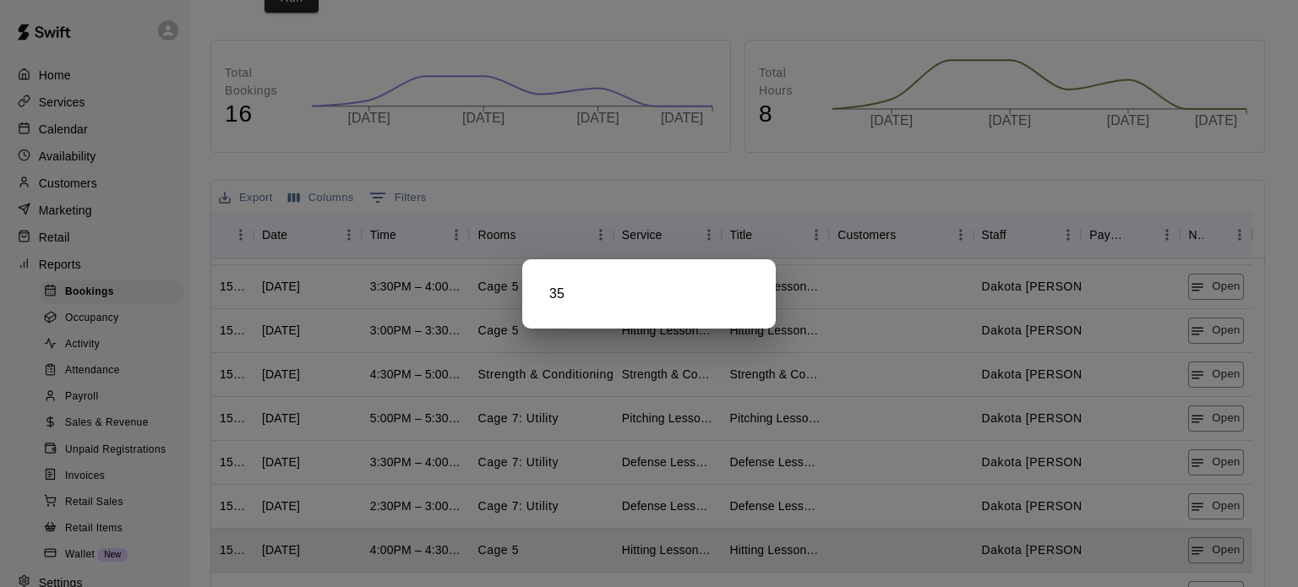
click at [1198, 554] on div at bounding box center [649, 293] width 1298 height 587
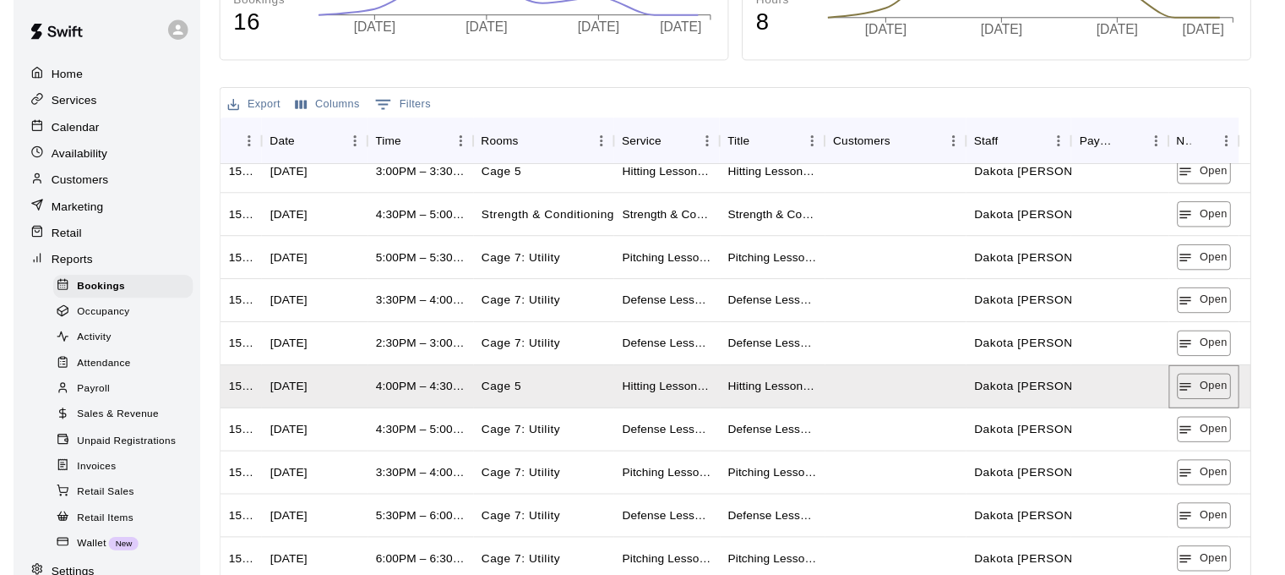
scroll to position [423, 0]
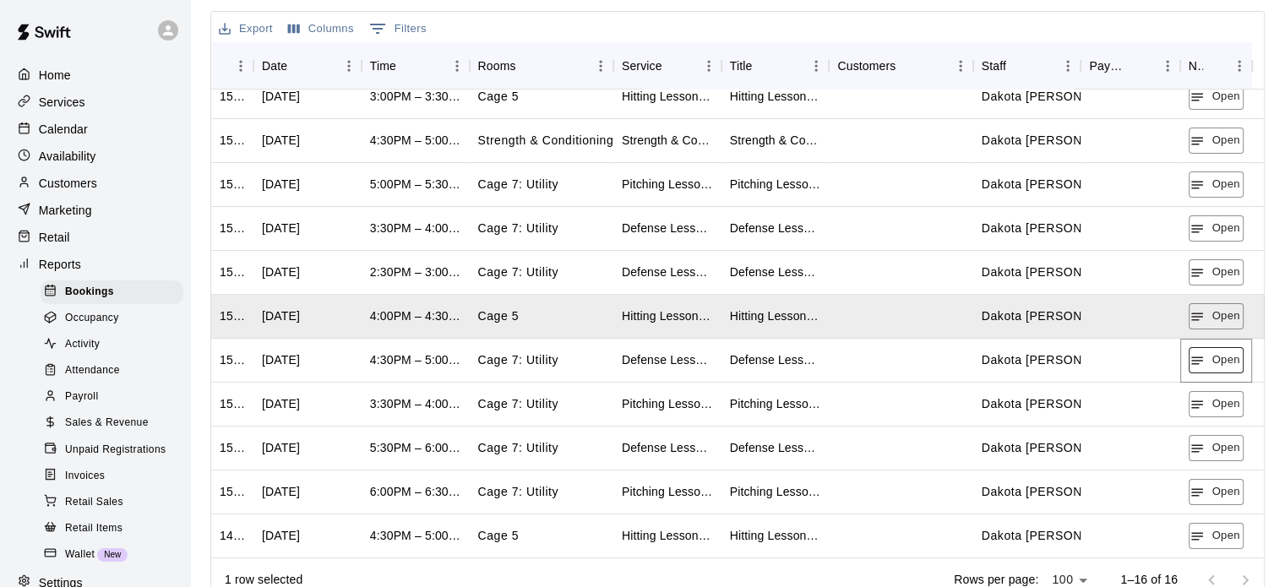
click at [1206, 363] on button "Open" at bounding box center [1216, 360] width 55 height 26
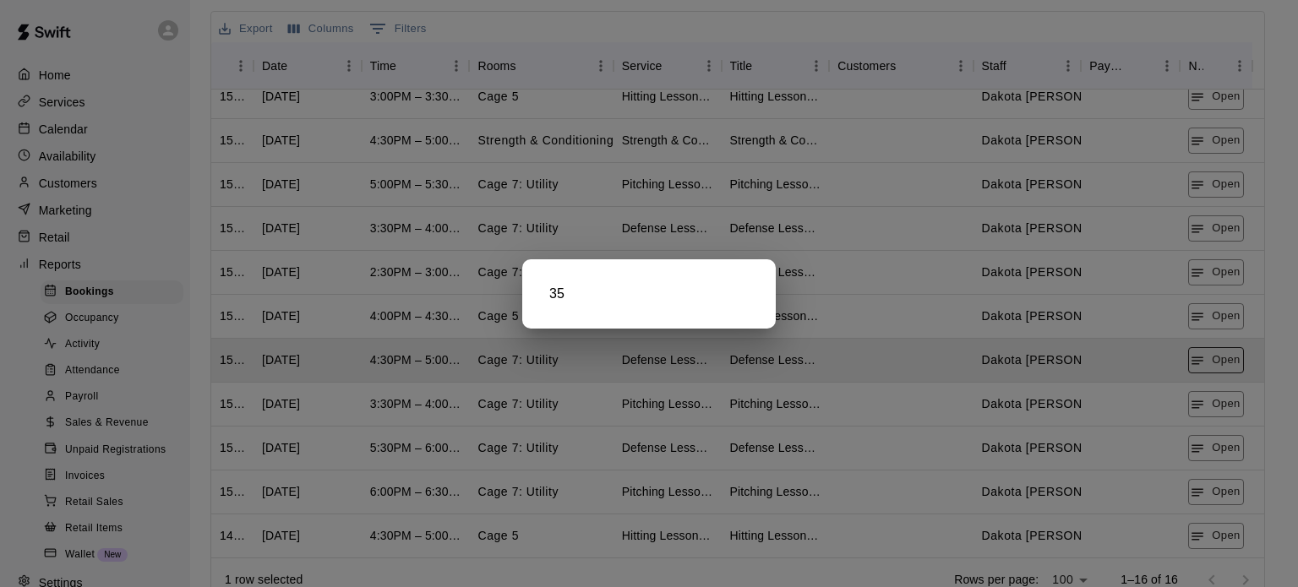
click at [1206, 363] on div at bounding box center [649, 293] width 1298 height 587
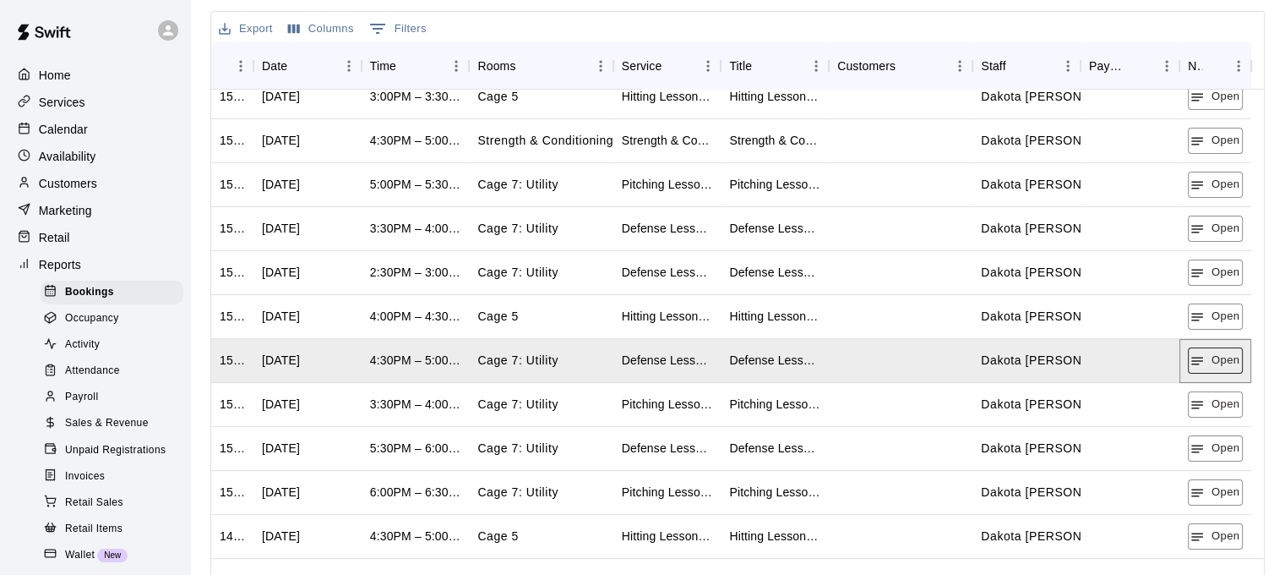
click at [1205, 363] on button "Open" at bounding box center [1215, 360] width 55 height 26
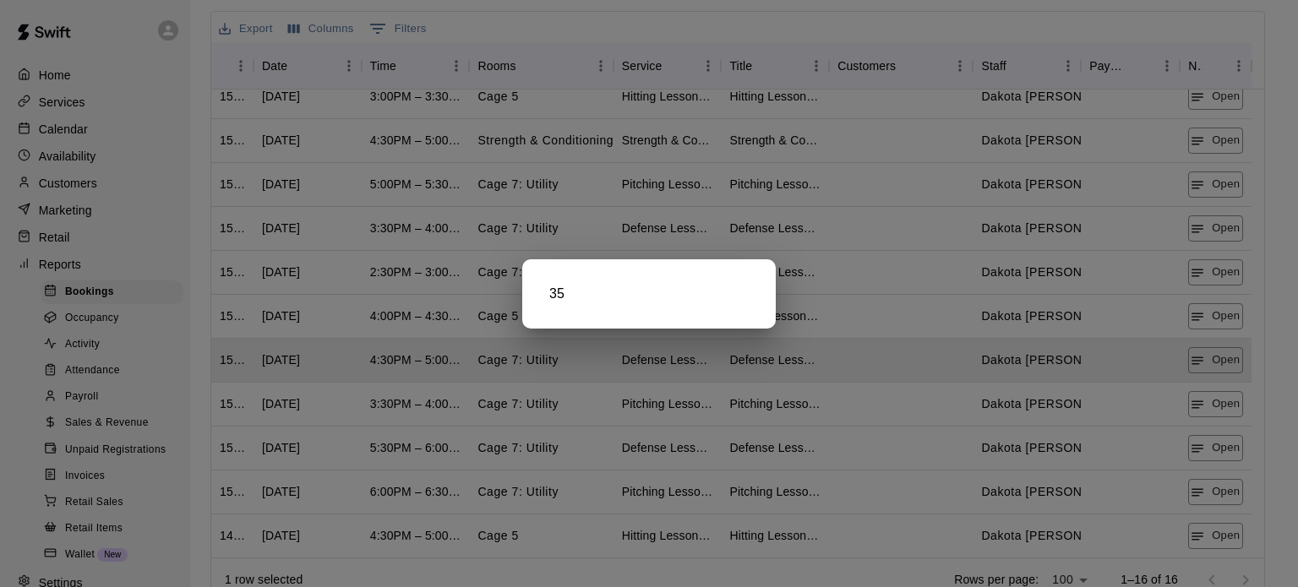
click at [1207, 403] on div at bounding box center [649, 293] width 1298 height 587
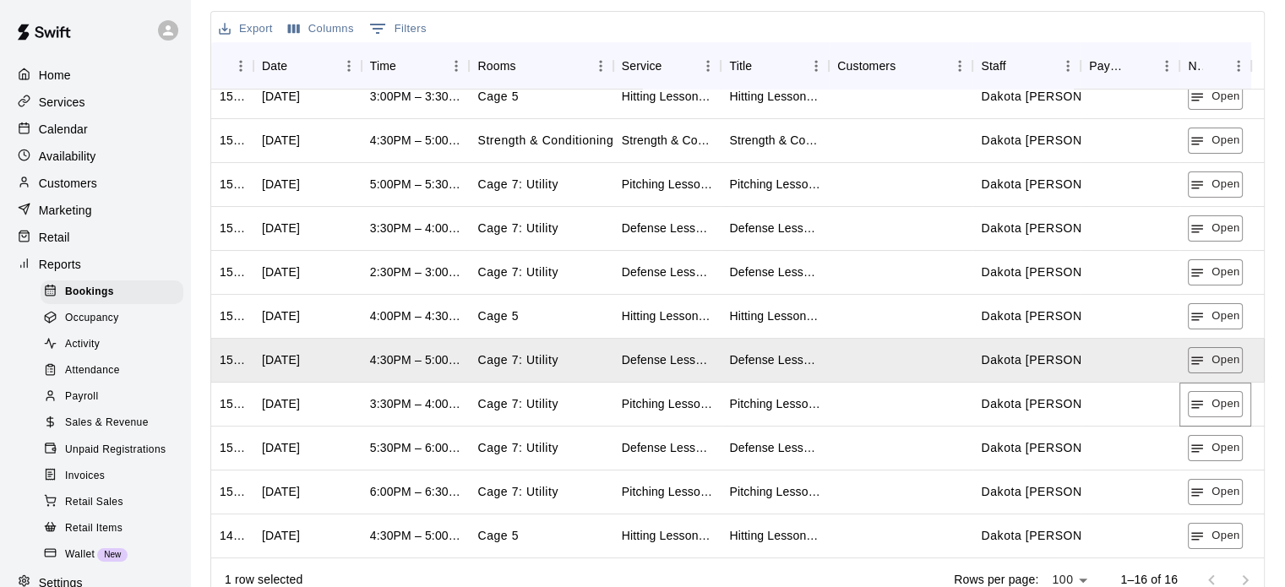
click at [1207, 403] on button "Open" at bounding box center [1215, 404] width 55 height 26
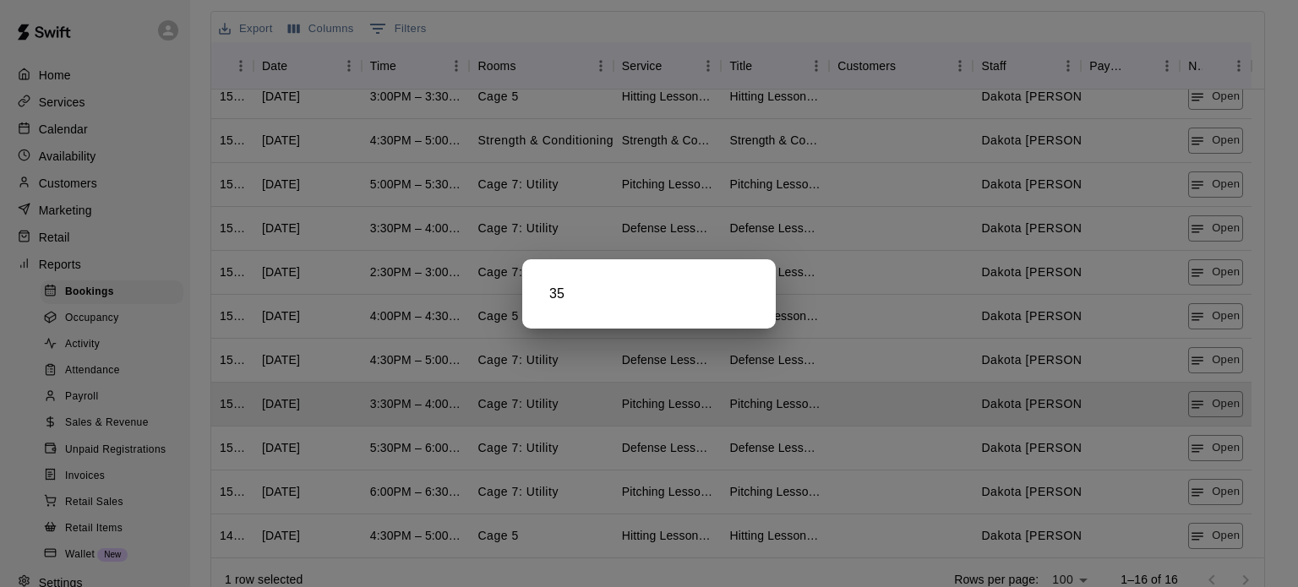
click at [1210, 452] on div at bounding box center [649, 293] width 1298 height 587
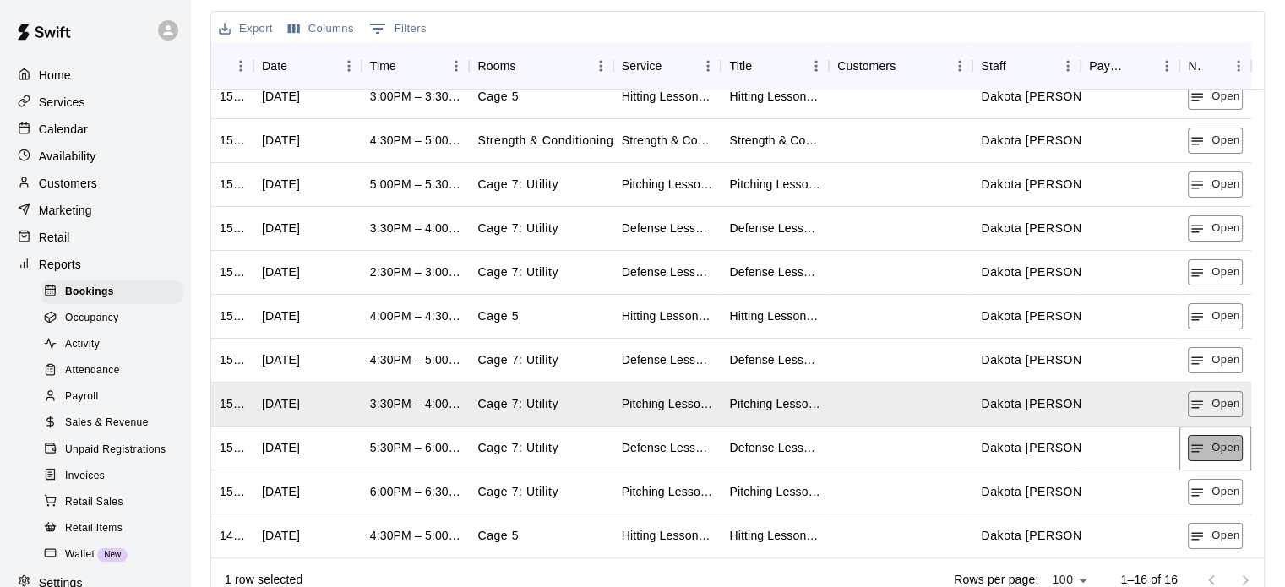
click at [1210, 450] on button "Open" at bounding box center [1215, 448] width 55 height 26
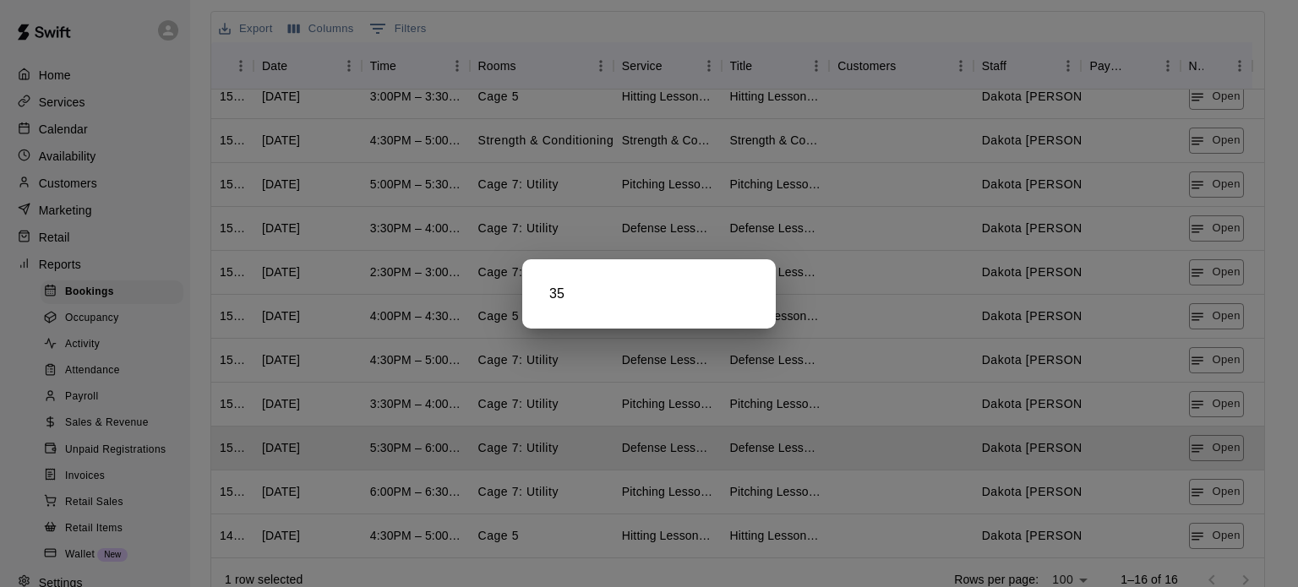
click at [1210, 487] on div at bounding box center [649, 293] width 1298 height 587
click at [1210, 487] on button "Open" at bounding box center [1216, 492] width 55 height 26
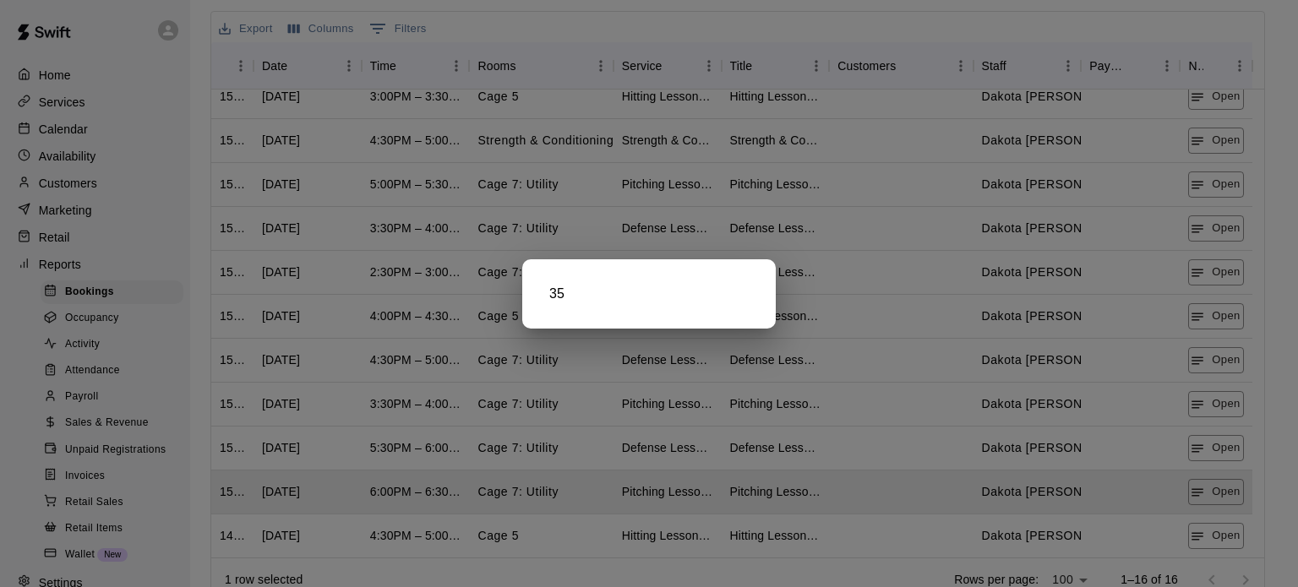
click at [1209, 535] on div at bounding box center [649, 293] width 1298 height 587
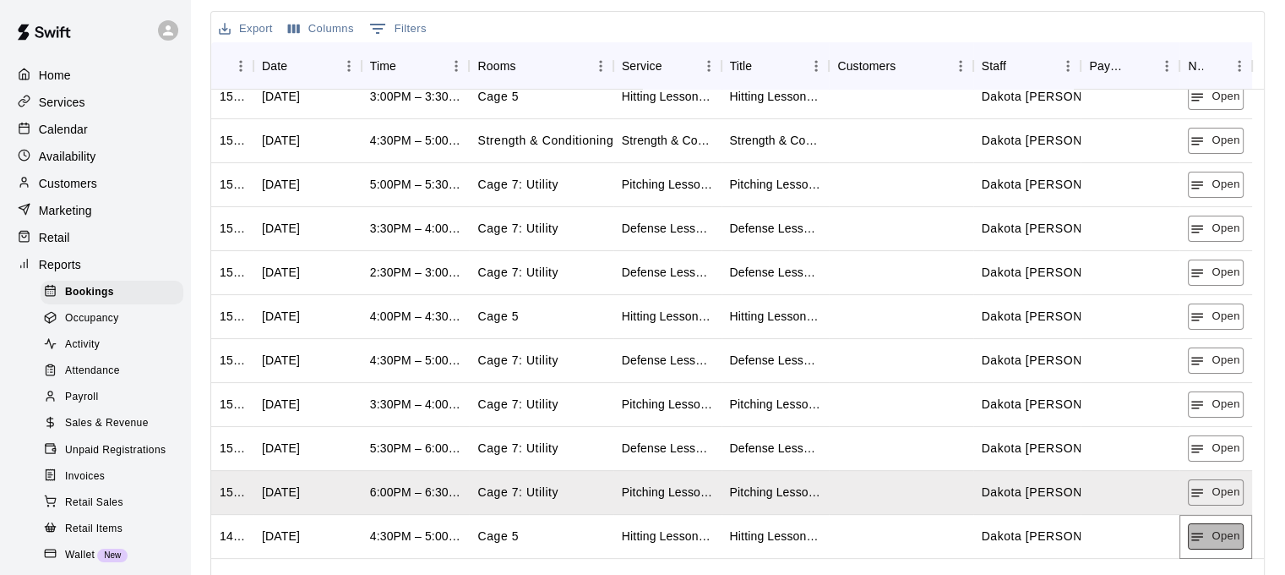
click at [1209, 534] on button "Open" at bounding box center [1215, 536] width 55 height 26
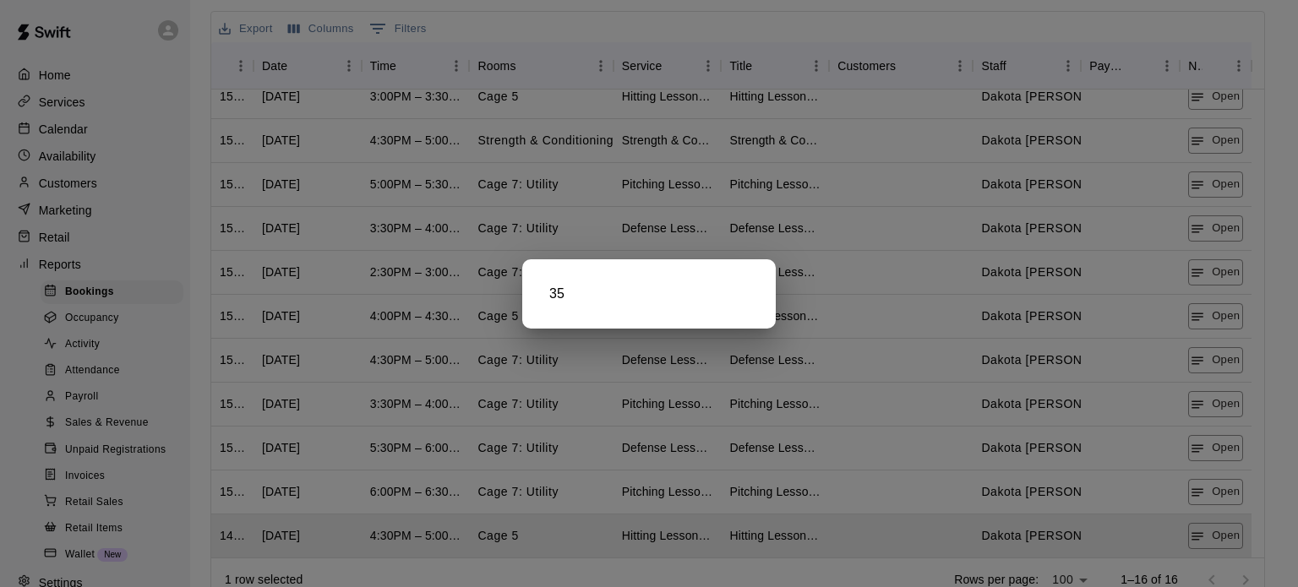
click at [1208, 537] on div at bounding box center [649, 293] width 1298 height 587
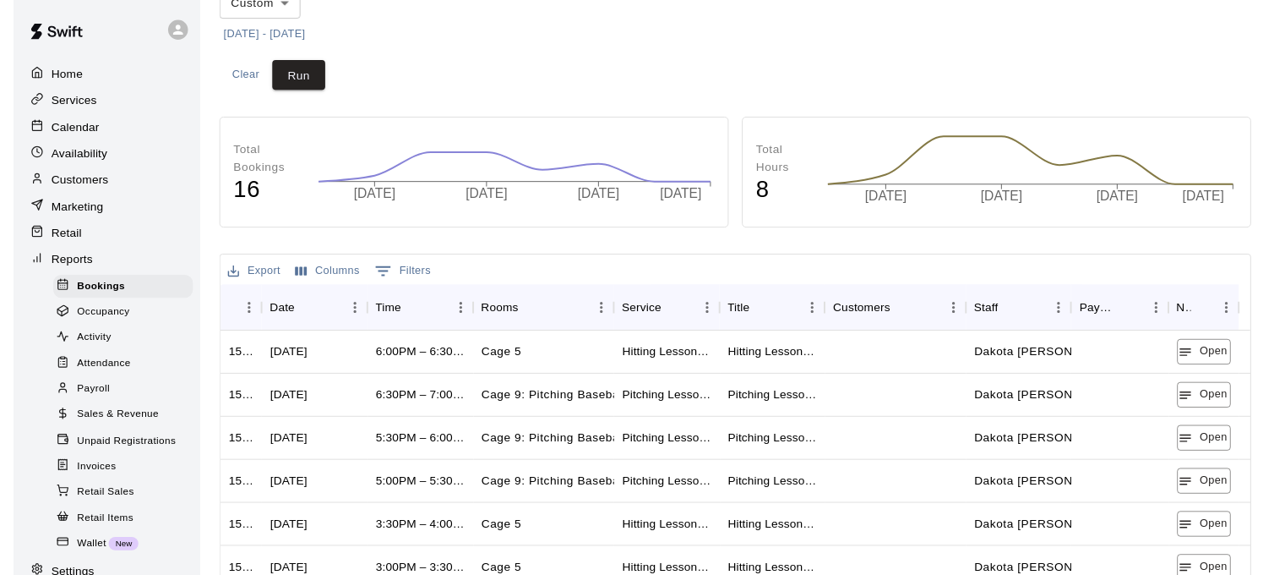
scroll to position [338, 0]
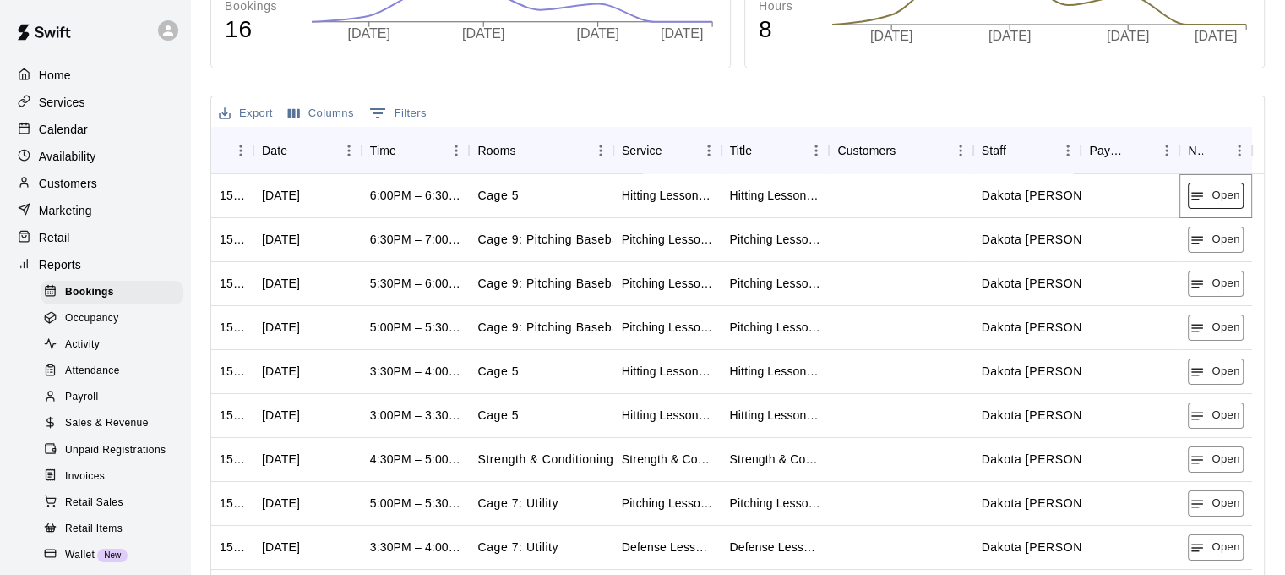
click at [1218, 199] on button "Open" at bounding box center [1215, 196] width 55 height 26
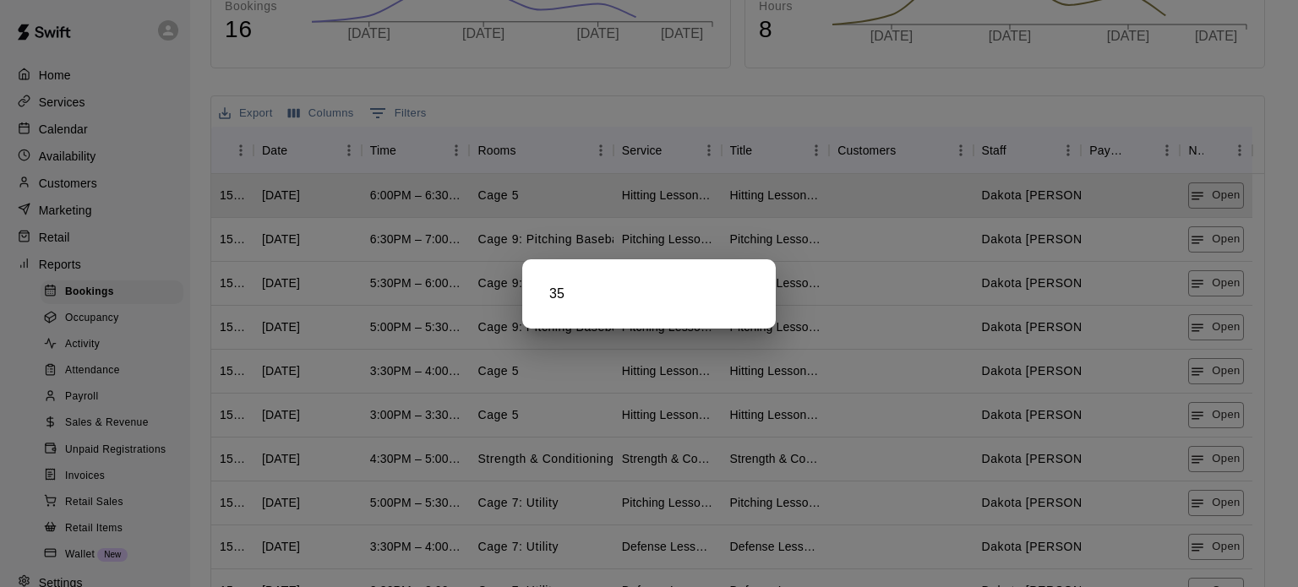
click at [1220, 249] on div at bounding box center [649, 293] width 1298 height 587
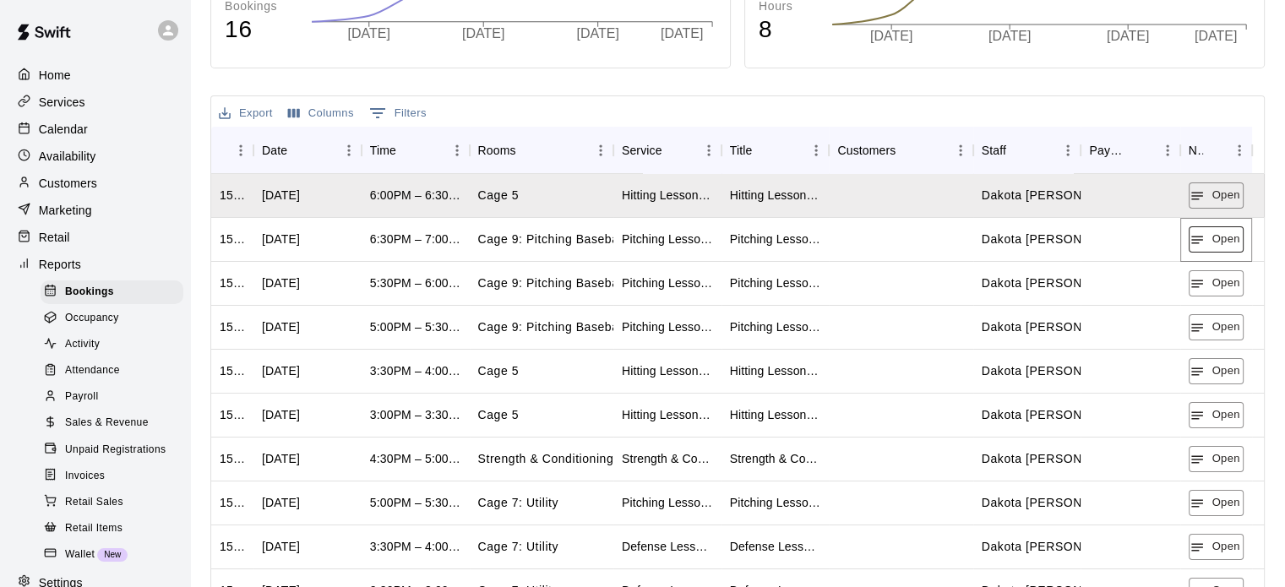
click at [1220, 249] on button "Open" at bounding box center [1216, 239] width 55 height 26
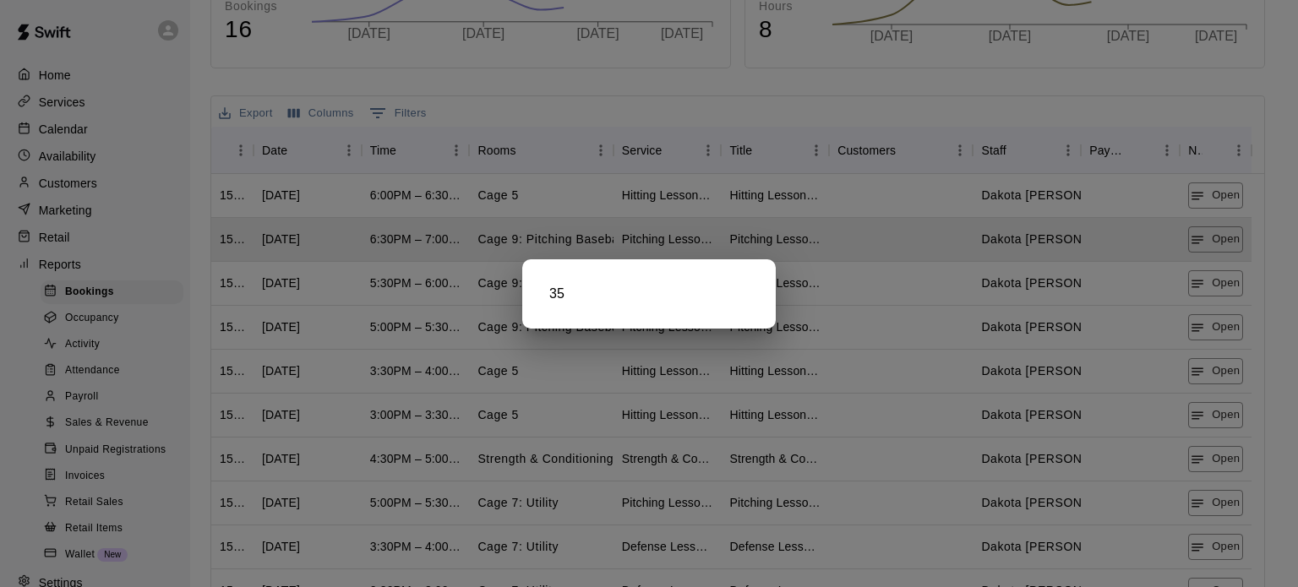
click at [1213, 285] on div at bounding box center [649, 293] width 1298 height 587
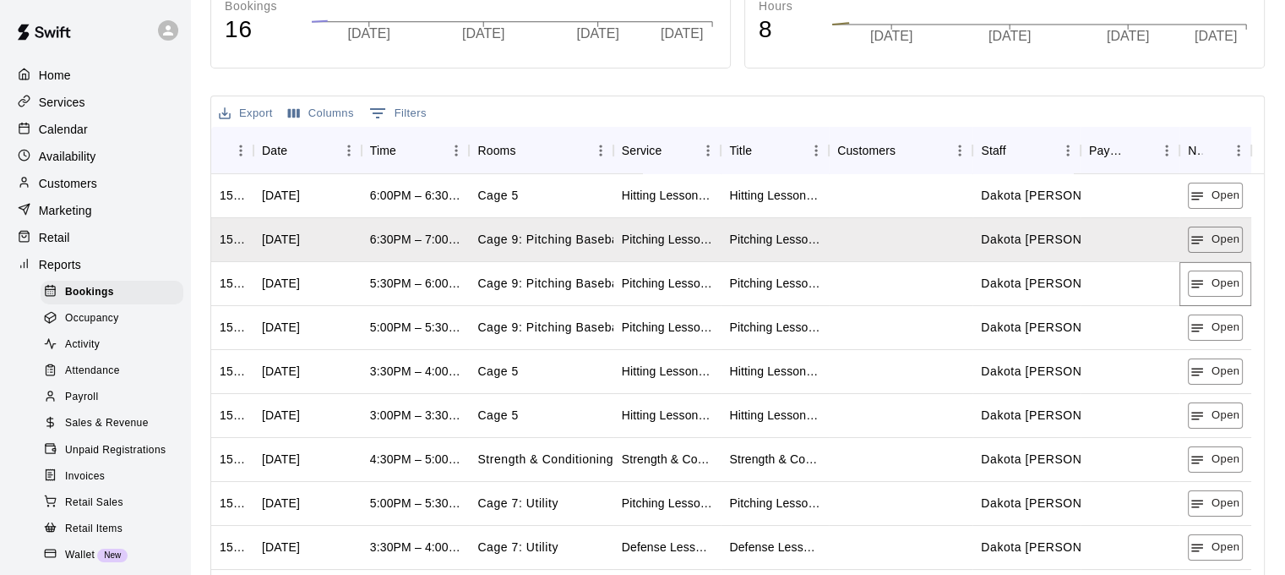
click at [1213, 285] on button "Open" at bounding box center [1215, 283] width 55 height 26
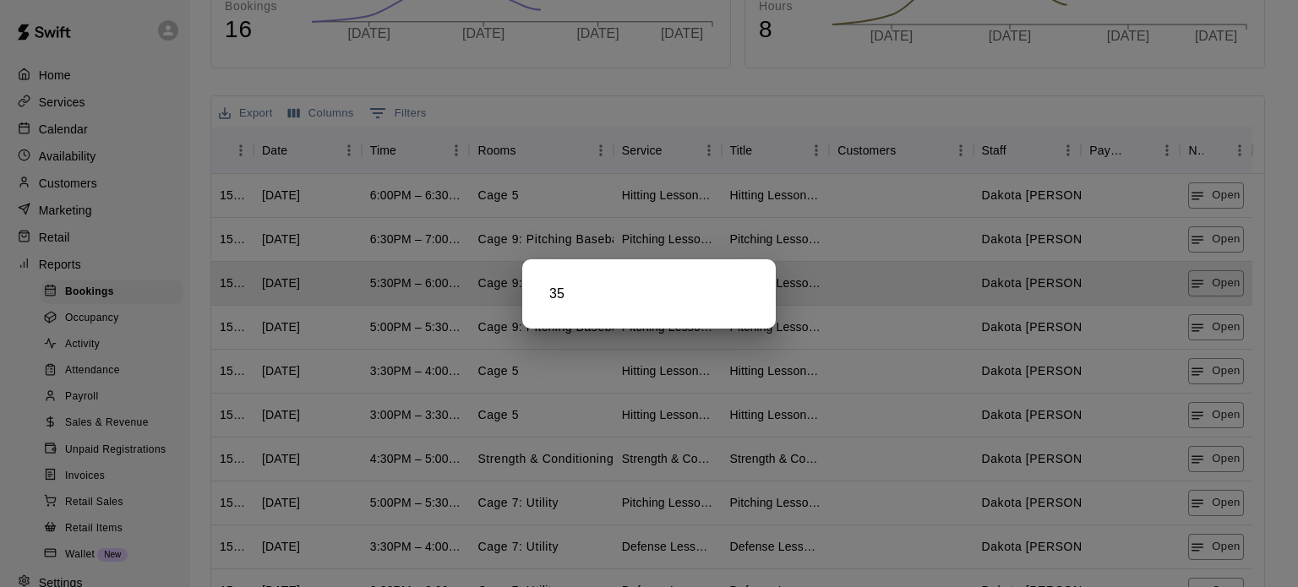
click at [1210, 336] on div at bounding box center [649, 293] width 1298 height 587
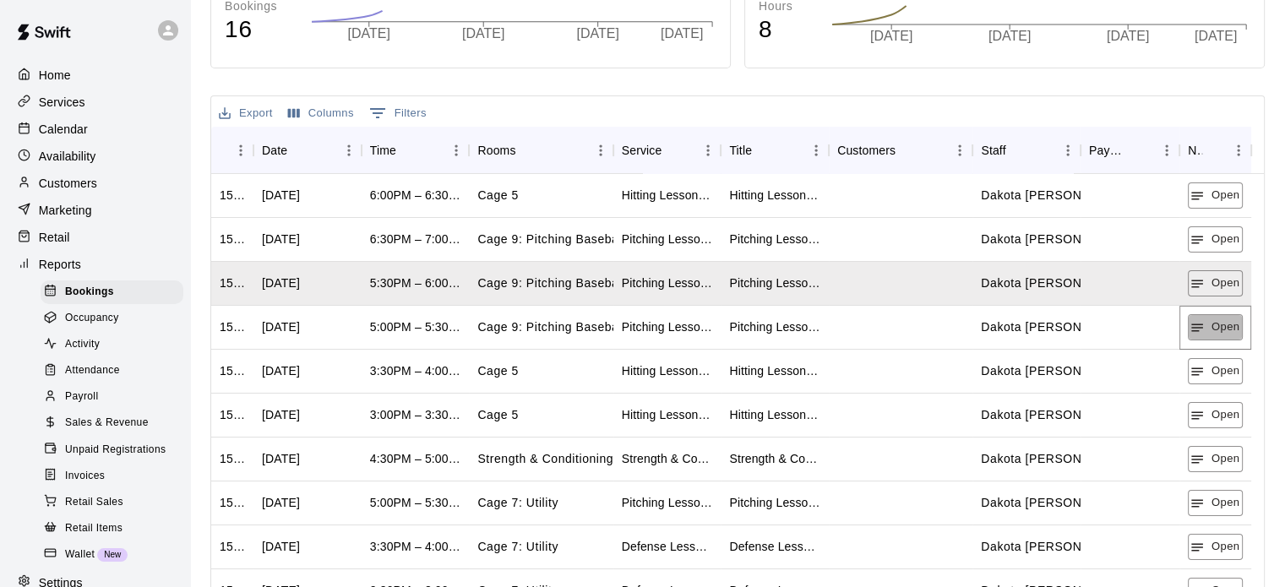
click at [1210, 336] on button "Open" at bounding box center [1215, 327] width 55 height 26
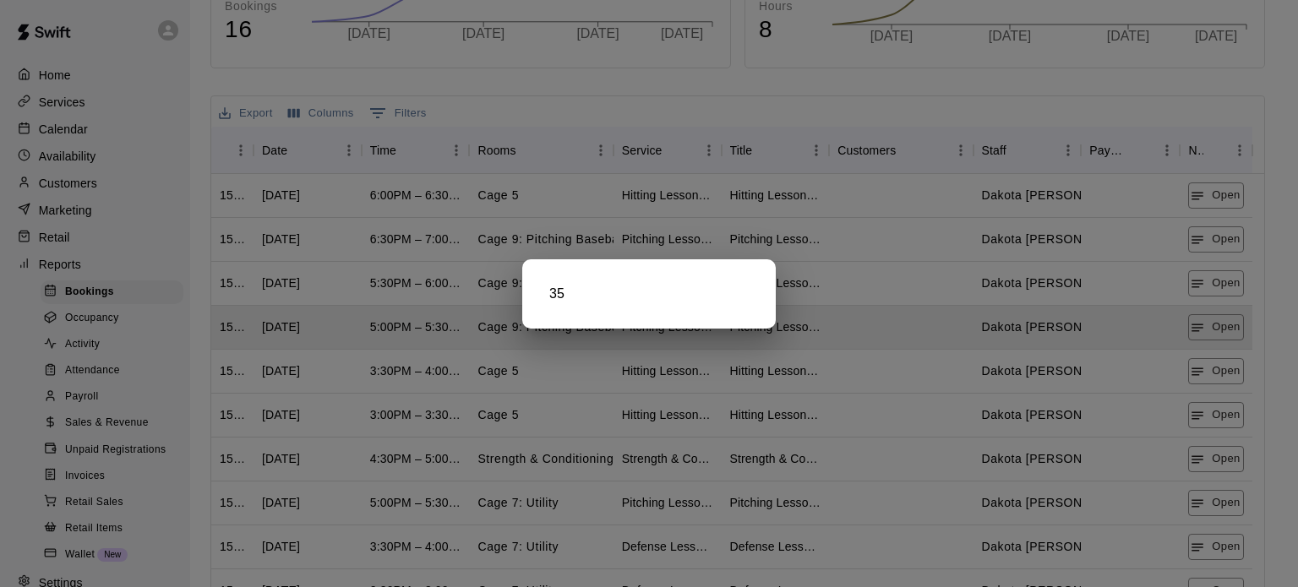
click at [1215, 366] on div at bounding box center [649, 293] width 1298 height 587
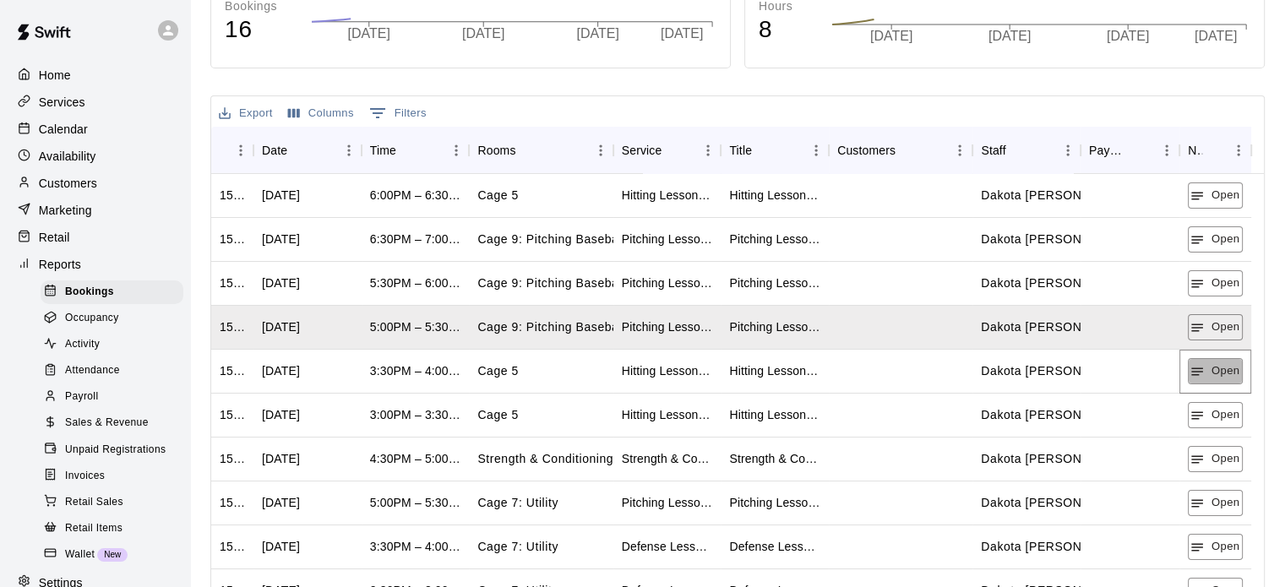
click at [1215, 366] on button "Open" at bounding box center [1215, 371] width 55 height 26
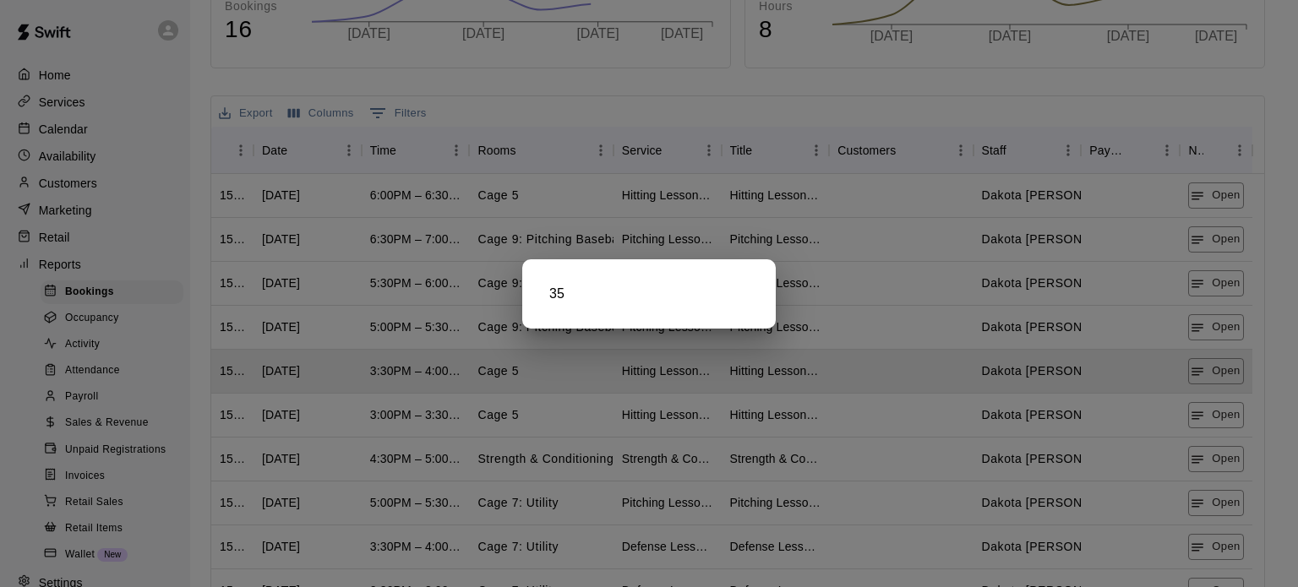
click at [1203, 415] on div at bounding box center [649, 293] width 1298 height 587
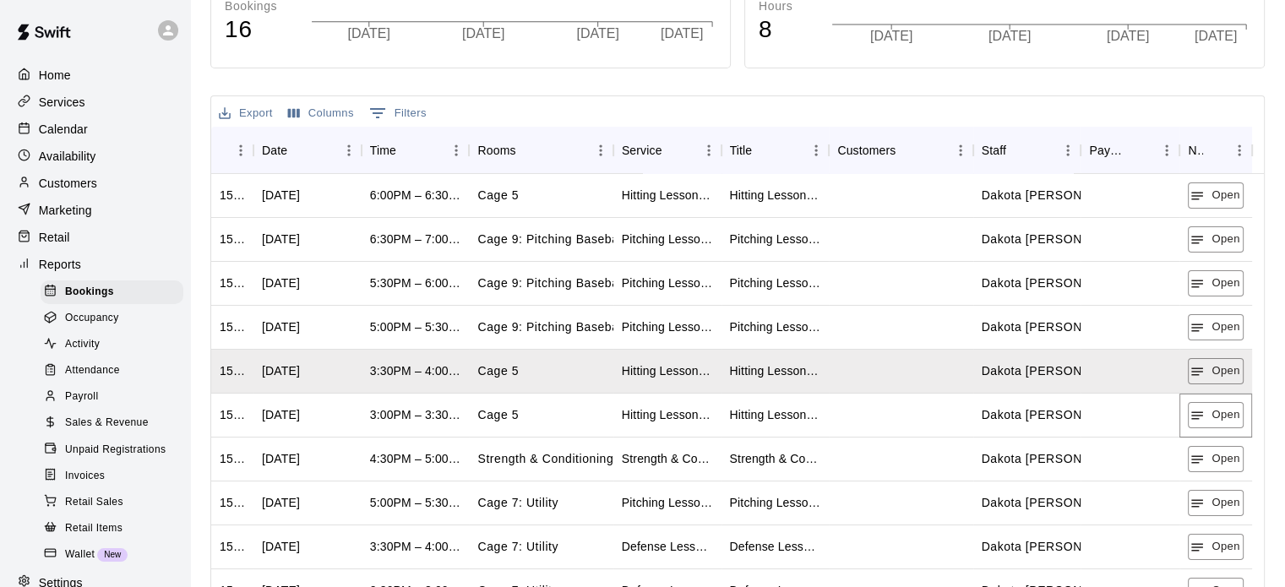
click at [1203, 415] on icon "button" at bounding box center [1197, 415] width 15 height 15
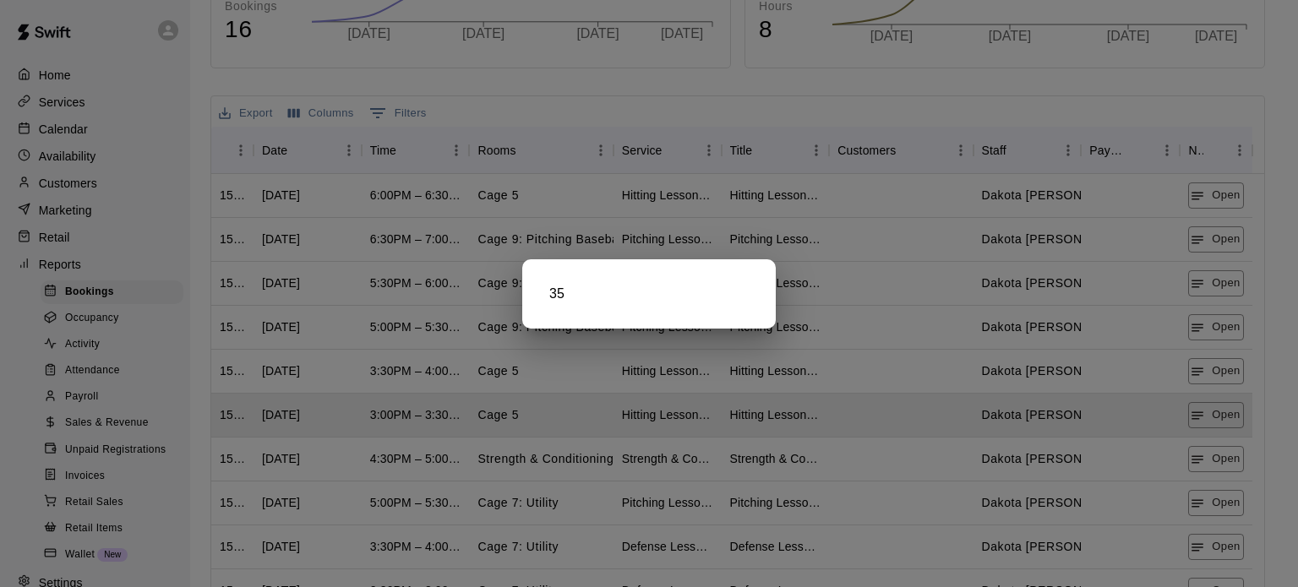
click at [1200, 455] on div at bounding box center [649, 293] width 1298 height 587
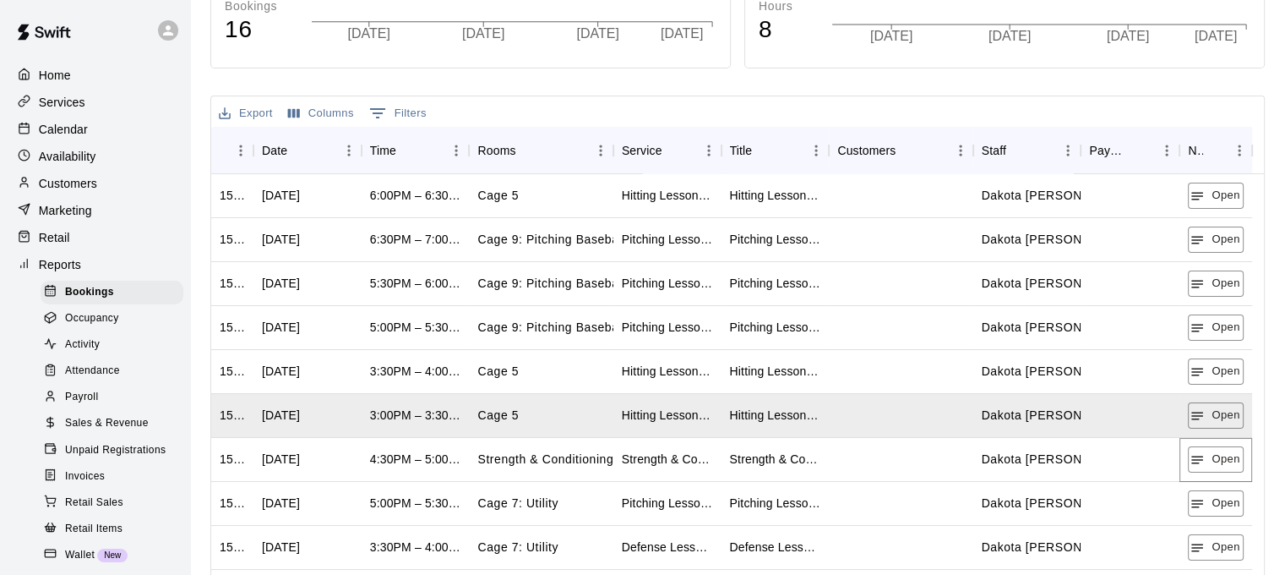
click at [1200, 455] on icon "button" at bounding box center [1197, 459] width 15 height 15
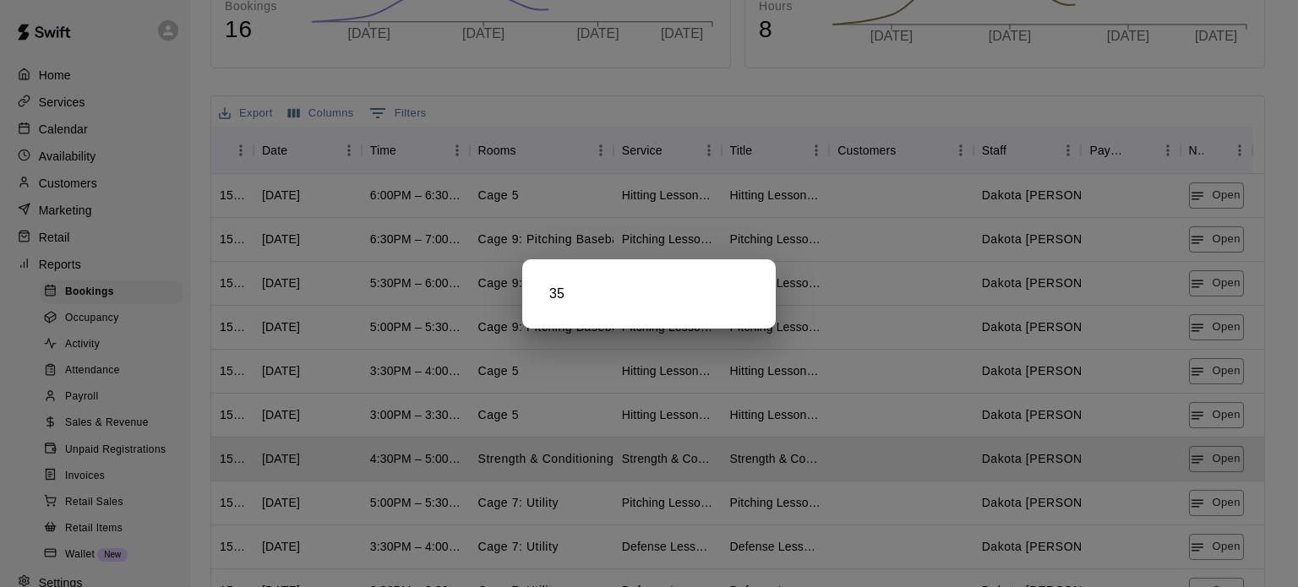
click at [1206, 502] on div at bounding box center [649, 293] width 1298 height 587
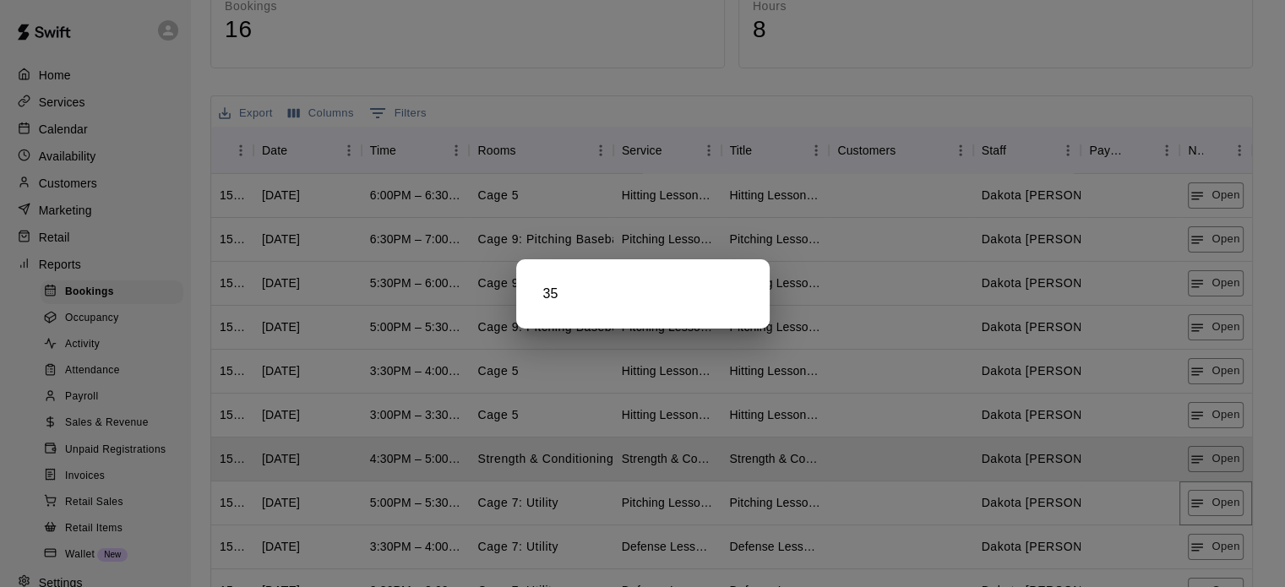
click at [1206, 502] on button "Open" at bounding box center [1215, 503] width 55 height 26
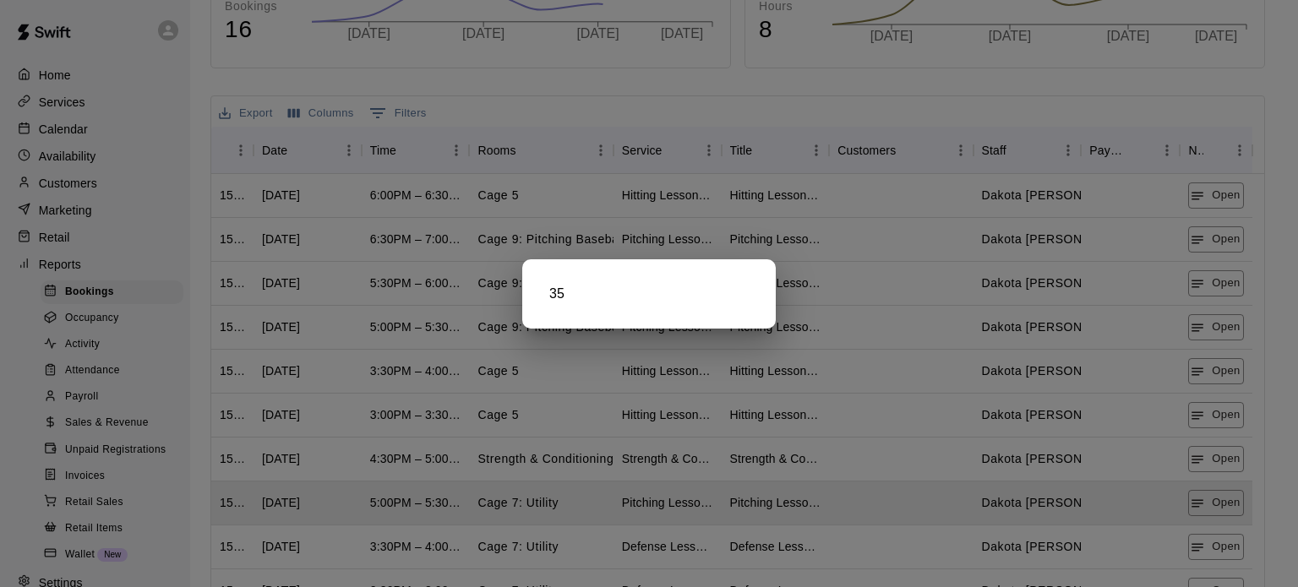
click at [1203, 541] on div at bounding box center [649, 293] width 1298 height 587
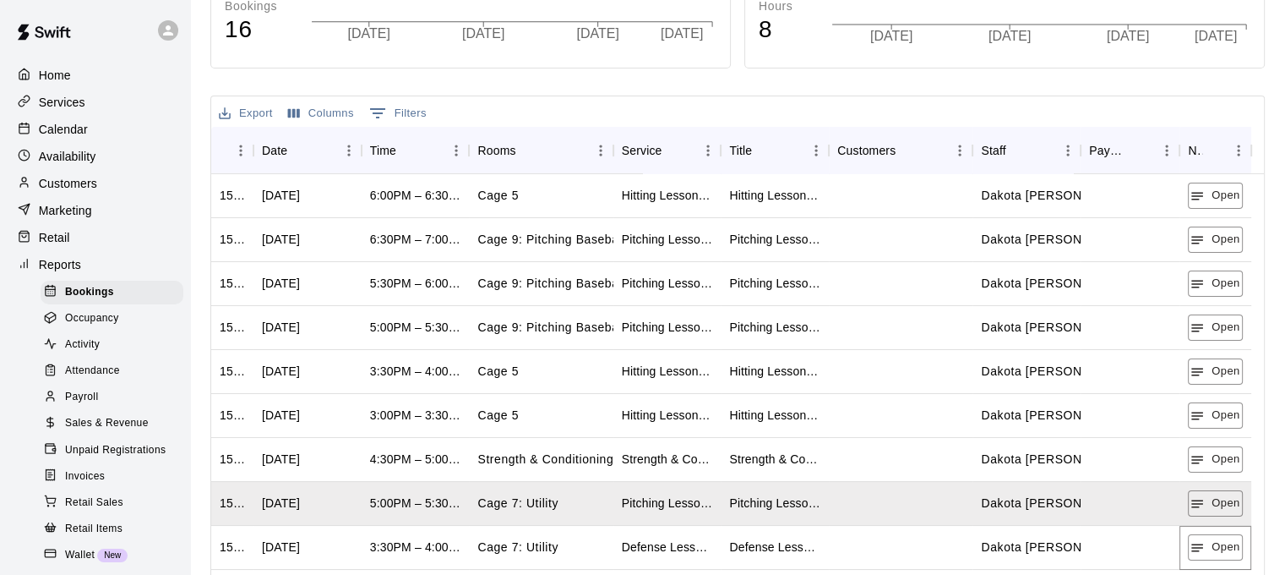
click at [1203, 541] on icon "button" at bounding box center [1197, 547] width 15 height 15
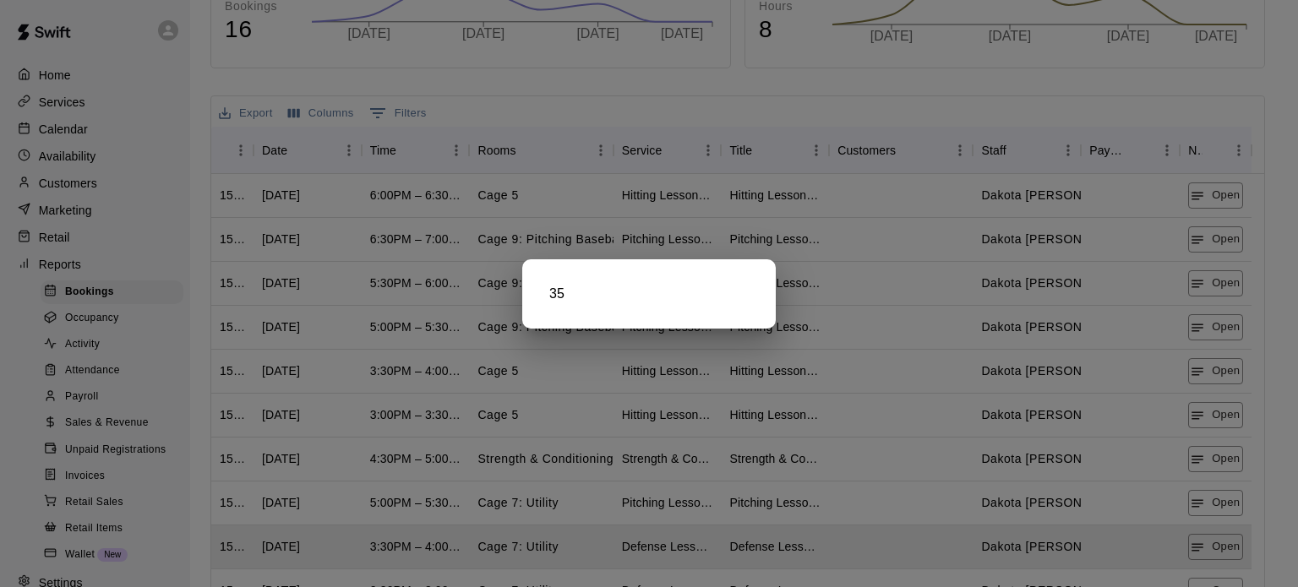
click at [1200, 546] on div at bounding box center [649, 293] width 1298 height 587
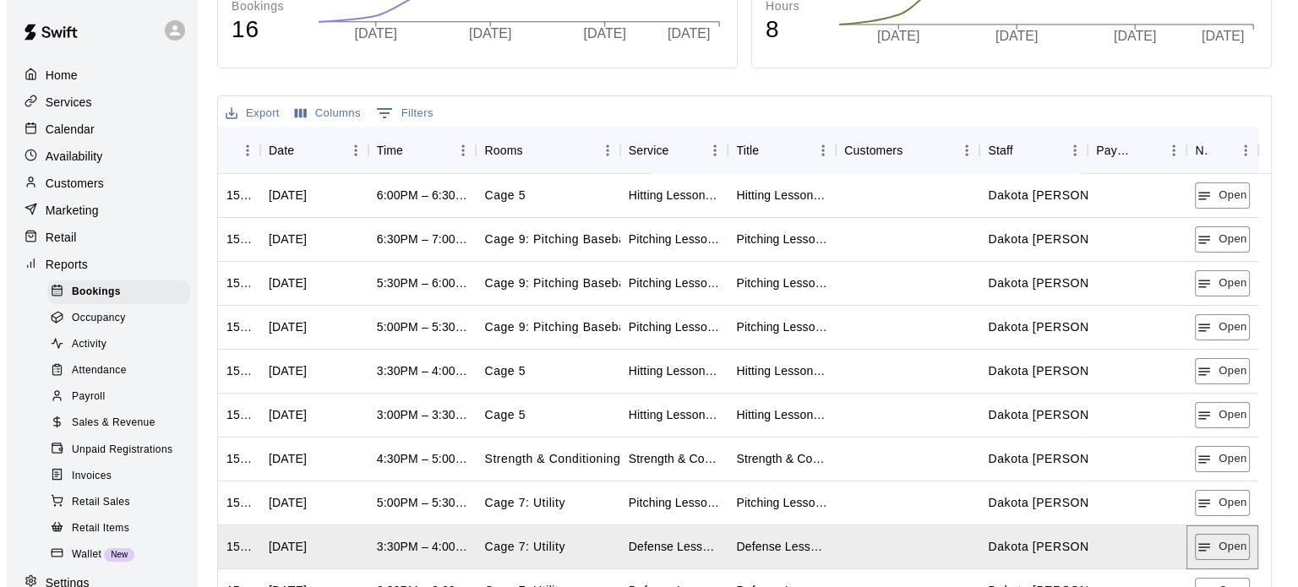
scroll to position [234, 0]
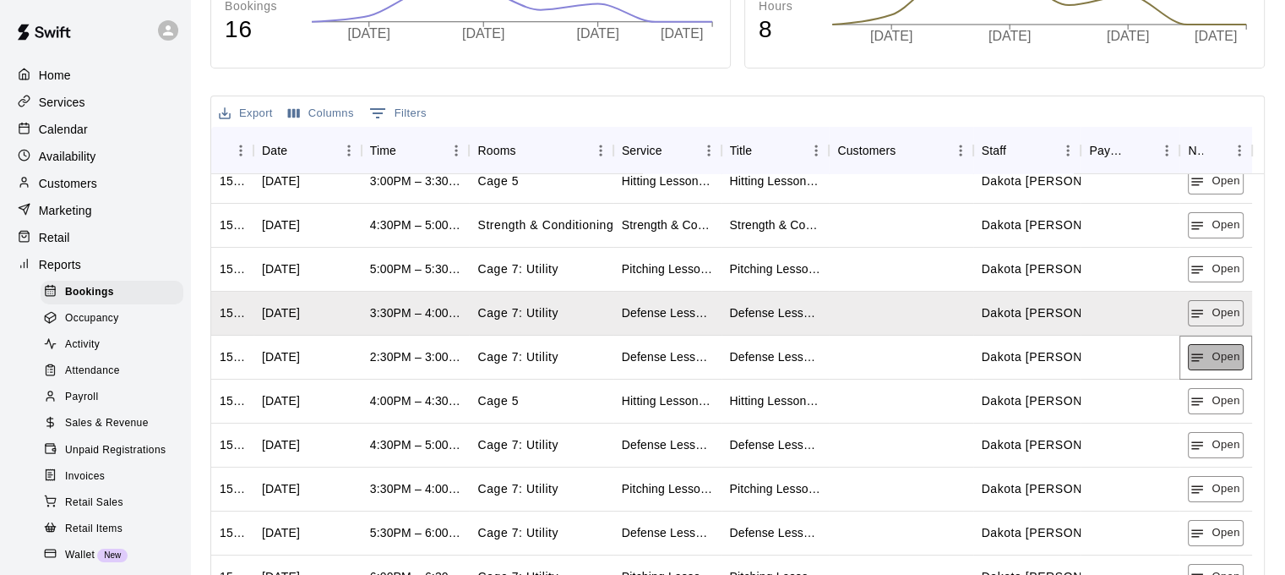
click at [1211, 347] on button "Open" at bounding box center [1215, 357] width 55 height 26
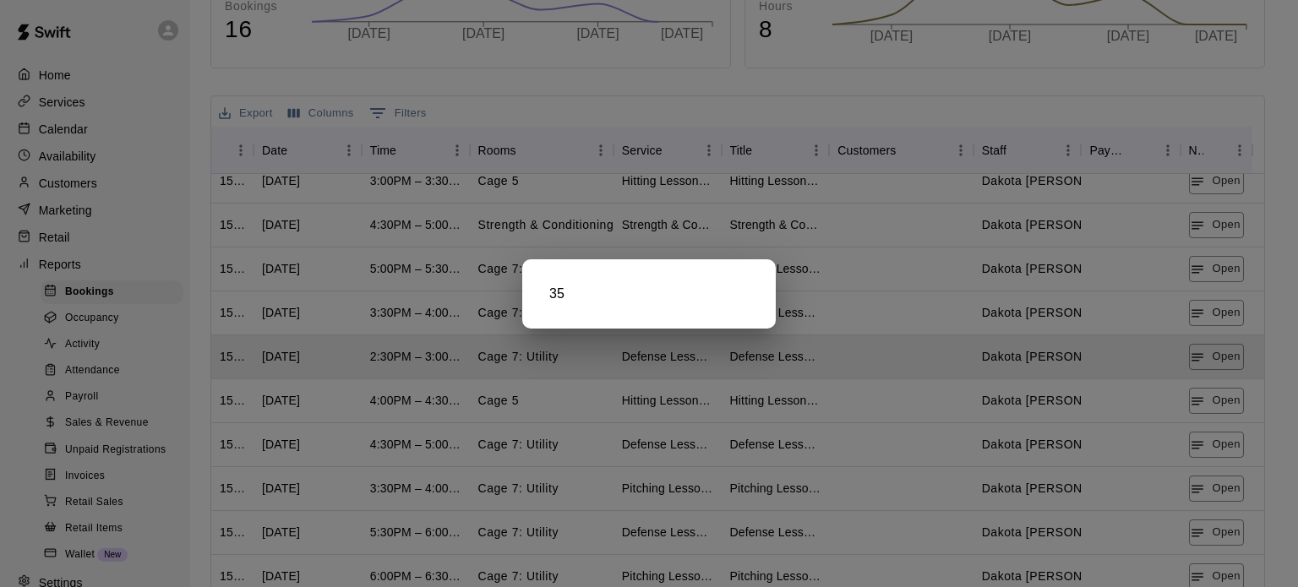
click at [1223, 405] on div at bounding box center [649, 293] width 1298 height 587
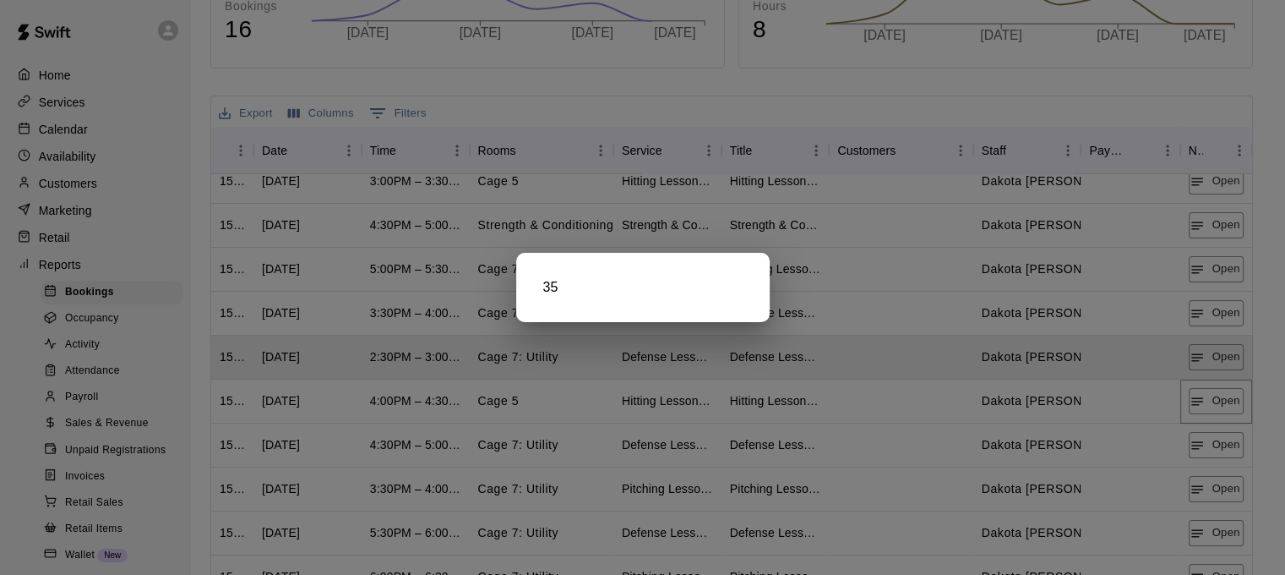
click at [1223, 405] on button "Open" at bounding box center [1216, 401] width 55 height 26
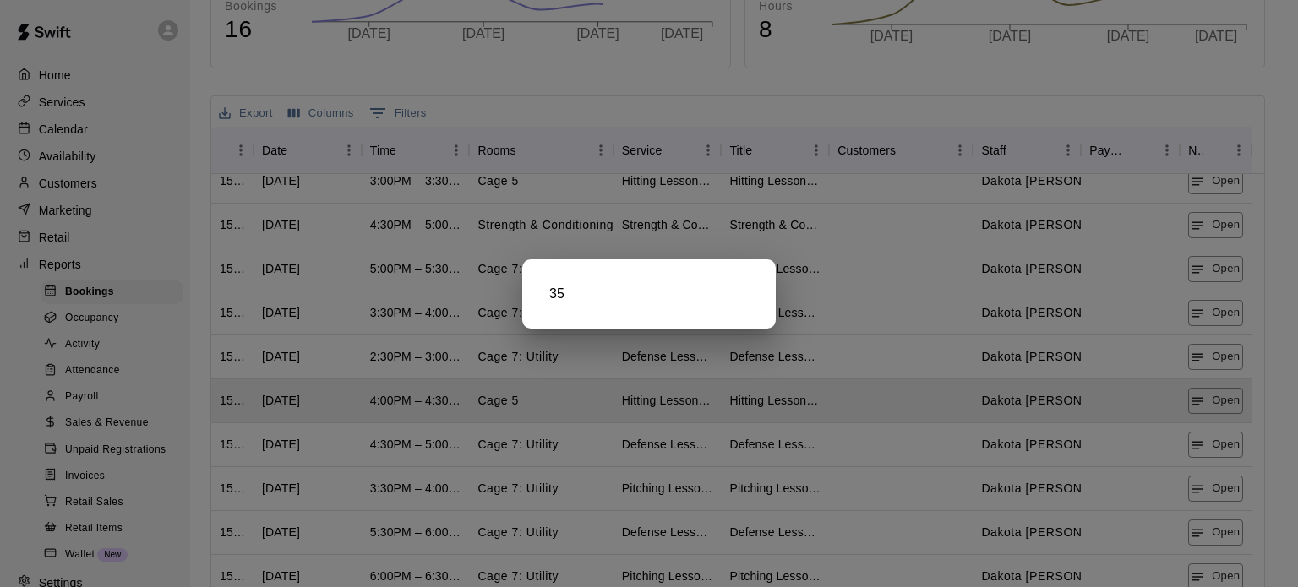
click at [1215, 463] on div at bounding box center [649, 293] width 1298 height 587
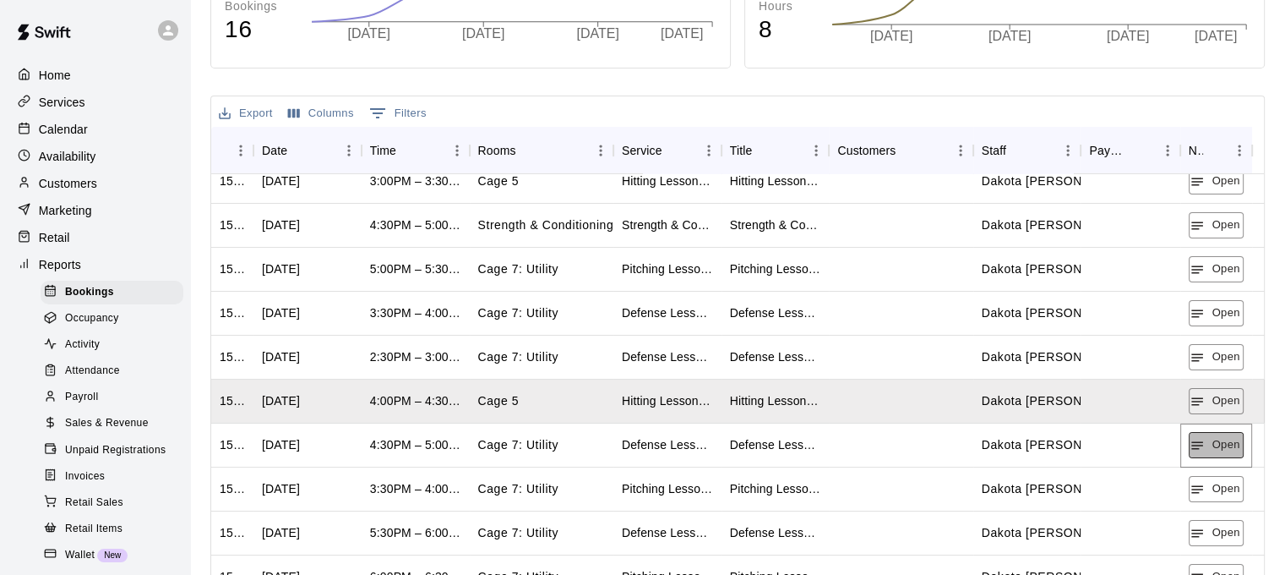
click at [1218, 446] on button "Open" at bounding box center [1216, 445] width 55 height 26
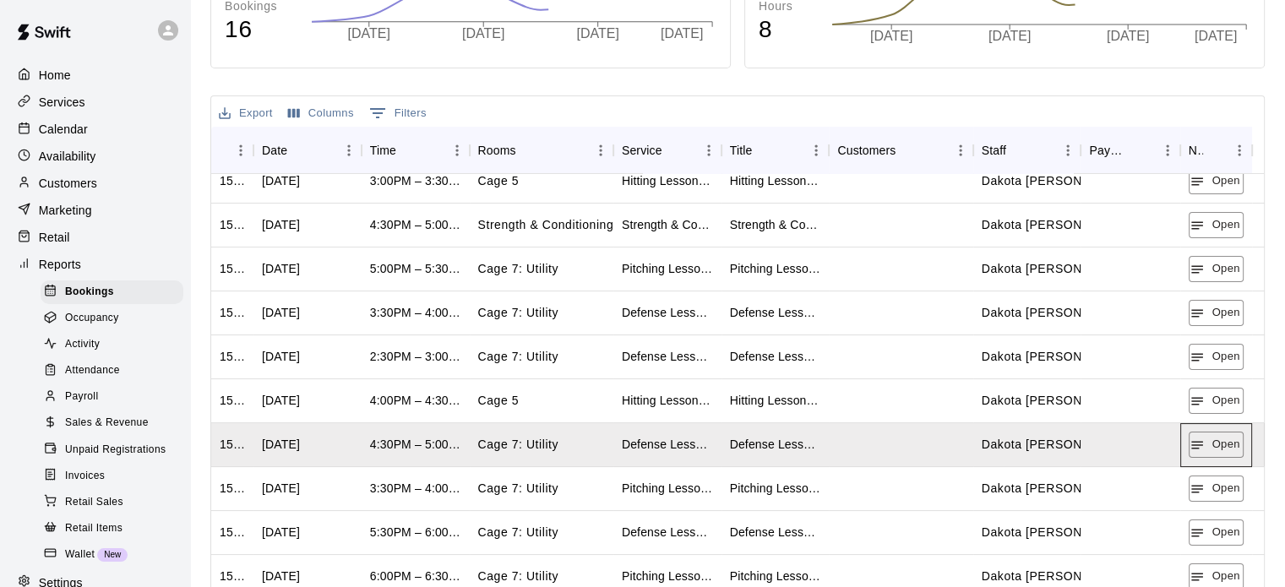
click at [1217, 458] on div "Open" at bounding box center [1217, 445] width 72 height 44
click at [1214, 445] on button "Open" at bounding box center [1215, 445] width 55 height 26
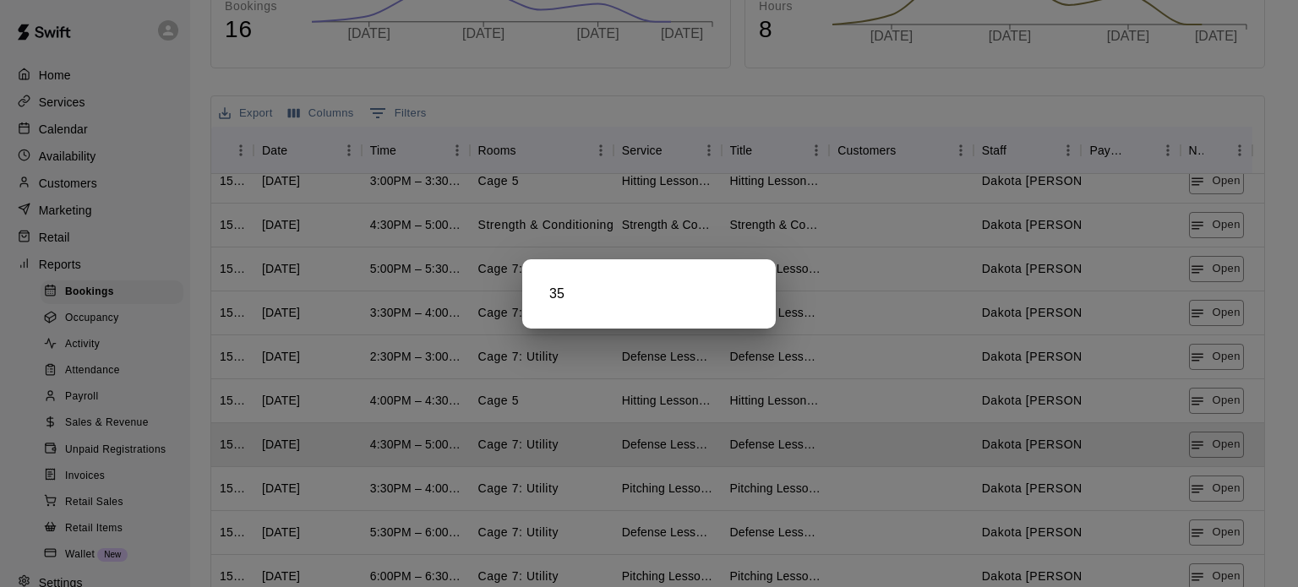
click at [1215, 497] on div at bounding box center [649, 293] width 1298 height 587
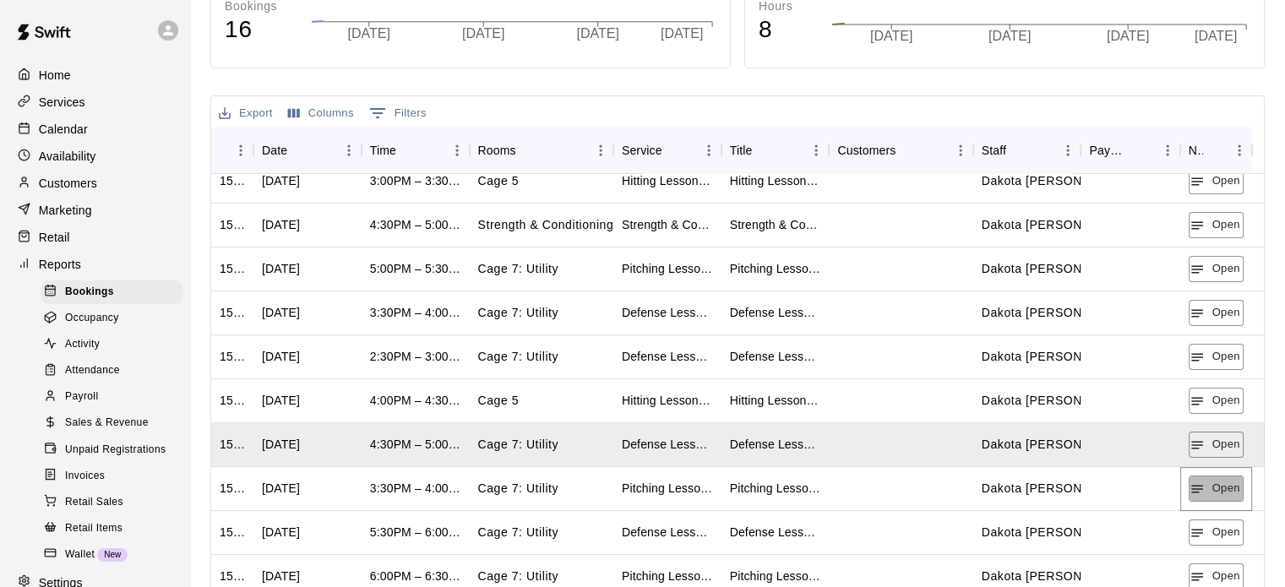
click at [1215, 497] on button "Open" at bounding box center [1216, 489] width 55 height 26
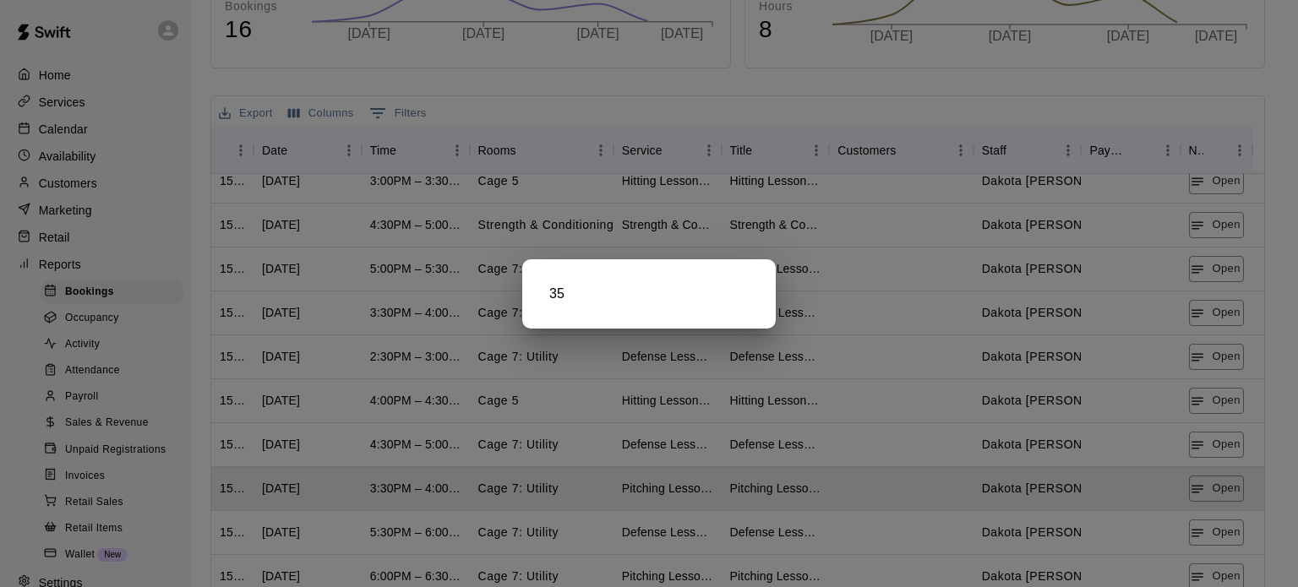
click at [1220, 527] on div at bounding box center [649, 293] width 1298 height 587
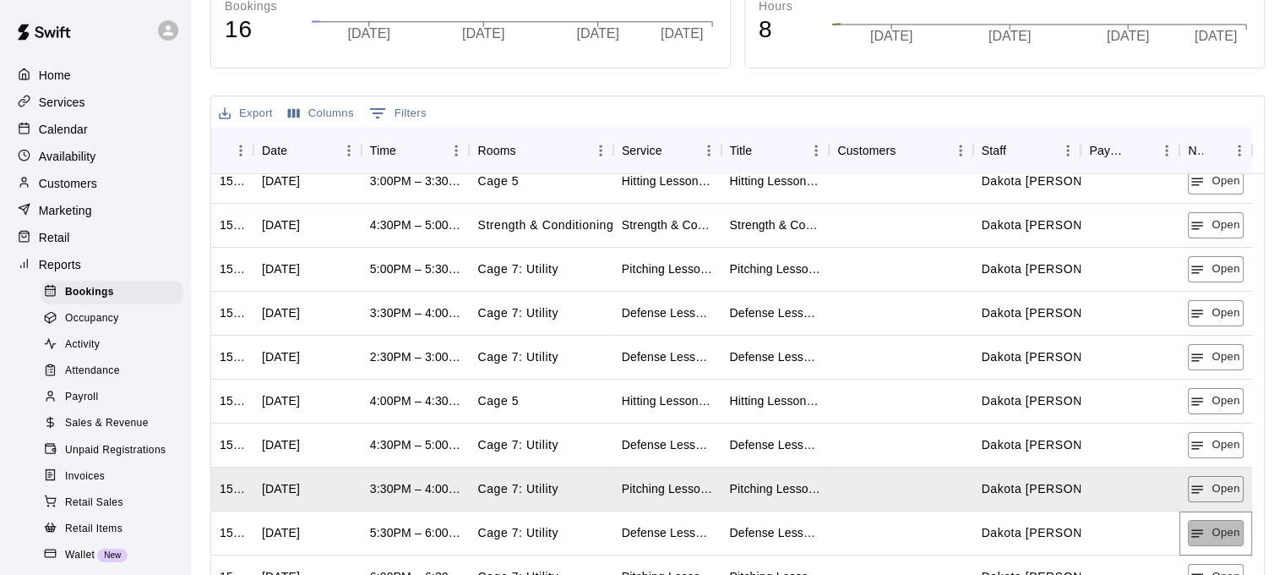
click at [1220, 527] on button "Open" at bounding box center [1215, 533] width 55 height 26
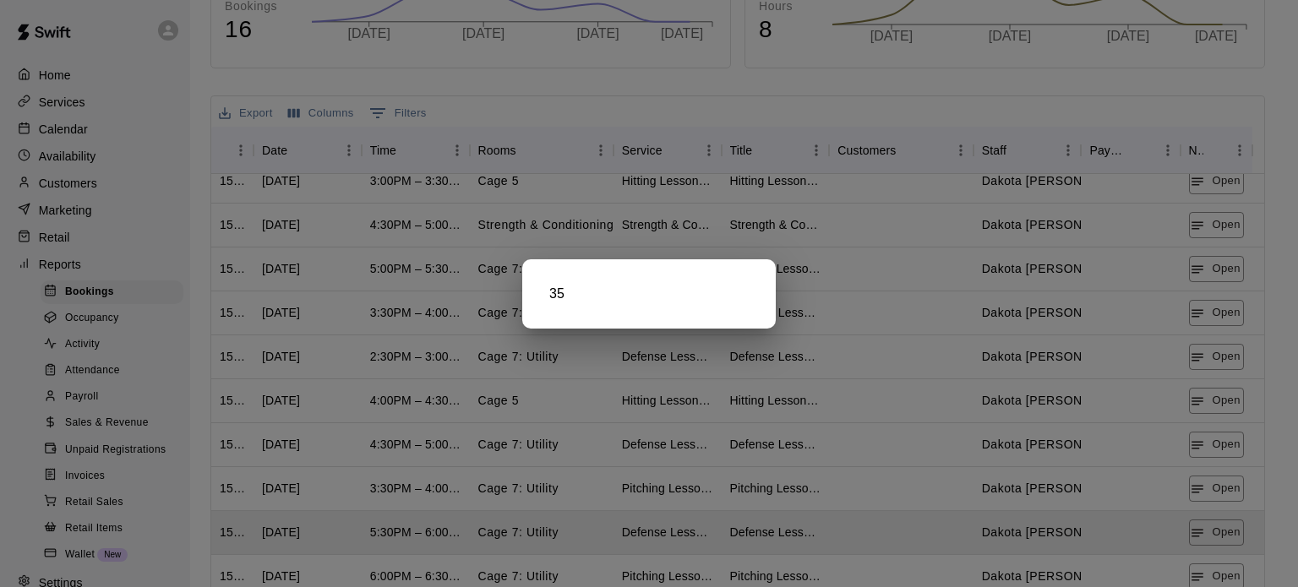
click at [1214, 574] on div at bounding box center [649, 293] width 1298 height 587
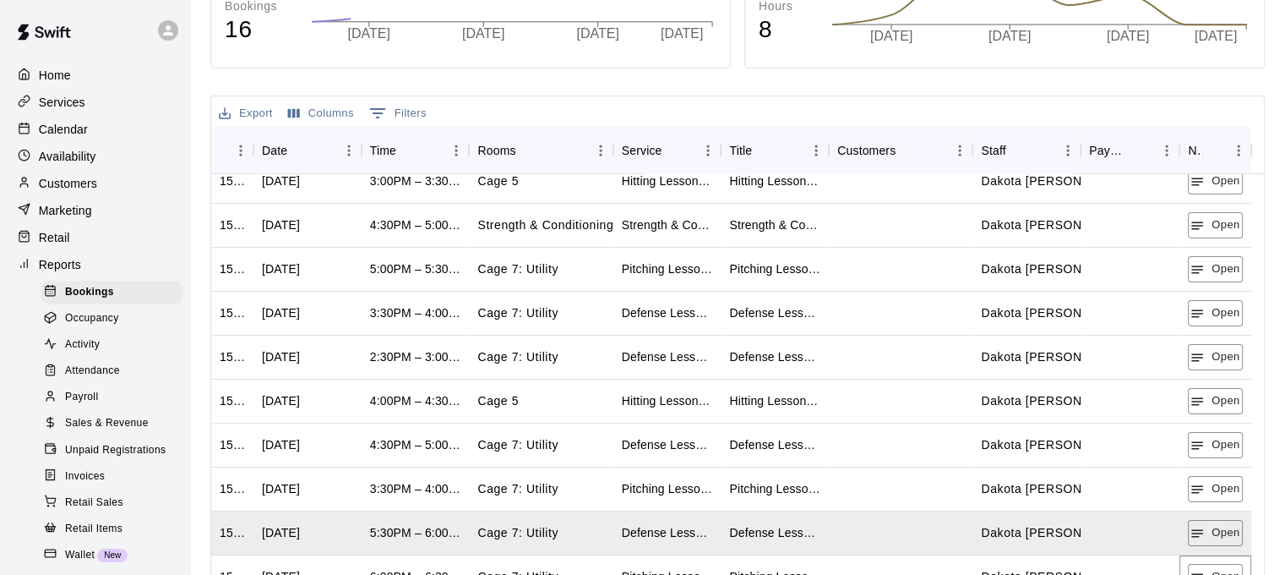
click at [1214, 574] on button "Open" at bounding box center [1215, 577] width 55 height 26
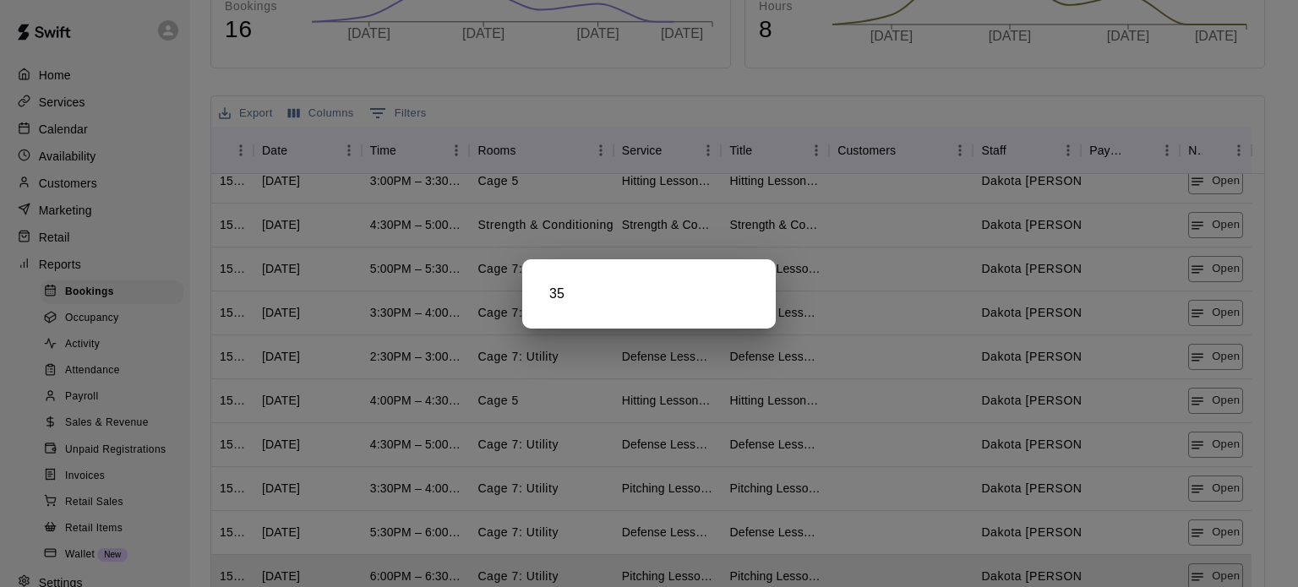
click at [1214, 570] on div at bounding box center [649, 293] width 1298 height 587
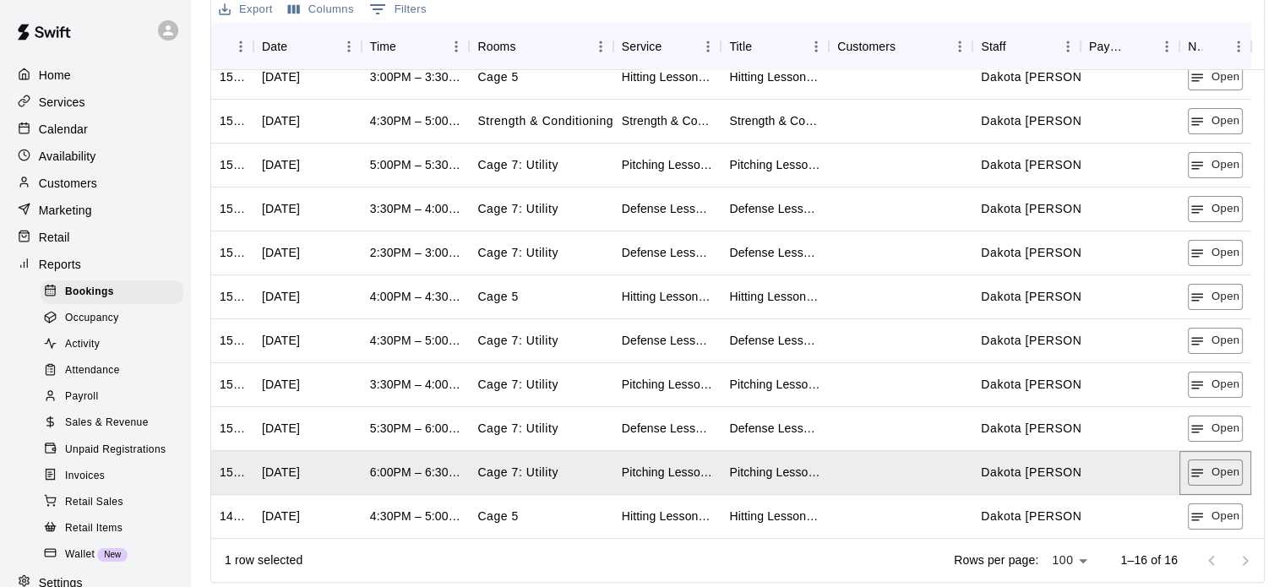
scroll to position [444, 0]
click at [1221, 518] on button "Open" at bounding box center [1215, 515] width 55 height 26
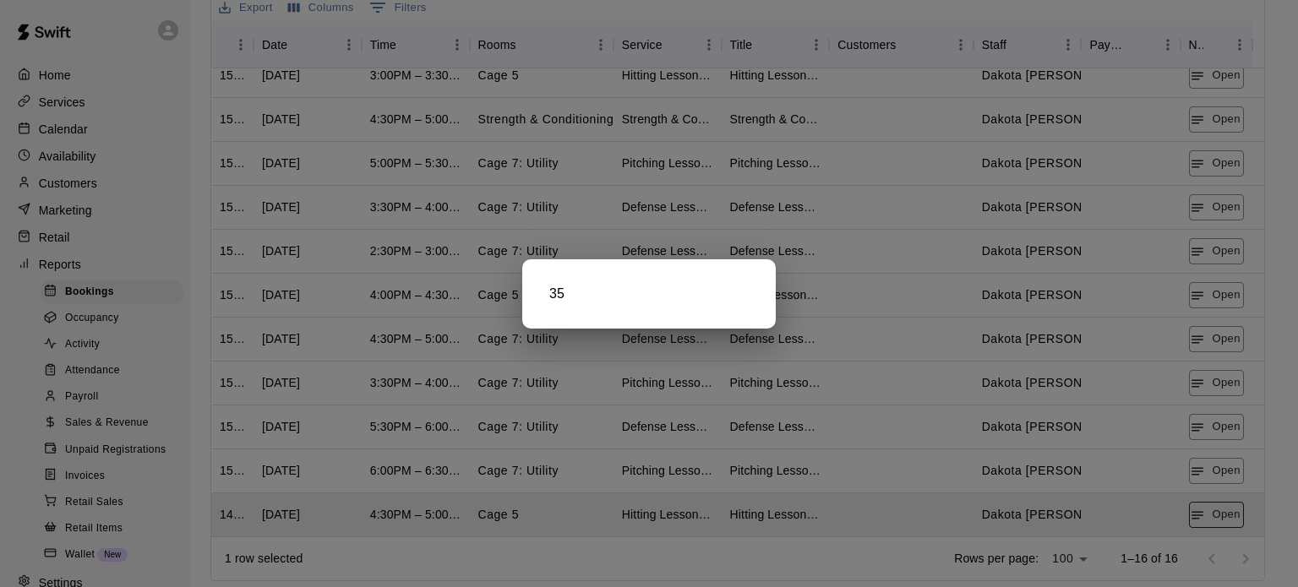
click at [1220, 518] on div at bounding box center [649, 293] width 1298 height 587
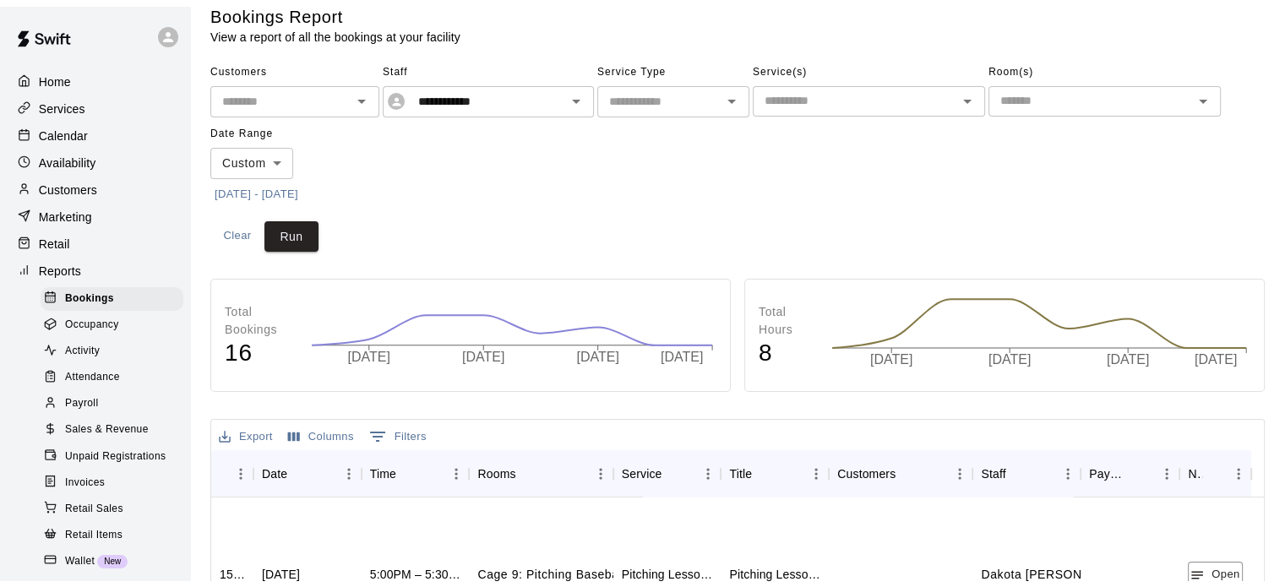
scroll to position [0, 0]
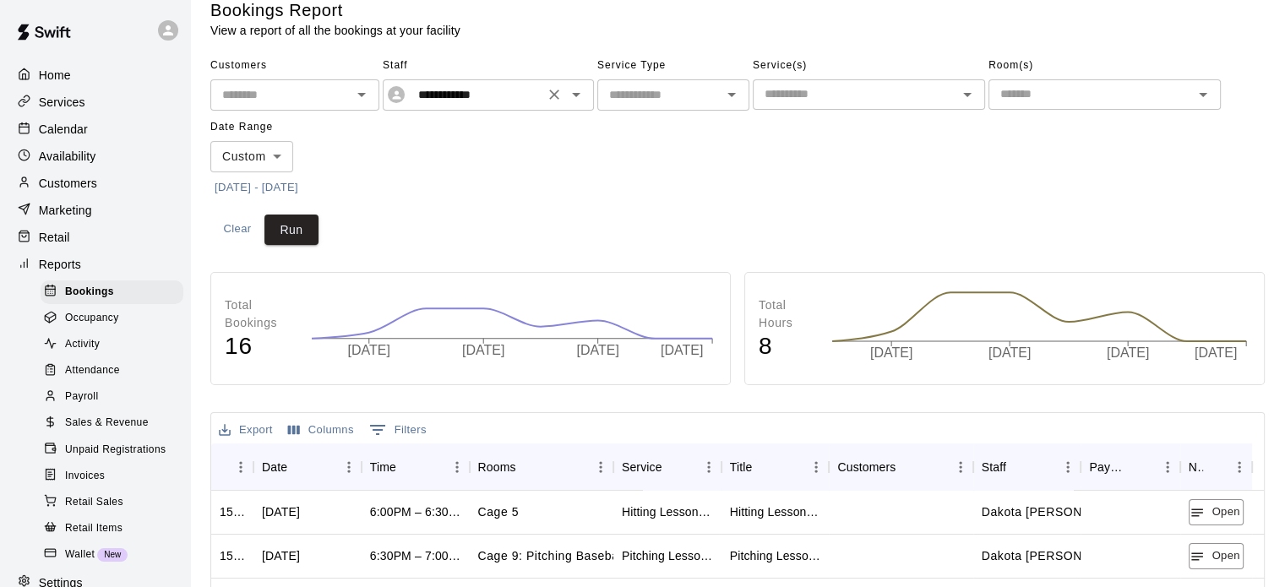
click at [575, 98] on icon "Open" at bounding box center [576, 95] width 20 height 20
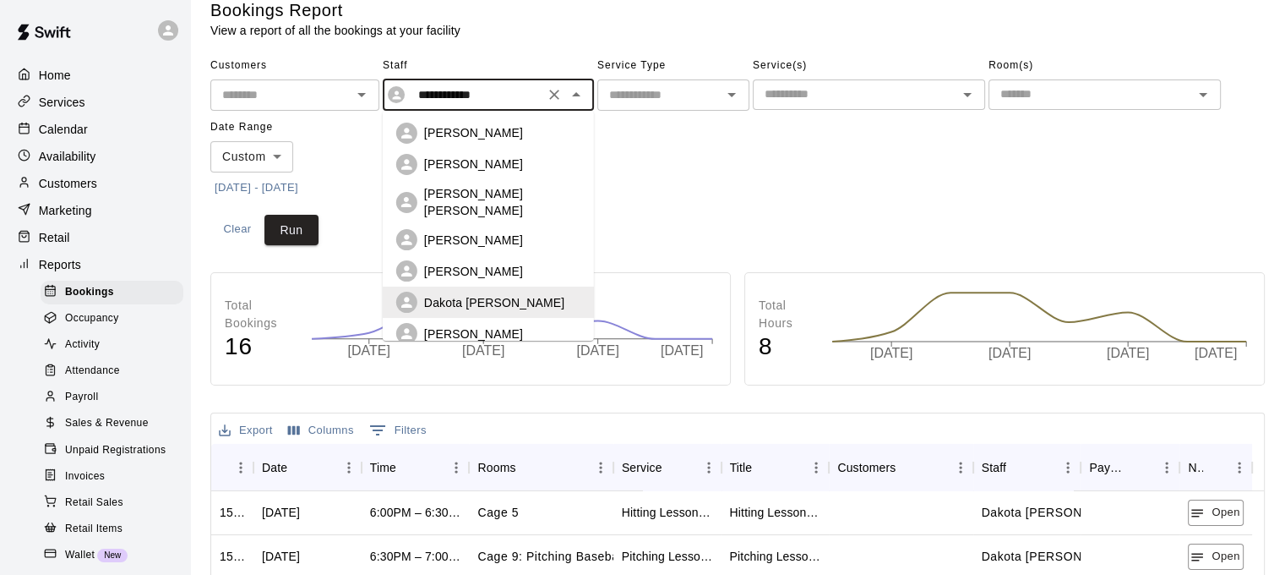
click at [530, 260] on div "[PERSON_NAME]" at bounding box center [488, 270] width 184 height 21
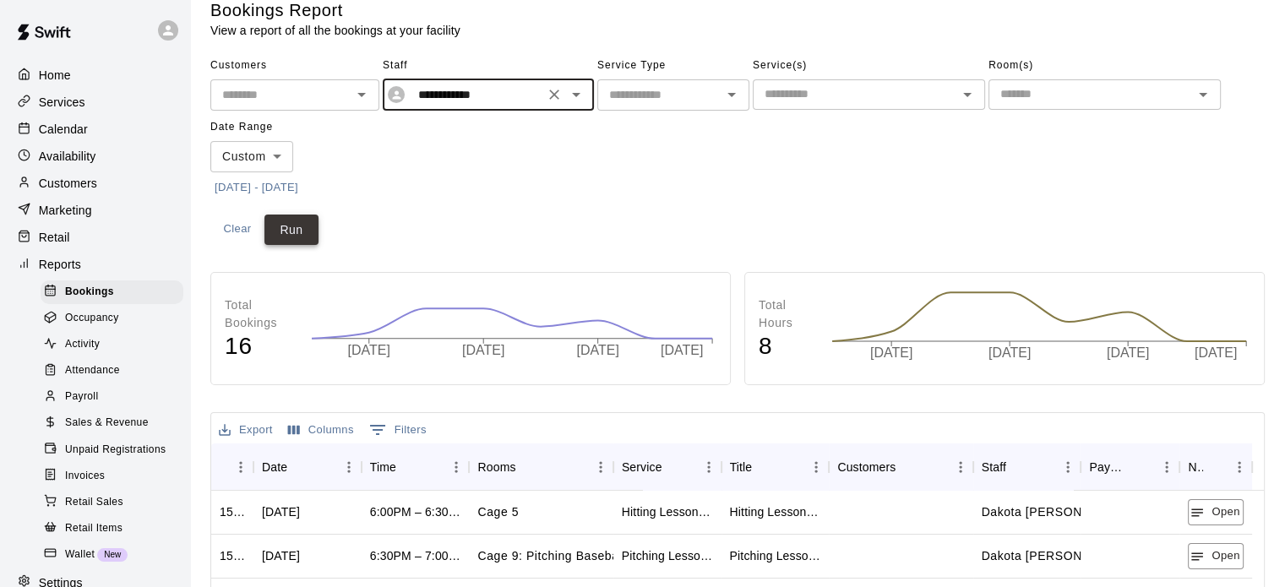
click at [277, 236] on button "Run" at bounding box center [292, 230] width 54 height 31
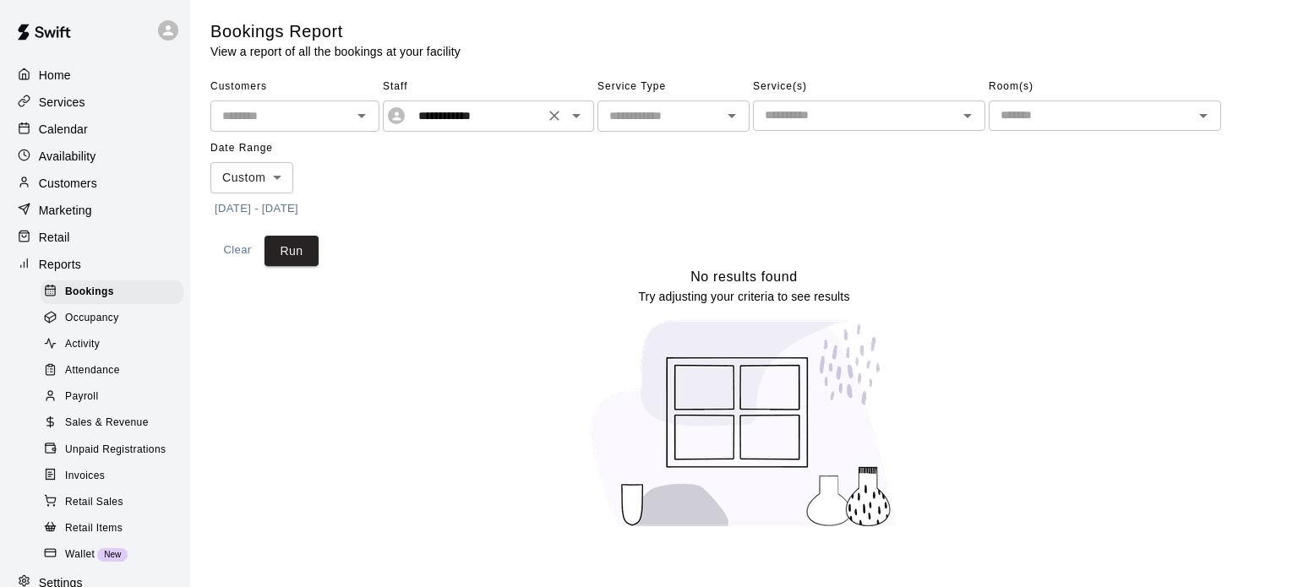
click at [582, 115] on icon "Open" at bounding box center [576, 116] width 20 height 20
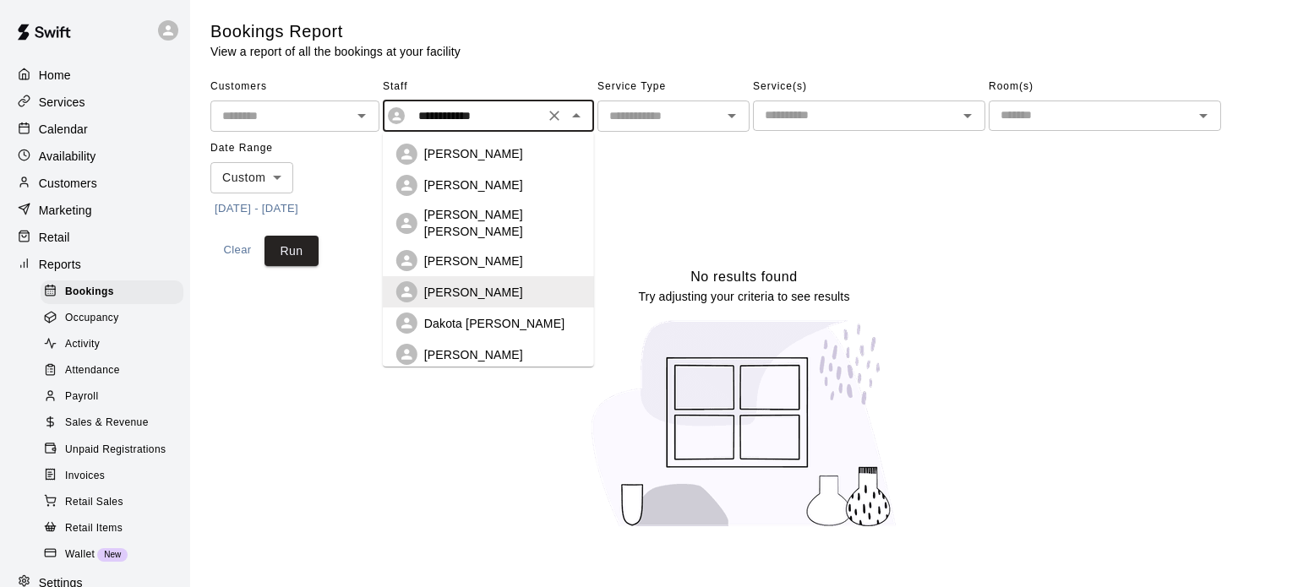
click at [491, 256] on p "[PERSON_NAME]" at bounding box center [473, 261] width 99 height 17
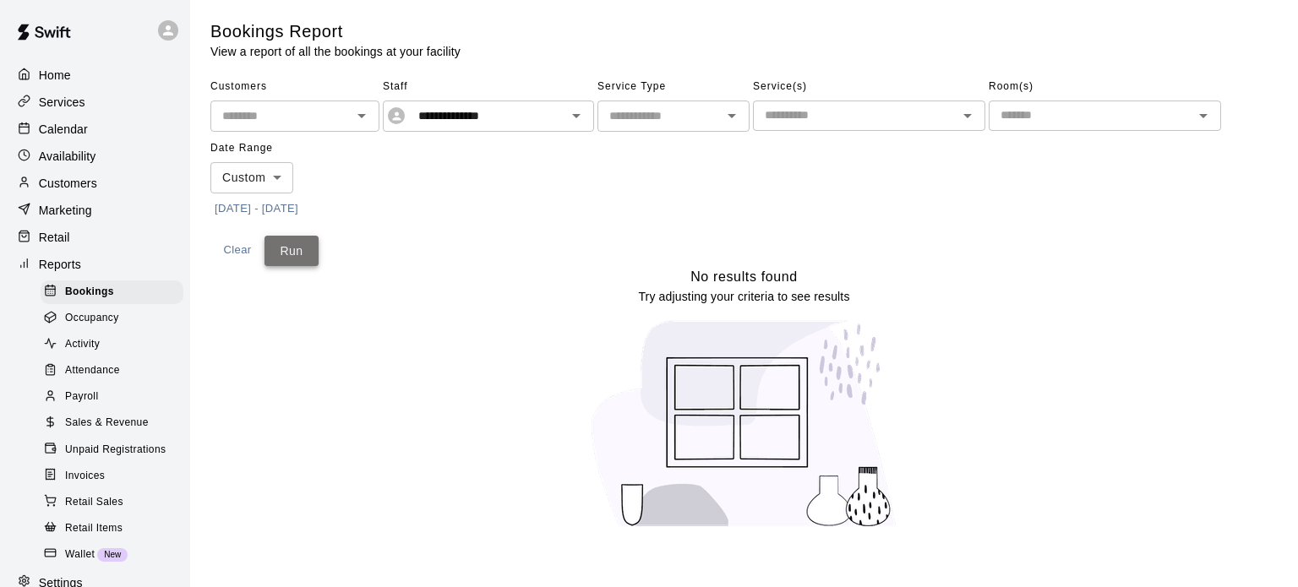
click at [287, 256] on button "Run" at bounding box center [292, 251] width 54 height 31
click at [577, 115] on icon "Open" at bounding box center [576, 116] width 8 height 4
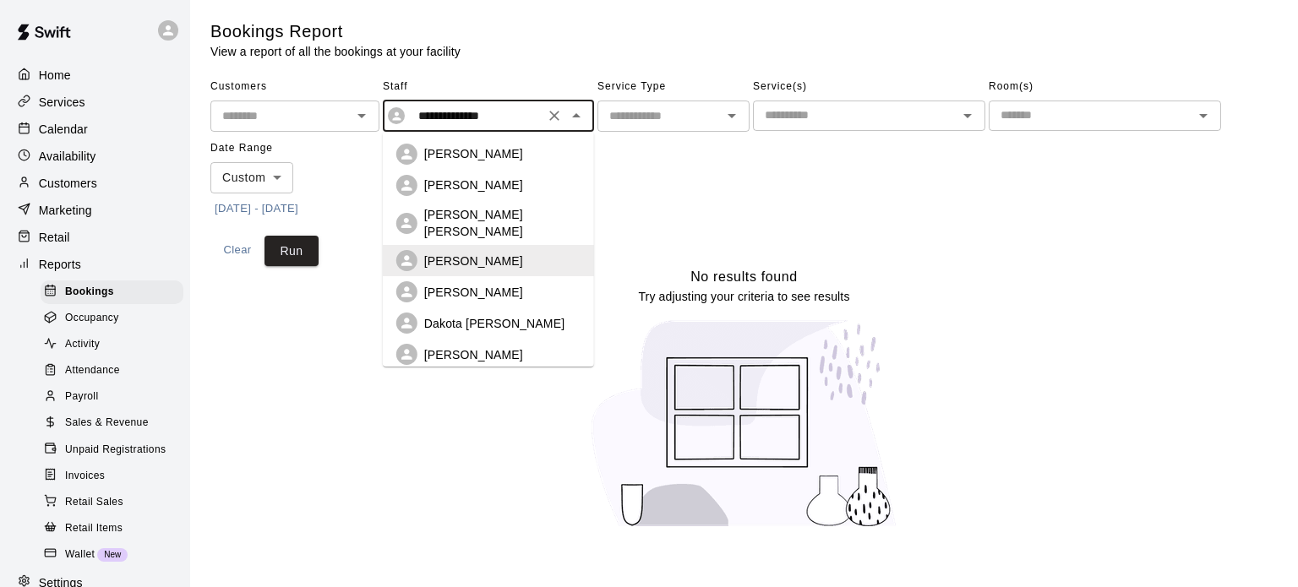
click at [475, 220] on p "[PERSON_NAME] [PERSON_NAME]" at bounding box center [502, 223] width 156 height 34
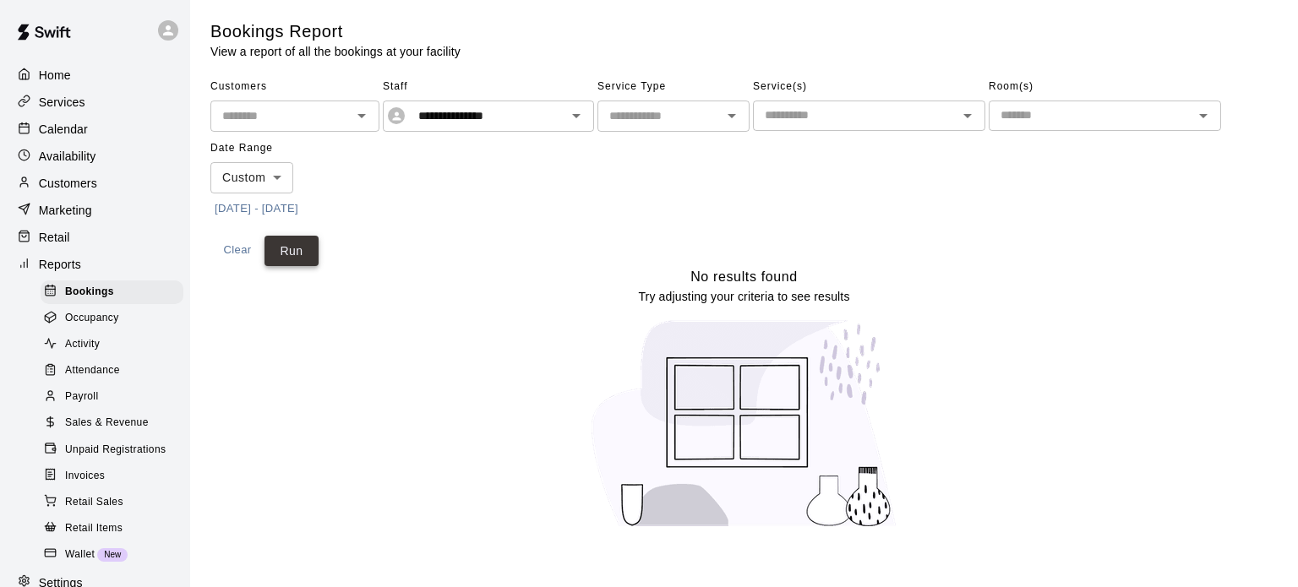
click at [308, 240] on div "**********" at bounding box center [743, 170] width 1067 height 193
click at [295, 243] on button "Run" at bounding box center [292, 251] width 54 height 31
click at [576, 118] on icon "Open" at bounding box center [576, 116] width 20 height 20
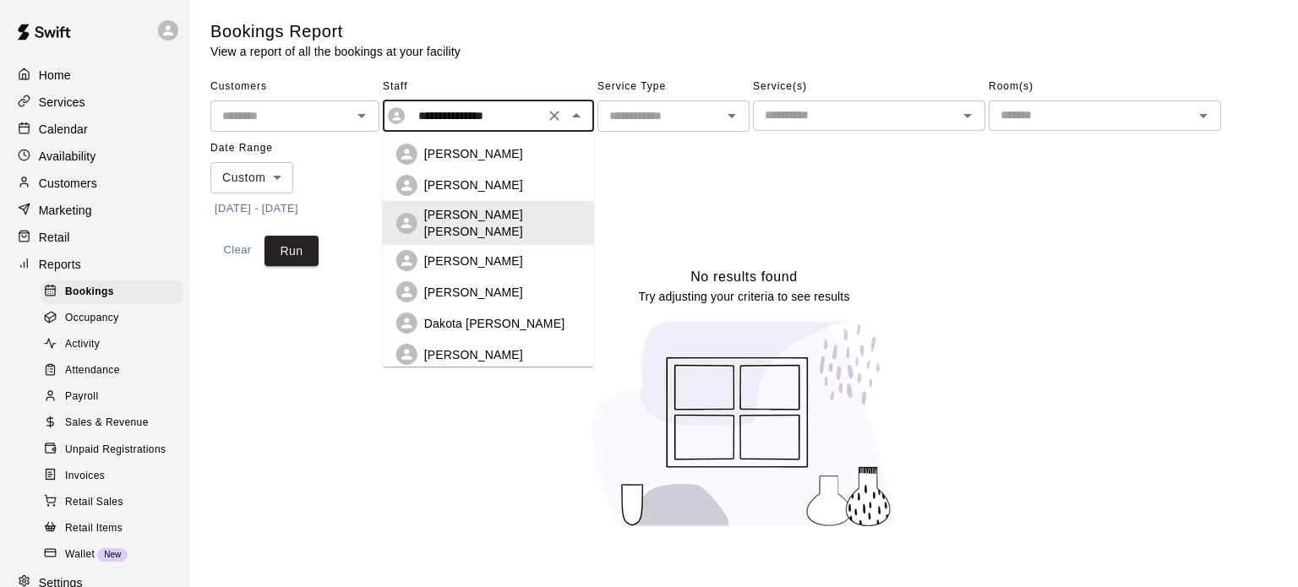
click at [479, 192] on p "[PERSON_NAME]" at bounding box center [473, 185] width 99 height 17
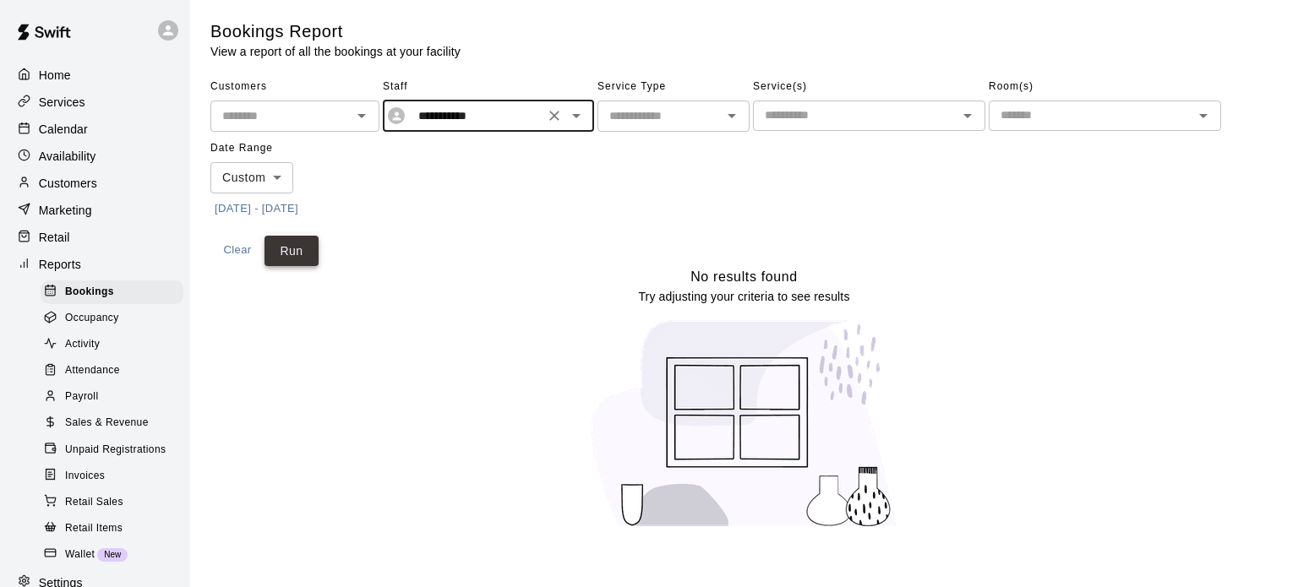
click at [304, 248] on button "Run" at bounding box center [292, 251] width 54 height 31
click at [568, 111] on icon "Open" at bounding box center [576, 116] width 20 height 20
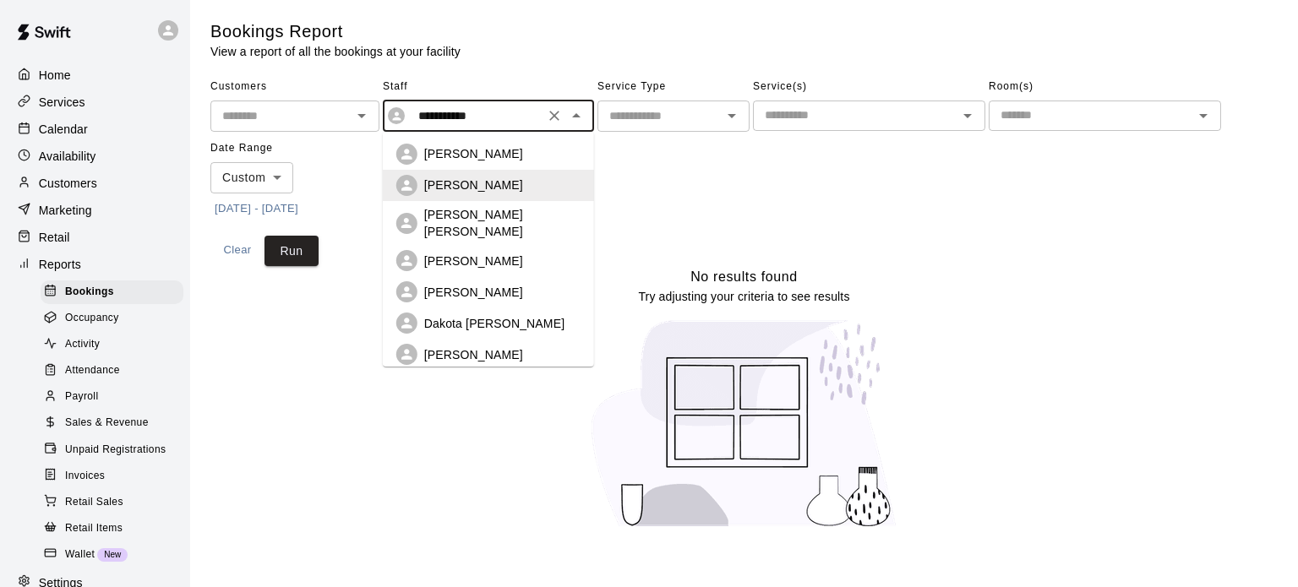
click at [450, 155] on p "[PERSON_NAME]" at bounding box center [473, 153] width 99 height 17
type input "**********"
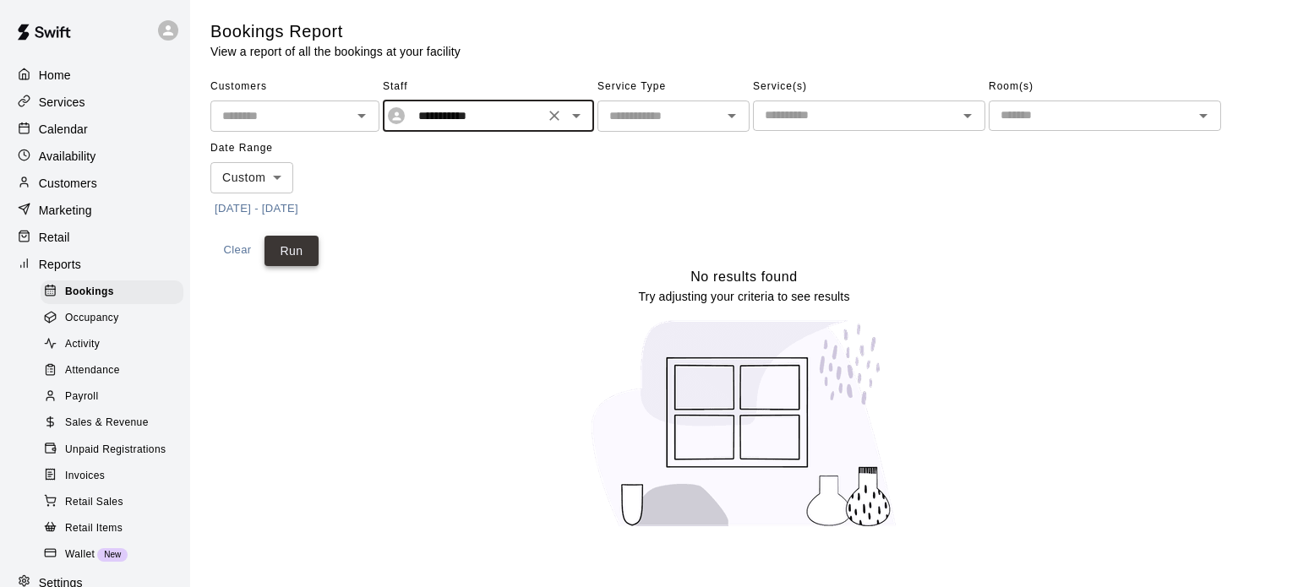
click at [267, 255] on button "Run" at bounding box center [292, 251] width 54 height 31
